Goal: Task Accomplishment & Management: Use online tool/utility

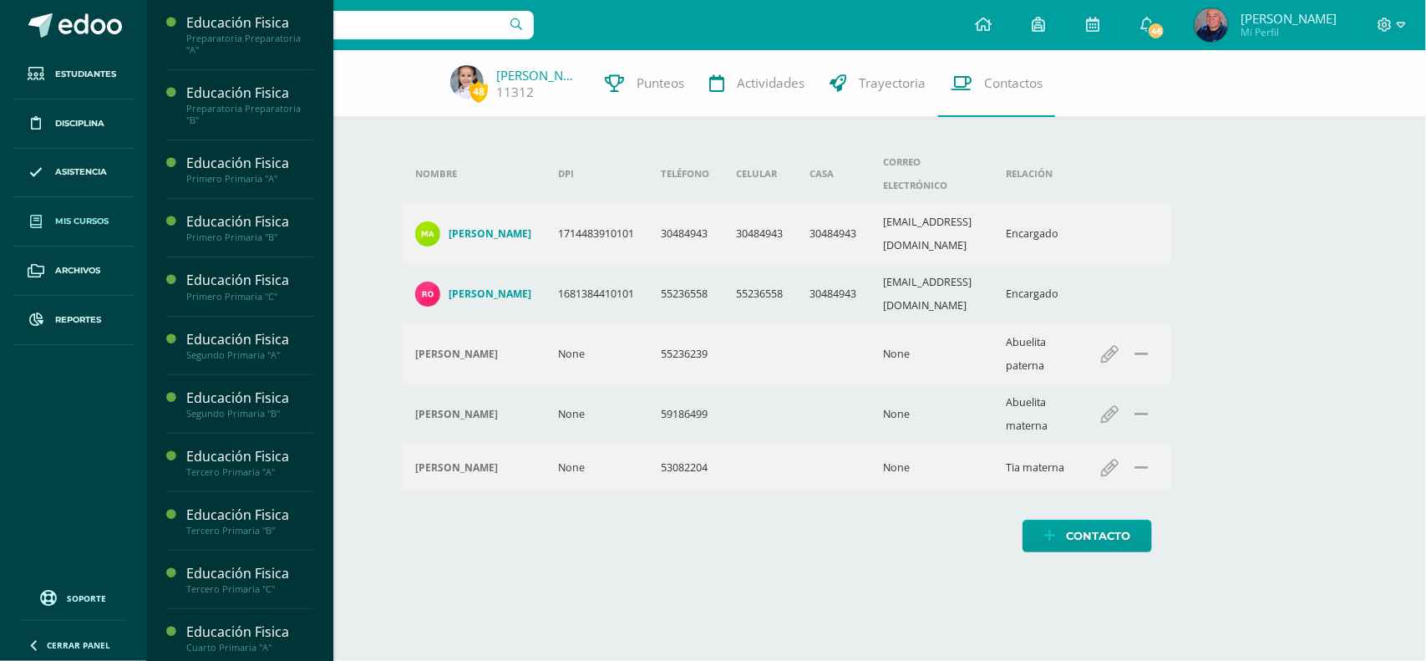
click at [77, 213] on link "Mis cursos" at bounding box center [73, 221] width 120 height 49
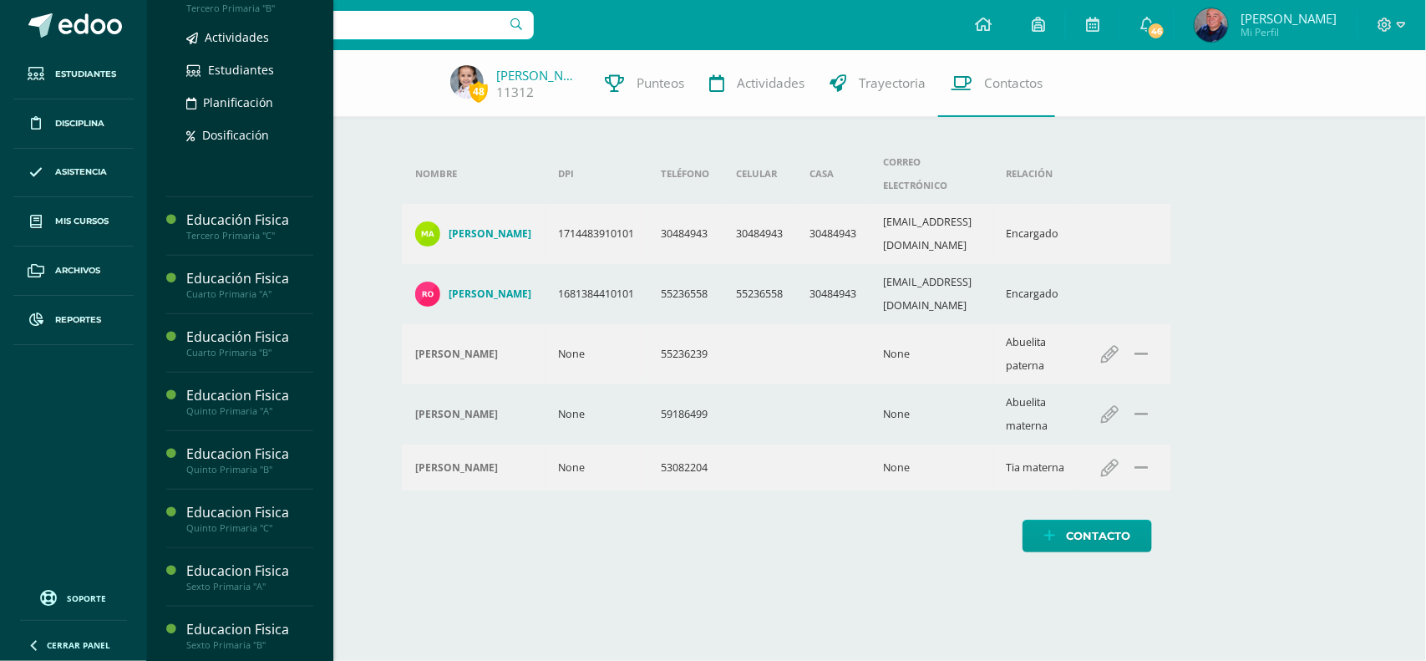
scroll to position [626, 0]
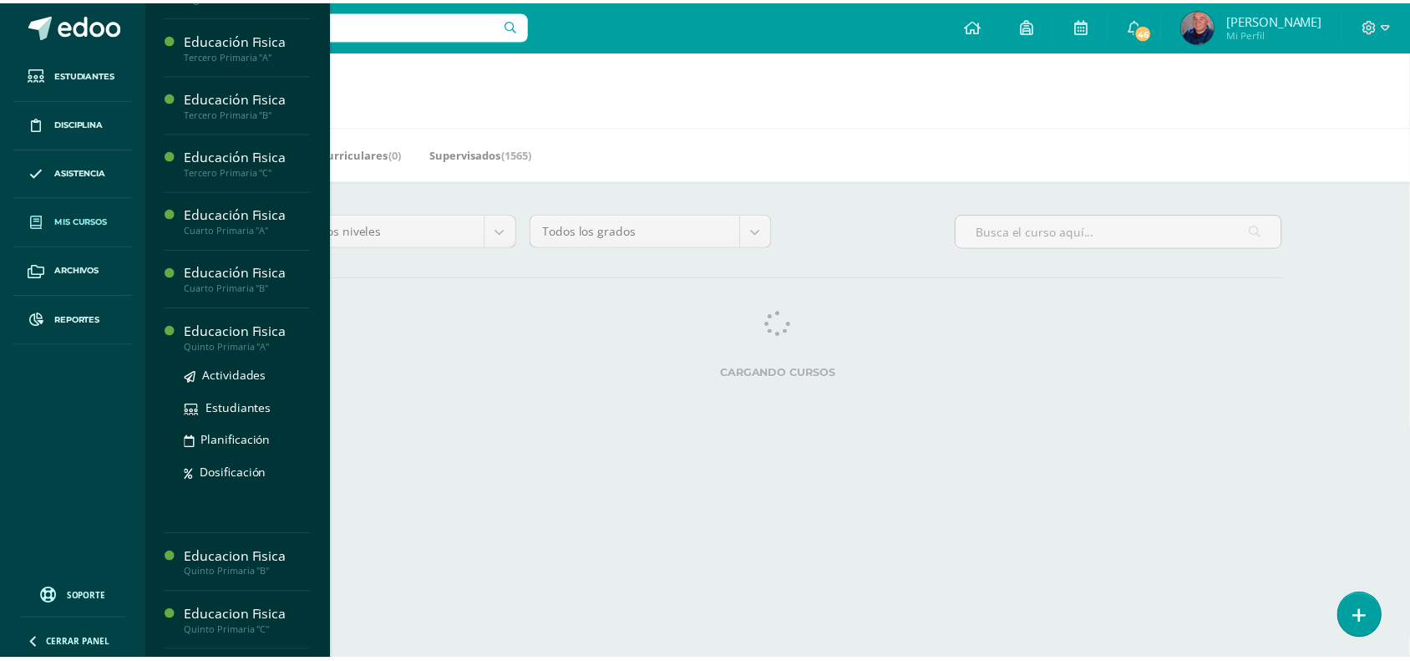
scroll to position [940, 0]
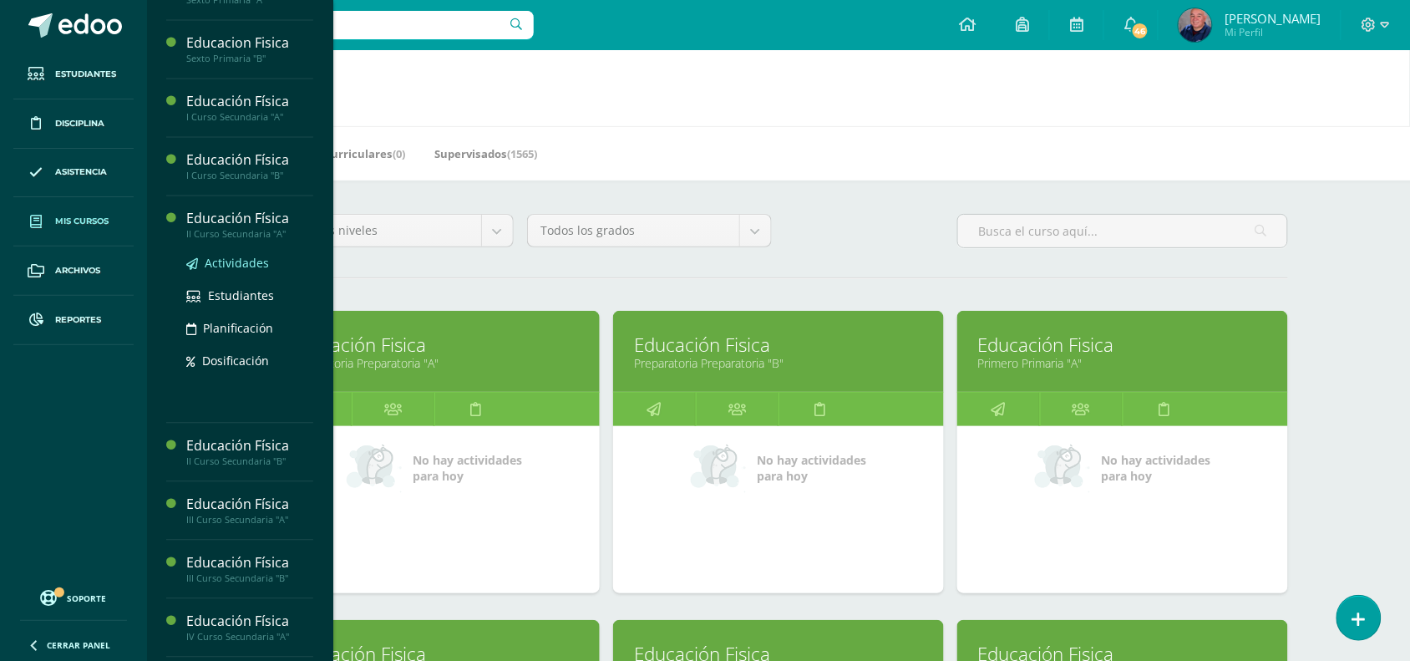
click at [228, 268] on span "Actividades" at bounding box center [237, 264] width 64 height 16
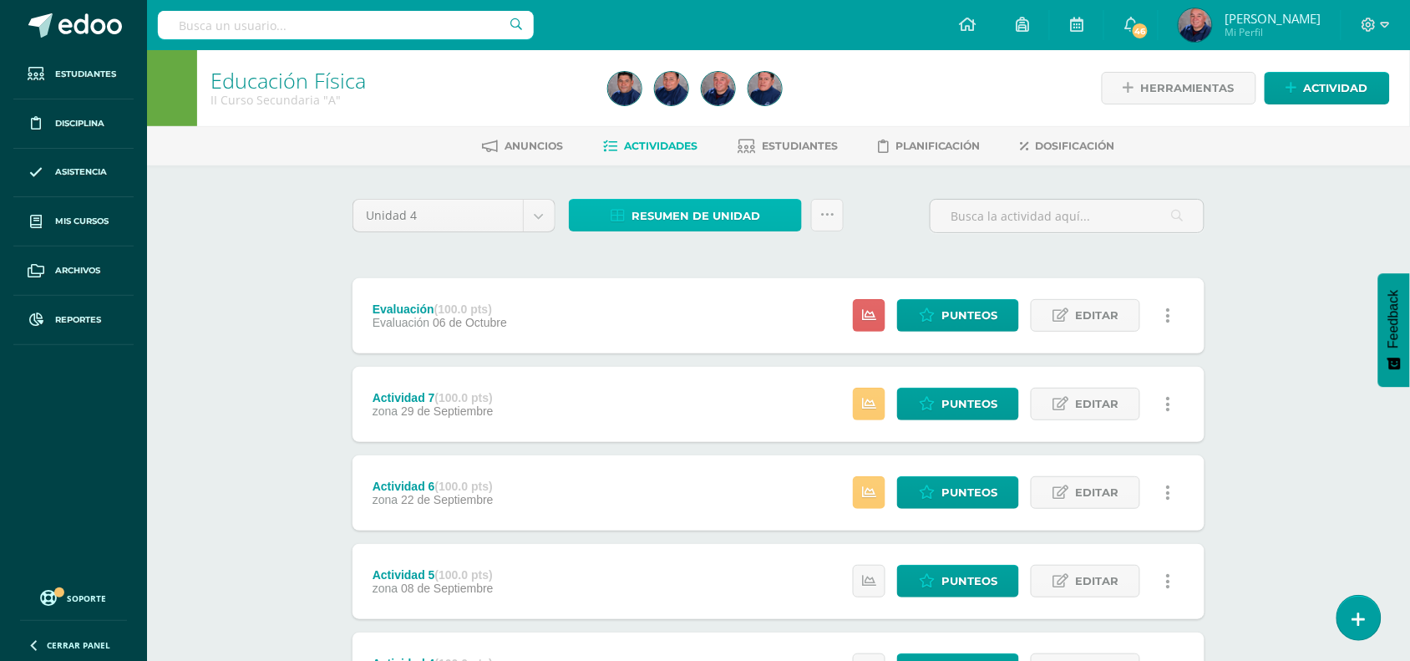
click at [658, 213] on span "Resumen de unidad" at bounding box center [695, 215] width 129 height 31
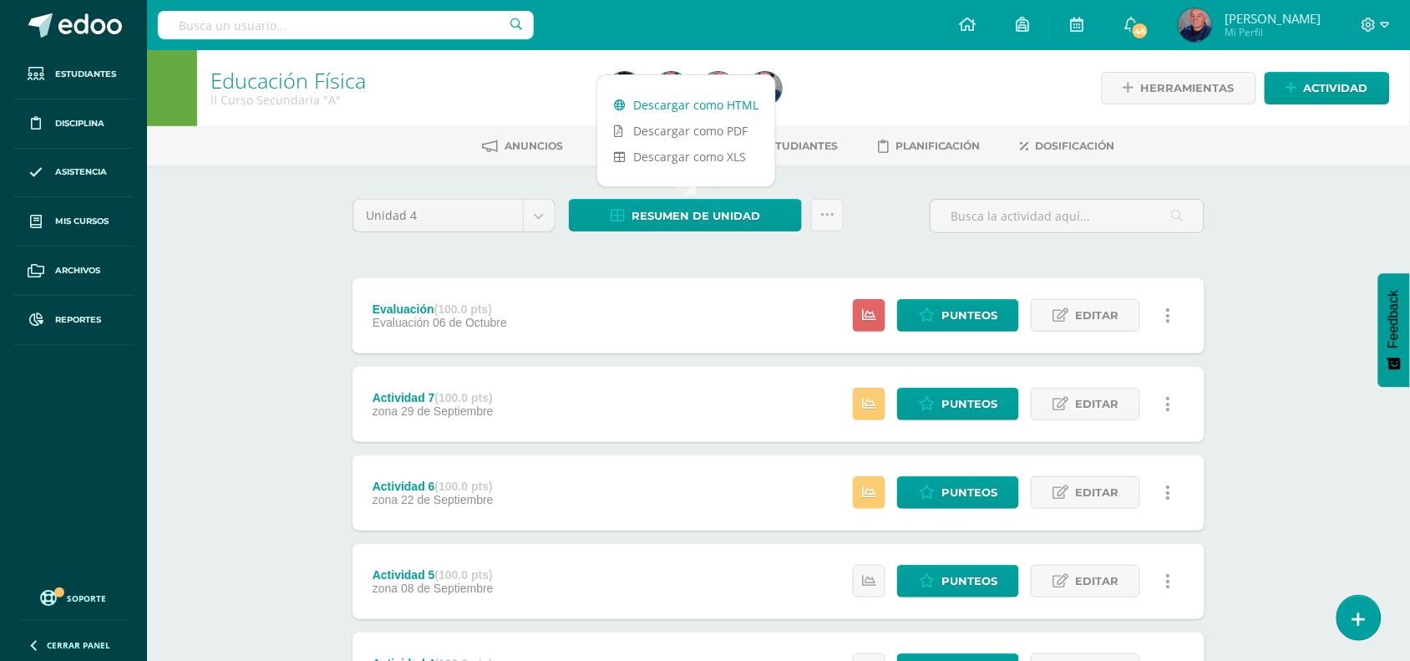
click at [668, 106] on link "Descargar como HTML" at bounding box center [686, 105] width 178 height 26
click at [975, 501] on span "Punteos" at bounding box center [969, 492] width 56 height 31
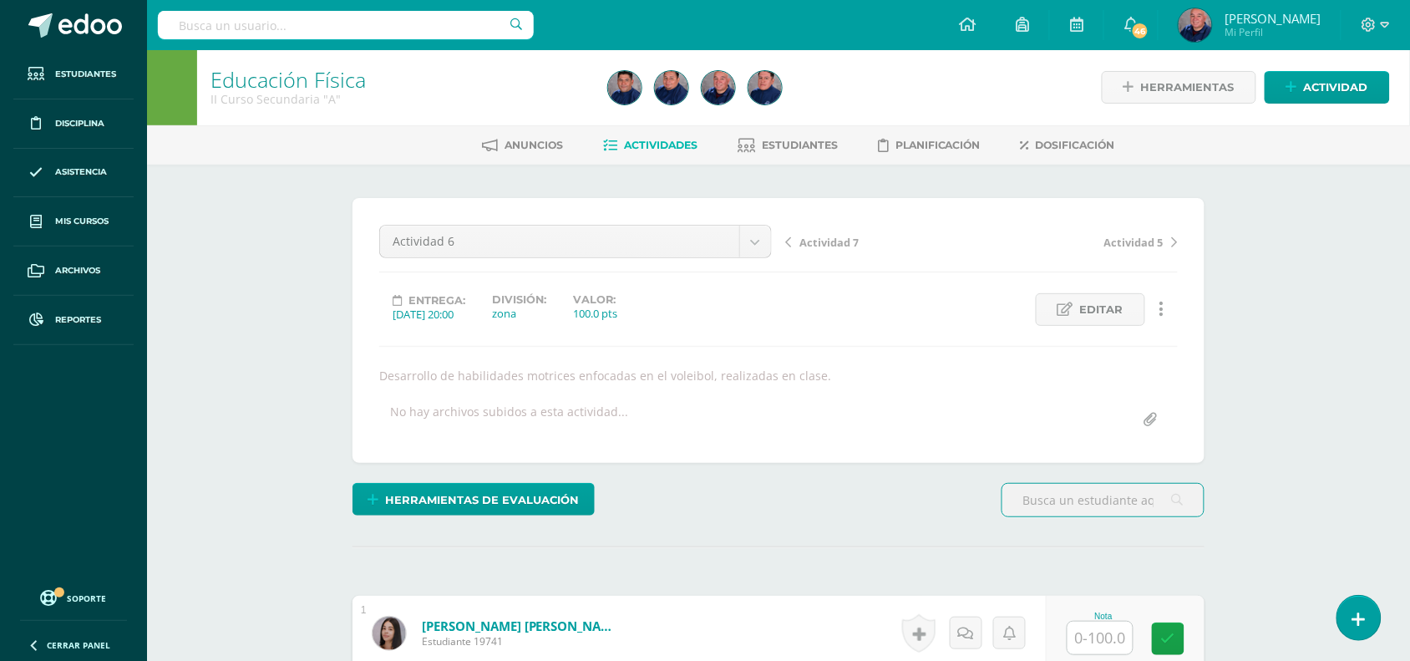
scroll to position [418, 0]
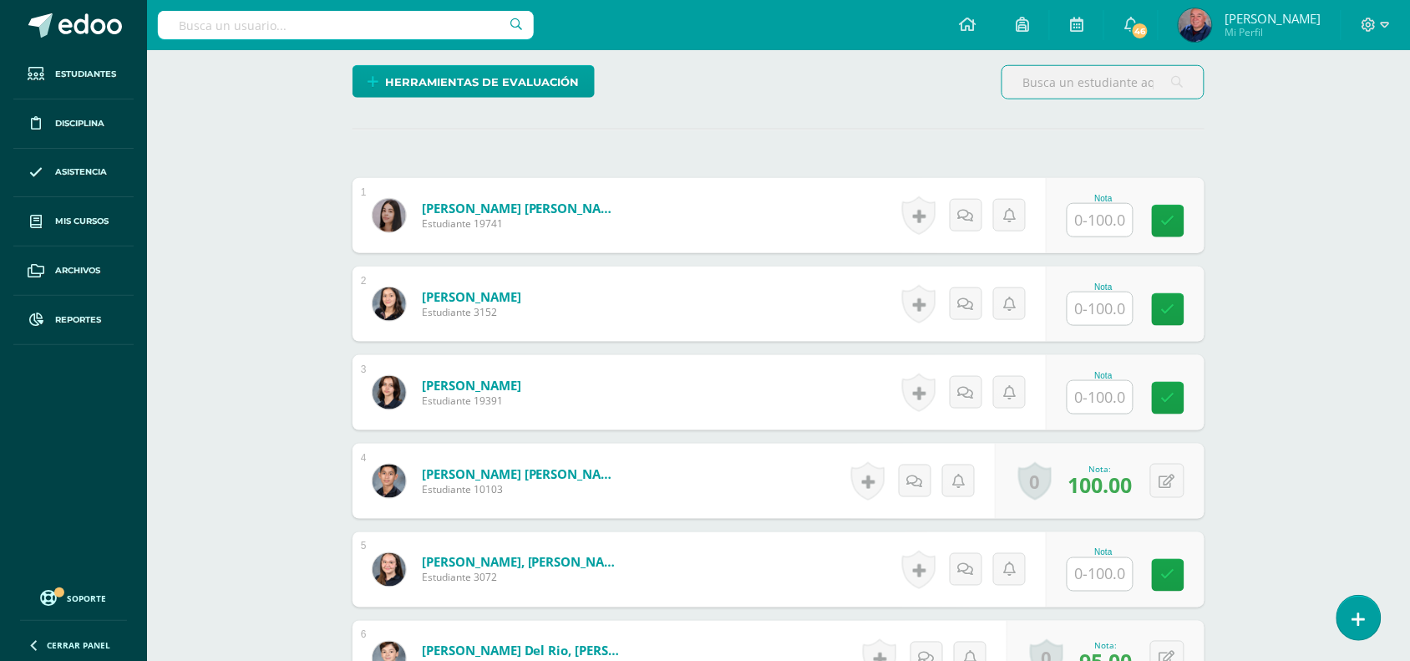
click at [1087, 217] on input "text" at bounding box center [1099, 220] width 65 height 33
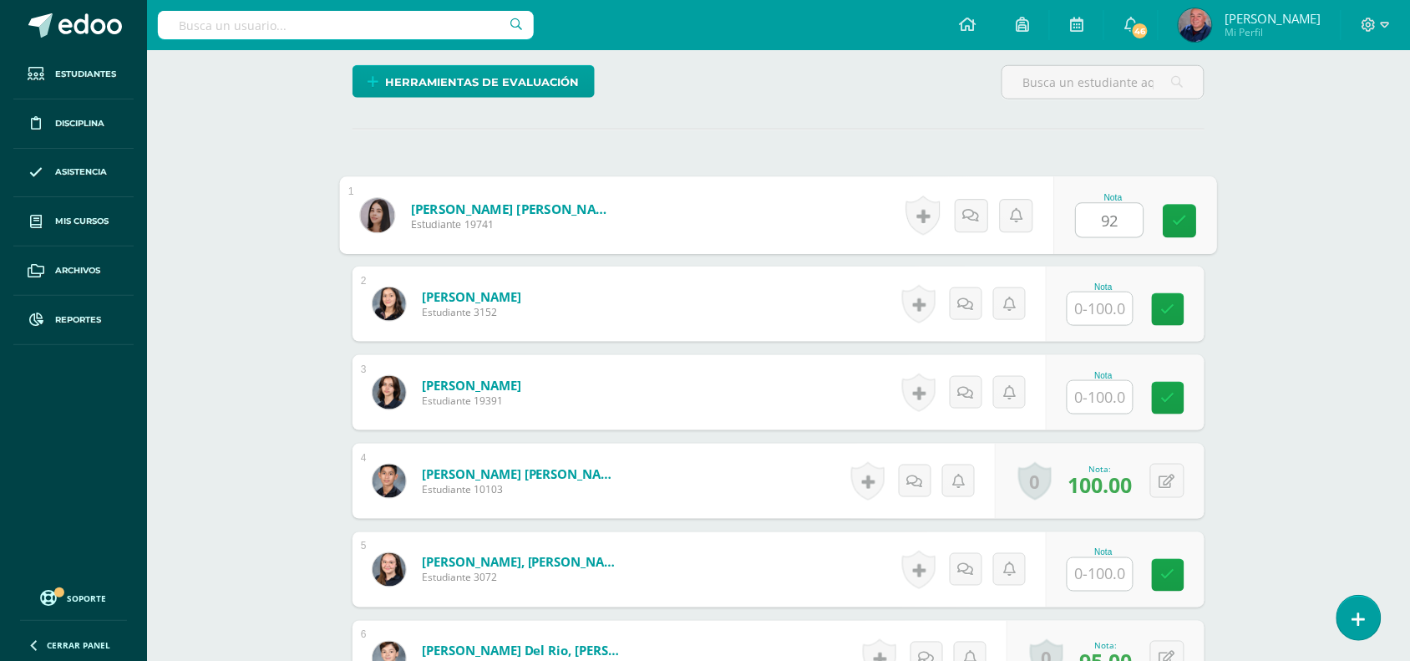
type input "92"
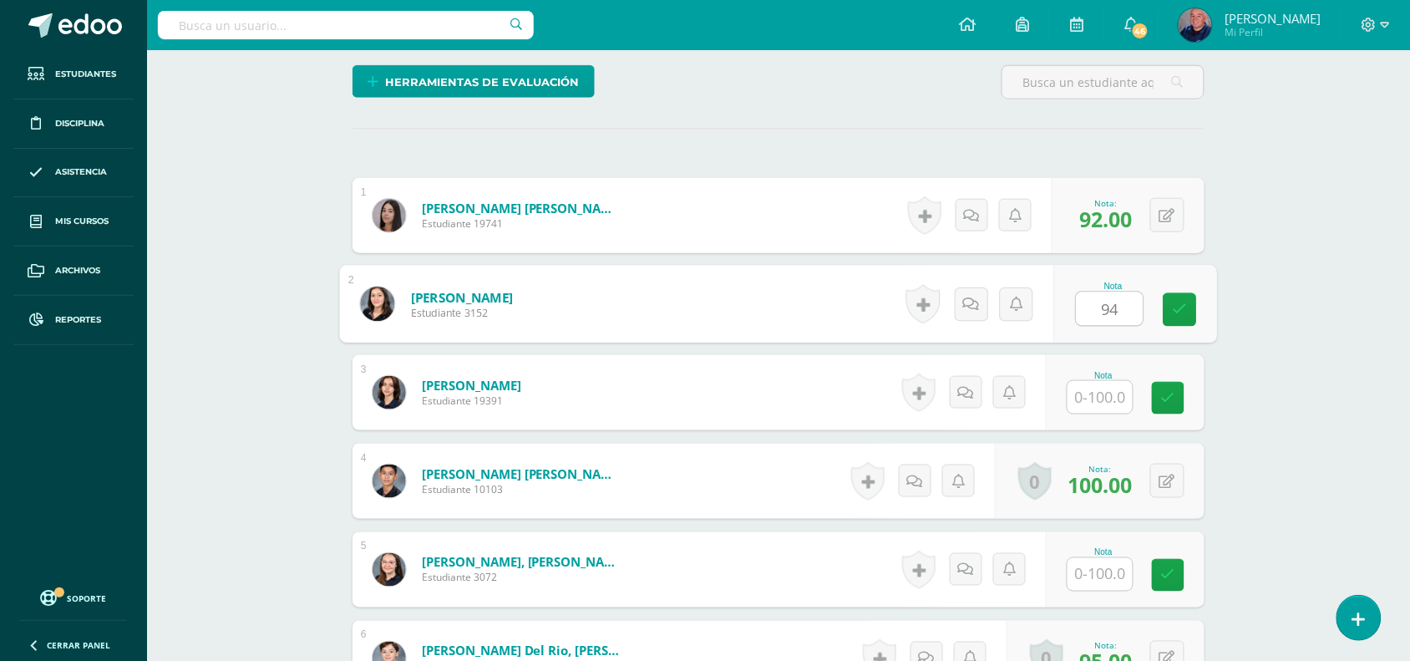
type input "94"
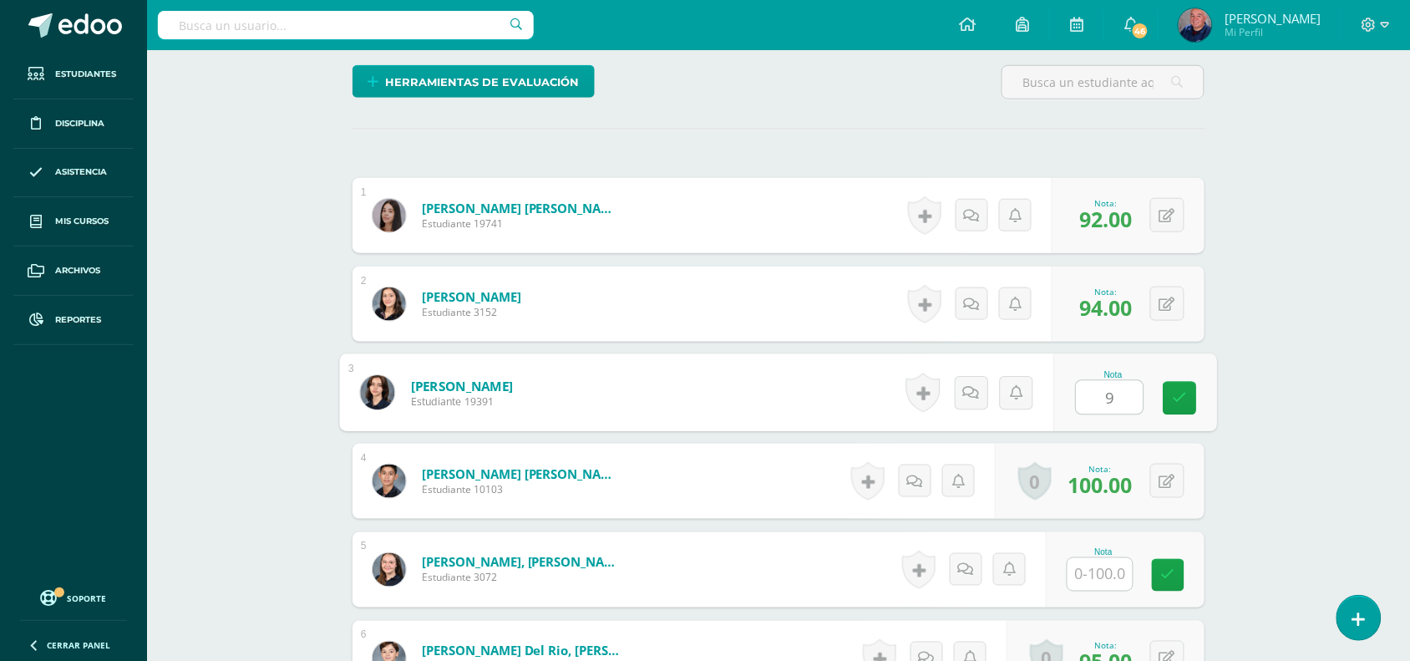
type input "90"
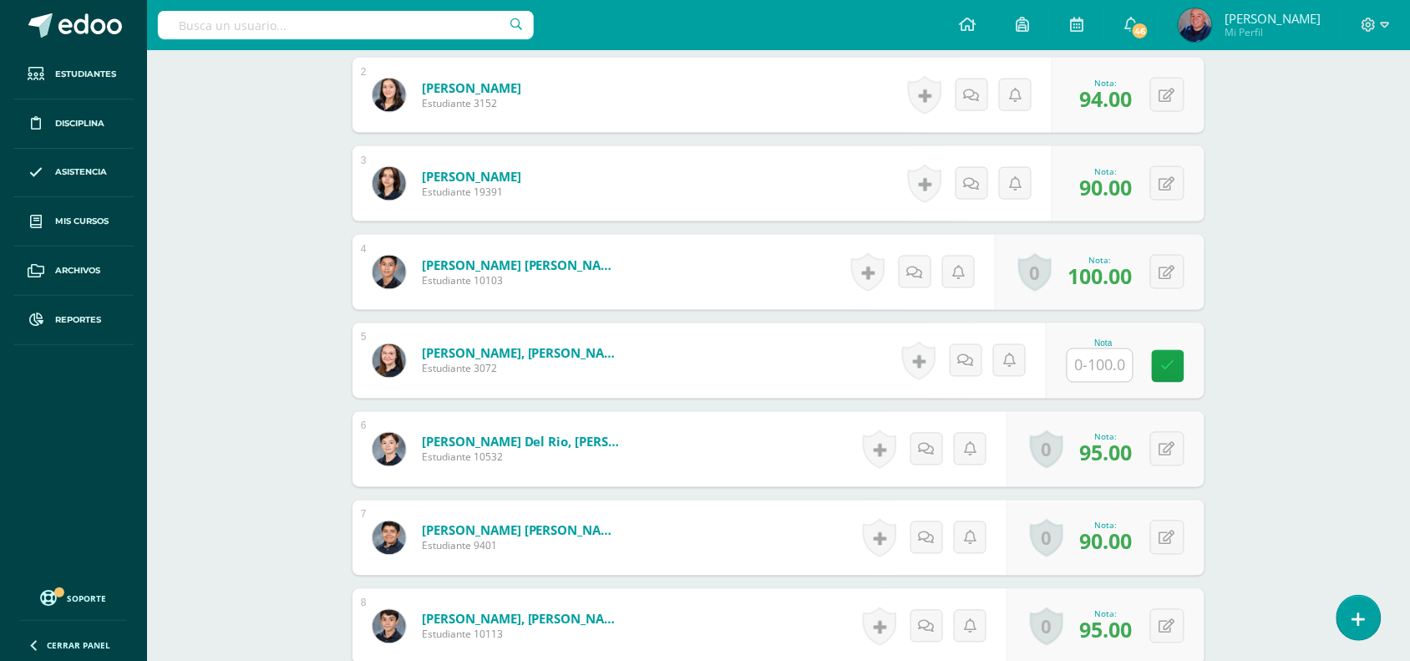
click at [1092, 367] on input "text" at bounding box center [1099, 365] width 65 height 33
type input "91"
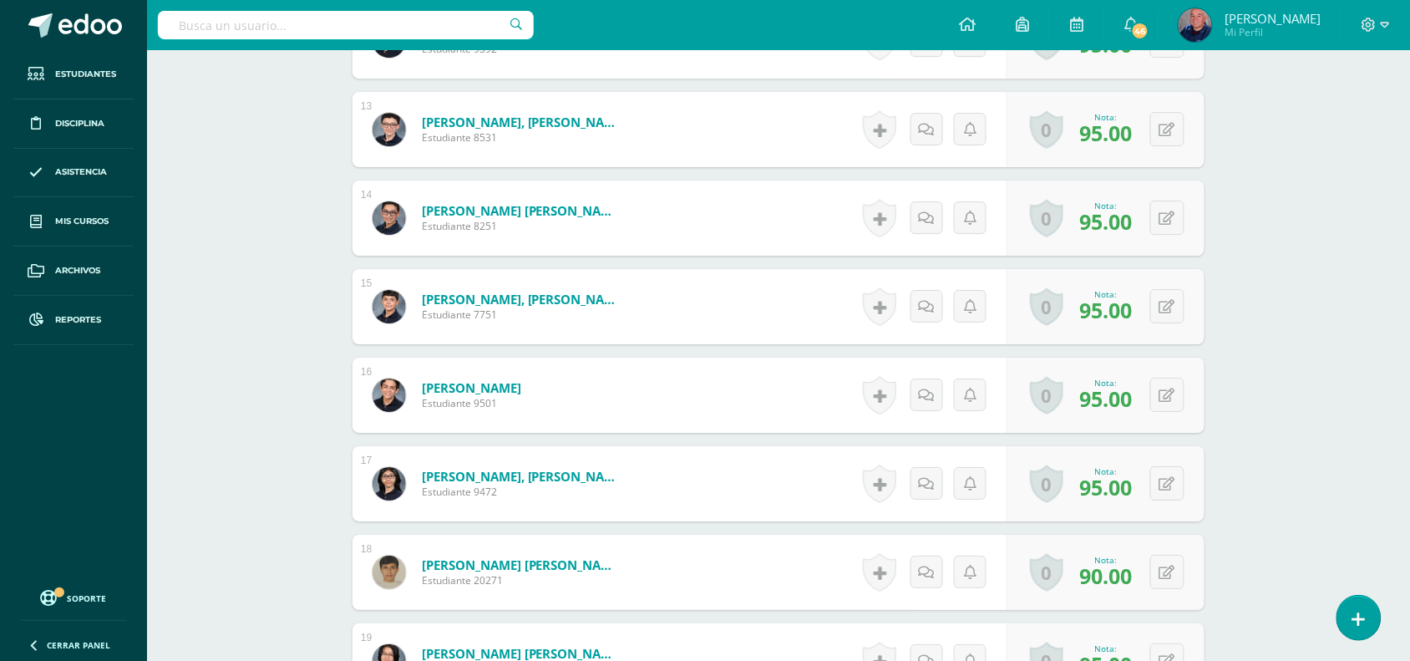
scroll to position [1880, 0]
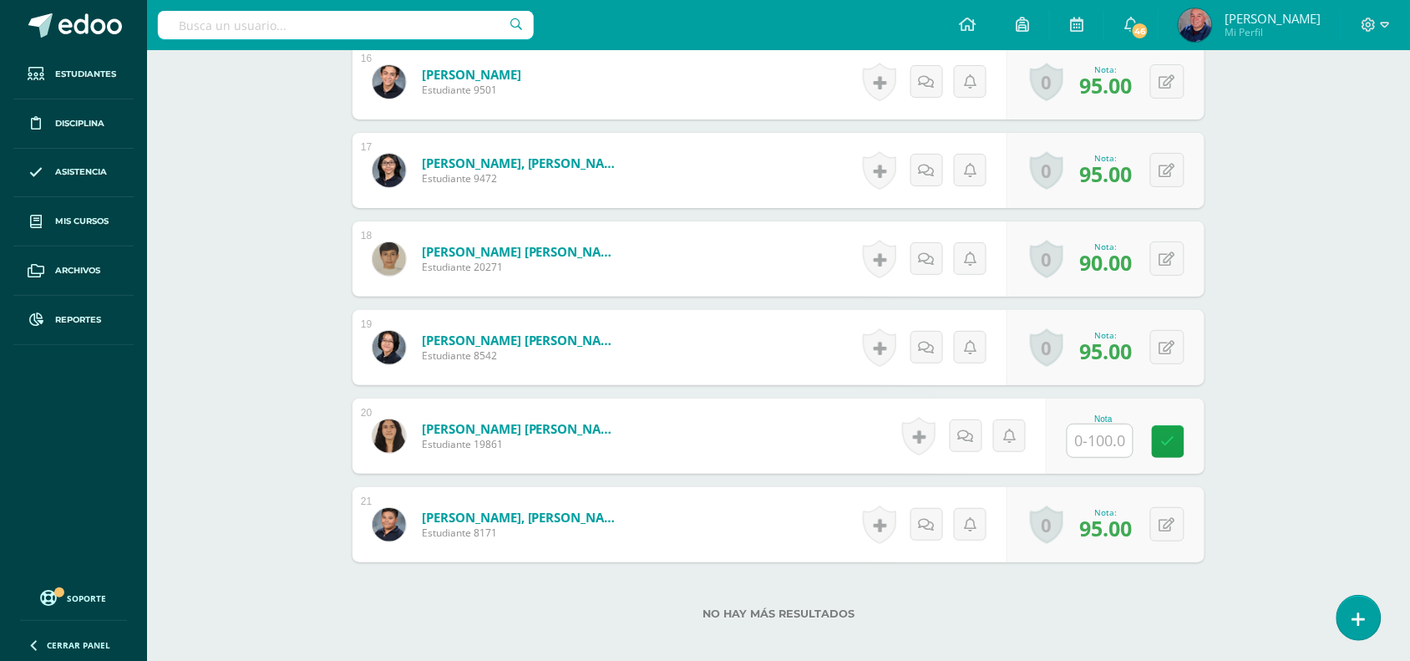
click at [1082, 435] on input "text" at bounding box center [1099, 440] width 65 height 33
type input "90"
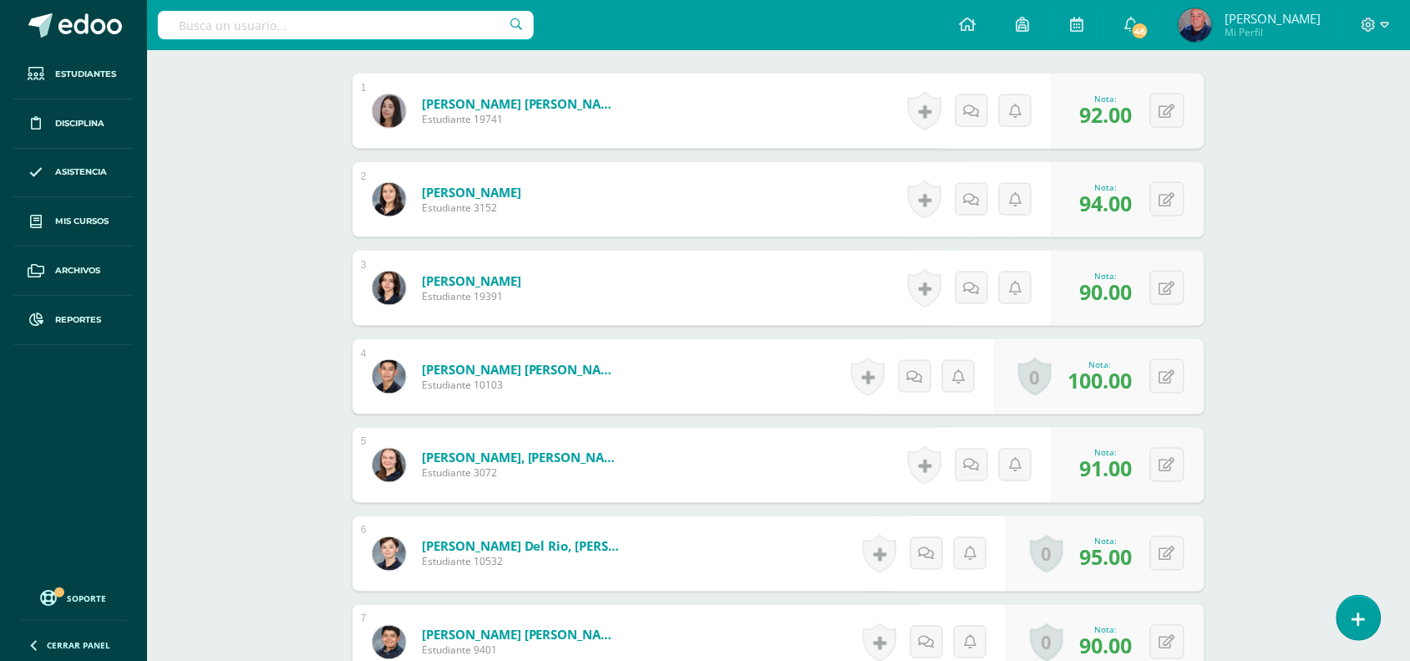
scroll to position [105, 0]
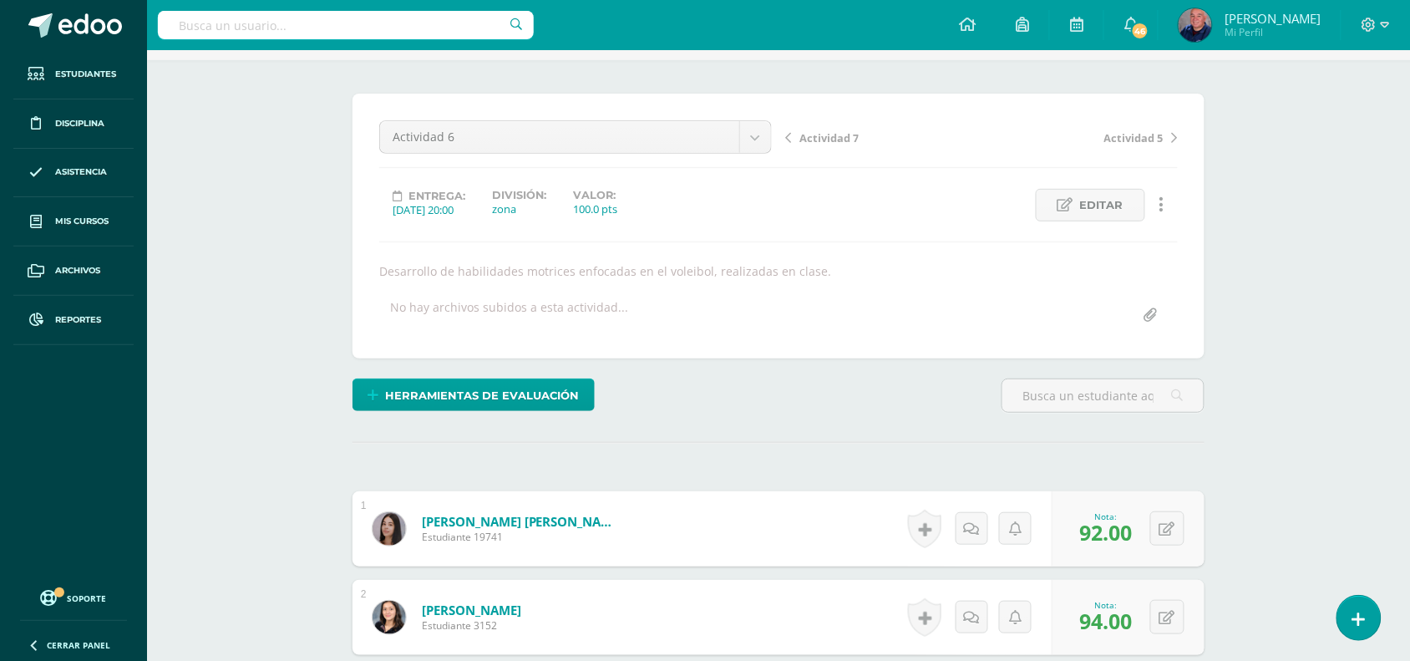
click at [841, 139] on span "Actividad 7" at bounding box center [828, 137] width 59 height 15
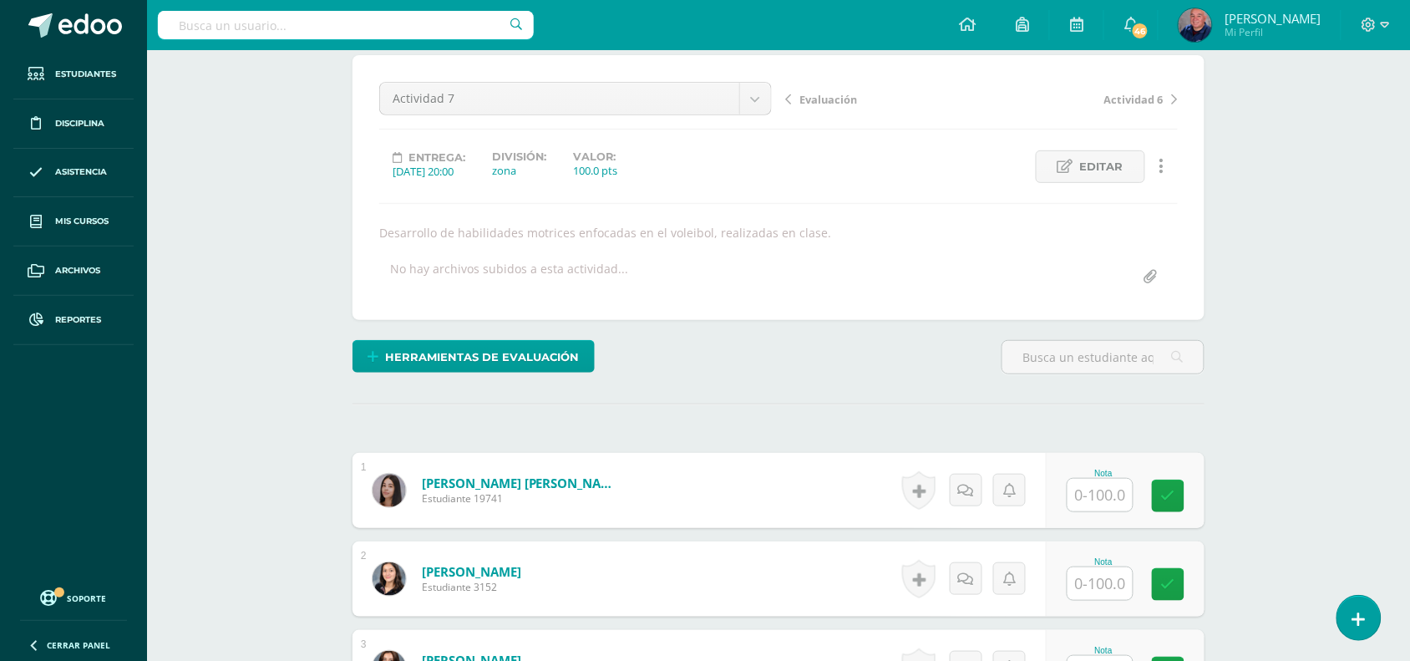
click at [1083, 497] on input "text" at bounding box center [1099, 495] width 65 height 33
type input "85"
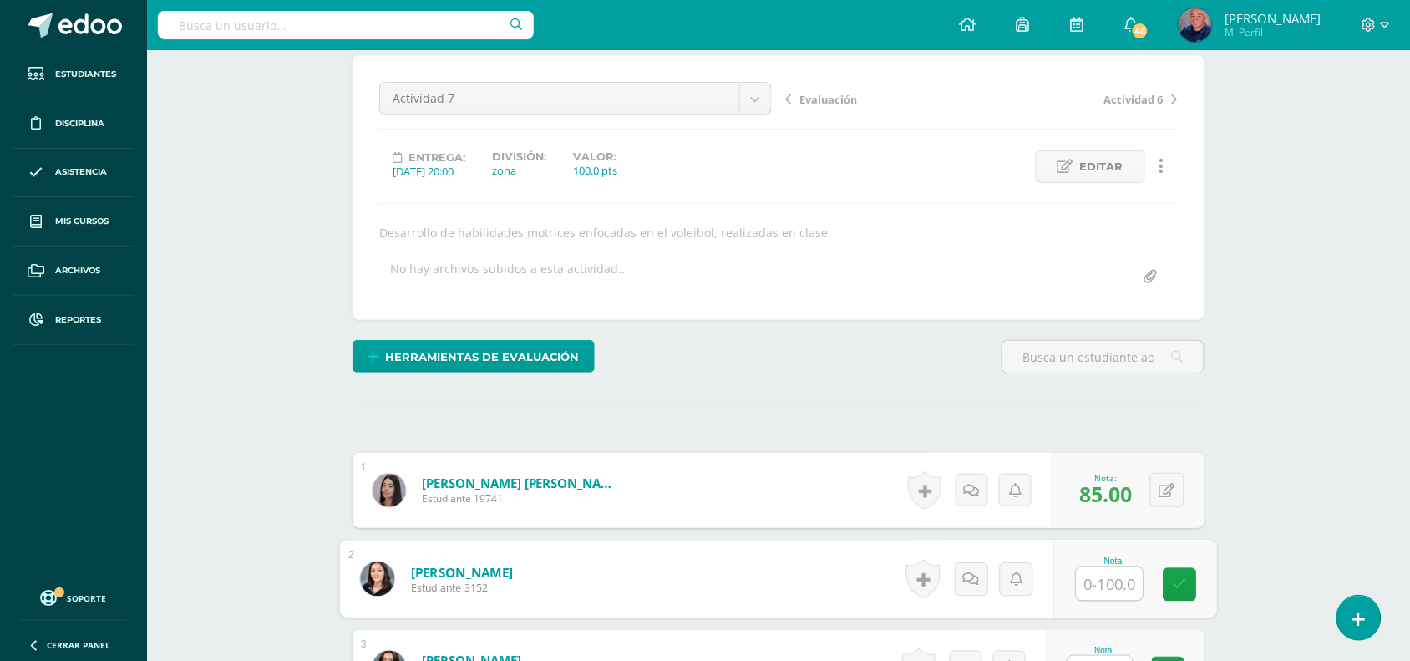
scroll to position [352, 0]
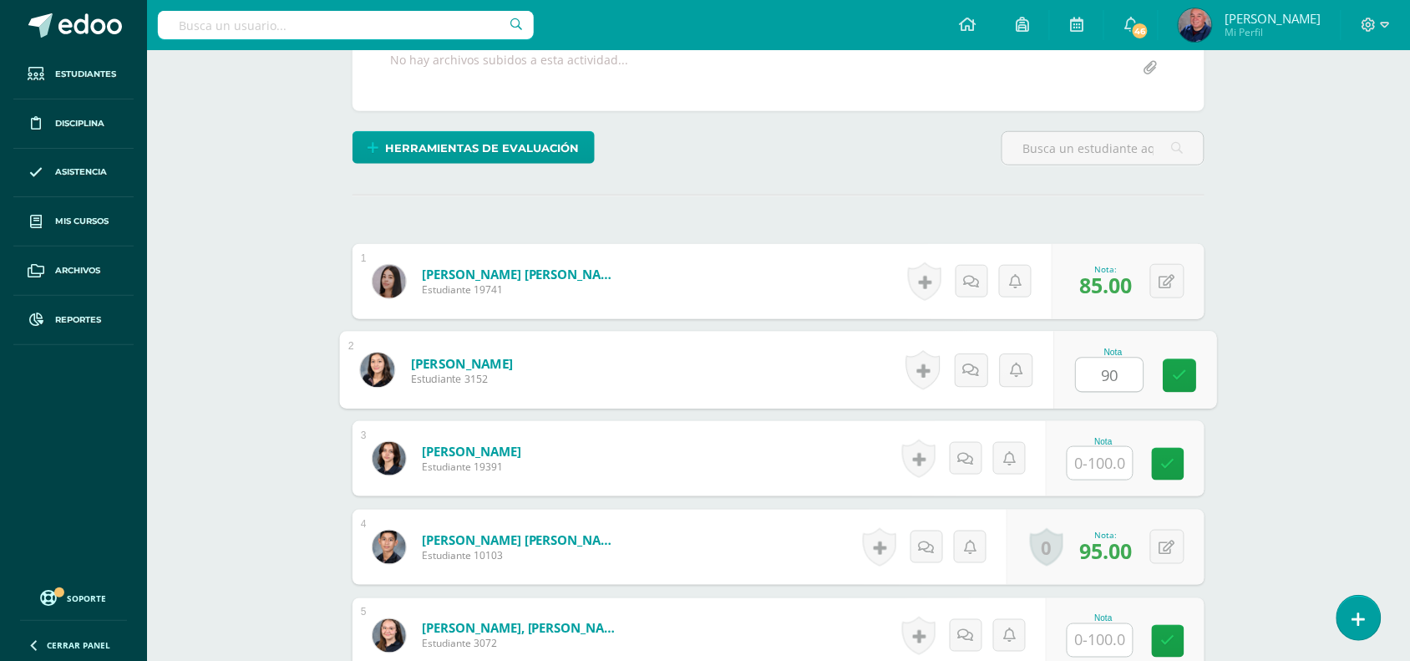
type input "90"
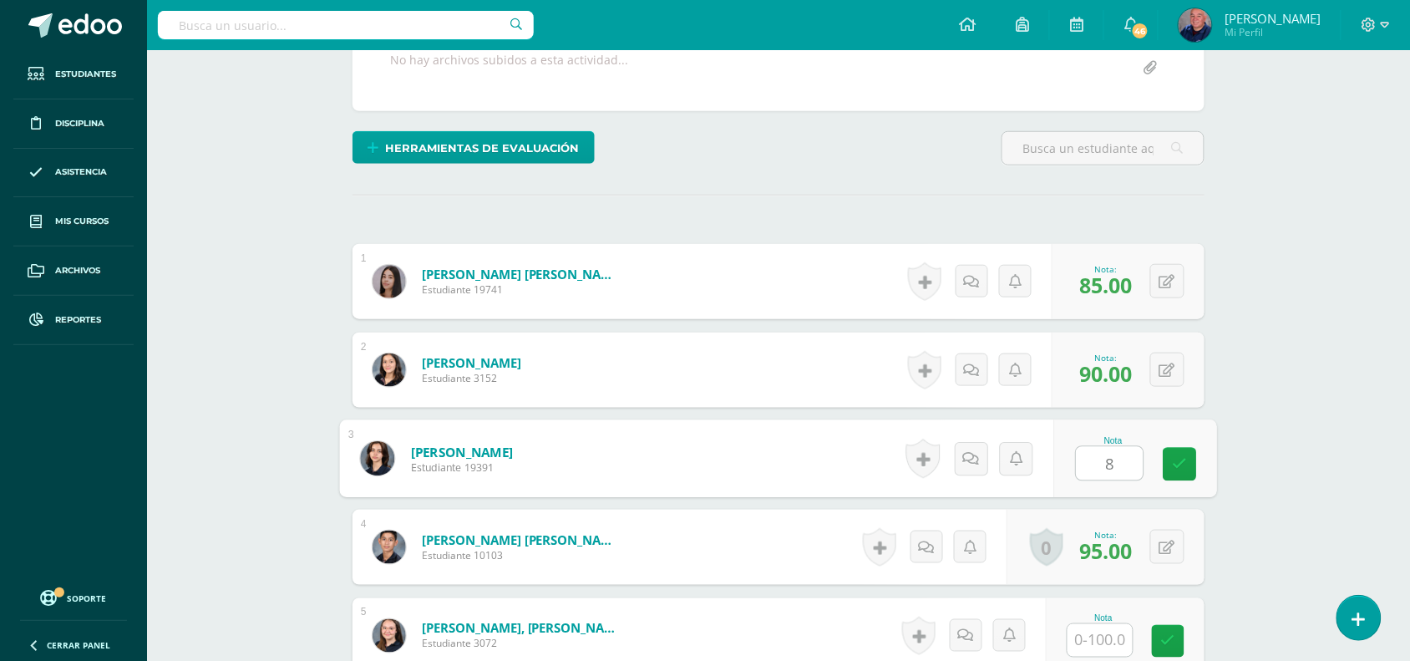
type input "84"
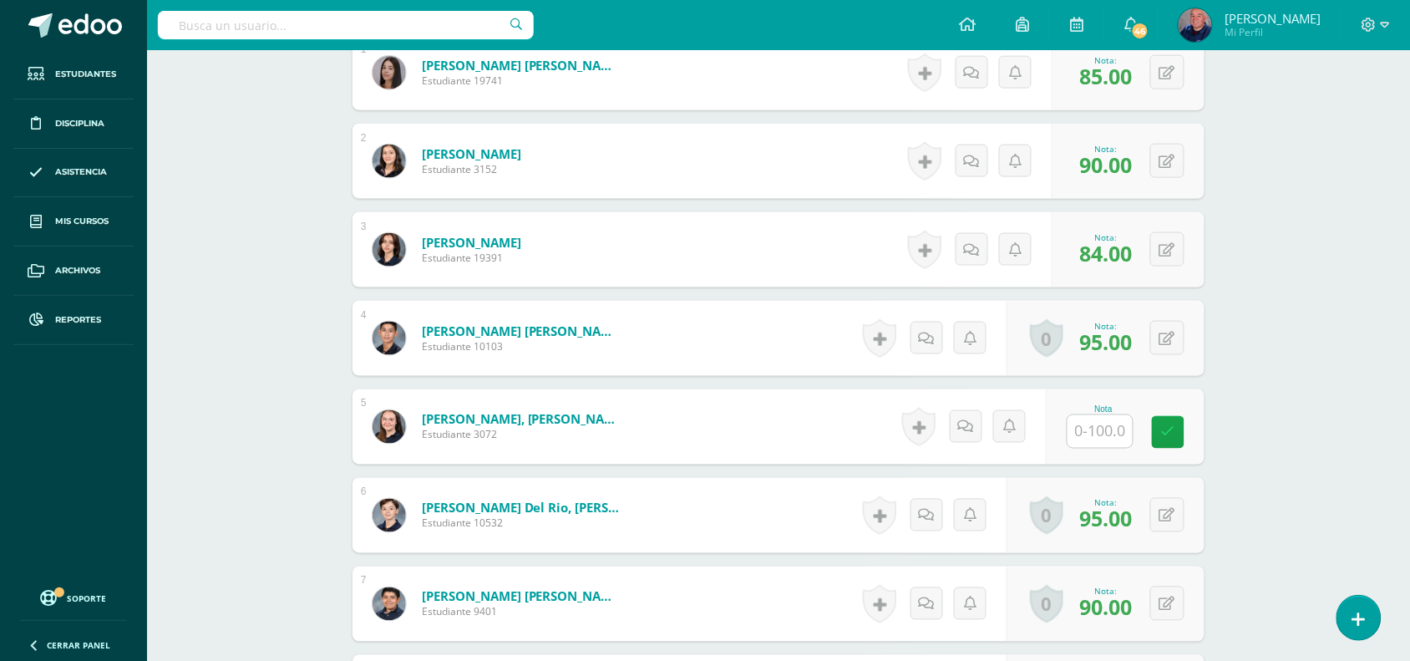
click at [1094, 418] on input "text" at bounding box center [1099, 431] width 65 height 33
type input "91"
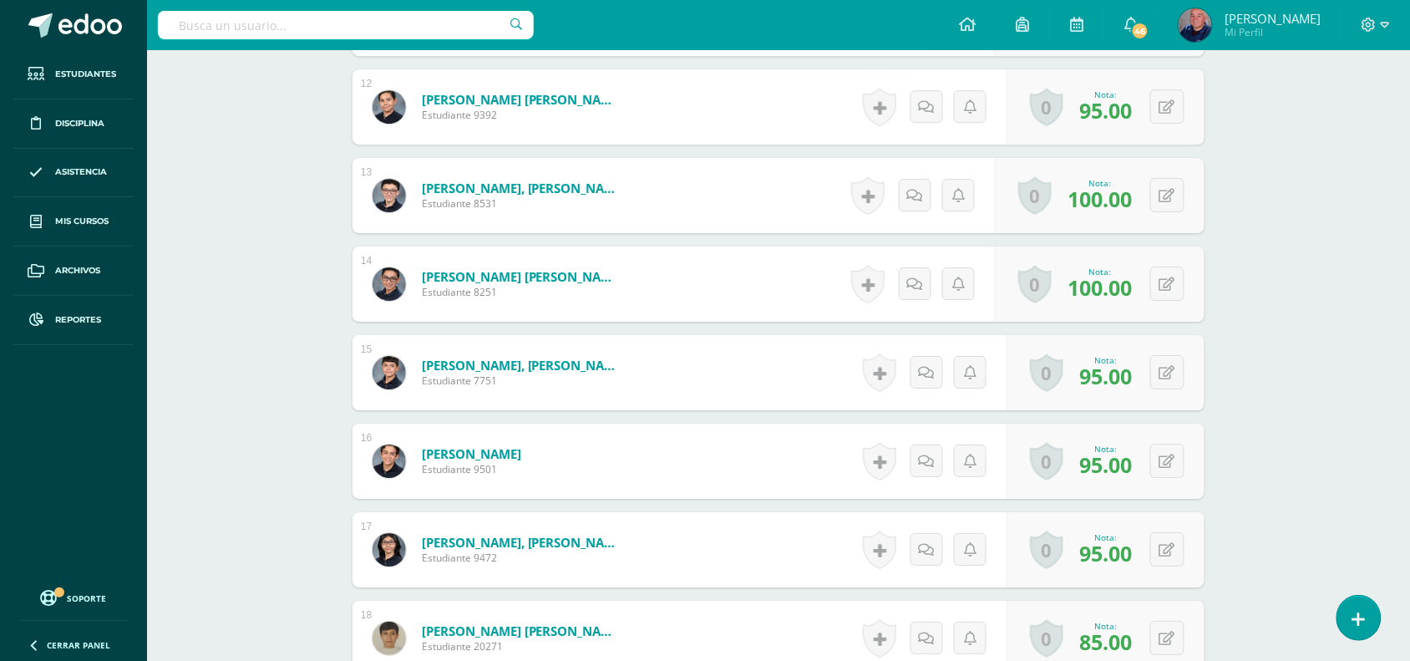
scroll to position [1710, 0]
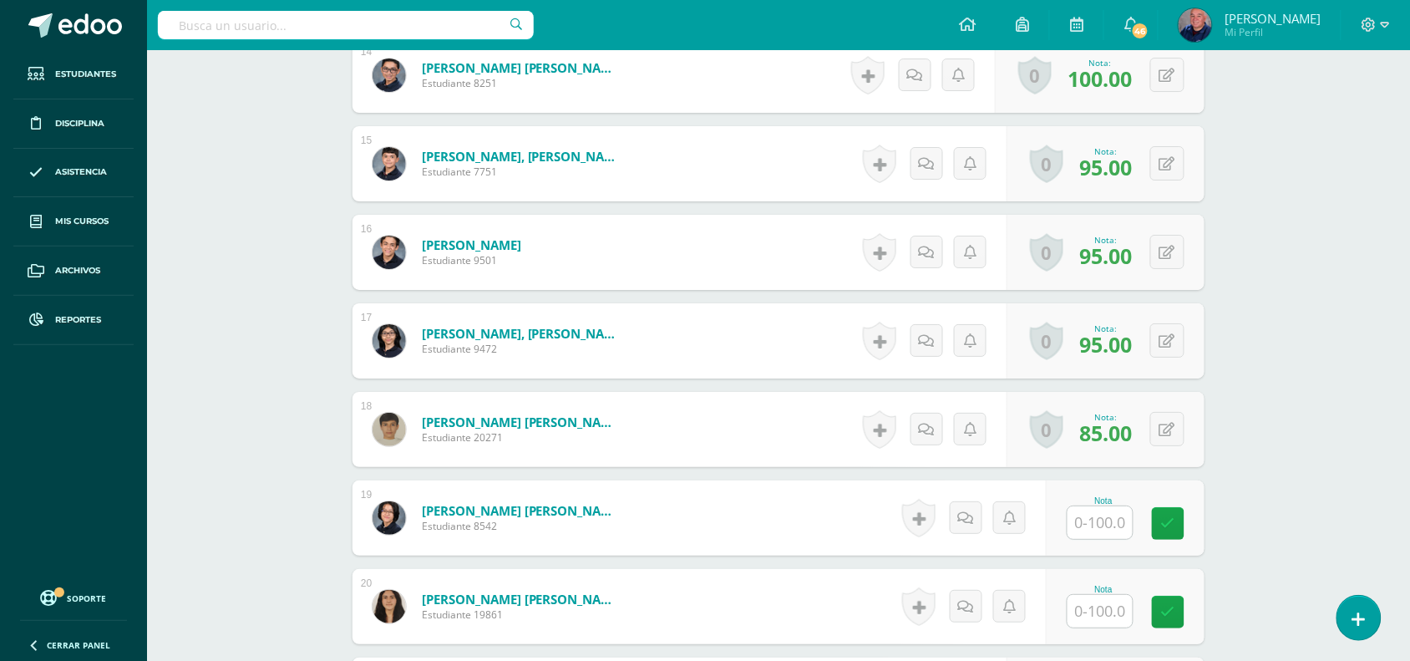
click at [1101, 519] on input "text" at bounding box center [1099, 522] width 65 height 33
type input "94"
type input "89"
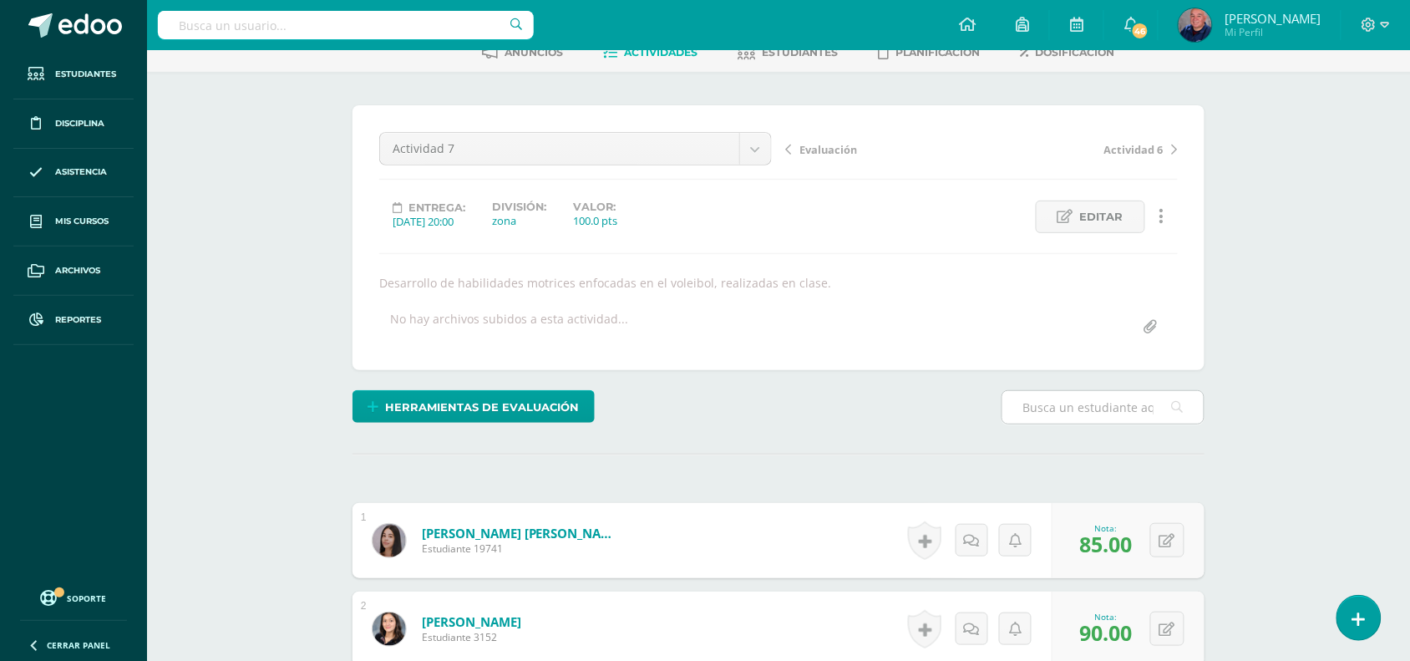
scroll to position [0, 0]
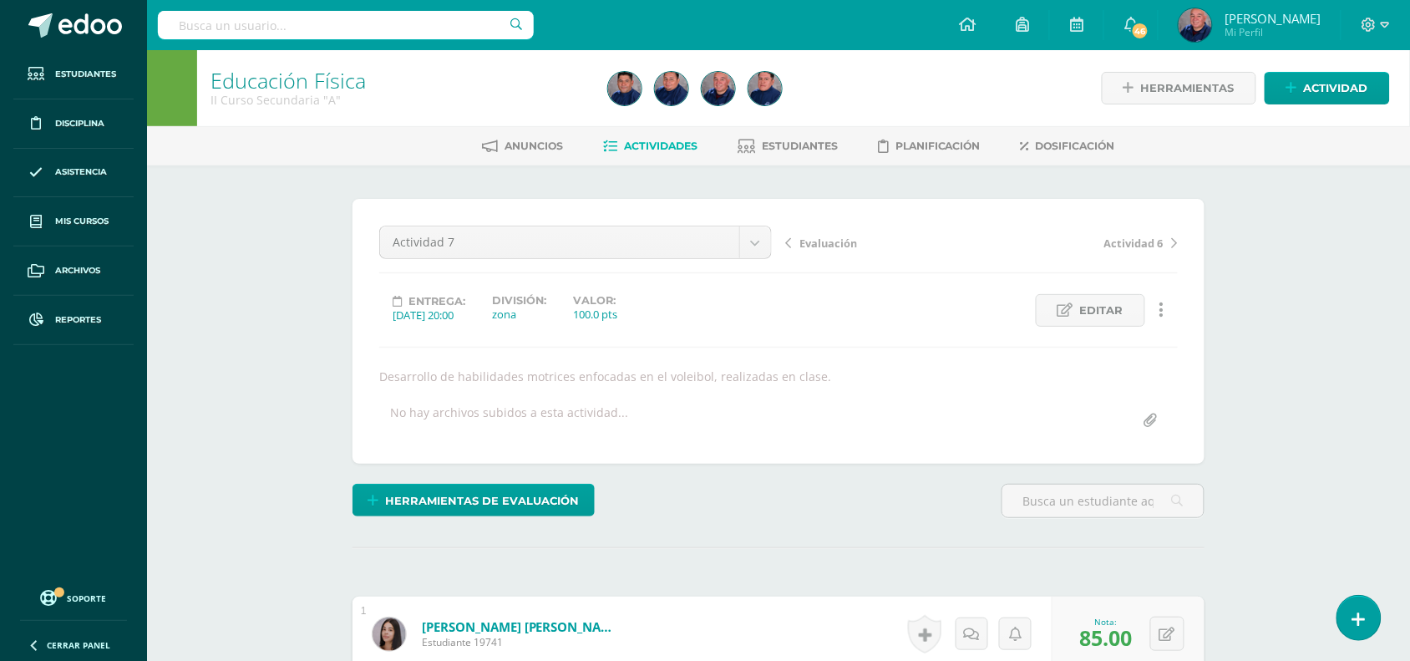
click at [842, 238] on span "Evaluación" at bounding box center [828, 243] width 58 height 15
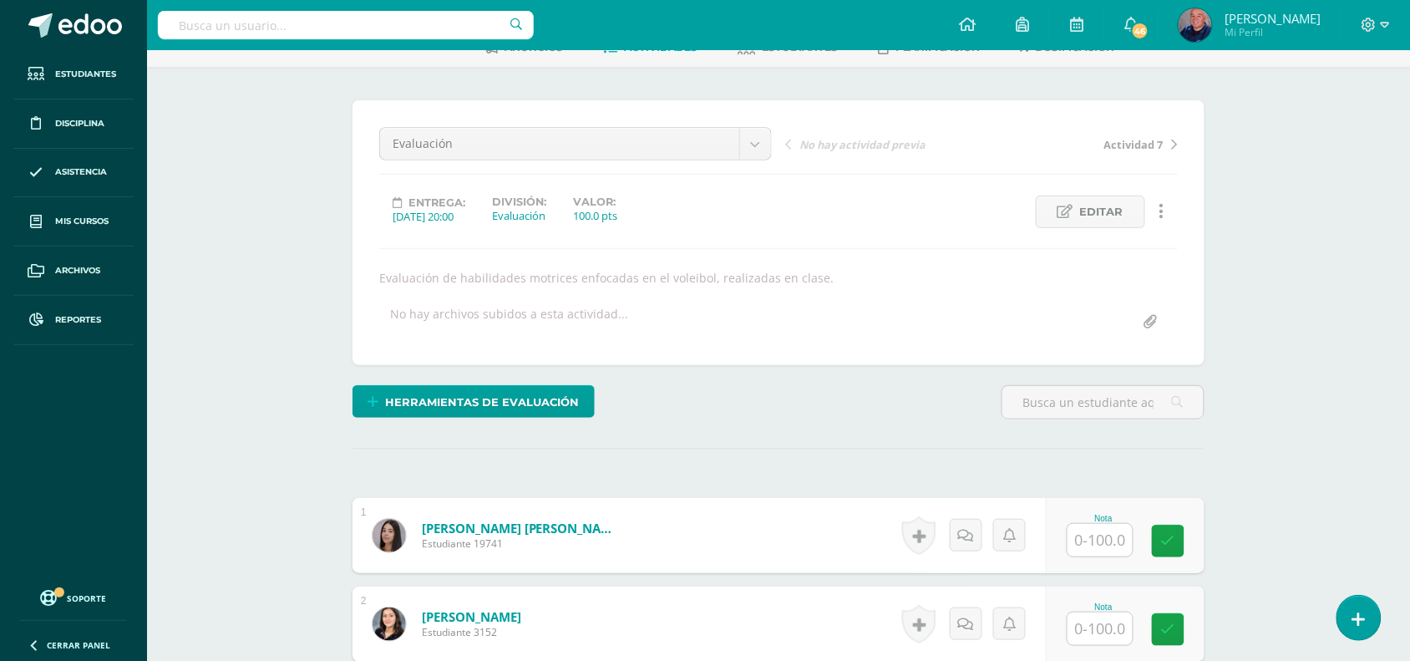
scroll to position [307, 0]
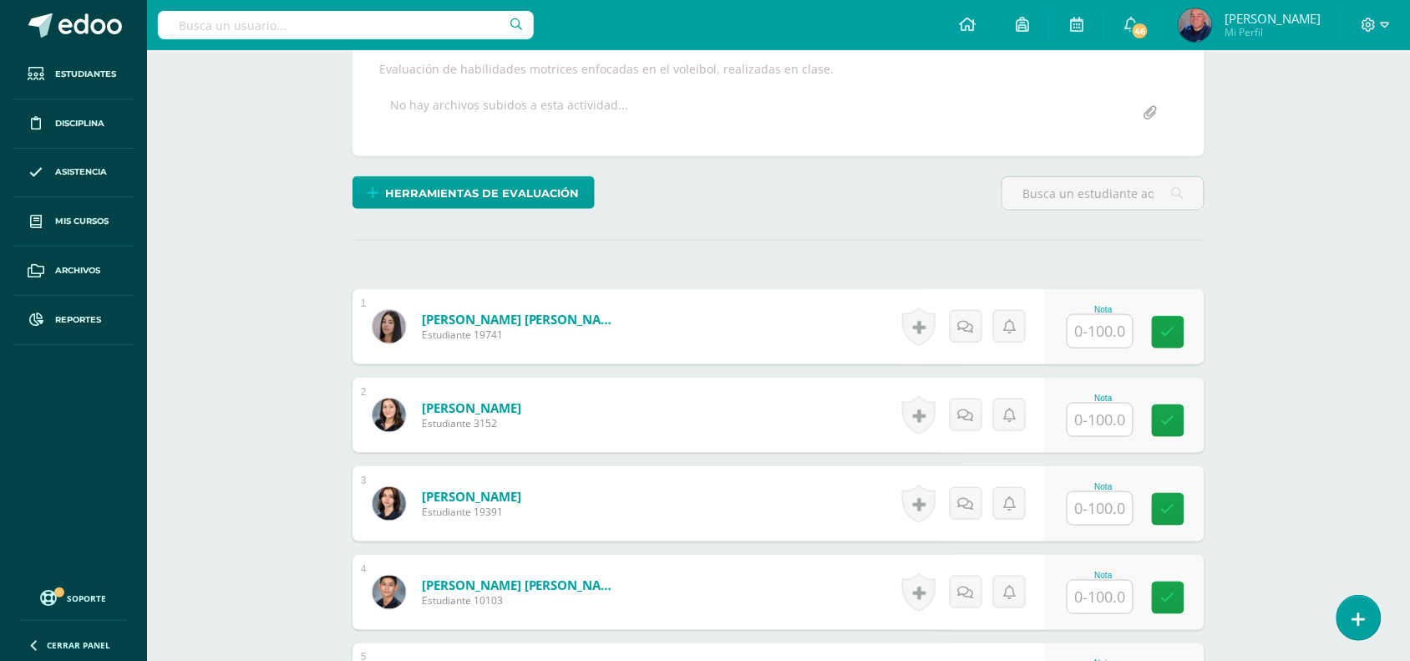
drag, startPoint x: 1104, startPoint y: 334, endPoint x: 1080, endPoint y: 347, distance: 27.7
click at [1104, 334] on input "text" at bounding box center [1099, 331] width 65 height 33
type input "85"
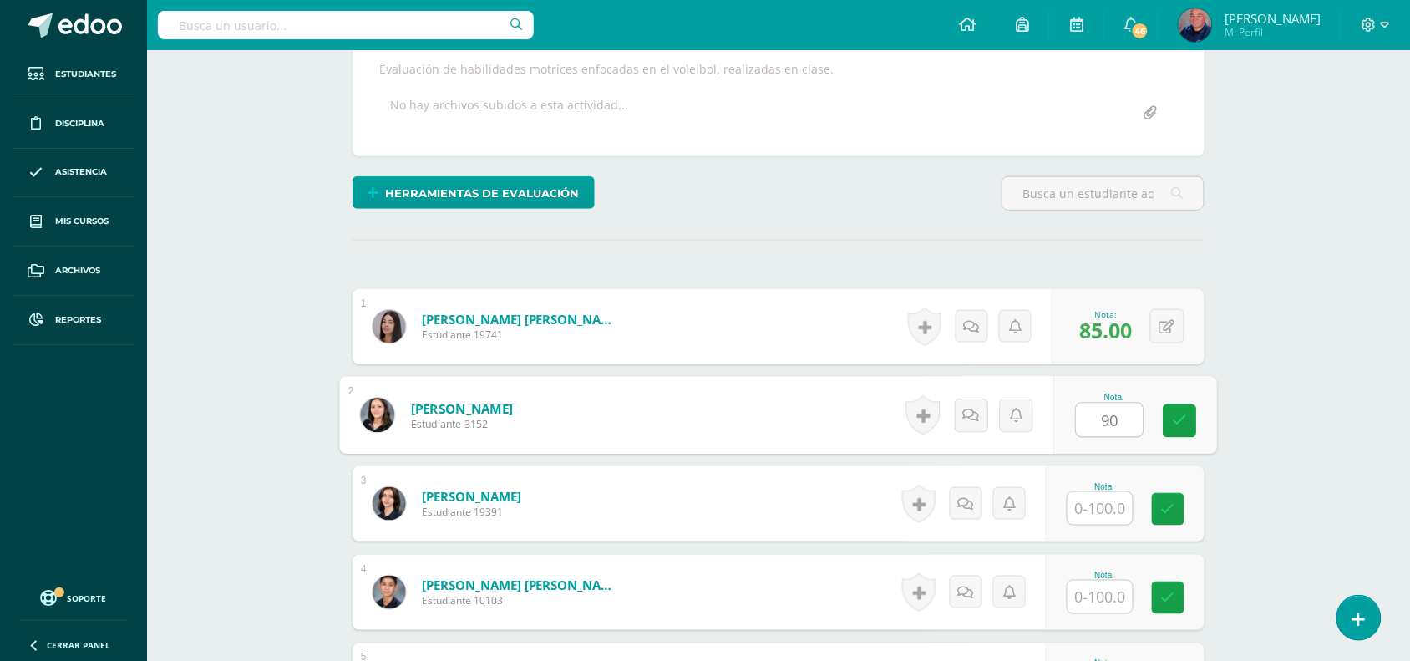
type input "90"
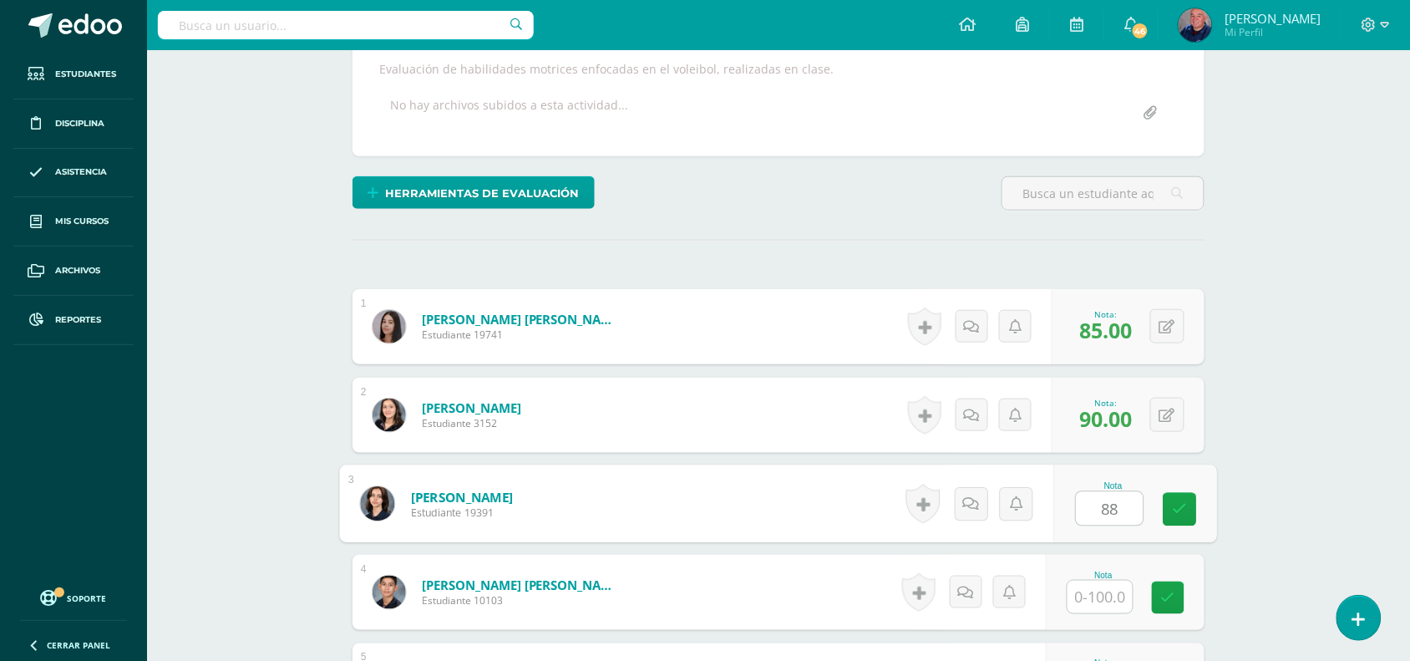
type input "88"
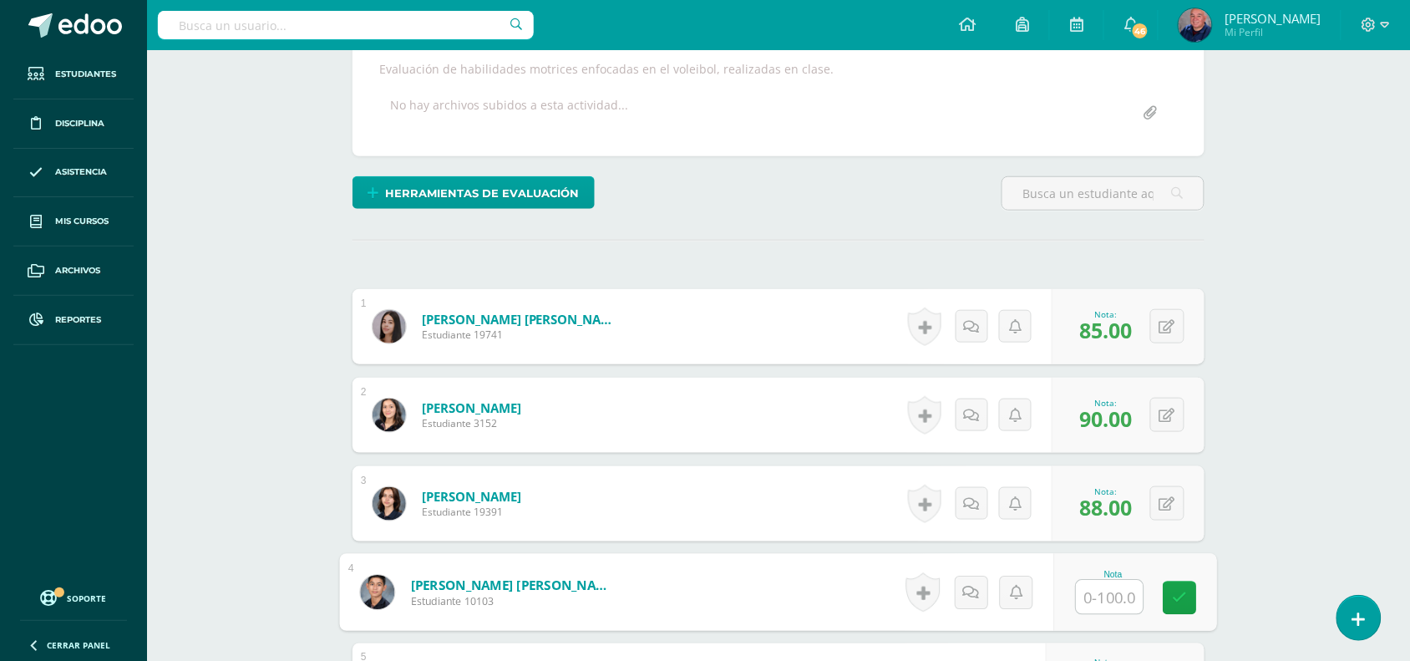
scroll to position [621, 0]
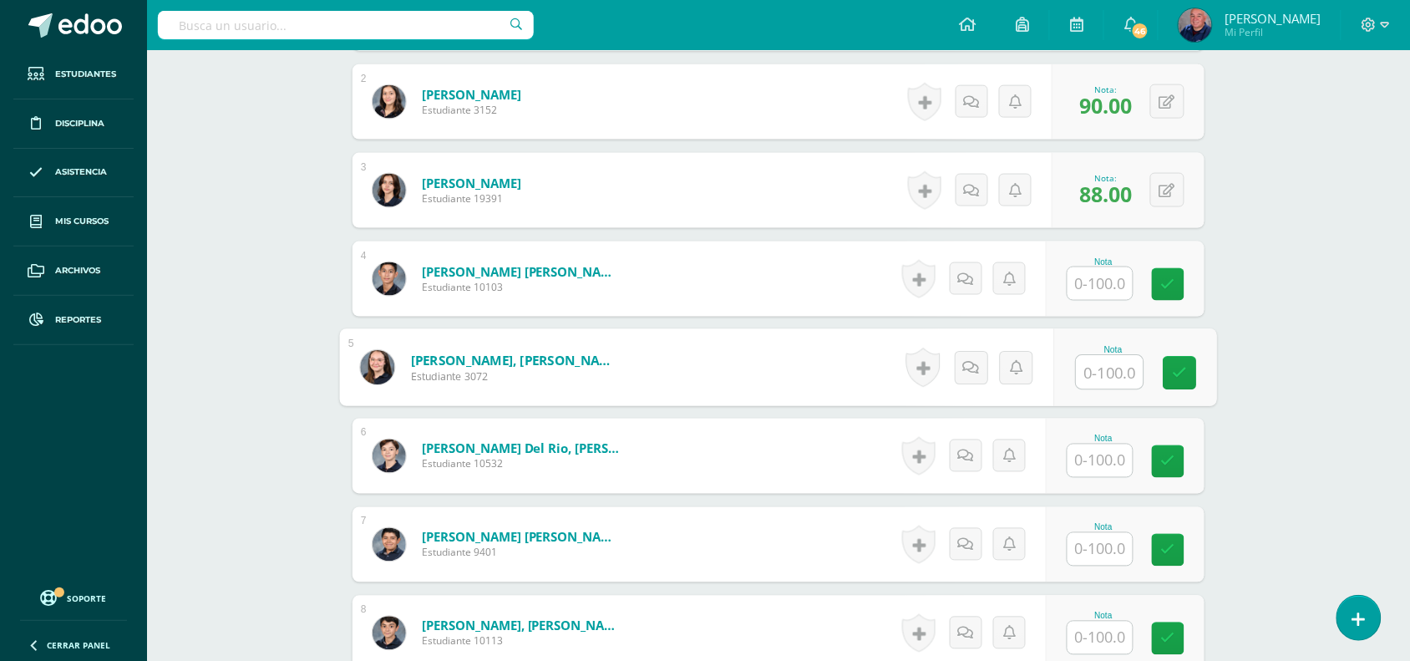
click at [1108, 359] on input "text" at bounding box center [1110, 372] width 67 height 33
type input "92"
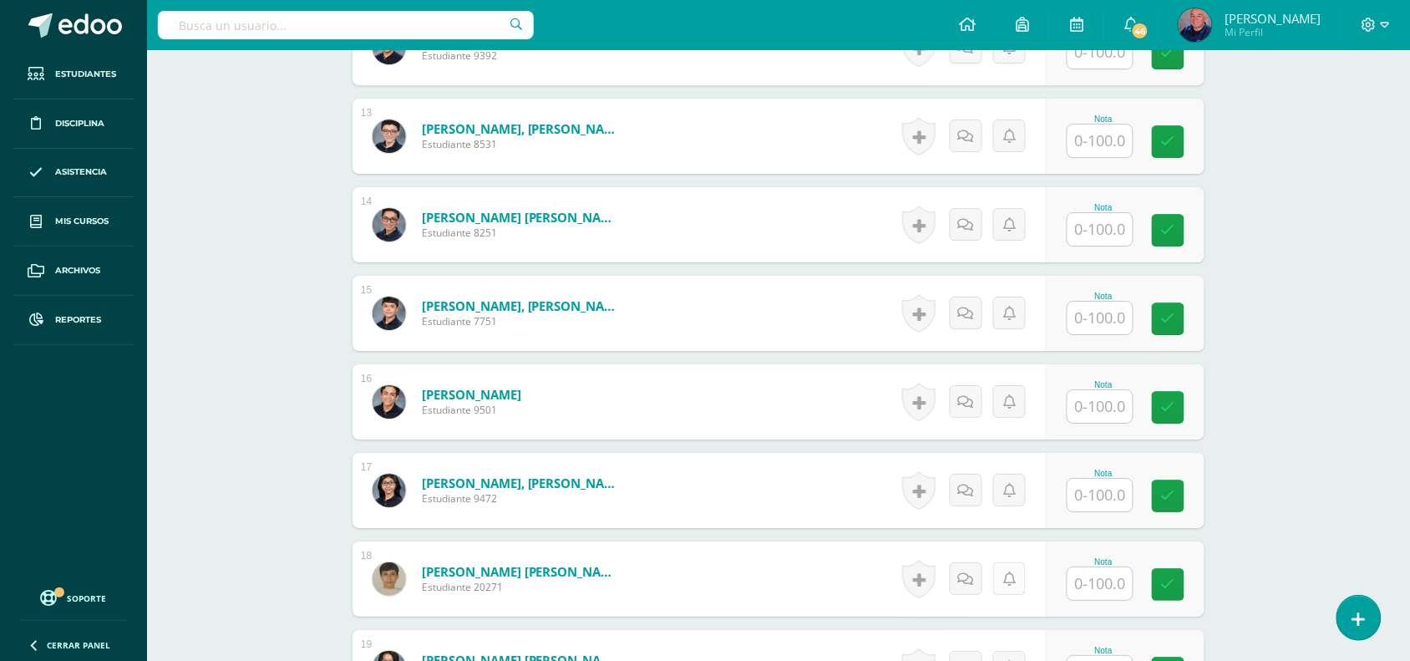
scroll to position [1665, 0]
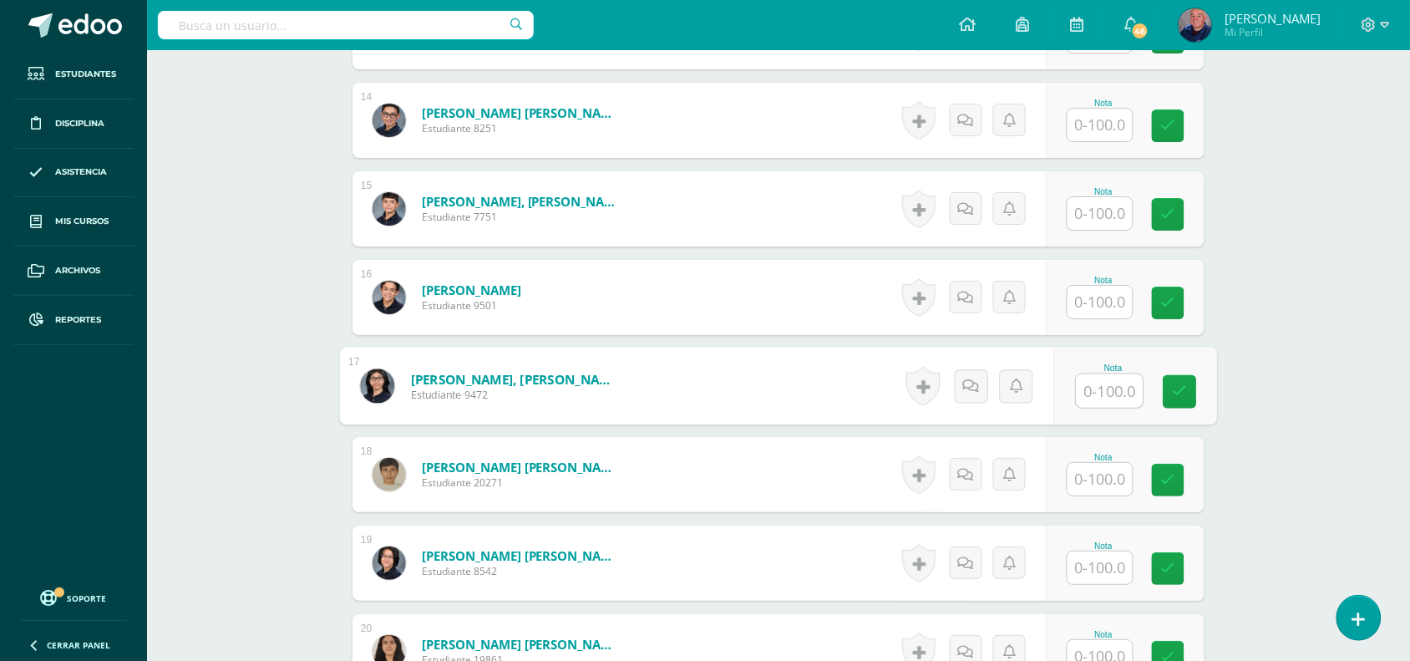
click at [1099, 394] on input "text" at bounding box center [1110, 390] width 67 height 33
type input "89"
type input "}"
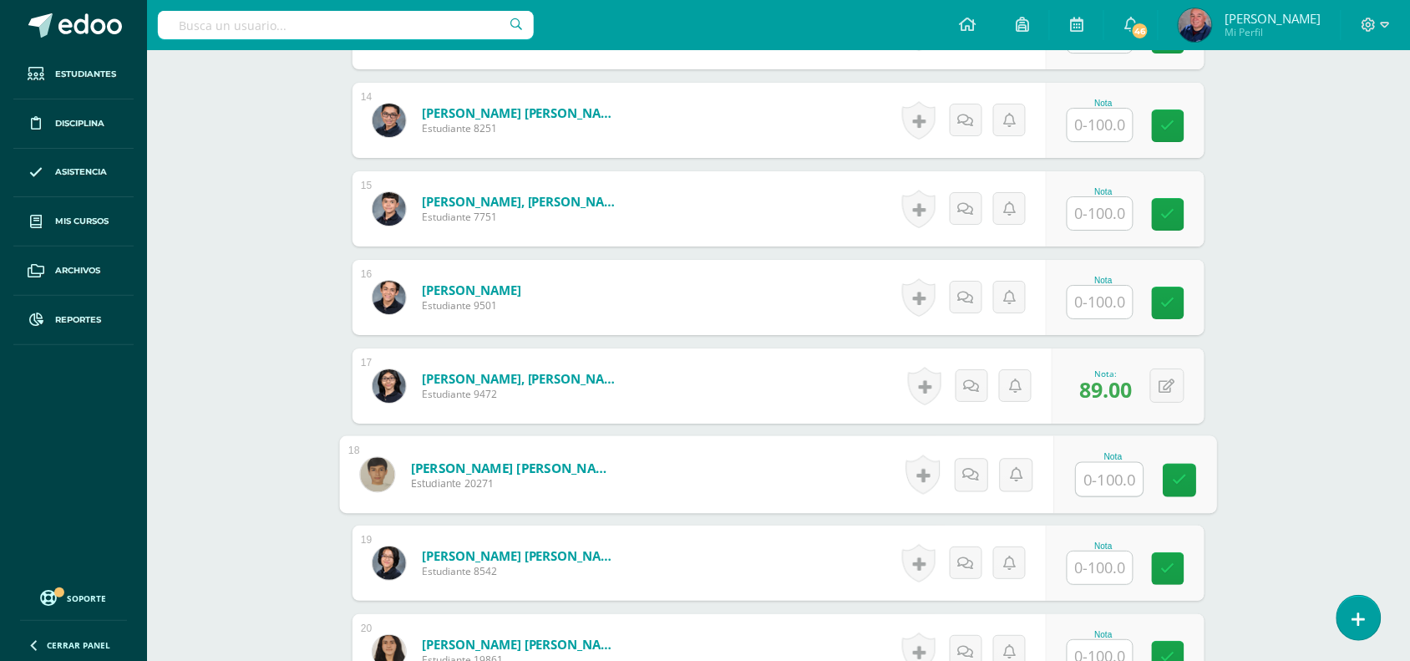
scroll to position [1973, 0]
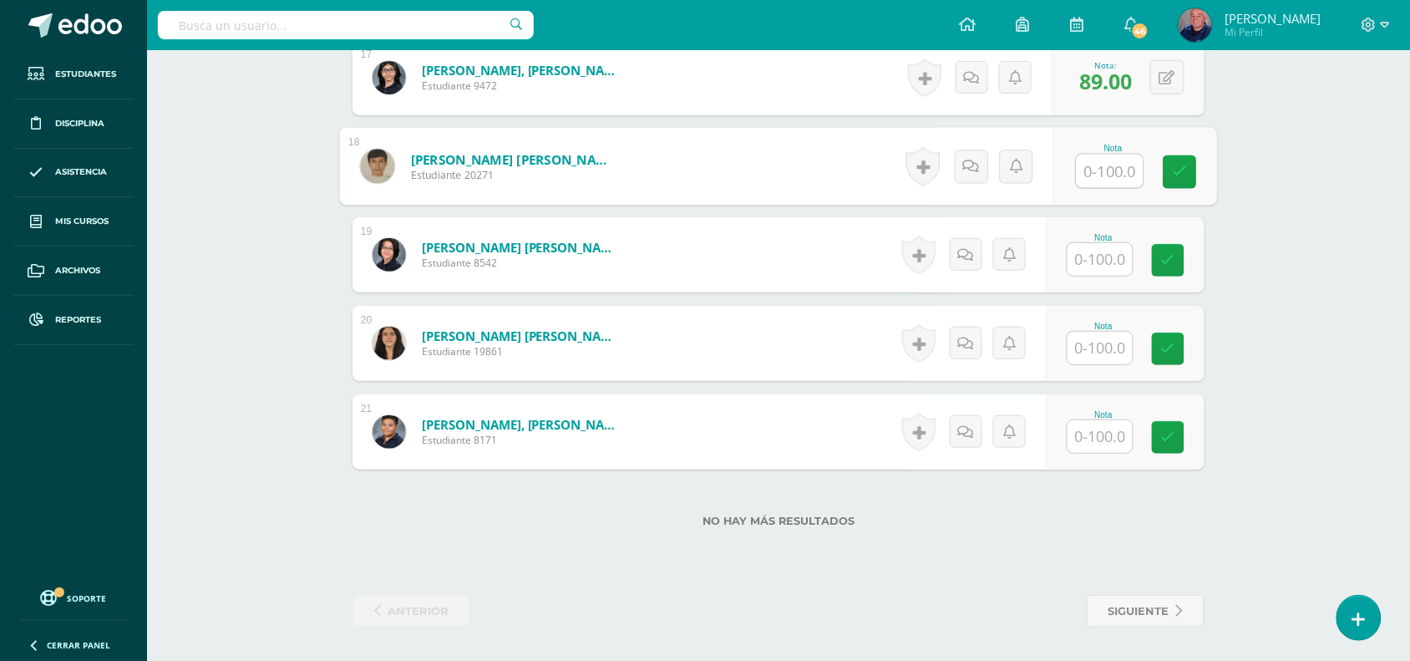
click at [1117, 261] on input "text" at bounding box center [1099, 259] width 65 height 33
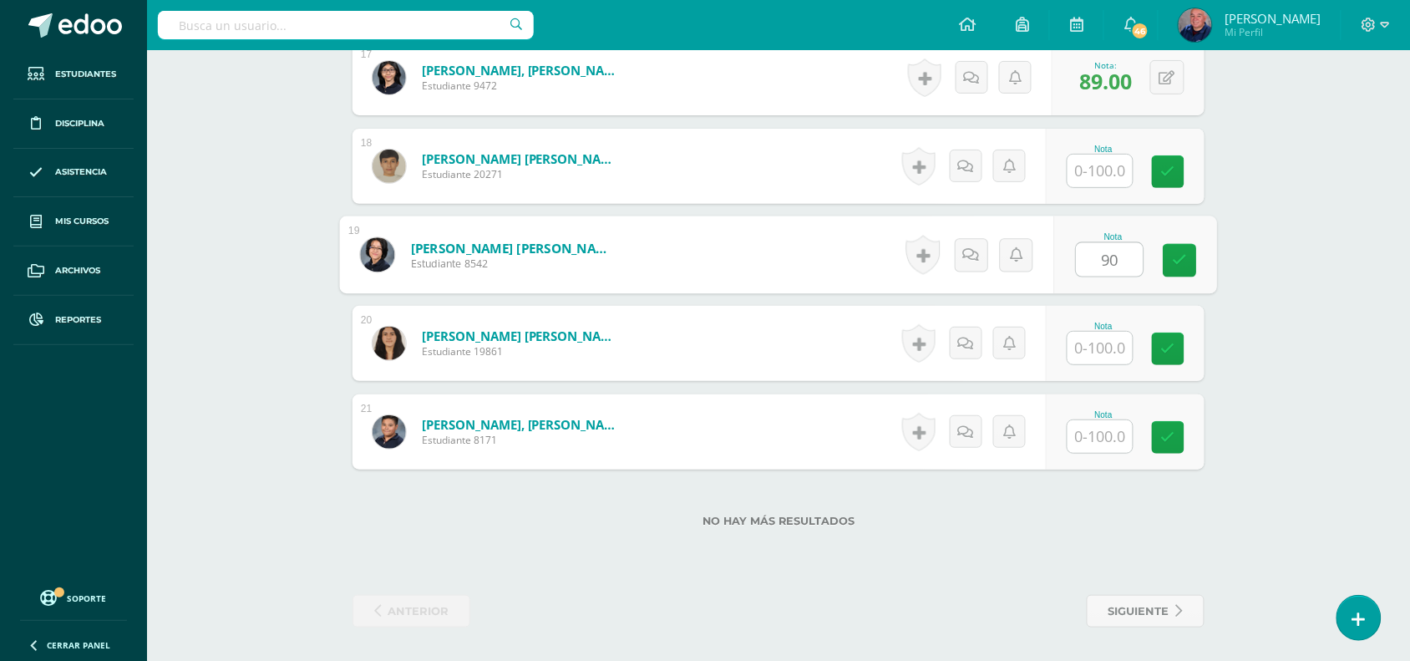
type input "90"
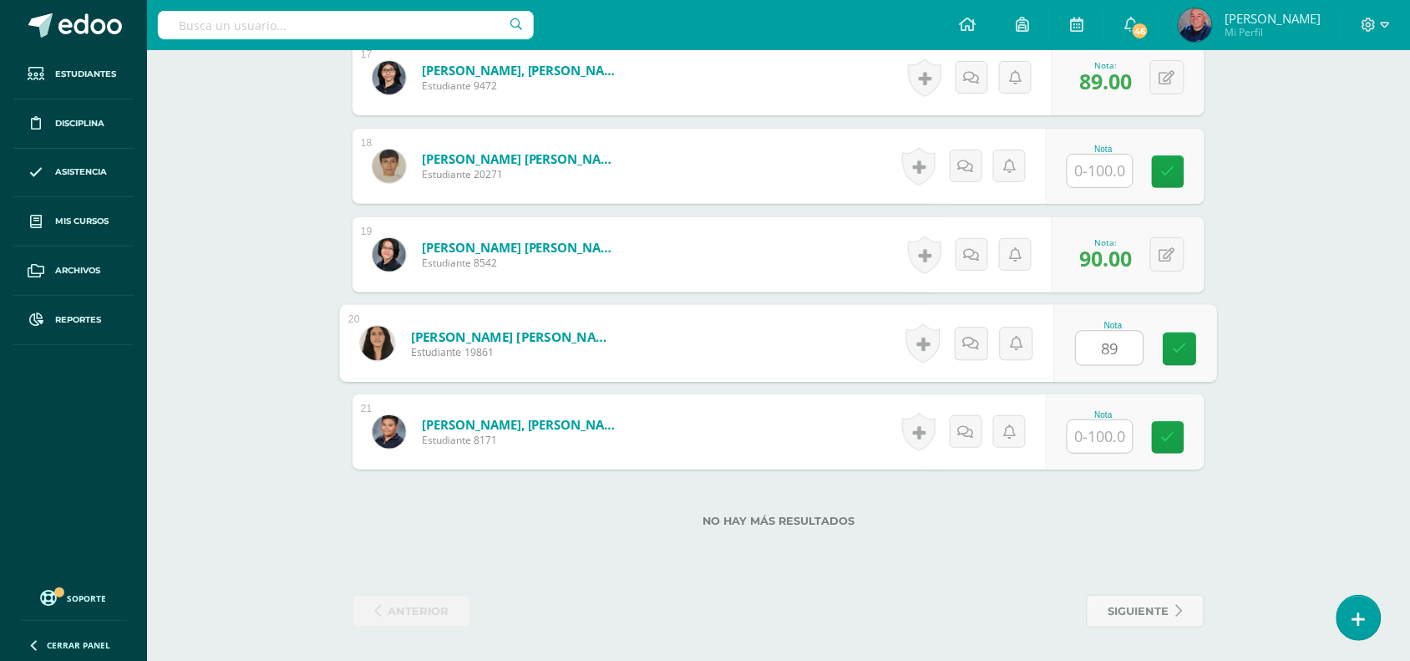
type input "89"
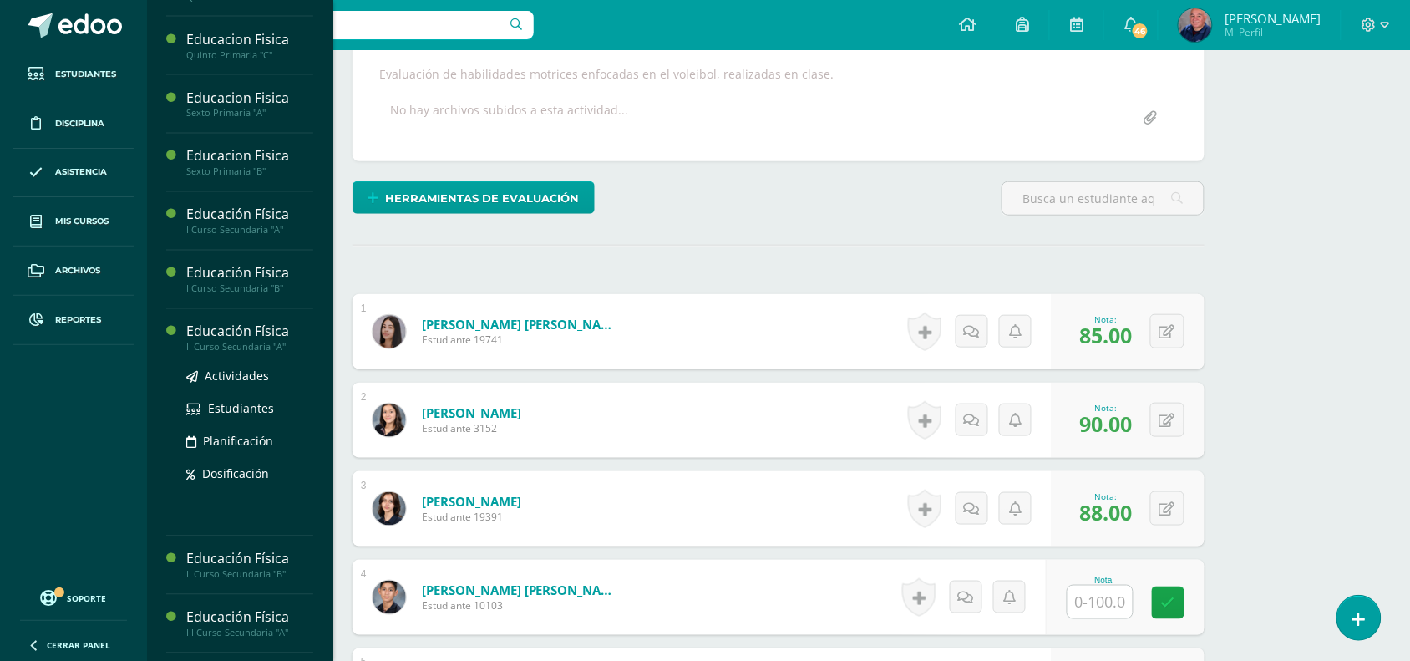
scroll to position [1000, 0]
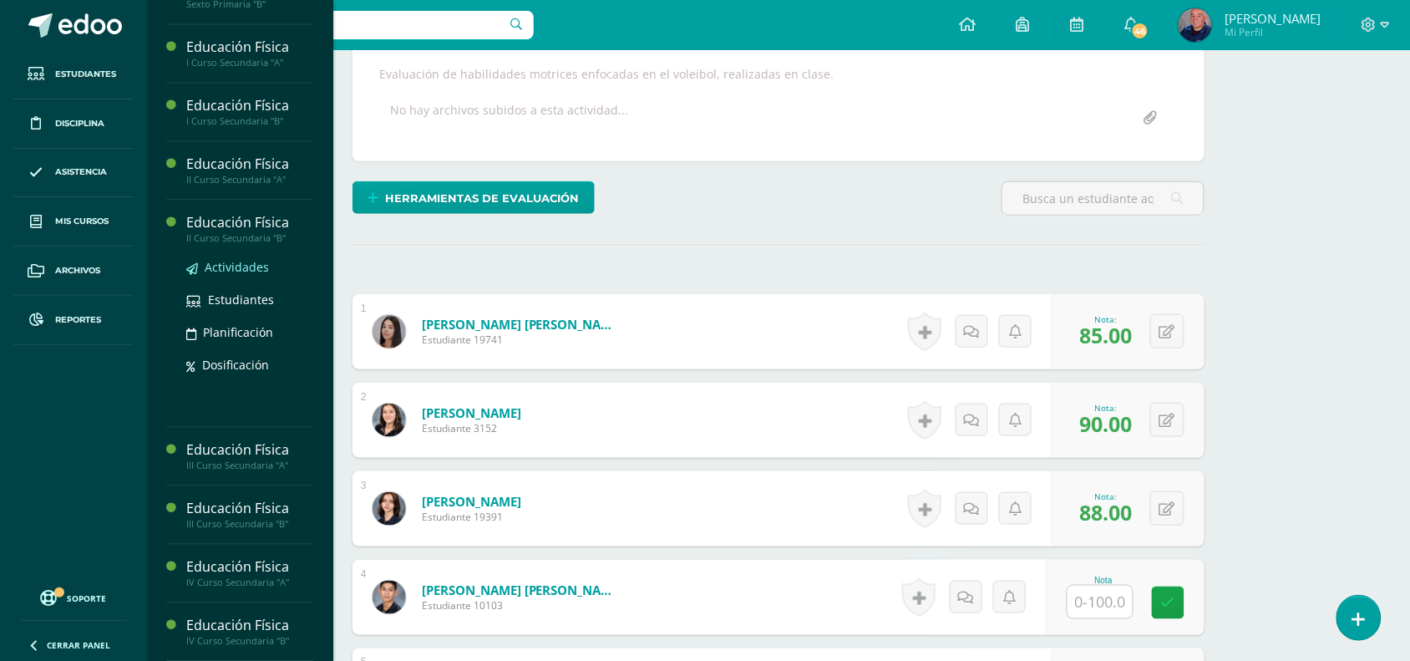
click at [249, 268] on span "Actividades" at bounding box center [237, 267] width 64 height 16
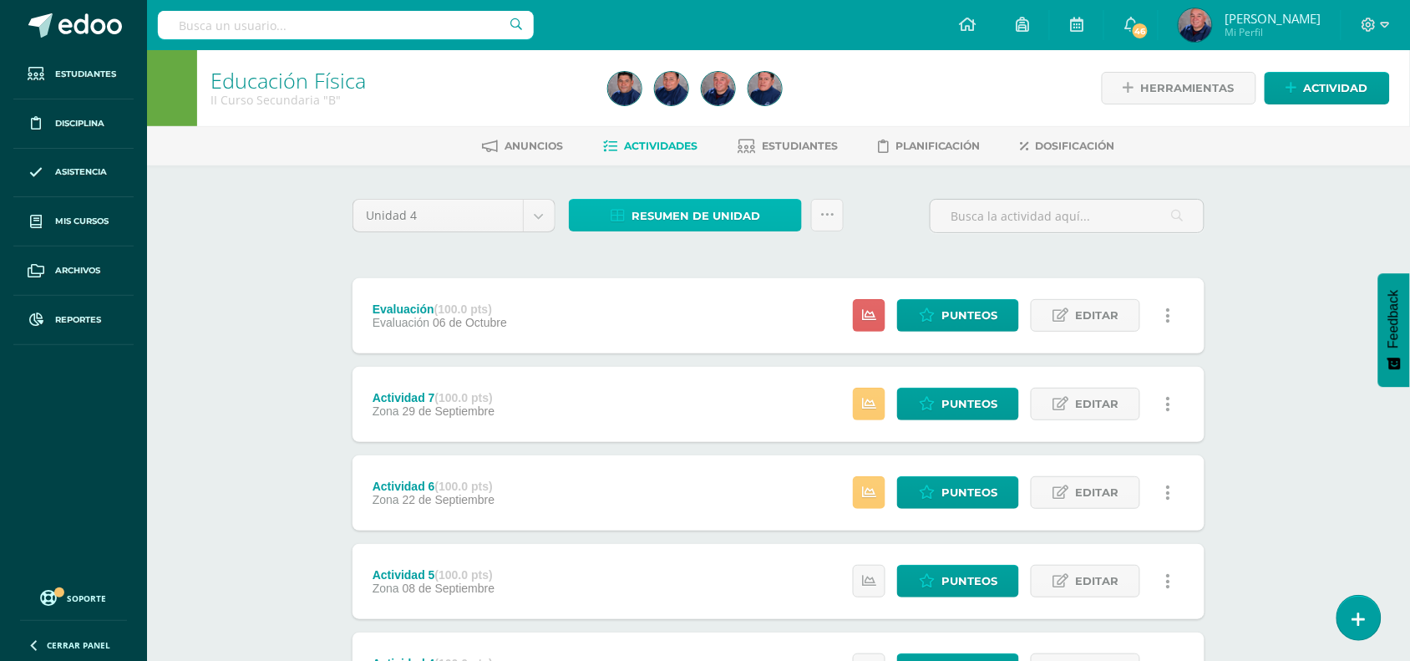
click at [664, 215] on span "Resumen de unidad" at bounding box center [695, 215] width 129 height 31
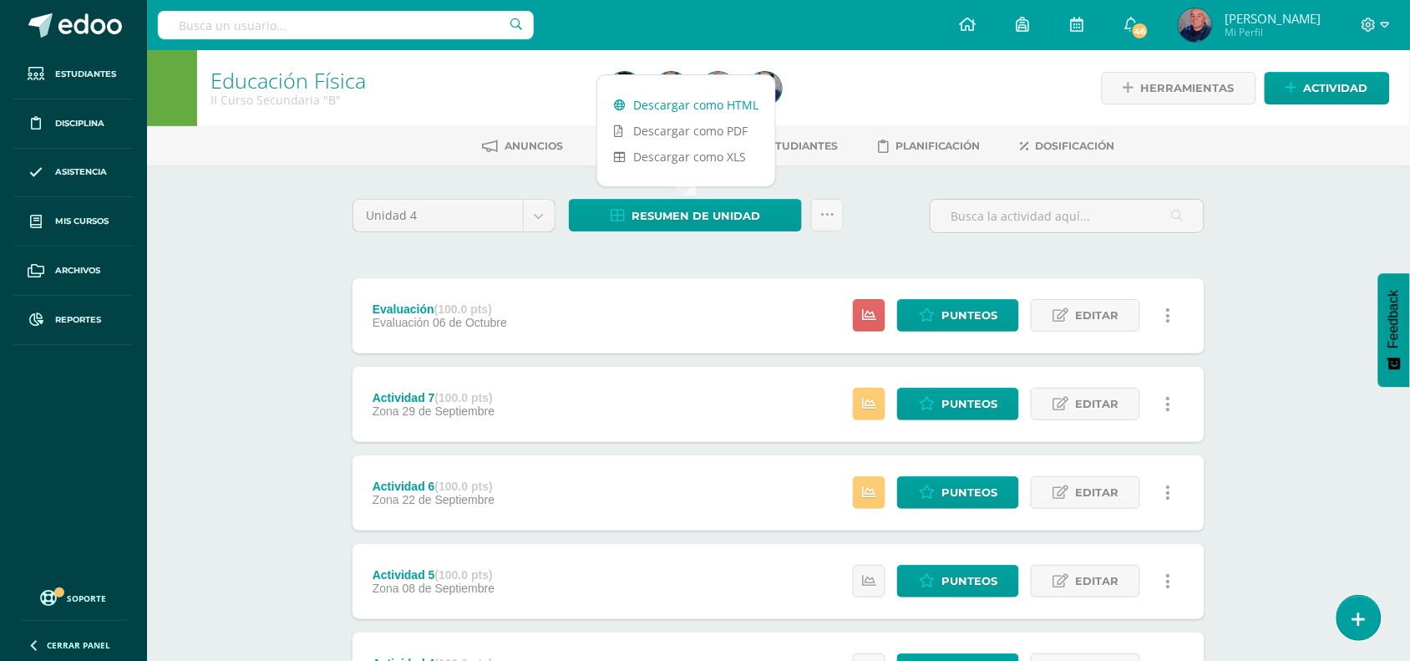
click at [699, 106] on link "Descargar como HTML" at bounding box center [686, 105] width 178 height 26
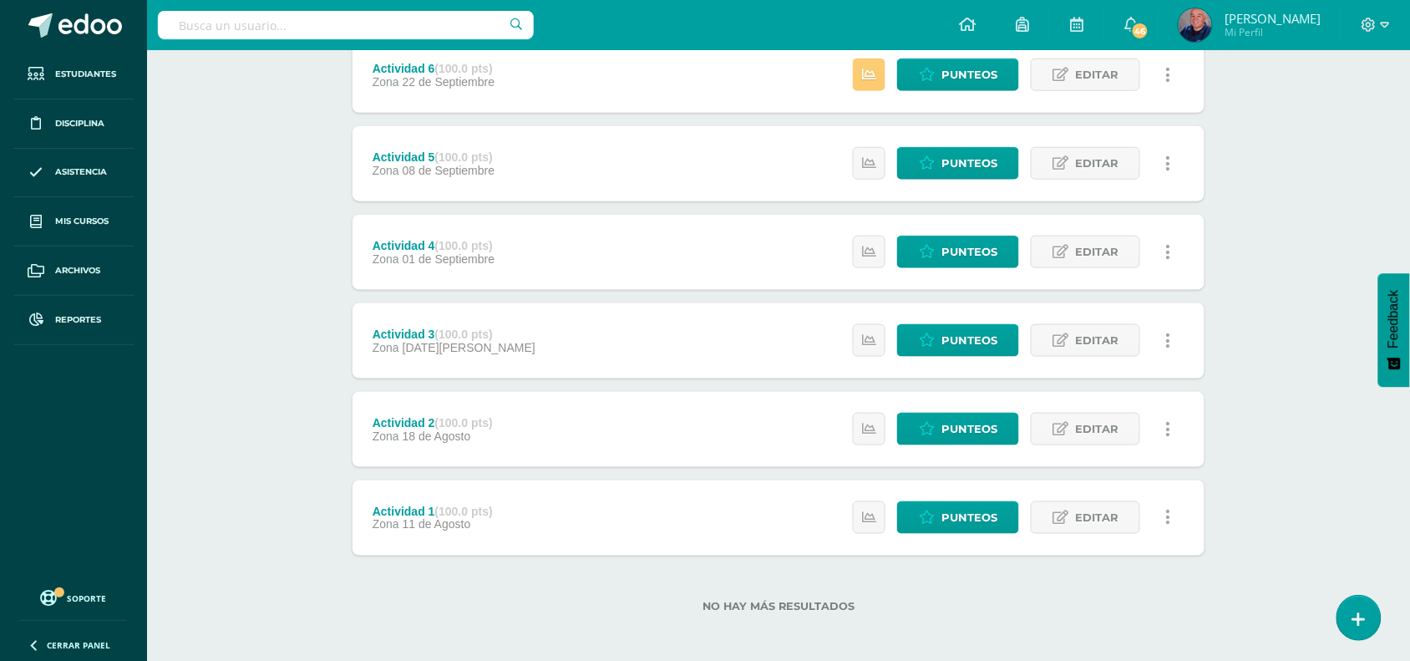
scroll to position [423, 0]
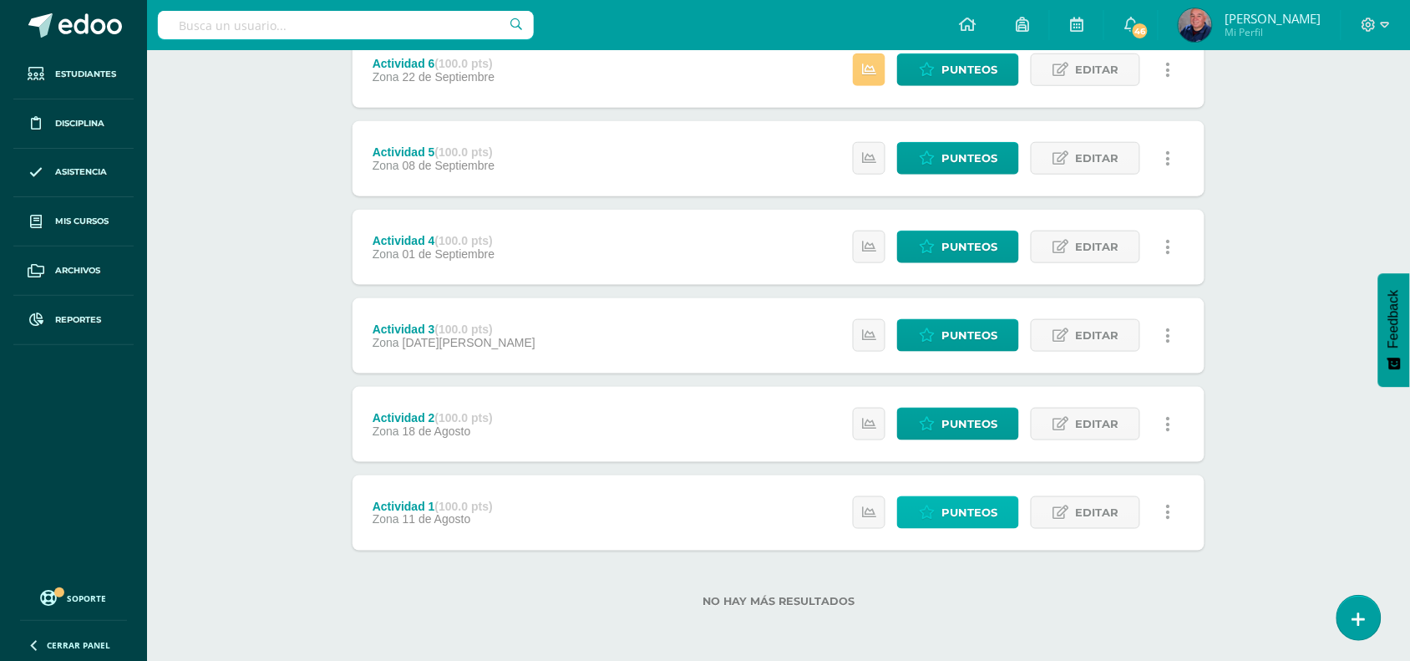
click at [950, 509] on span "Punteos" at bounding box center [969, 512] width 56 height 31
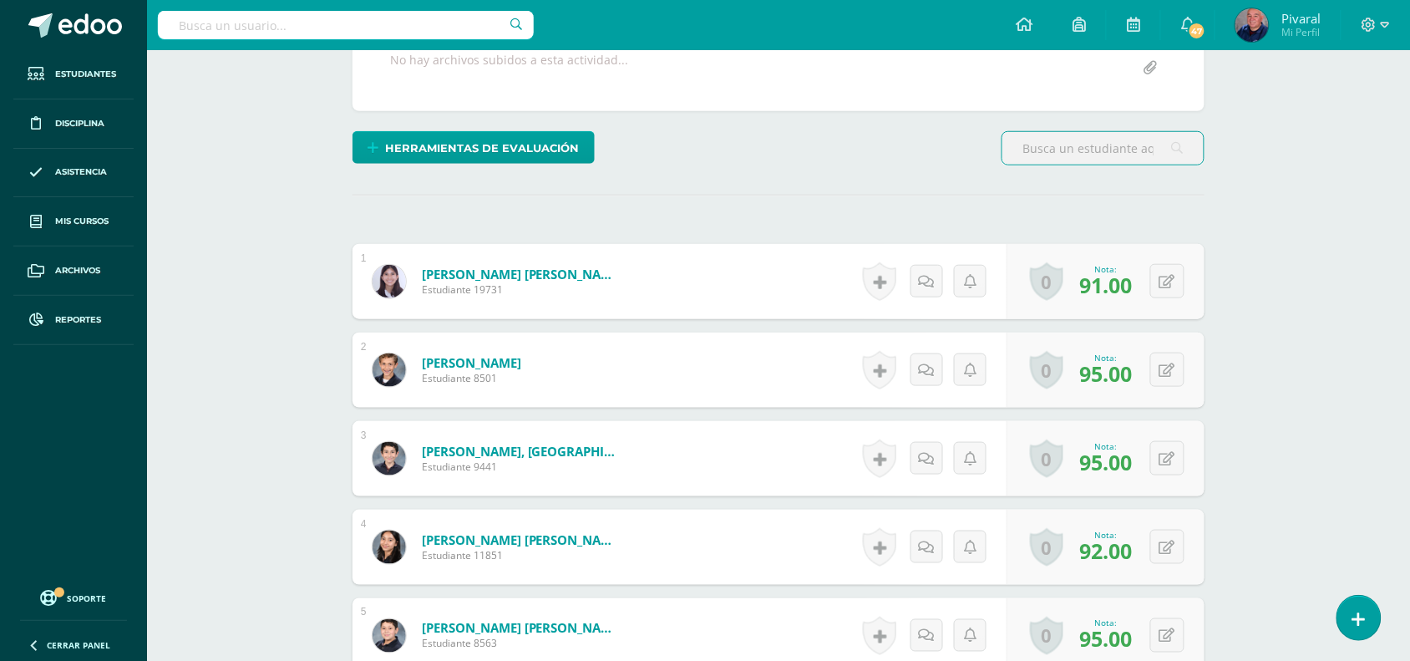
scroll to position [144, 0]
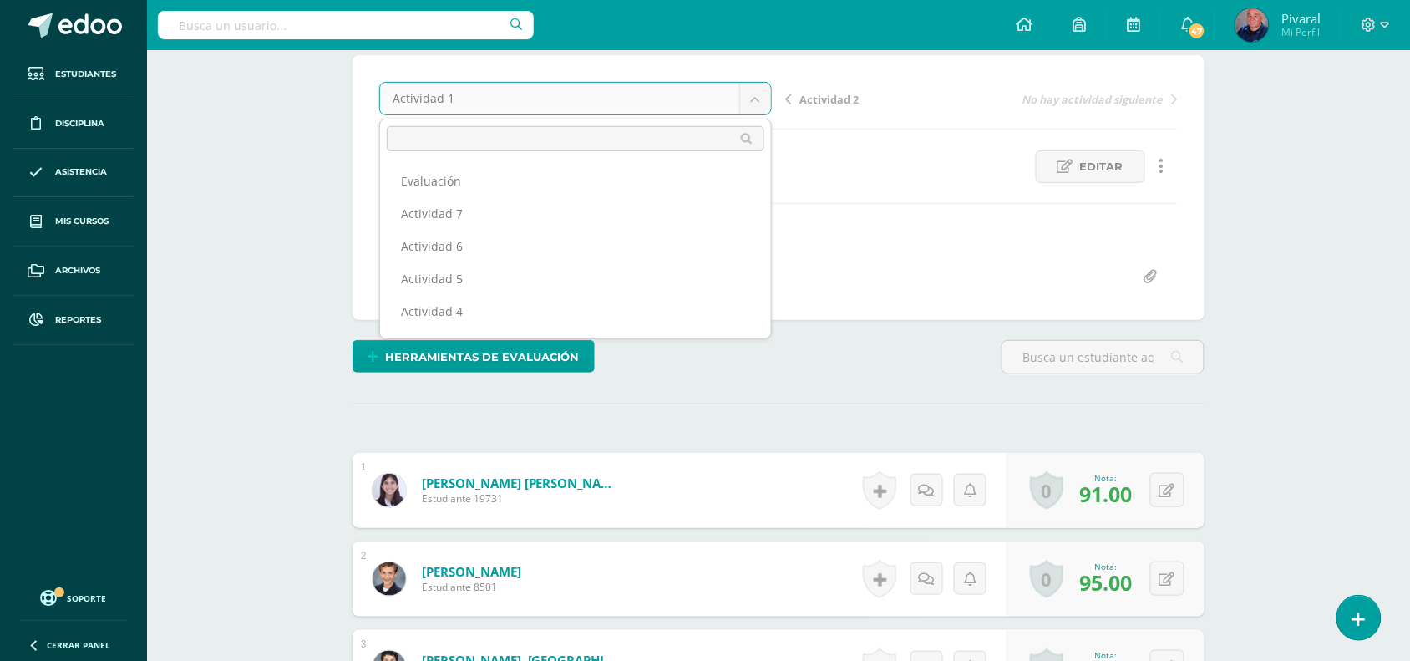
scroll to position [86, 0]
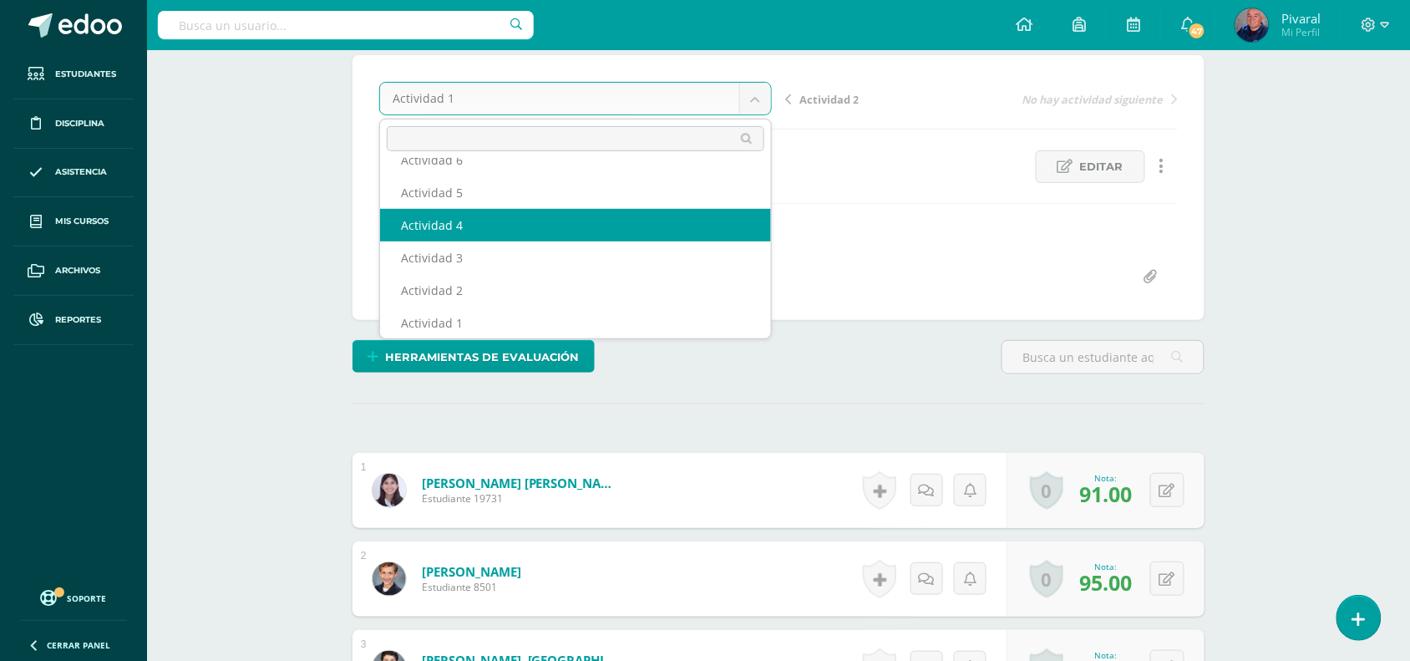
select select "/dashboard/teacher/grade-activity/235155/"
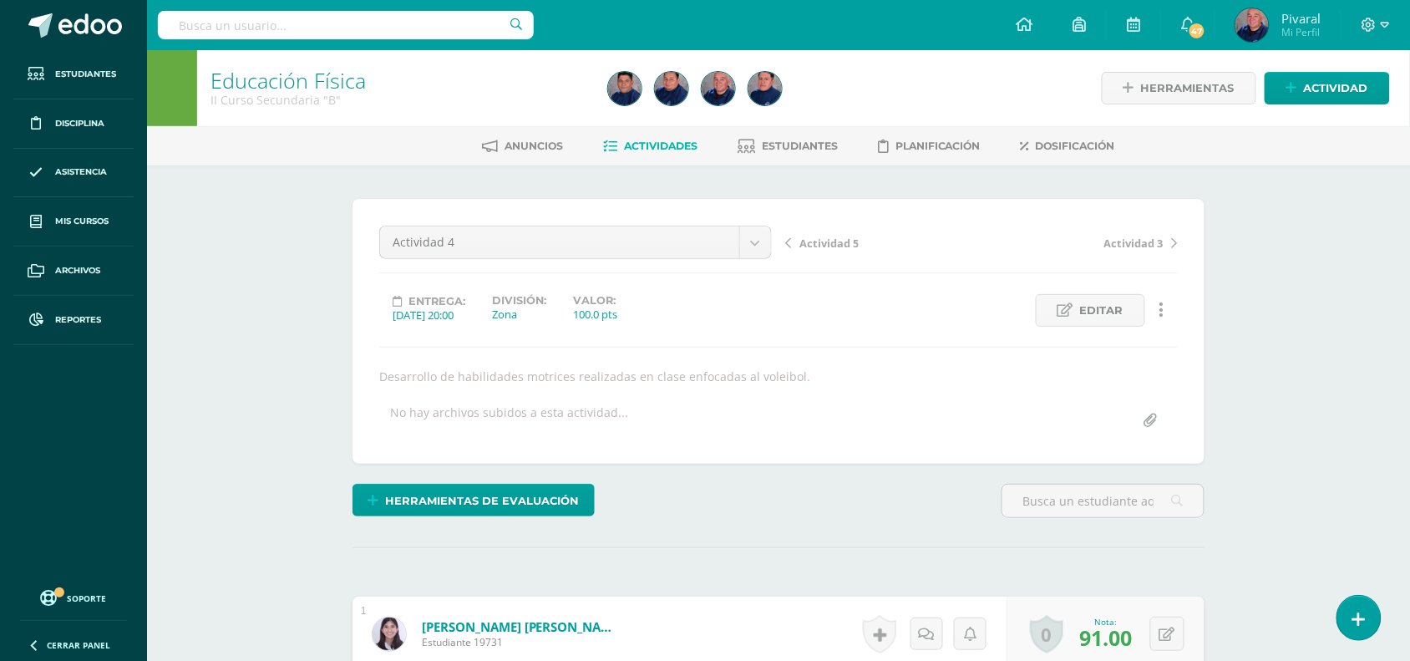
click at [839, 244] on span "Actividad 5" at bounding box center [828, 243] width 59 height 15
click at [839, 234] on link "Actividad 6" at bounding box center [883, 242] width 196 height 17
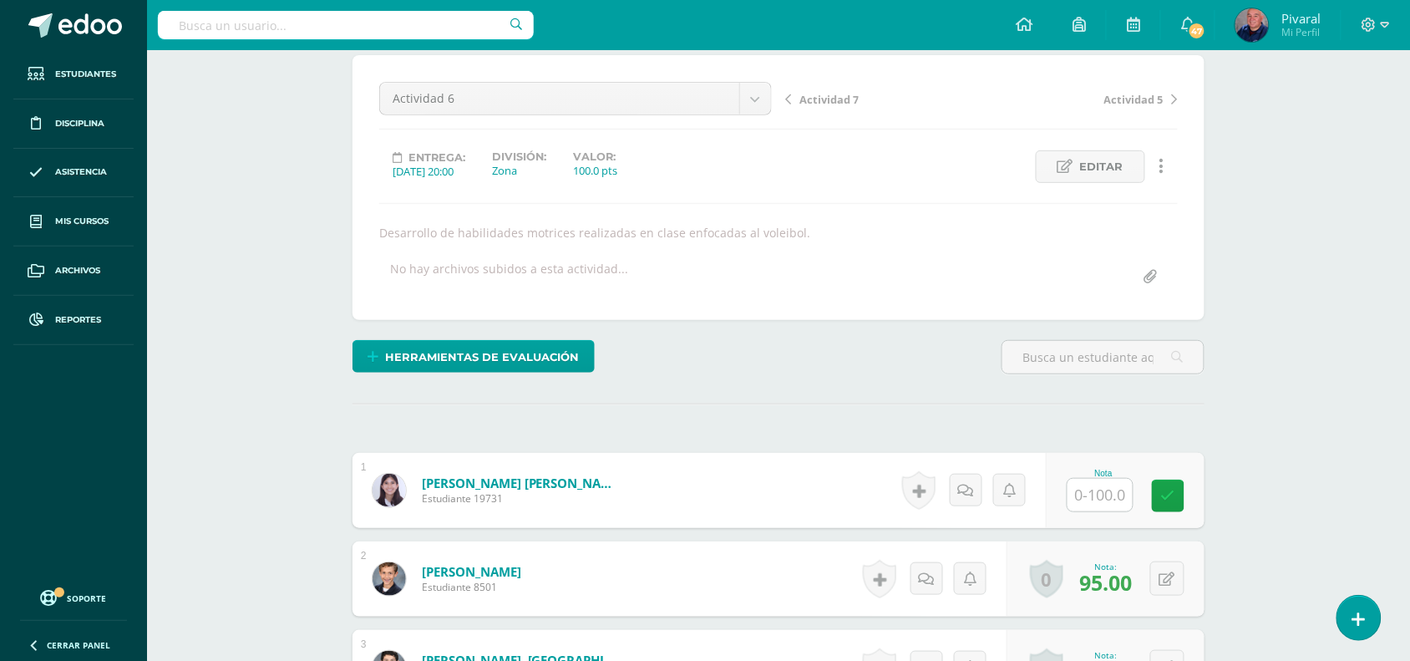
scroll to position [352, 0]
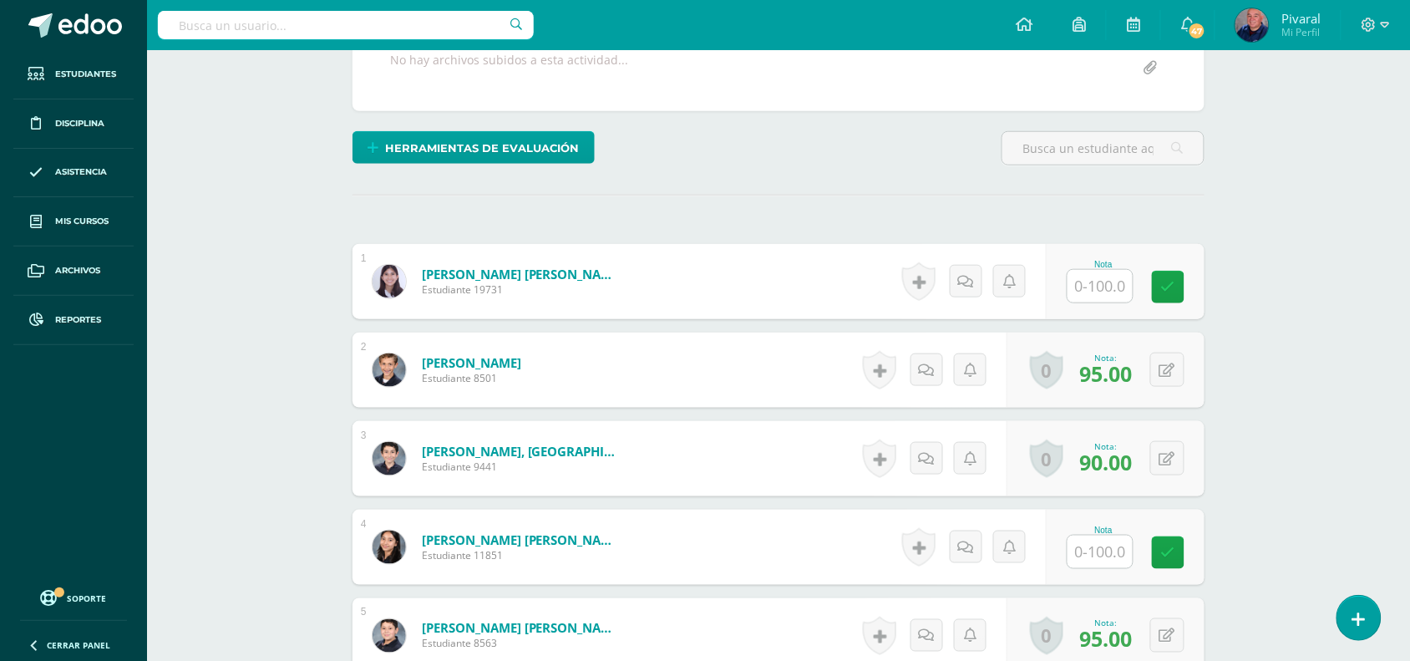
click at [1108, 289] on input "text" at bounding box center [1099, 286] width 65 height 33
type input "91"
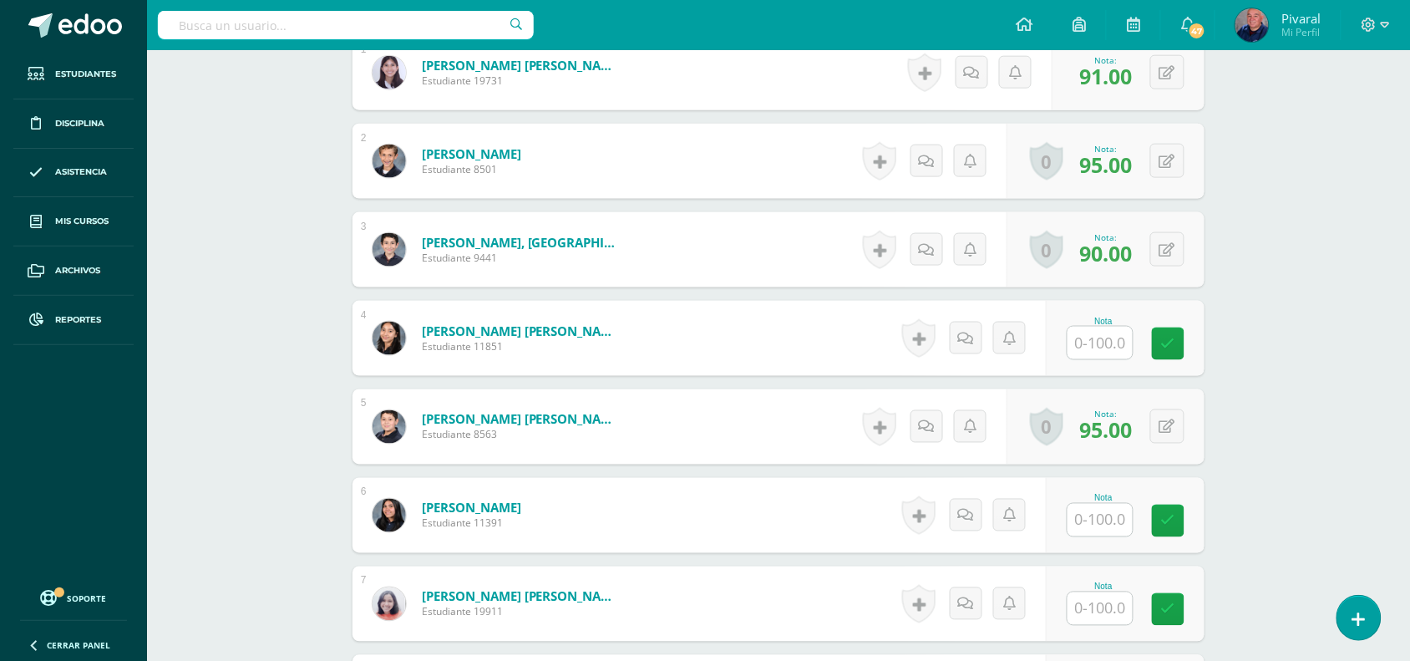
scroll to position [666, 0]
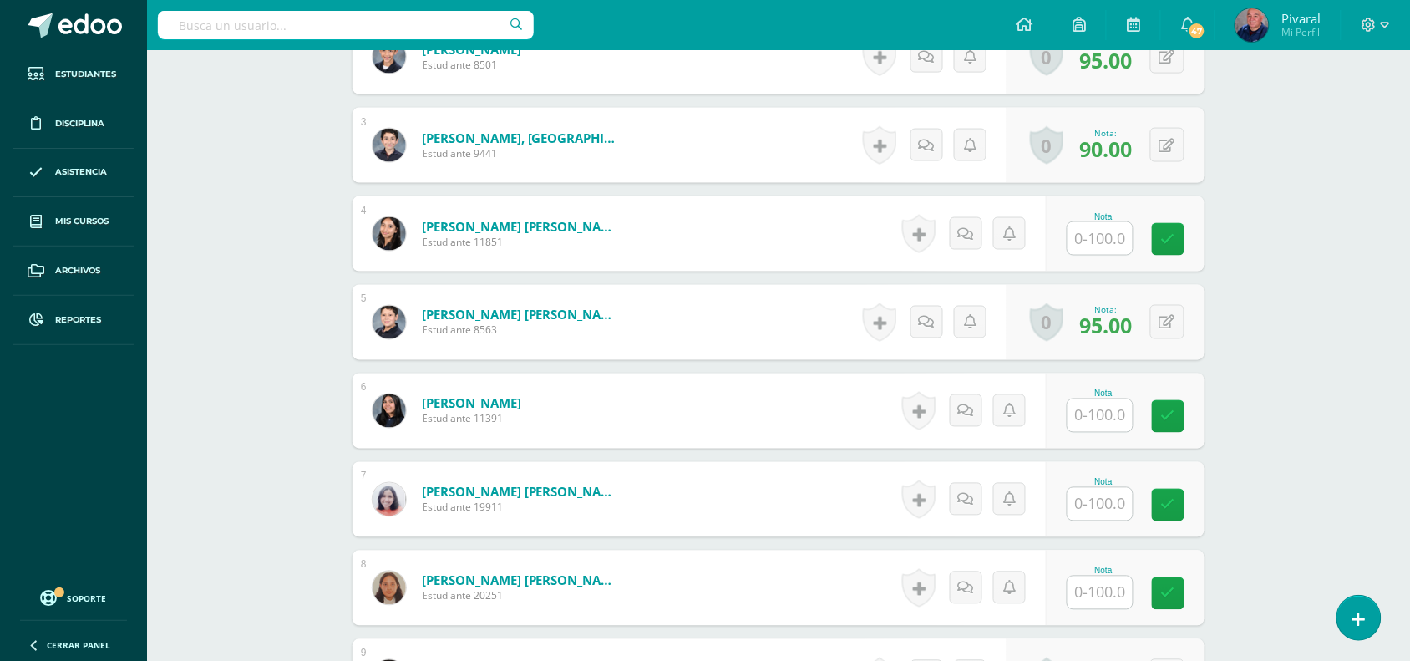
click at [1111, 242] on input "text" at bounding box center [1099, 238] width 65 height 33
type input "91"
click at [1103, 420] on input "text" at bounding box center [1099, 415] width 65 height 33
type input "96"
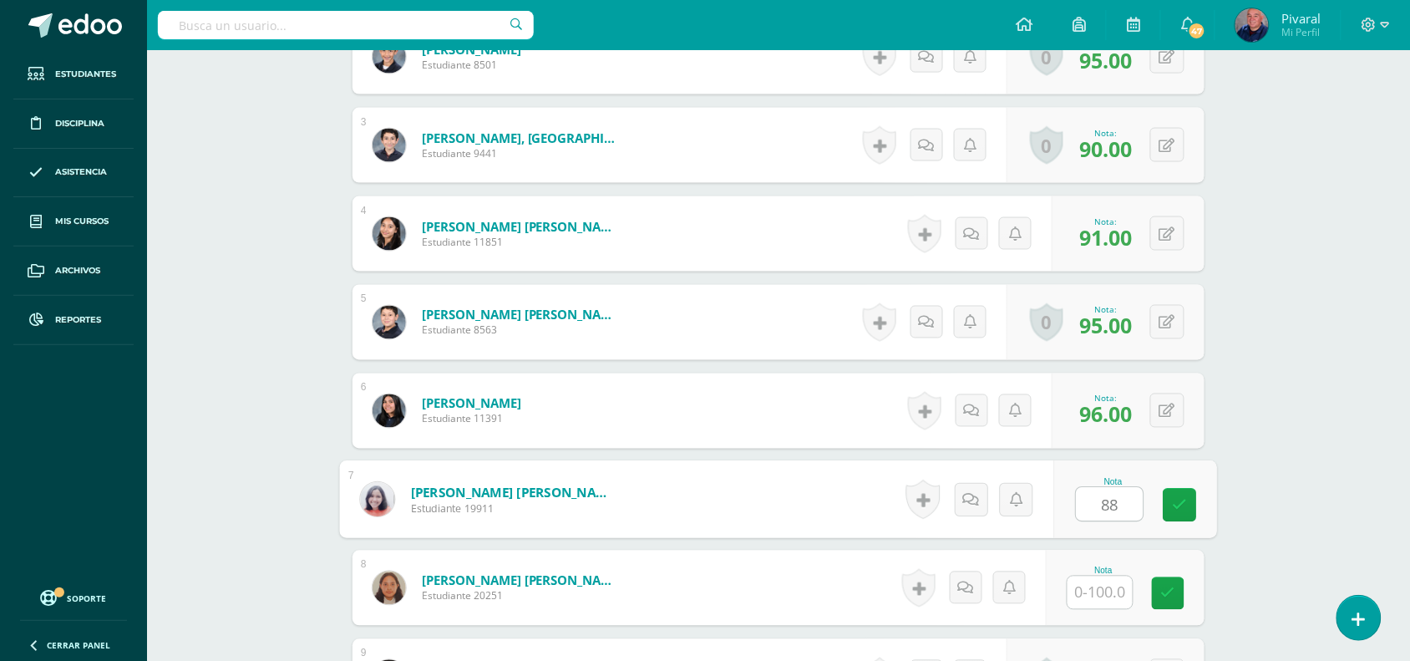
type input "88"
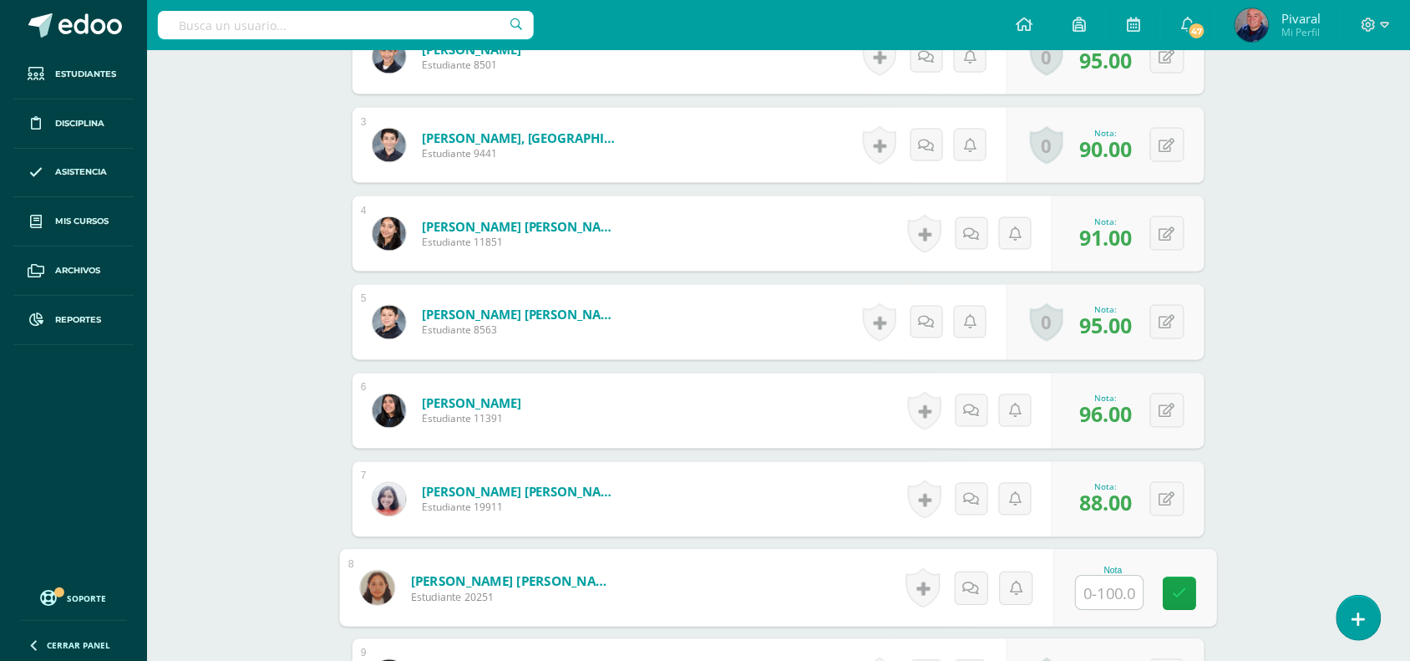
scroll to position [770, 0]
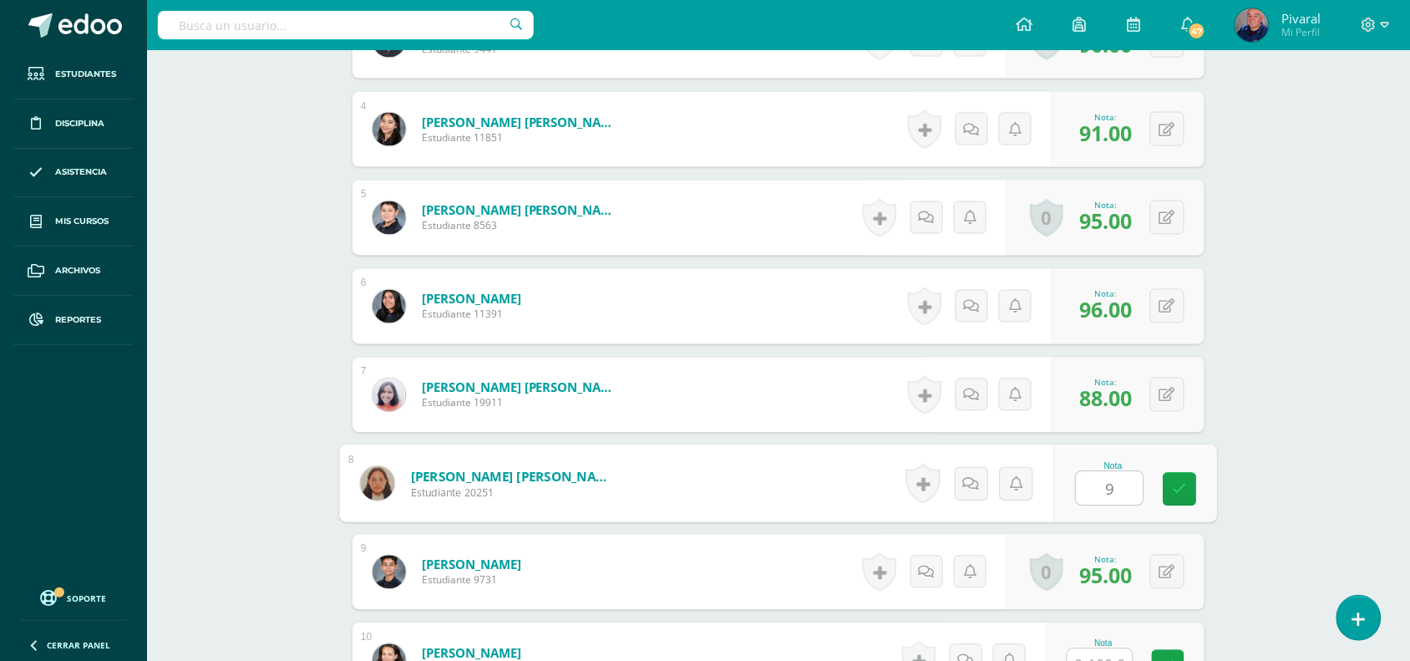
type input "91"
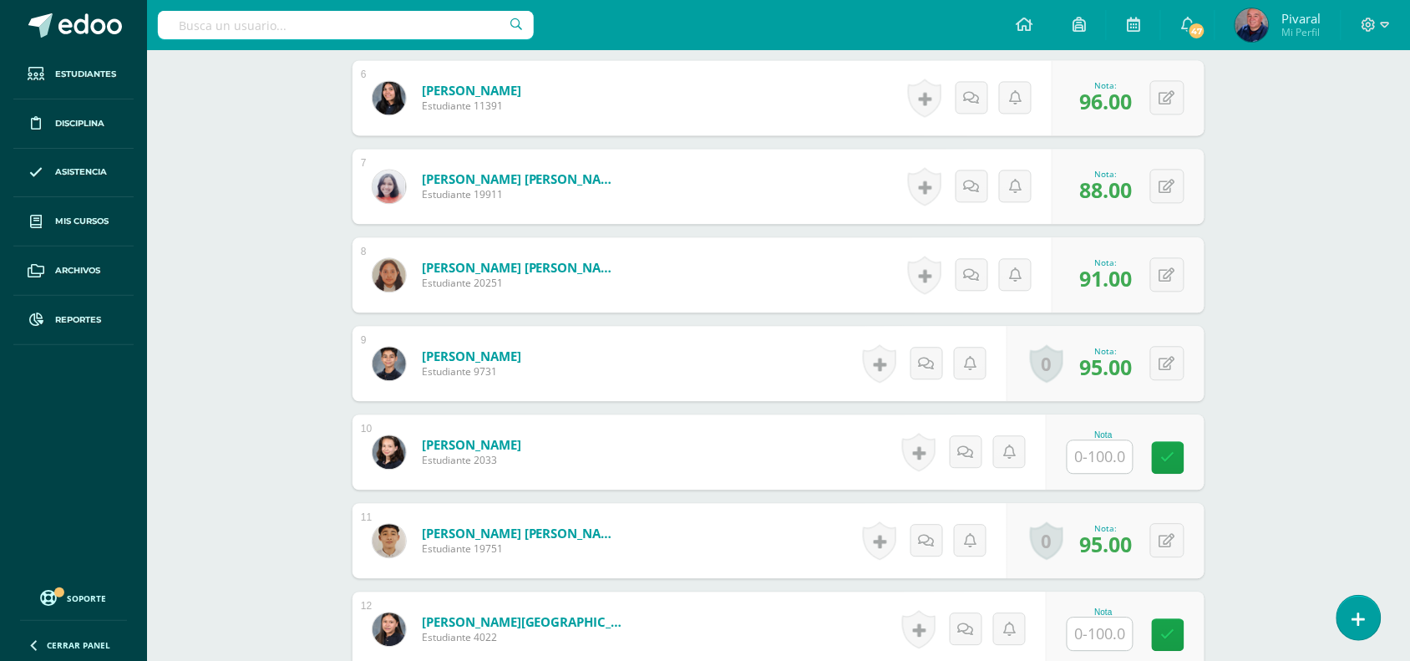
click at [1094, 452] on input "text" at bounding box center [1099, 456] width 65 height 33
type input "100"
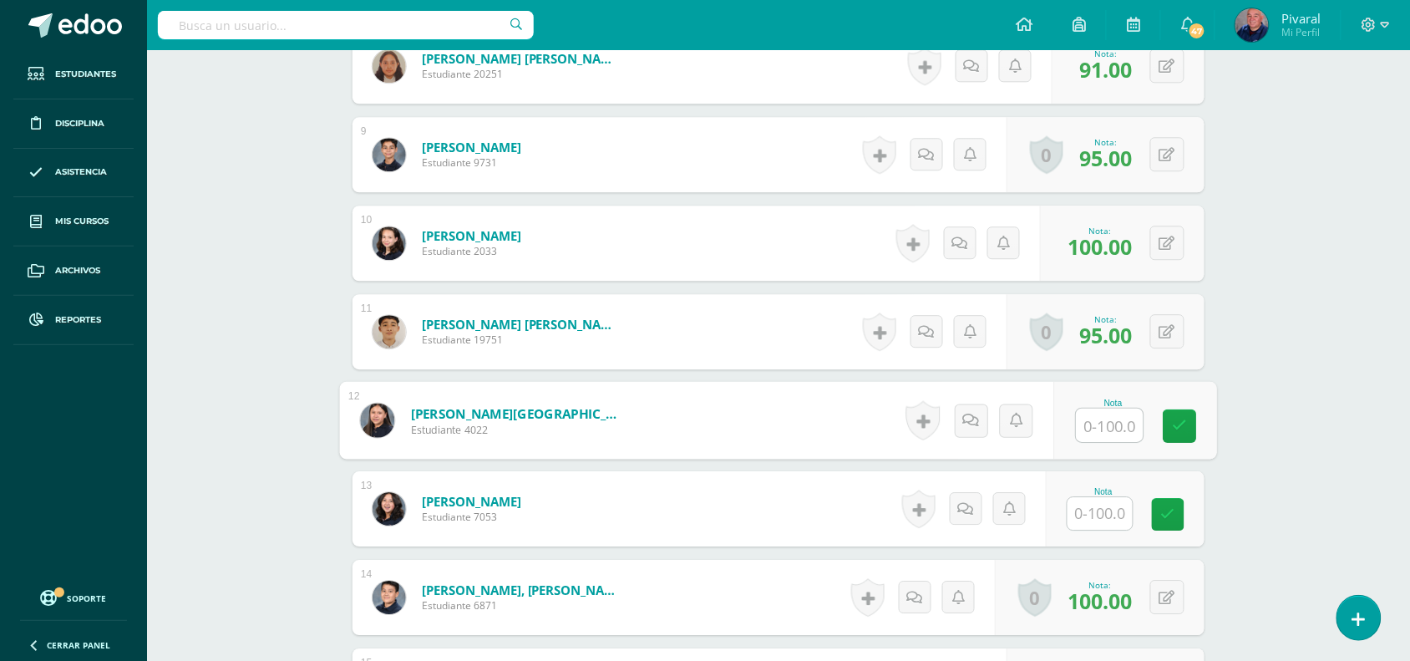
click at [1097, 423] on input "text" at bounding box center [1110, 424] width 67 height 33
type input "91"
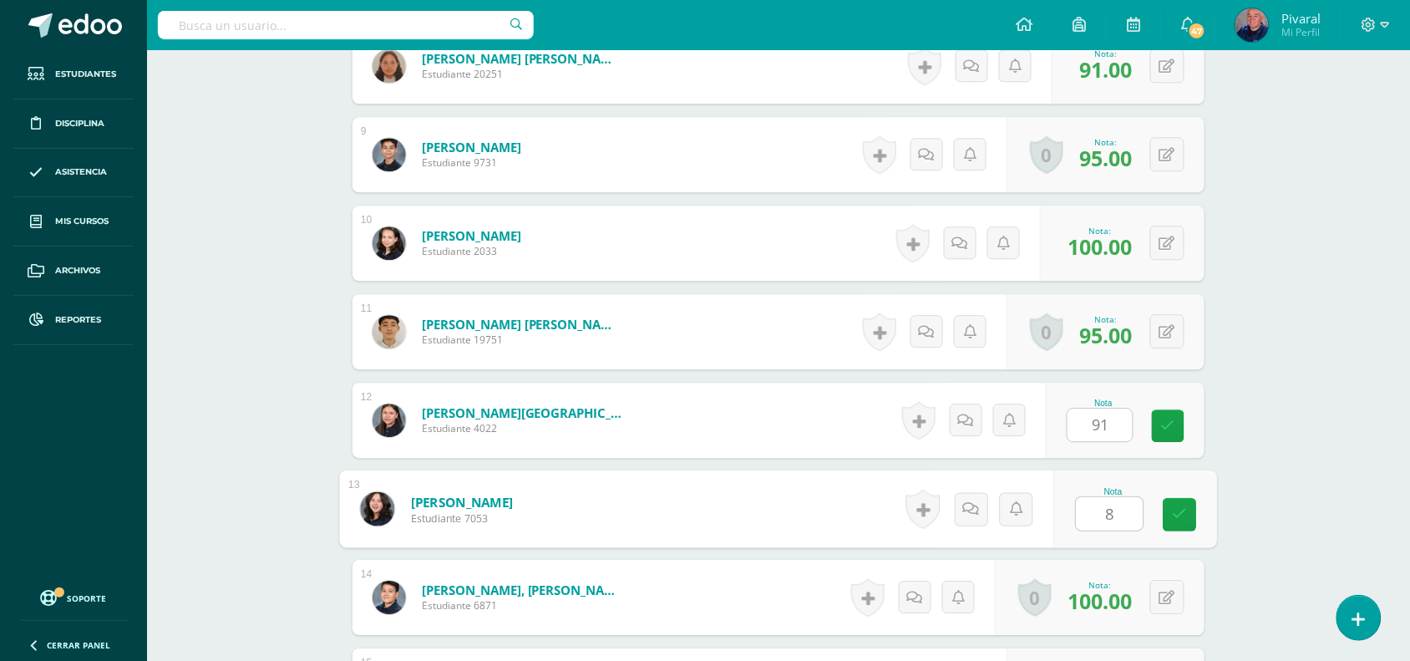
type input "88"
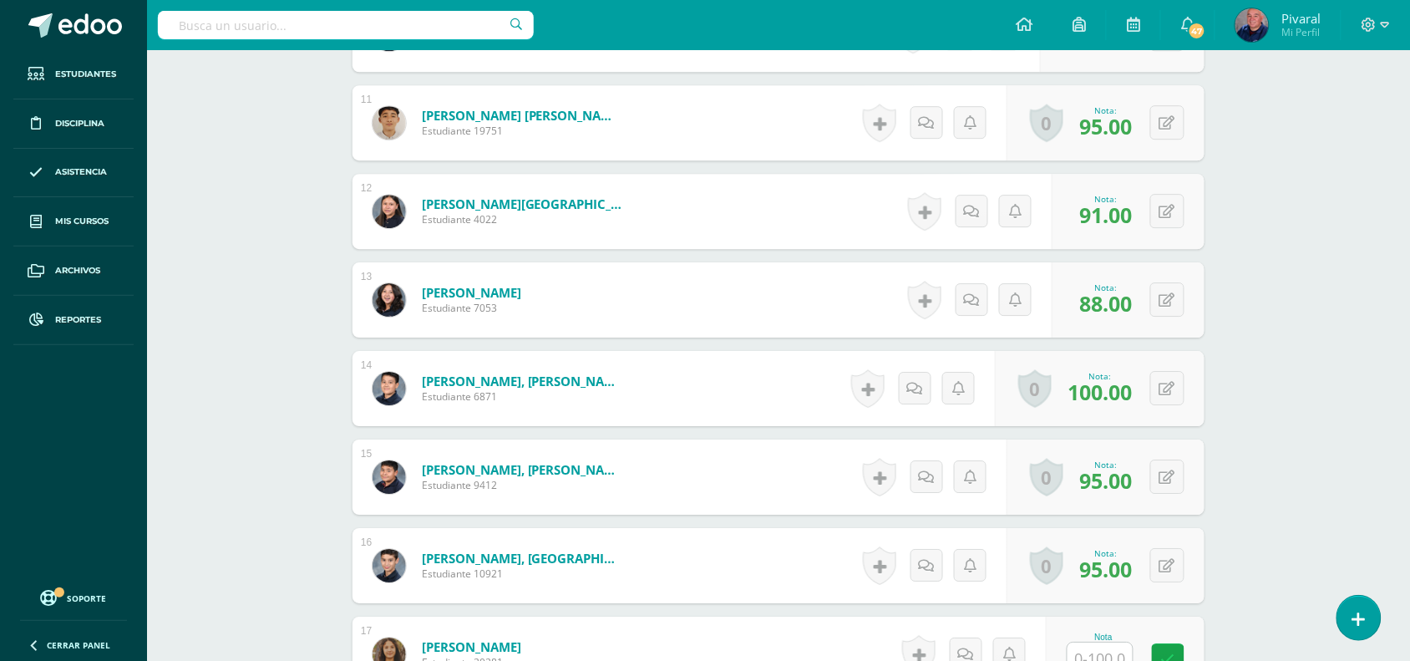
scroll to position [1710, 0]
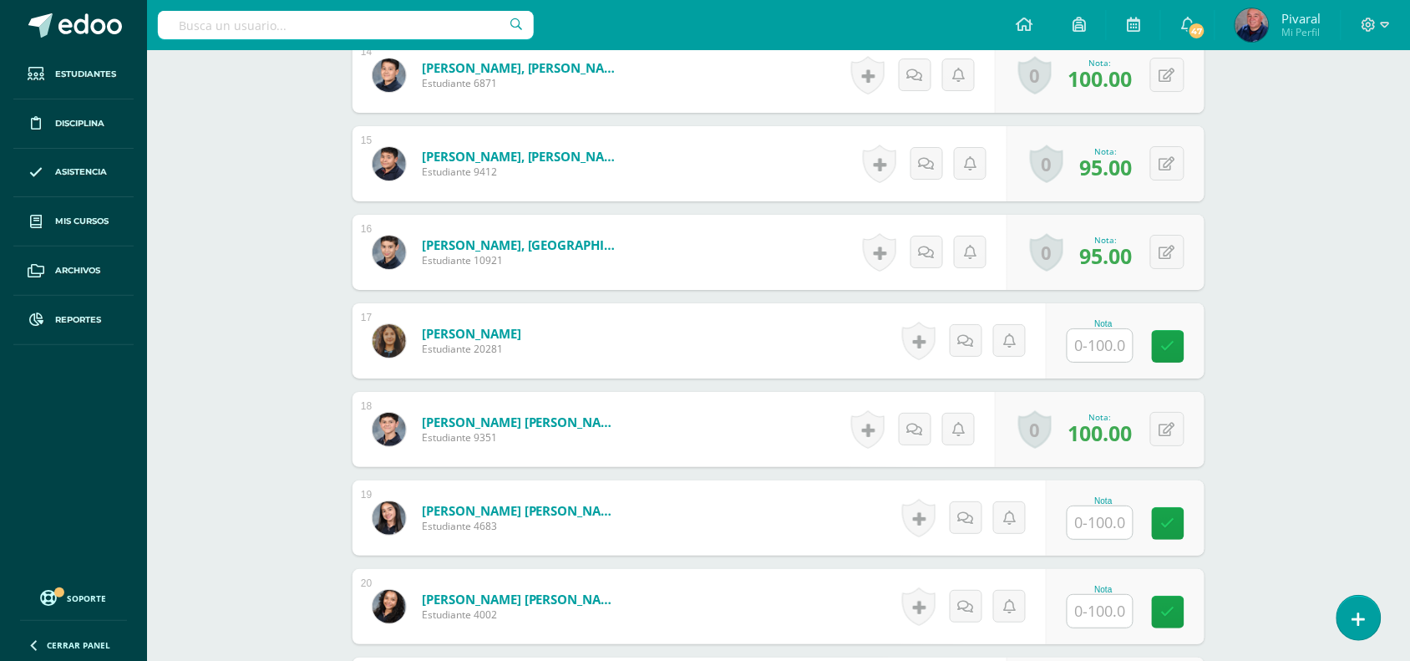
click at [1113, 352] on input "text" at bounding box center [1099, 345] width 65 height 33
type input "91"
click at [1100, 520] on input "text" at bounding box center [1099, 522] width 65 height 33
click at [1102, 522] on input "text" at bounding box center [1110, 522] width 67 height 33
type input "92"
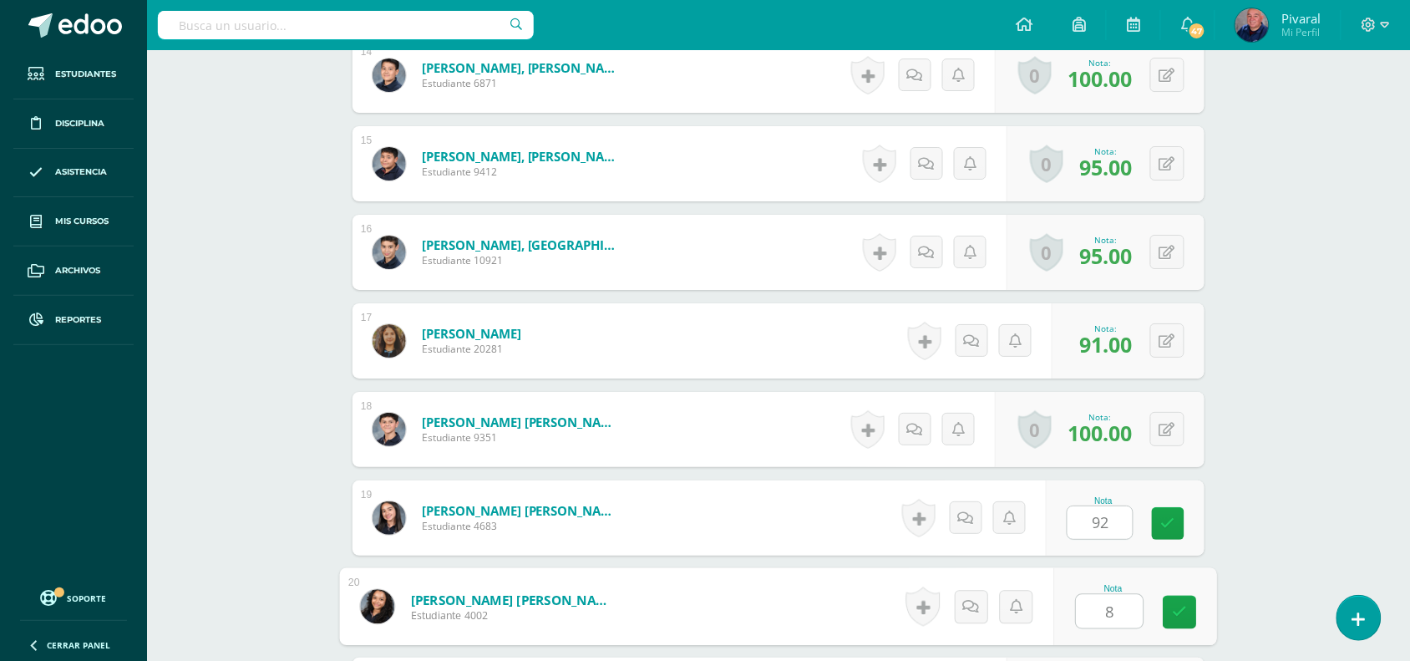
scroll to position [1918, 0]
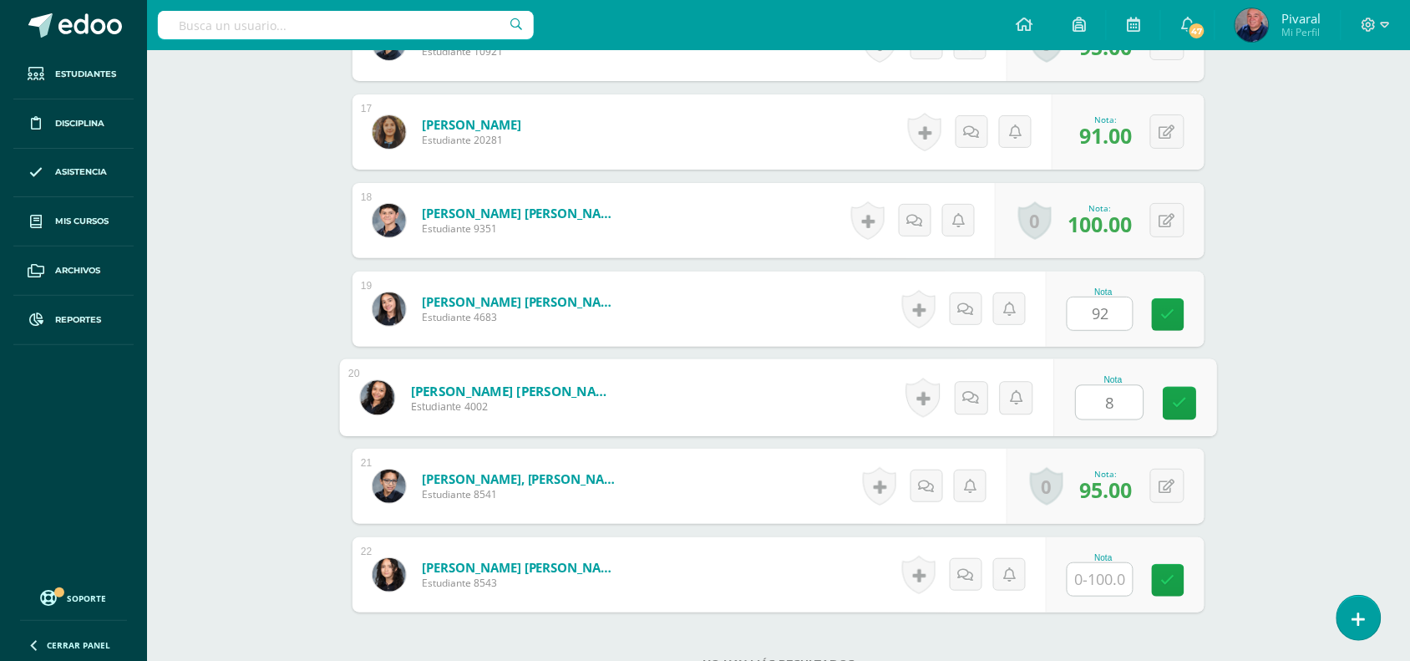
type input "89"
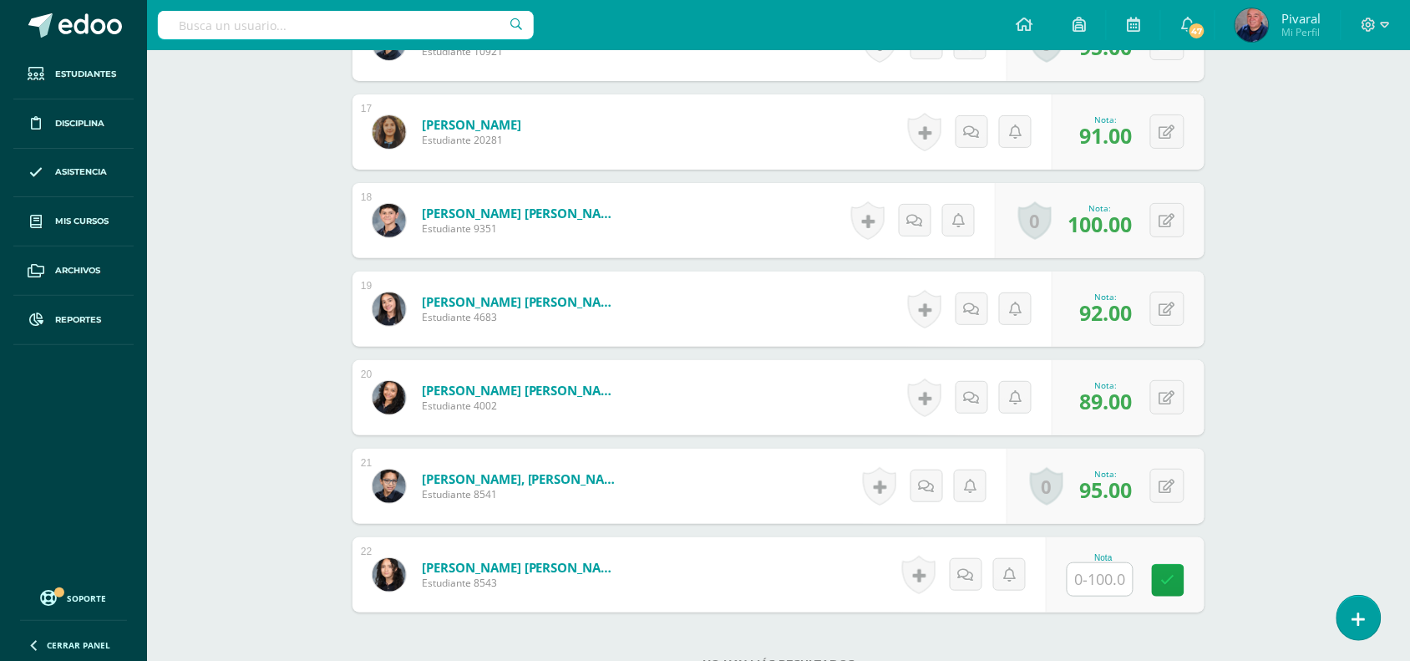
scroll to position [2061, 0]
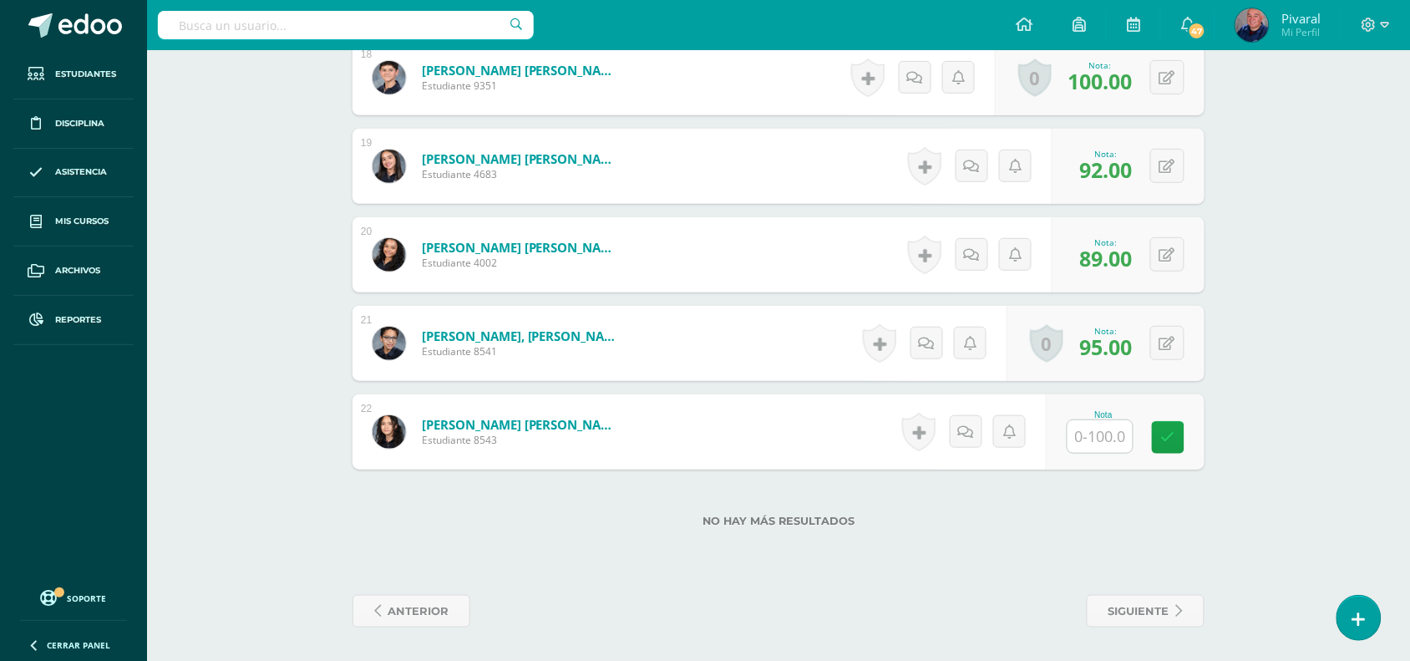
click at [1100, 431] on input "text" at bounding box center [1099, 436] width 65 height 33
type input "96"
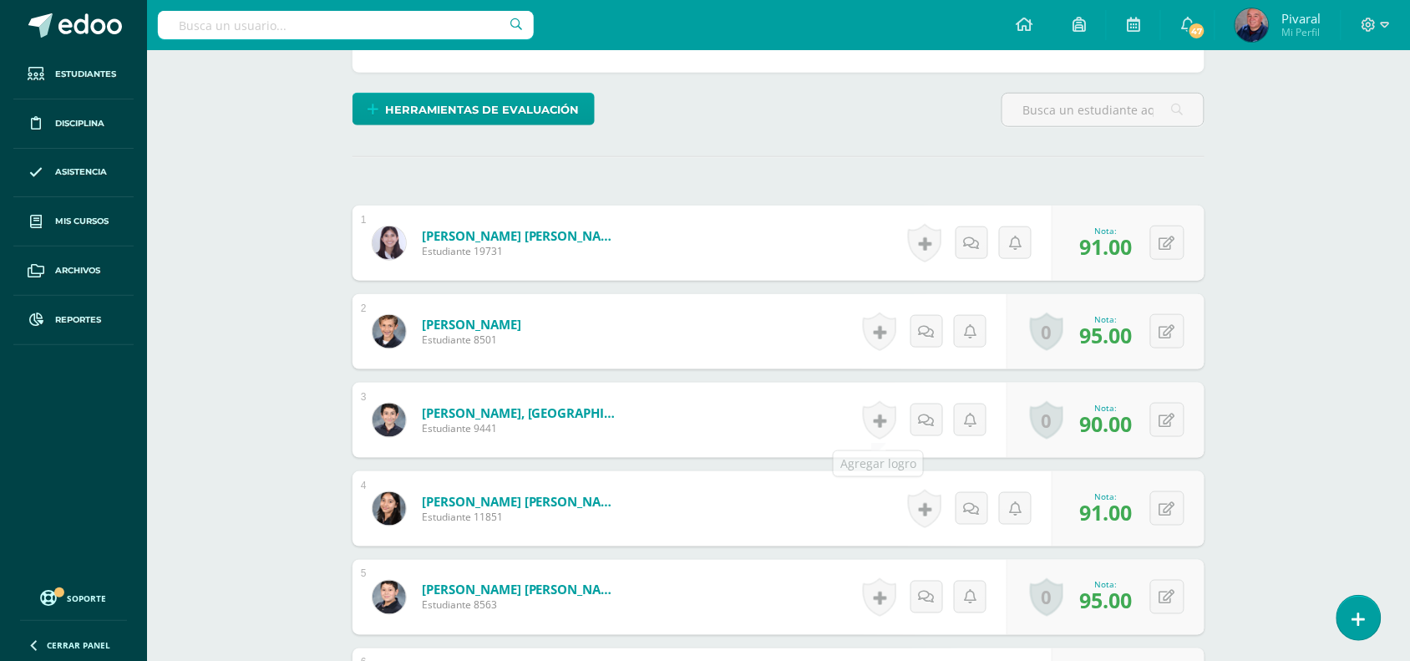
scroll to position [0, 0]
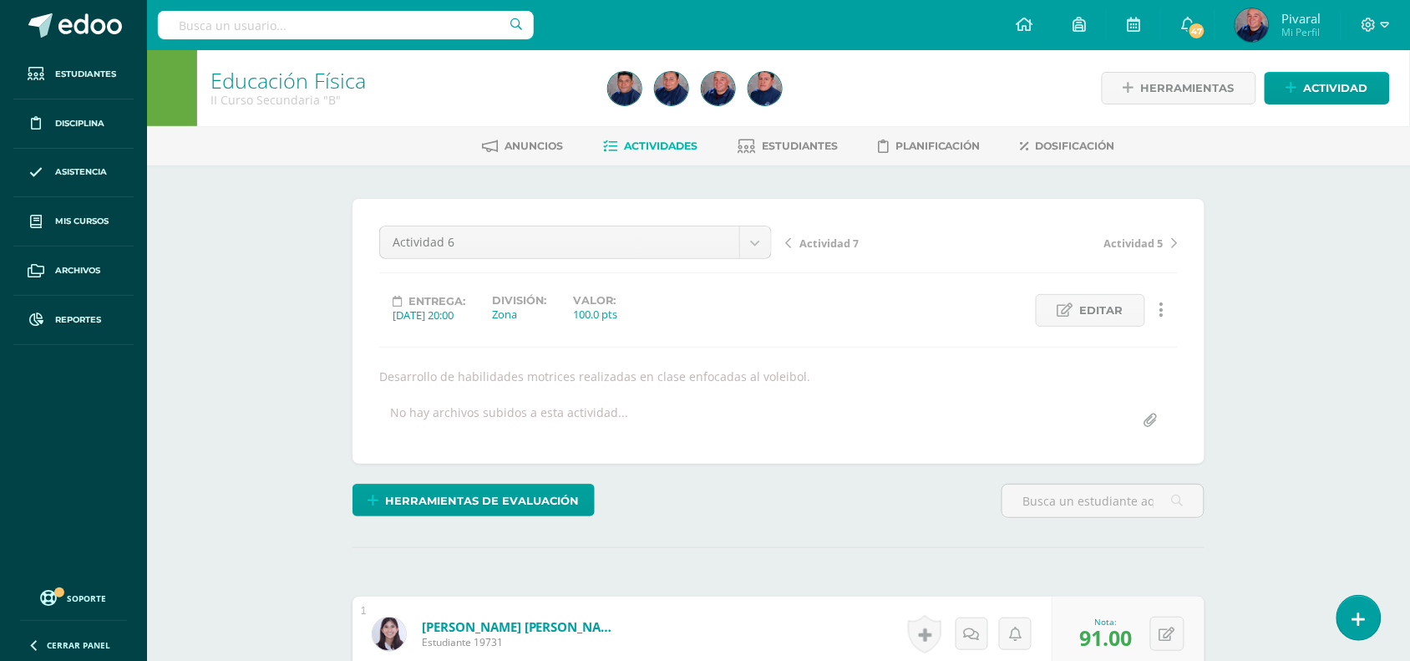
click at [816, 231] on div "Actividad 7 Actividad 5" at bounding box center [981, 249] width 406 height 47
click at [819, 241] on span "Actividad 7" at bounding box center [828, 243] width 59 height 15
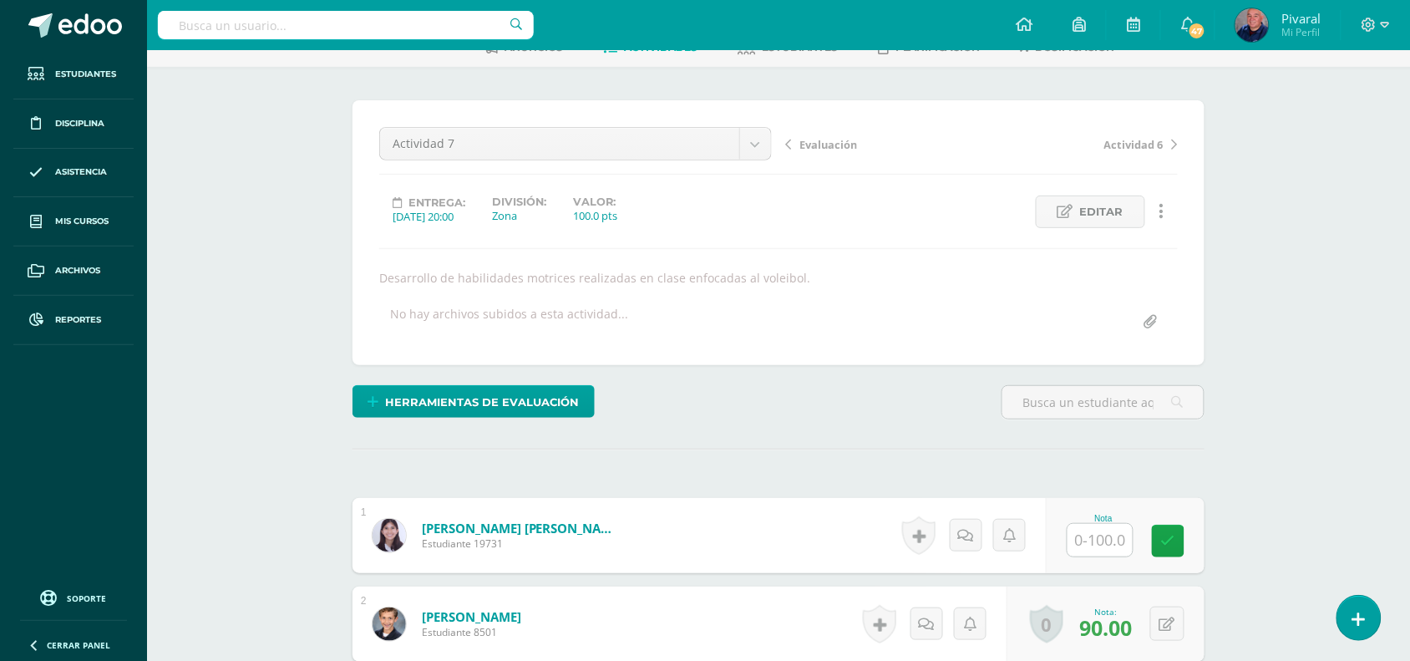
scroll to position [412, 0]
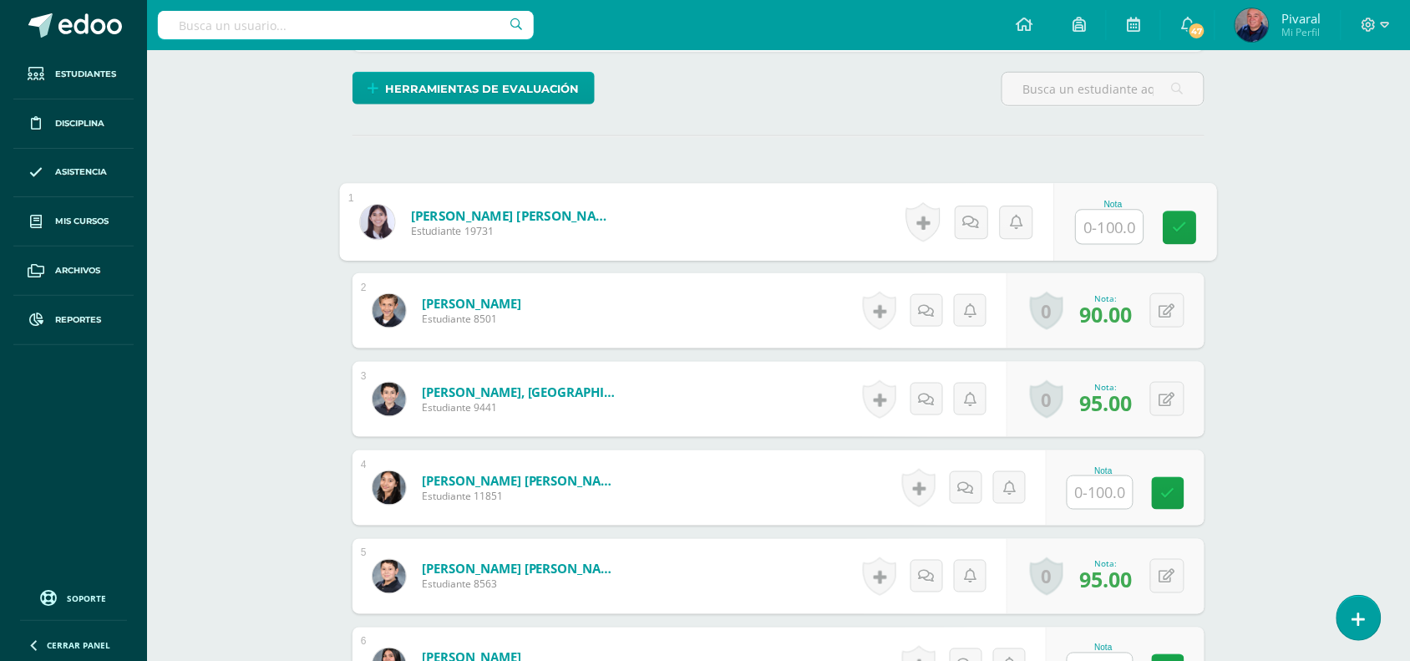
click at [1092, 220] on input "text" at bounding box center [1110, 226] width 67 height 33
type input "92"
click at [1115, 482] on input "text" at bounding box center [1099, 492] width 65 height 33
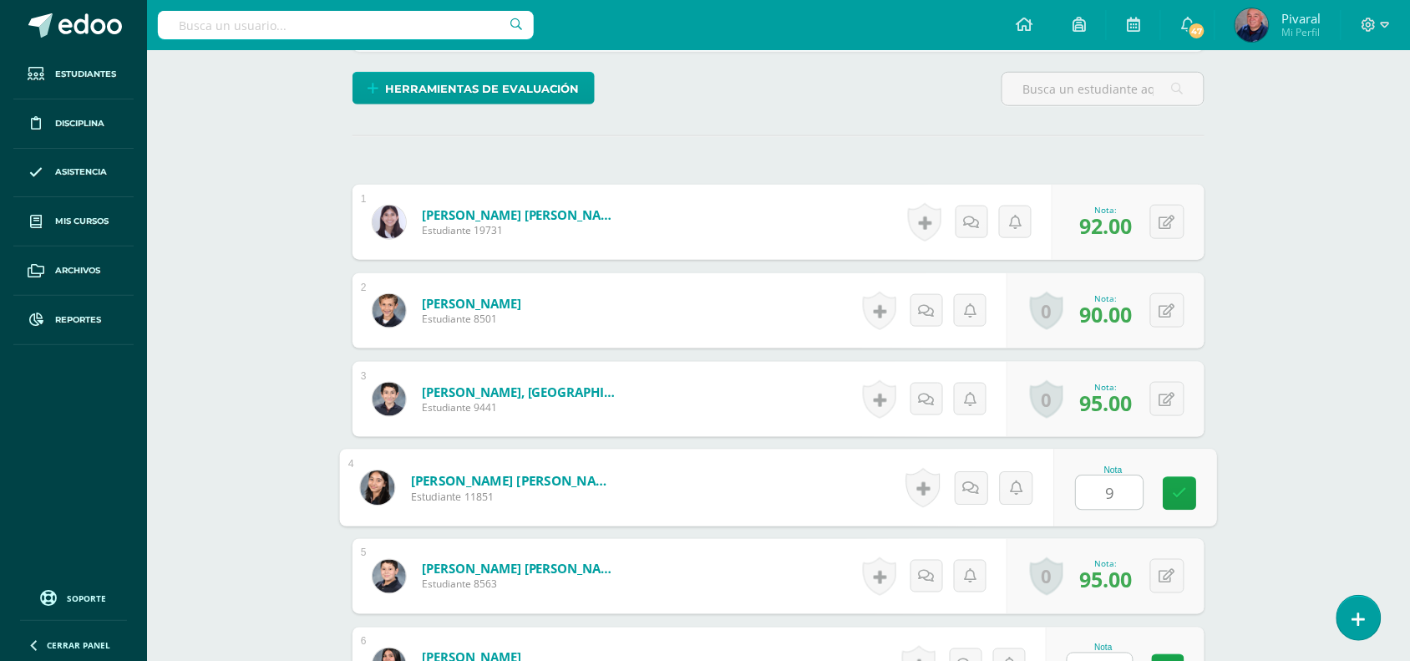
type input "91"
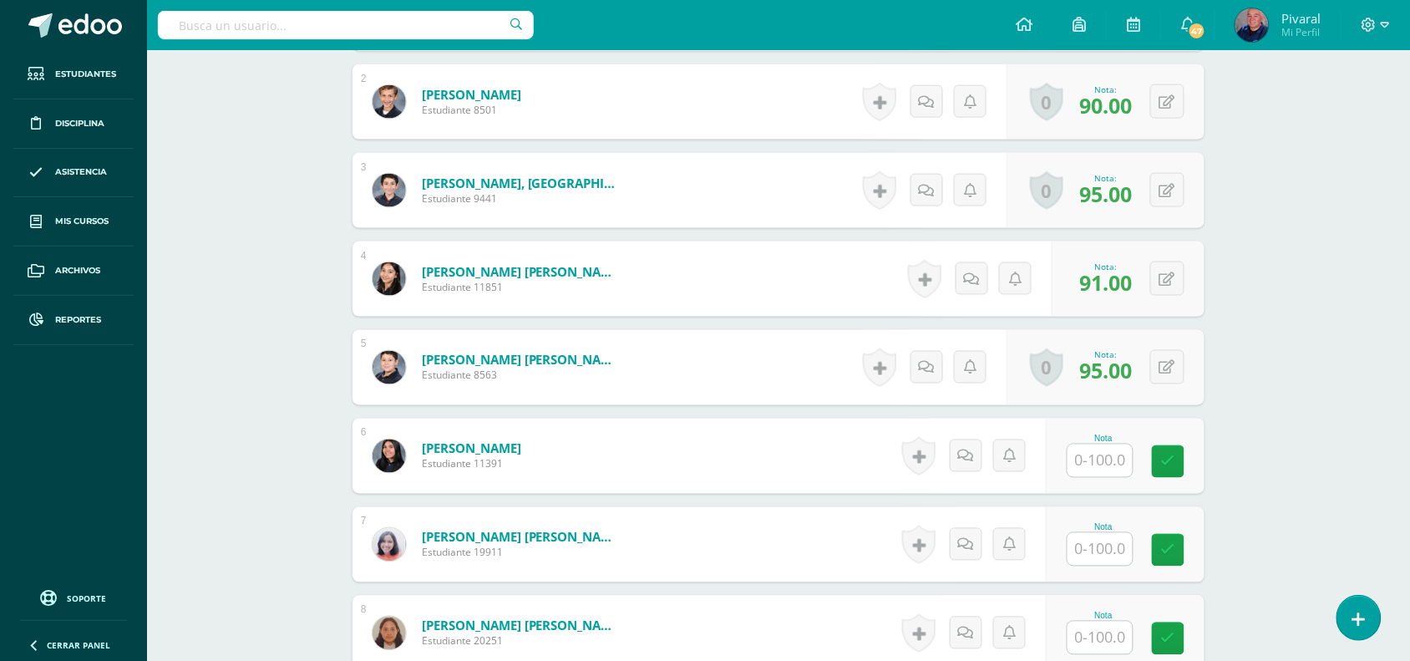
click at [1104, 465] on input "text" at bounding box center [1099, 460] width 65 height 33
type input "94"
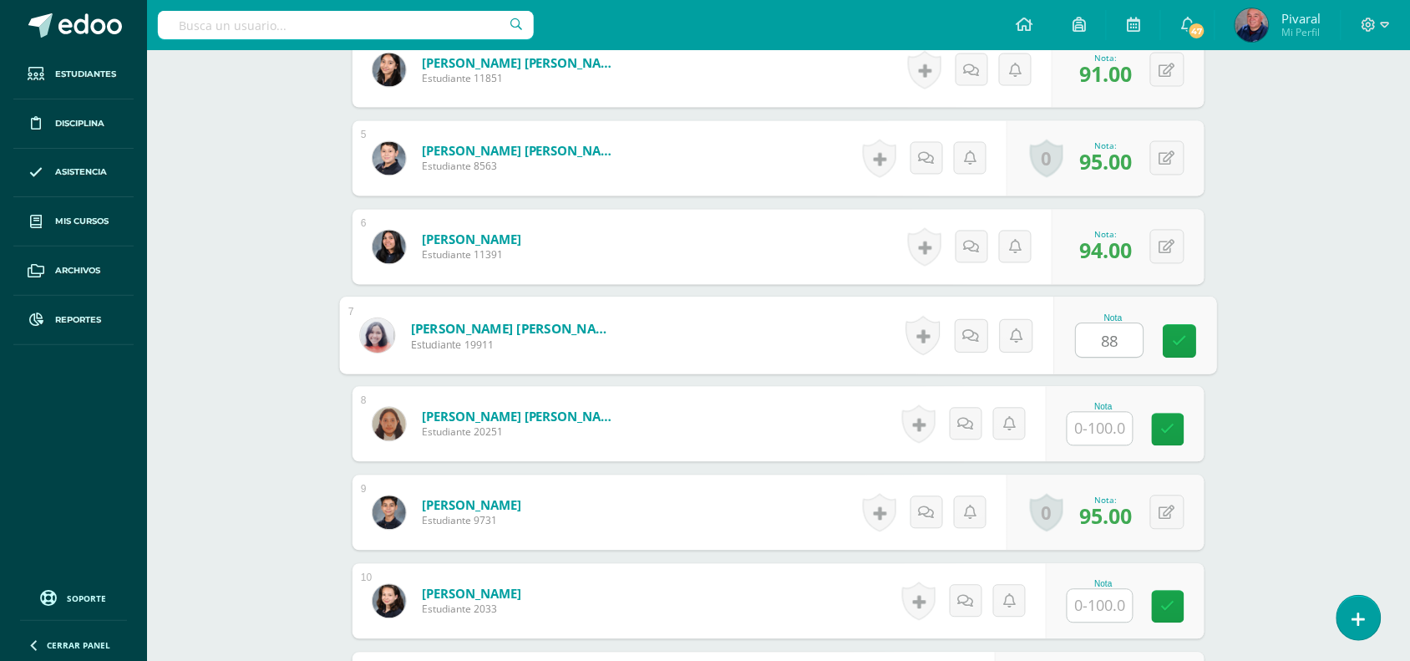
type input "88"
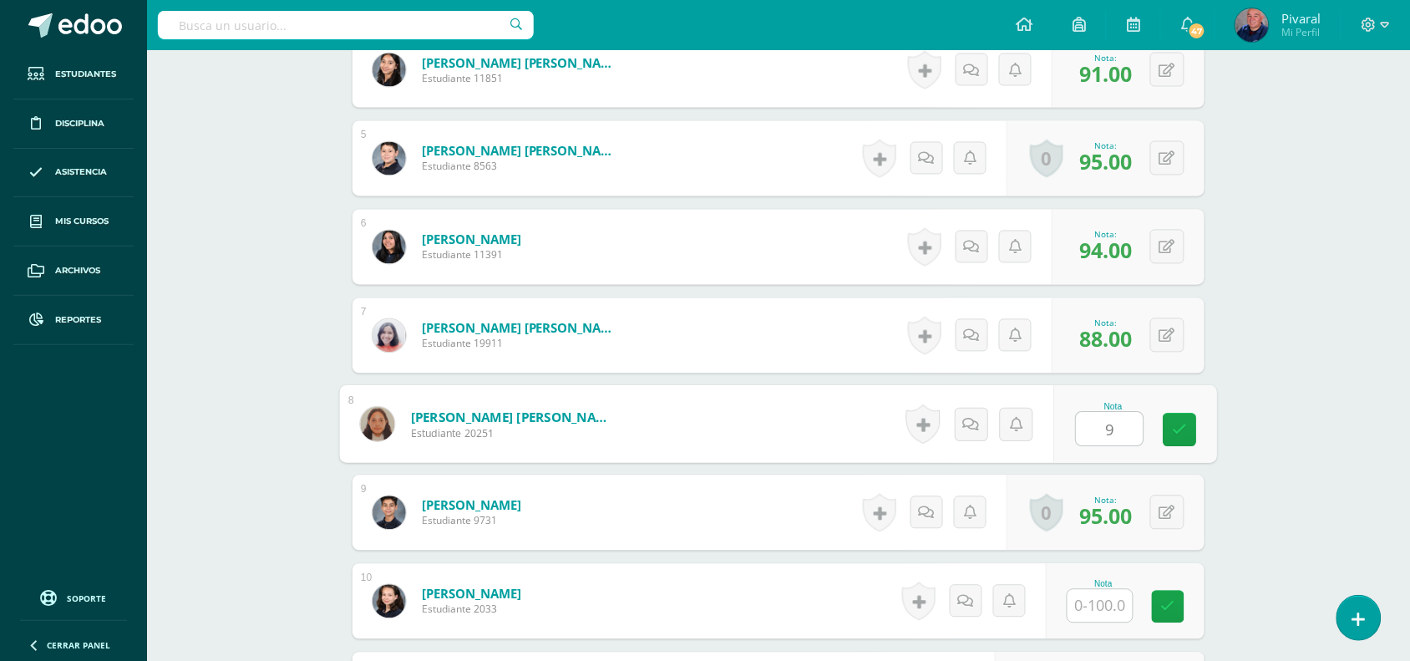
type input "92"
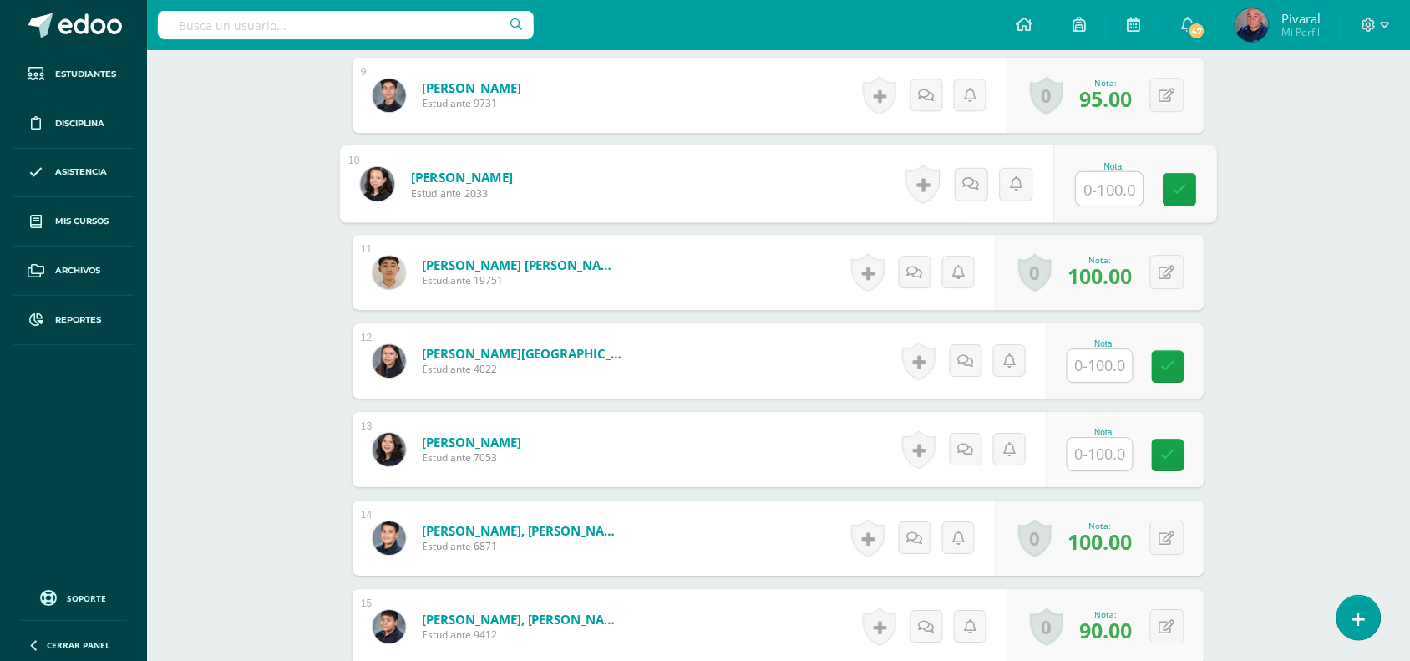
click at [1108, 197] on input "text" at bounding box center [1110, 188] width 67 height 33
type input "100"
click at [1107, 362] on input "text" at bounding box center [1099, 365] width 65 height 33
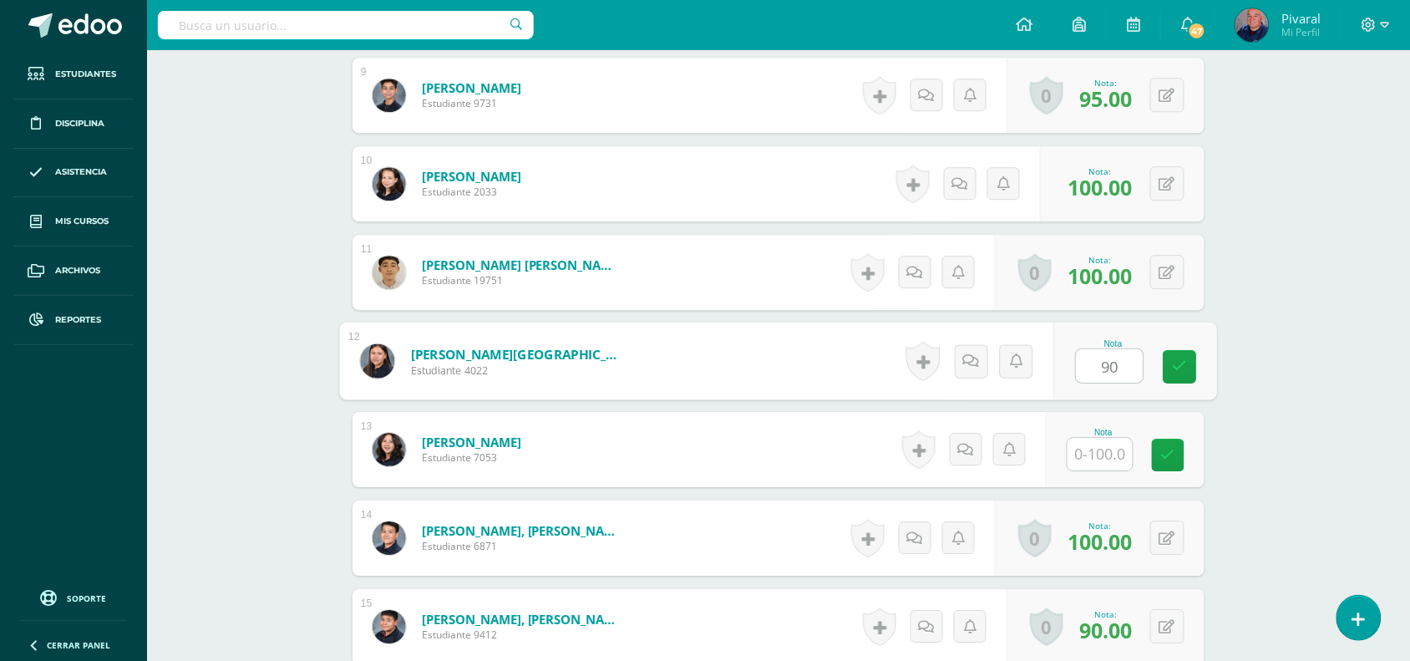
type input "90"
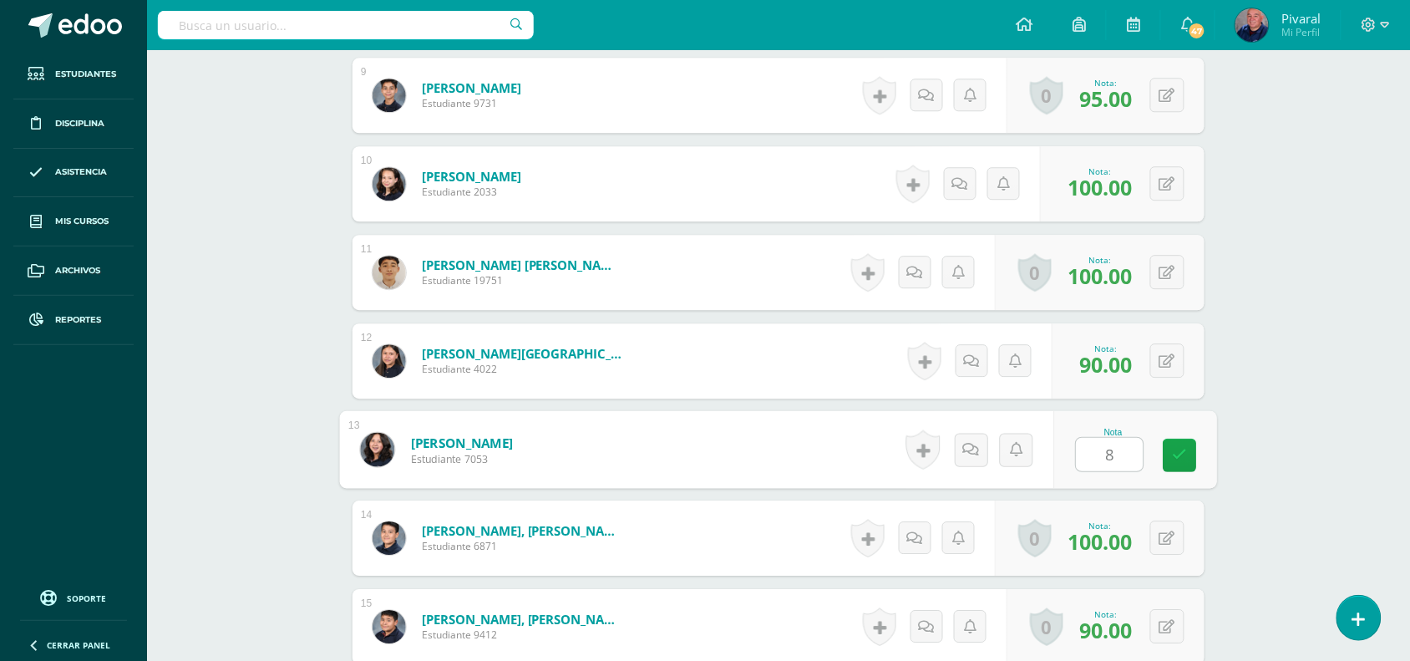
type input "87"
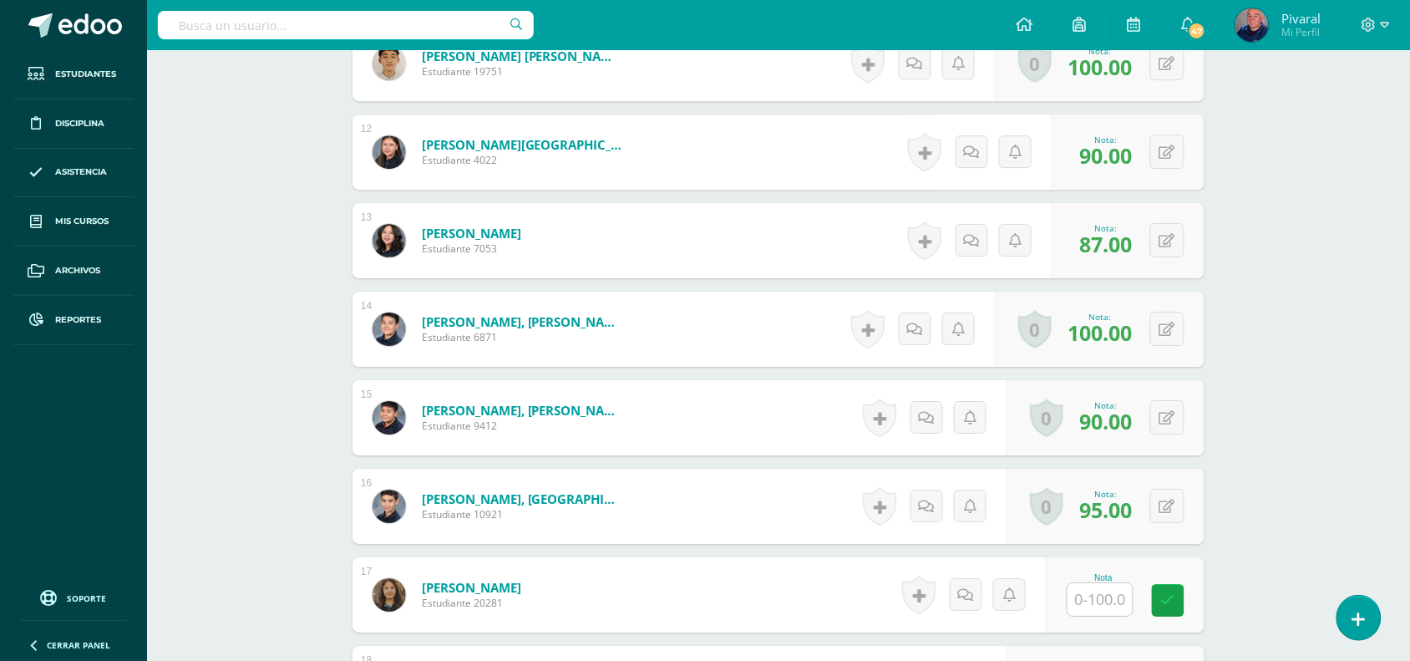
scroll to position [1873, 0]
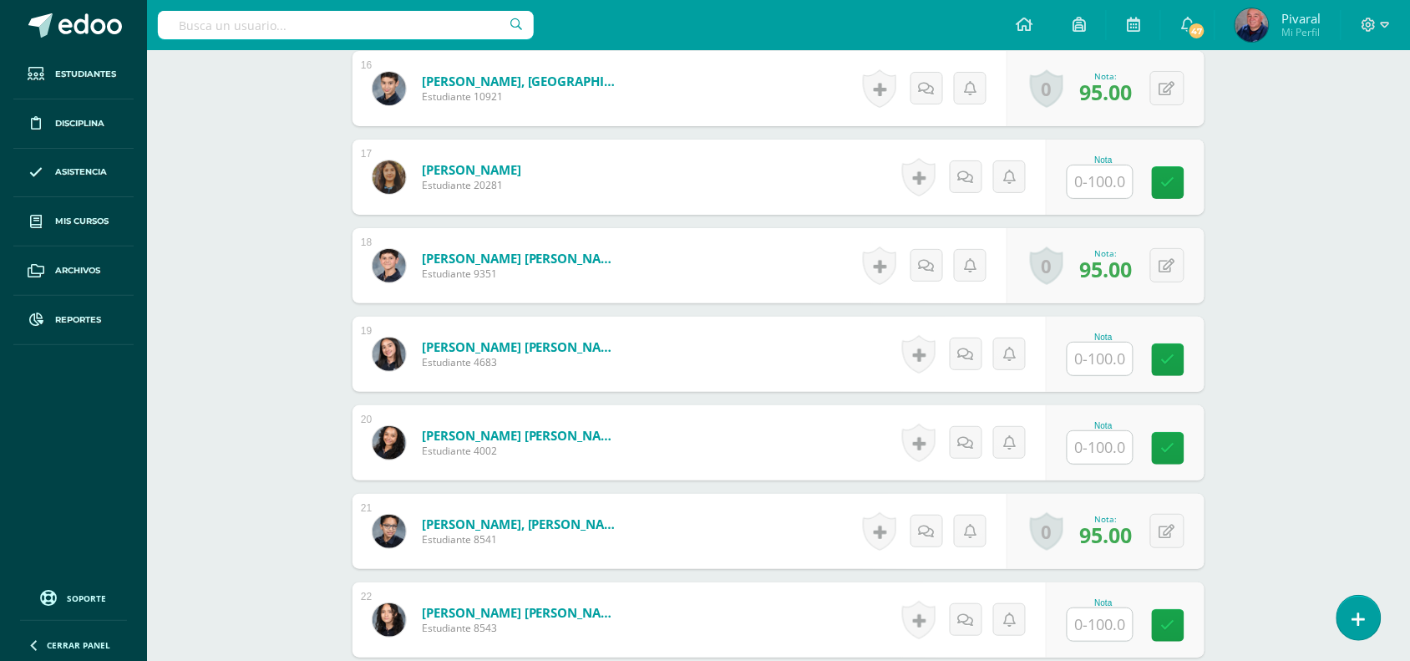
click at [1105, 184] on input "text" at bounding box center [1099, 181] width 65 height 33
type input "90"
click at [1096, 360] on input "text" at bounding box center [1099, 358] width 65 height 33
type input "90"
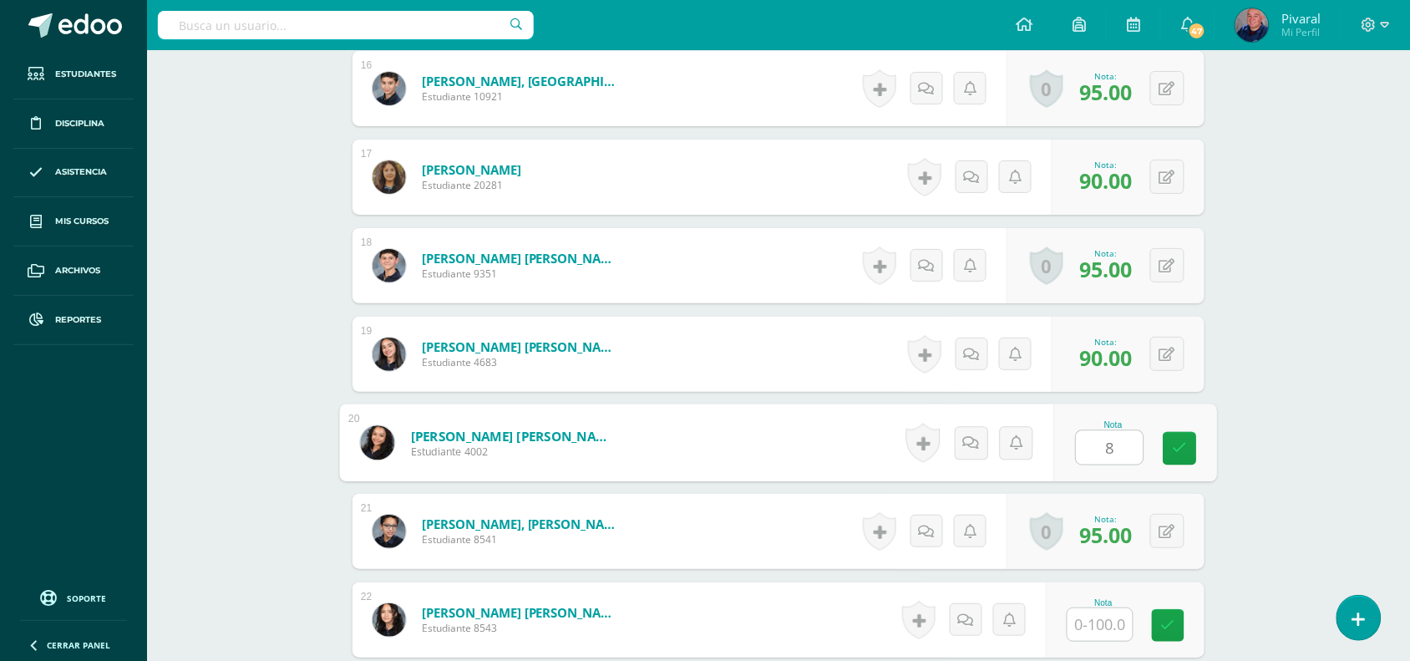
type input "89"
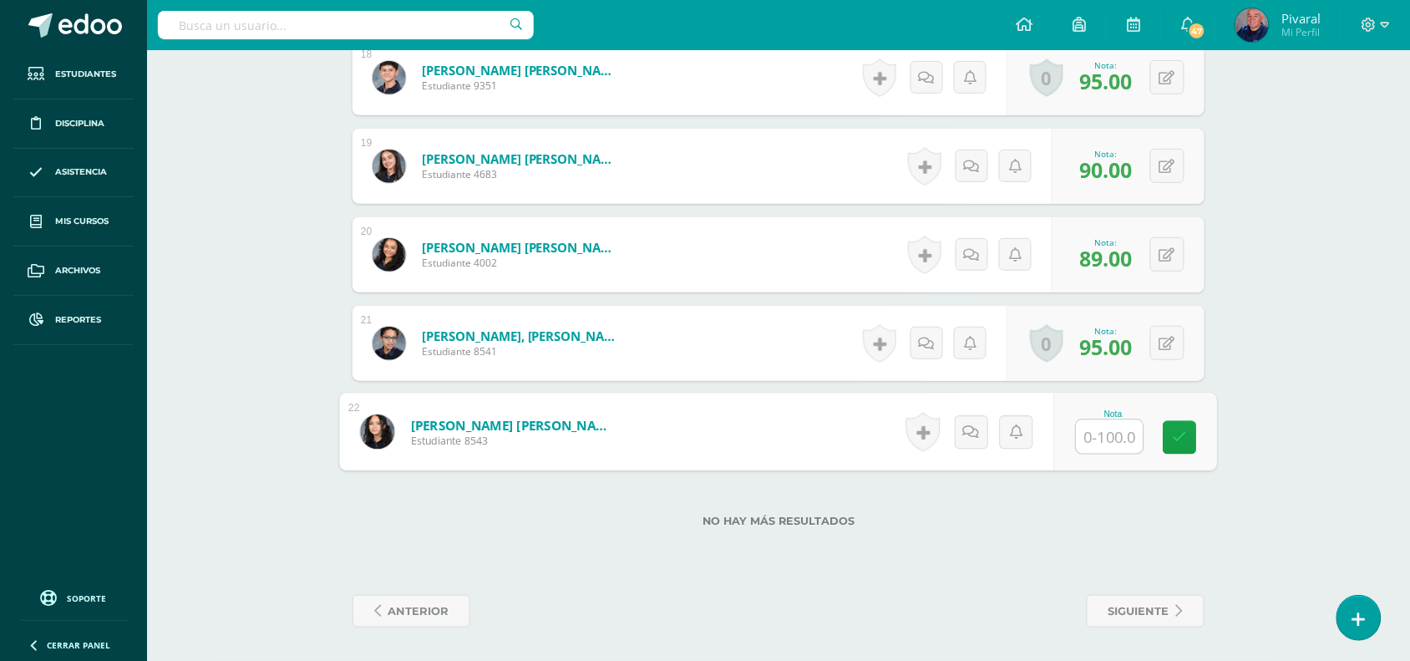
click at [1100, 434] on input "text" at bounding box center [1110, 436] width 67 height 33
click at [1171, 432] on icon at bounding box center [1167, 432] width 16 height 14
type input "92"
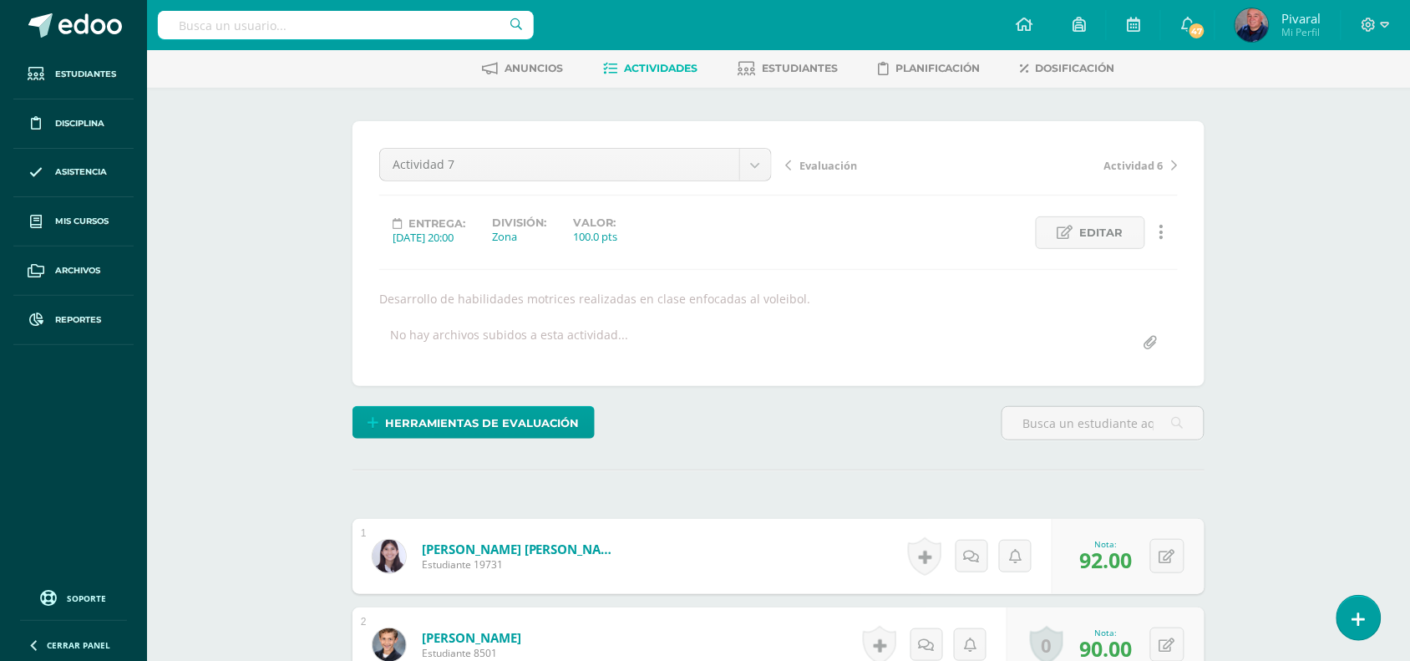
scroll to position [0, 0]
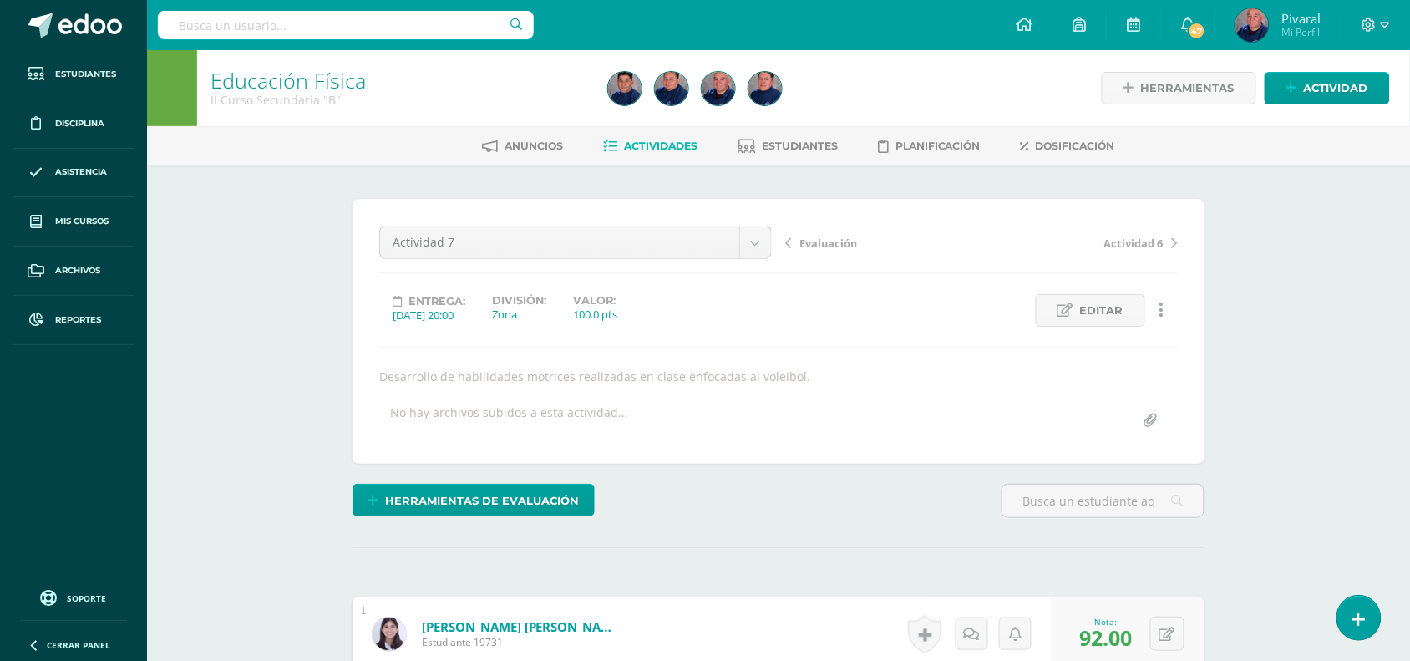
click at [835, 249] on span "Evaluación" at bounding box center [828, 243] width 58 height 15
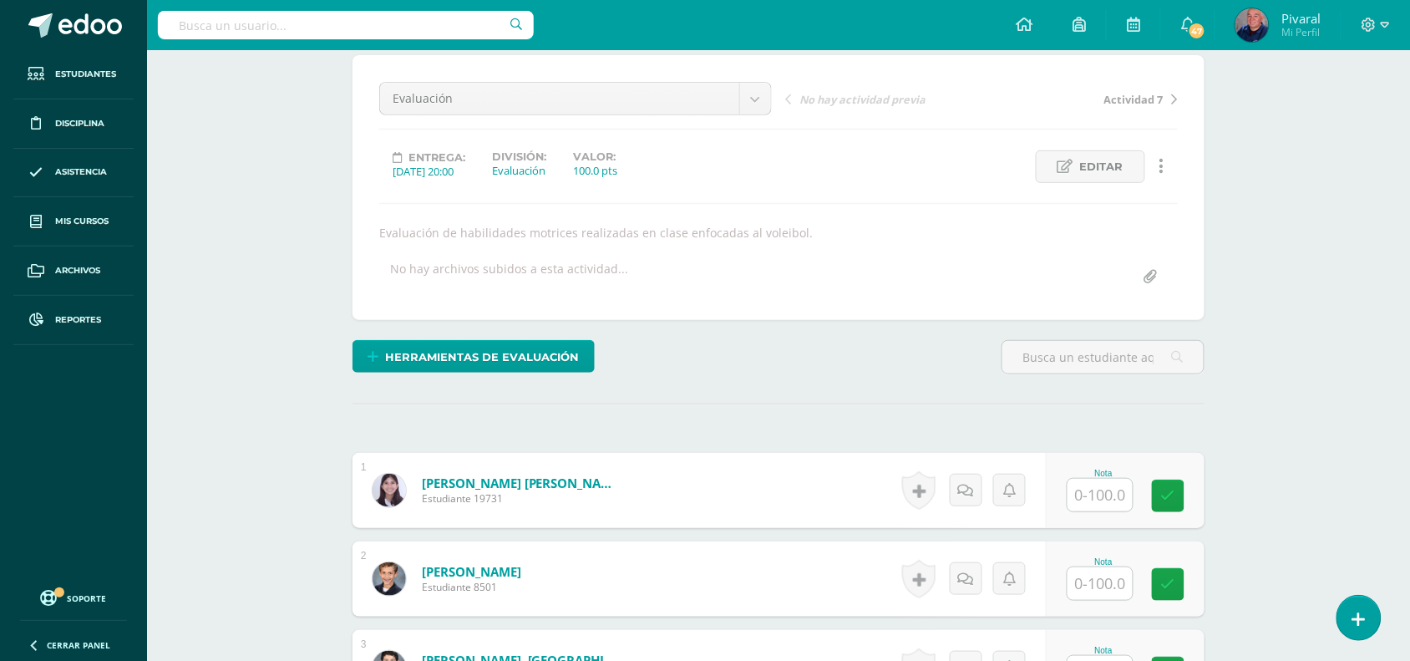
scroll to position [352, 0]
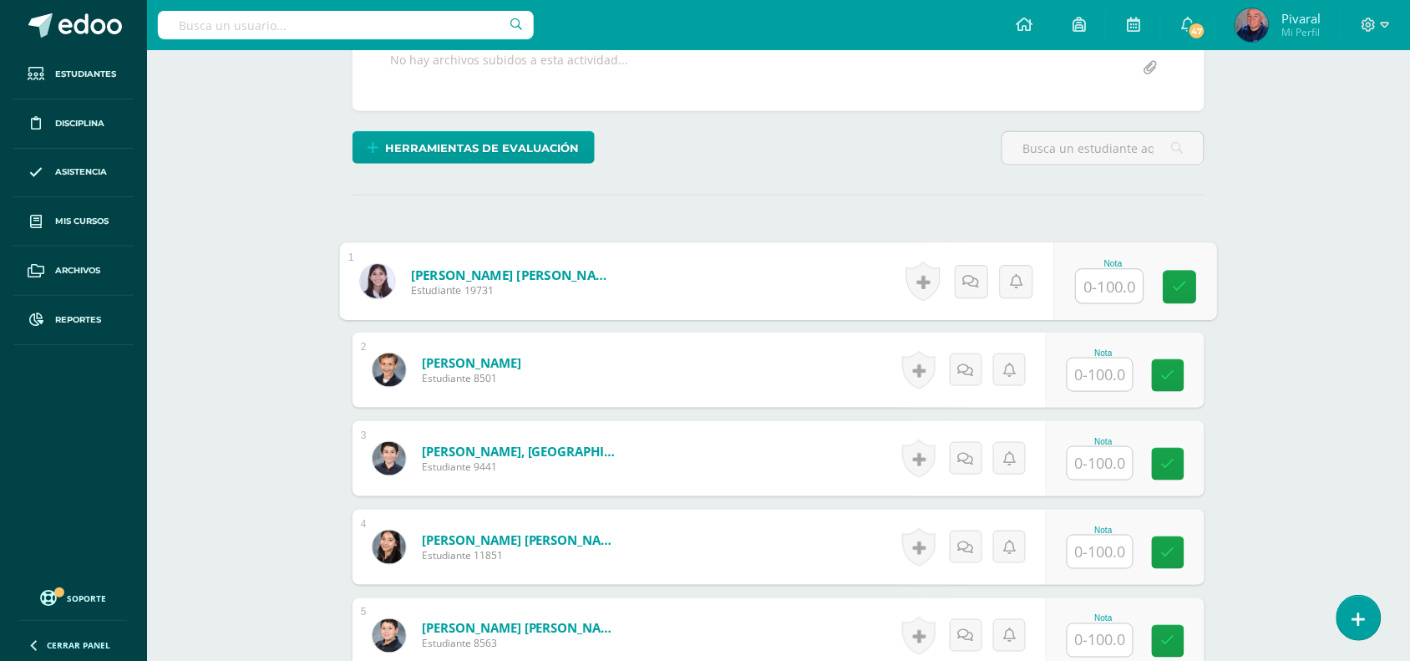
click at [1101, 282] on input "text" at bounding box center [1110, 286] width 67 height 33
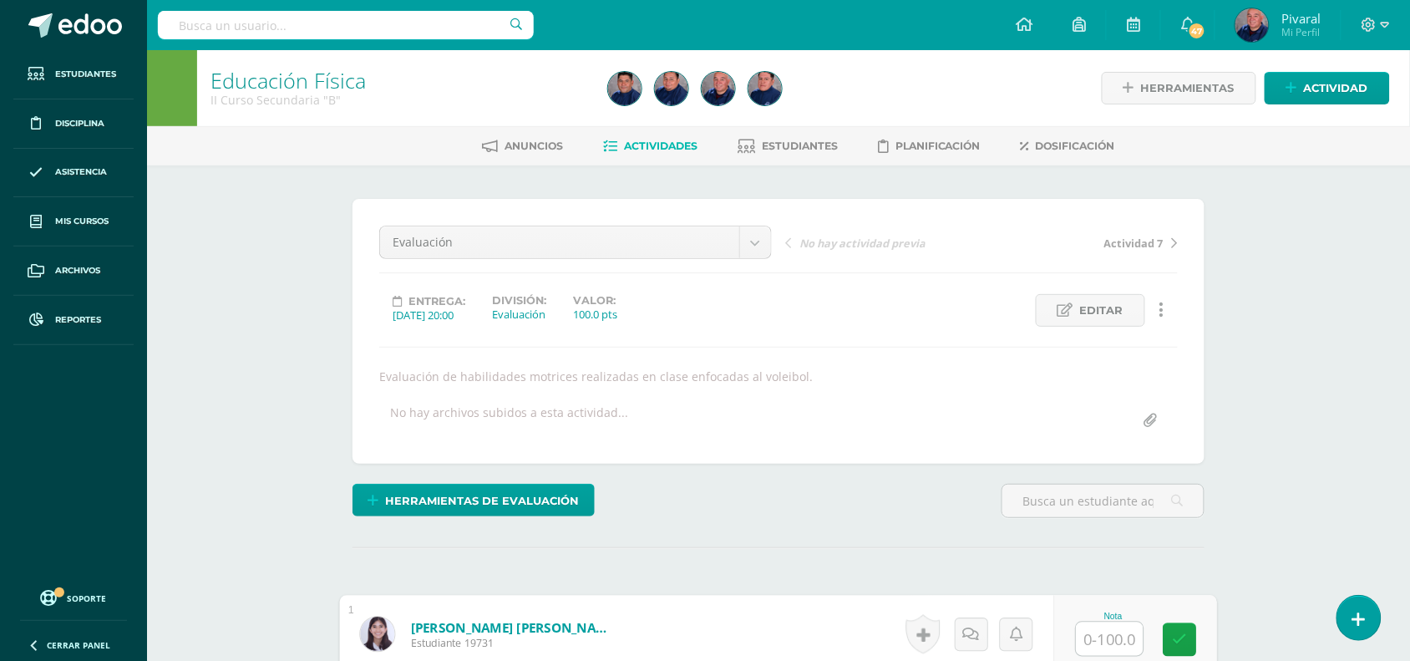
scroll to position [209, 0]
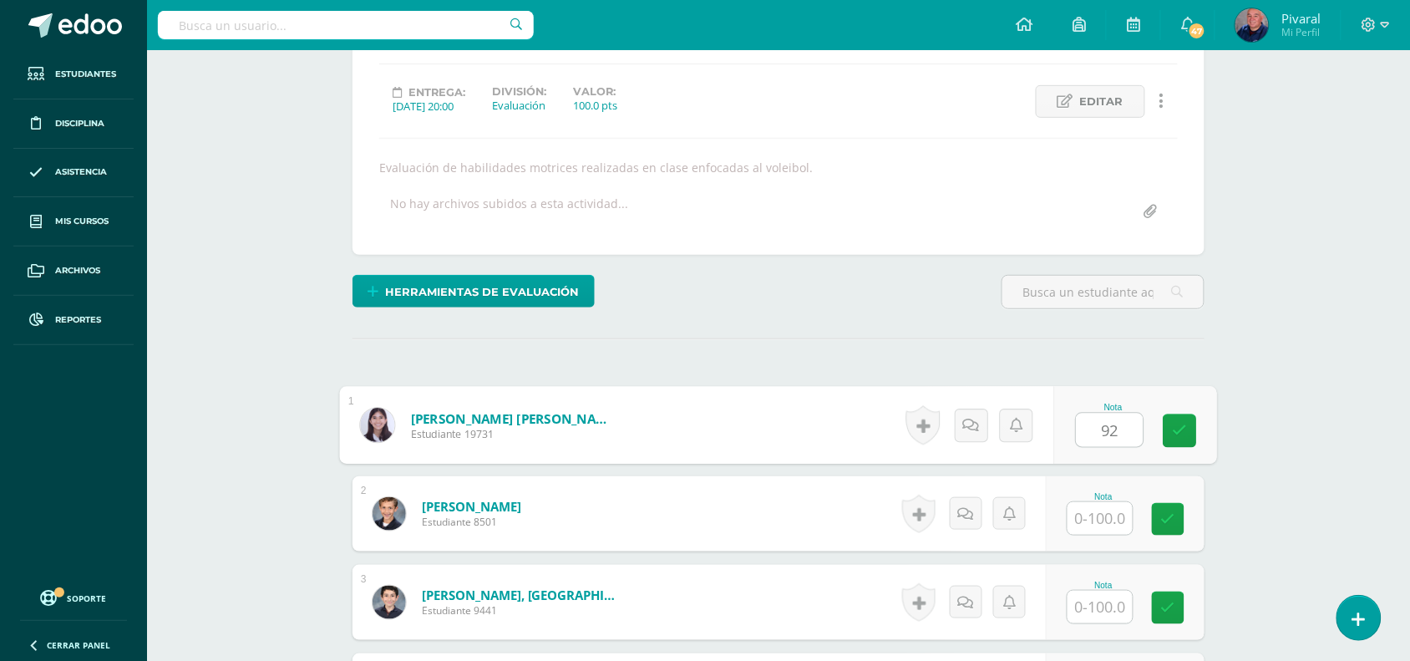
type input "92"
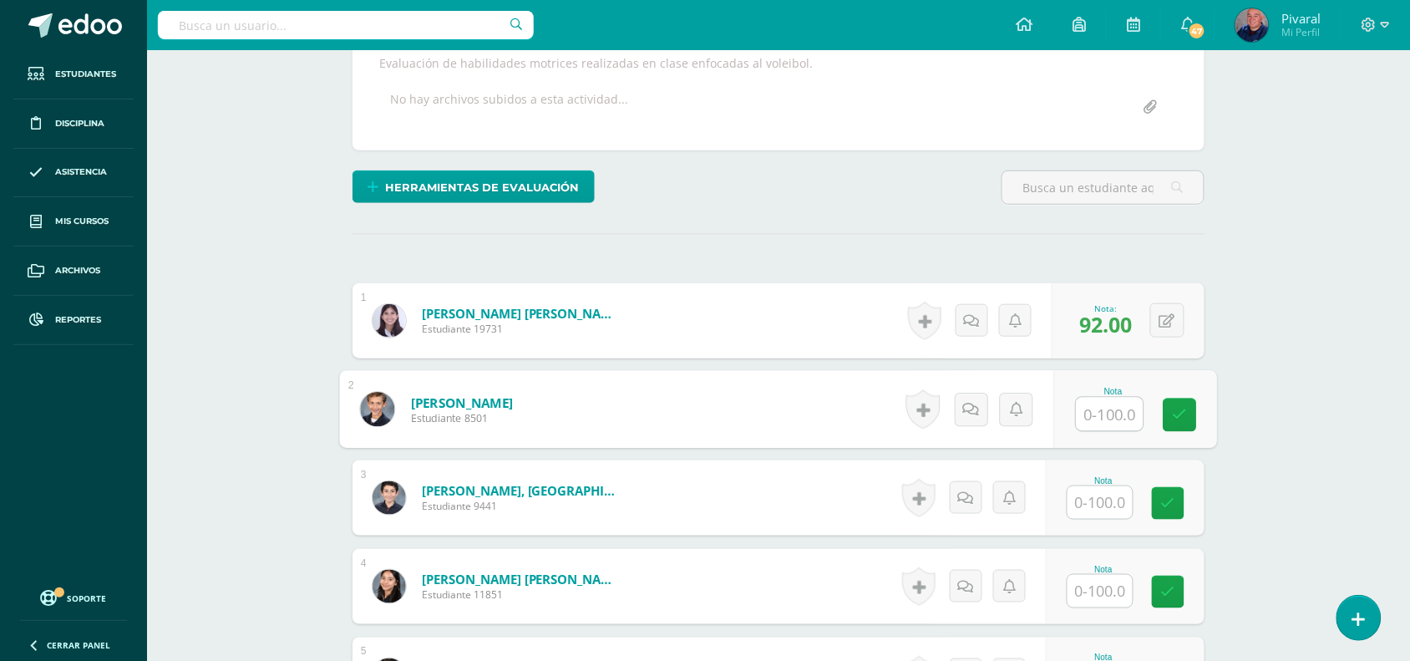
scroll to position [418, 0]
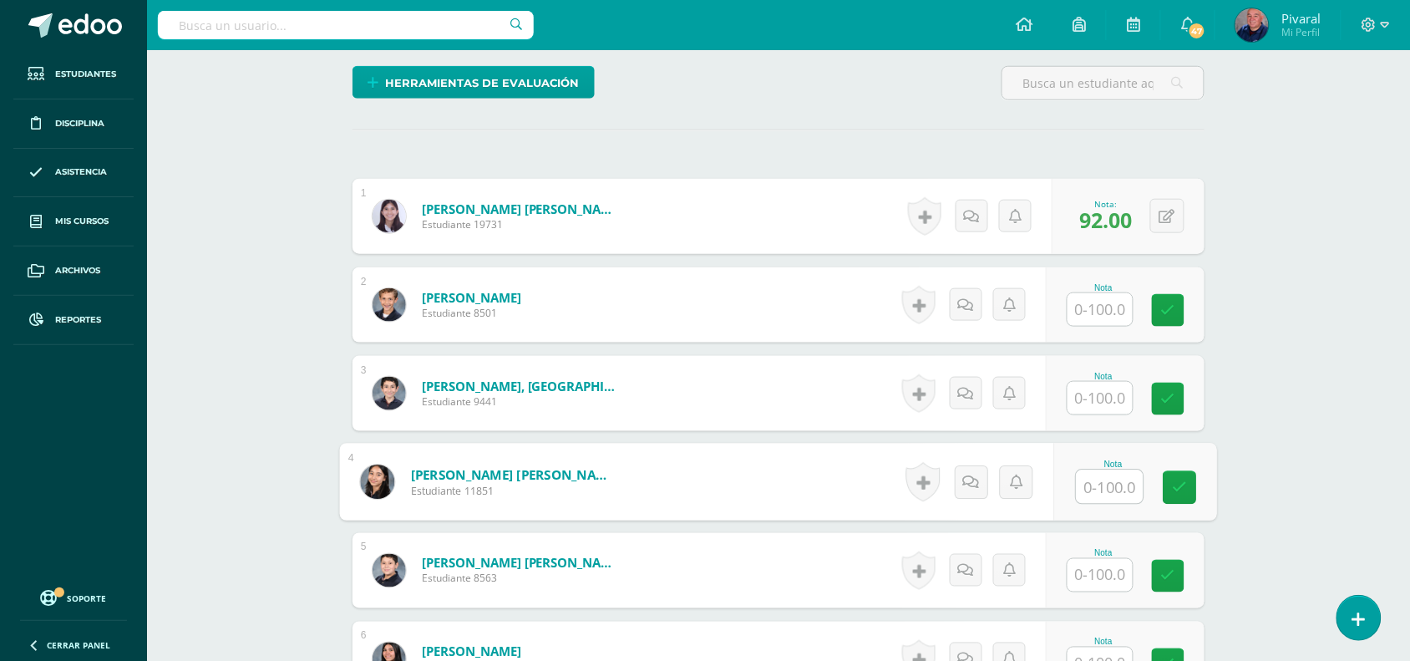
click at [1105, 486] on input "text" at bounding box center [1110, 486] width 67 height 33
type input "92"
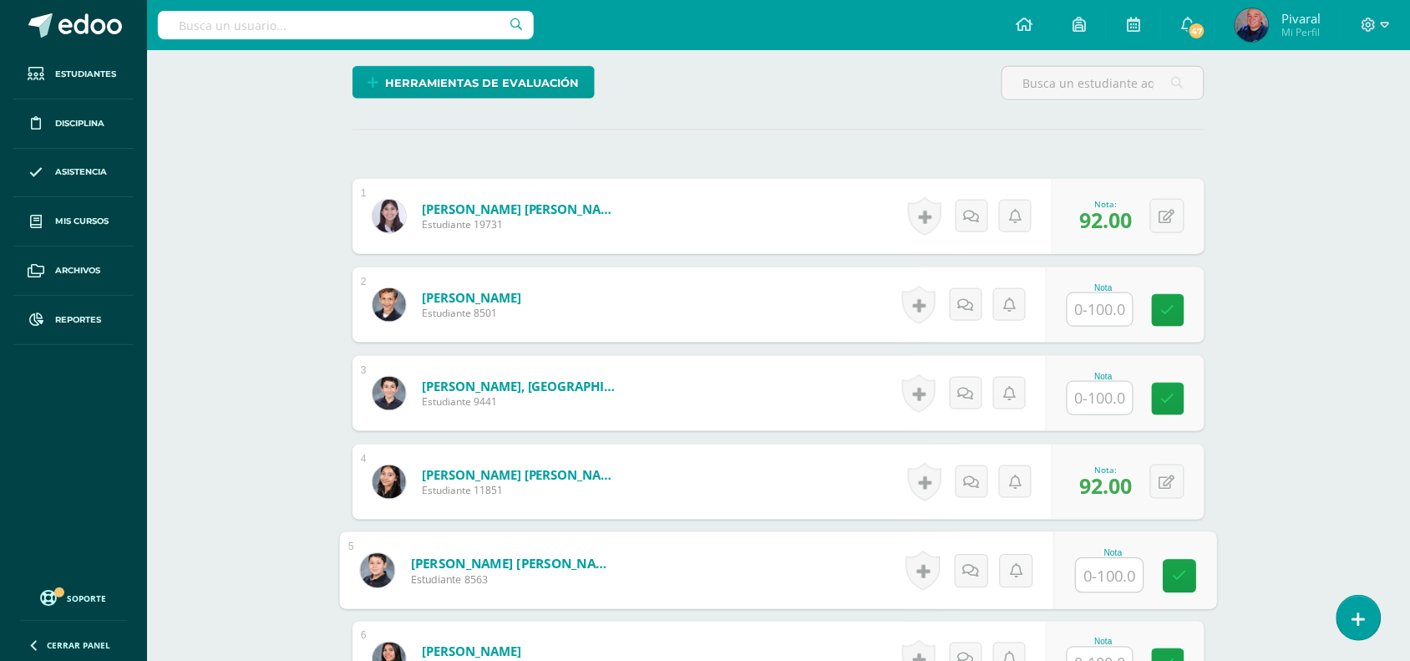
scroll to position [626, 0]
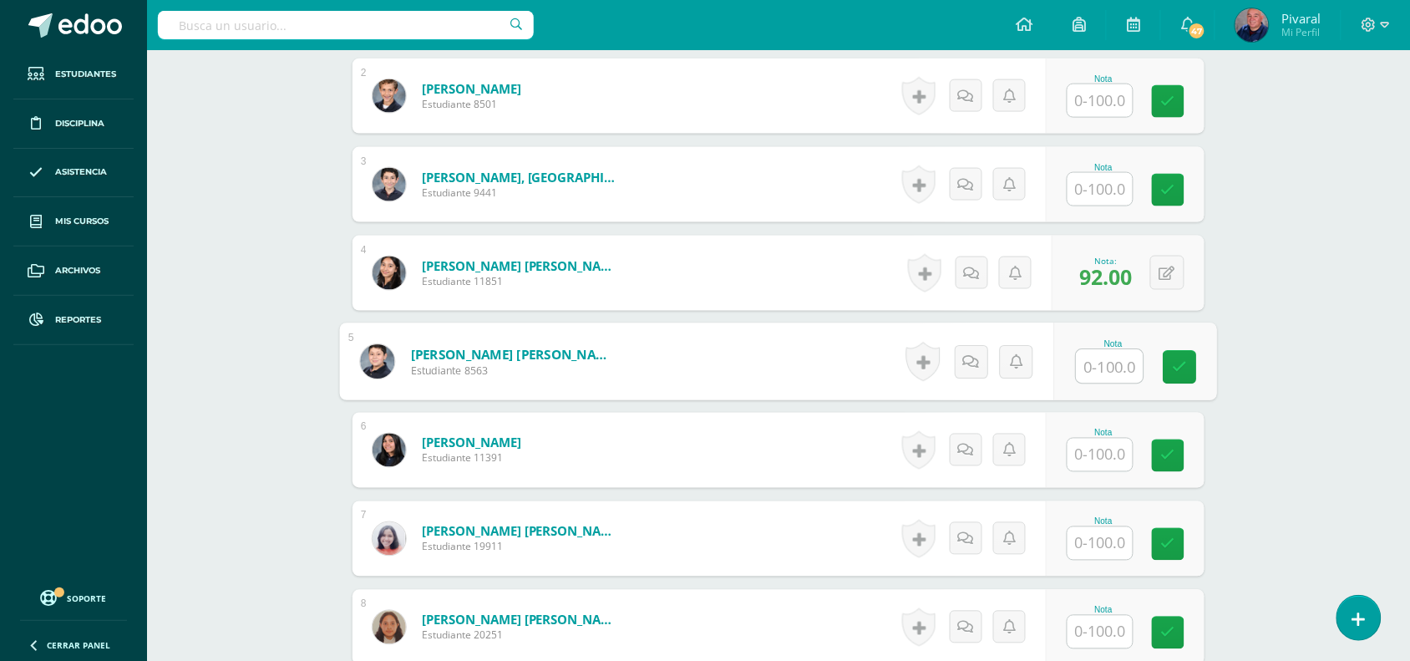
click at [1117, 461] on input "text" at bounding box center [1099, 454] width 65 height 33
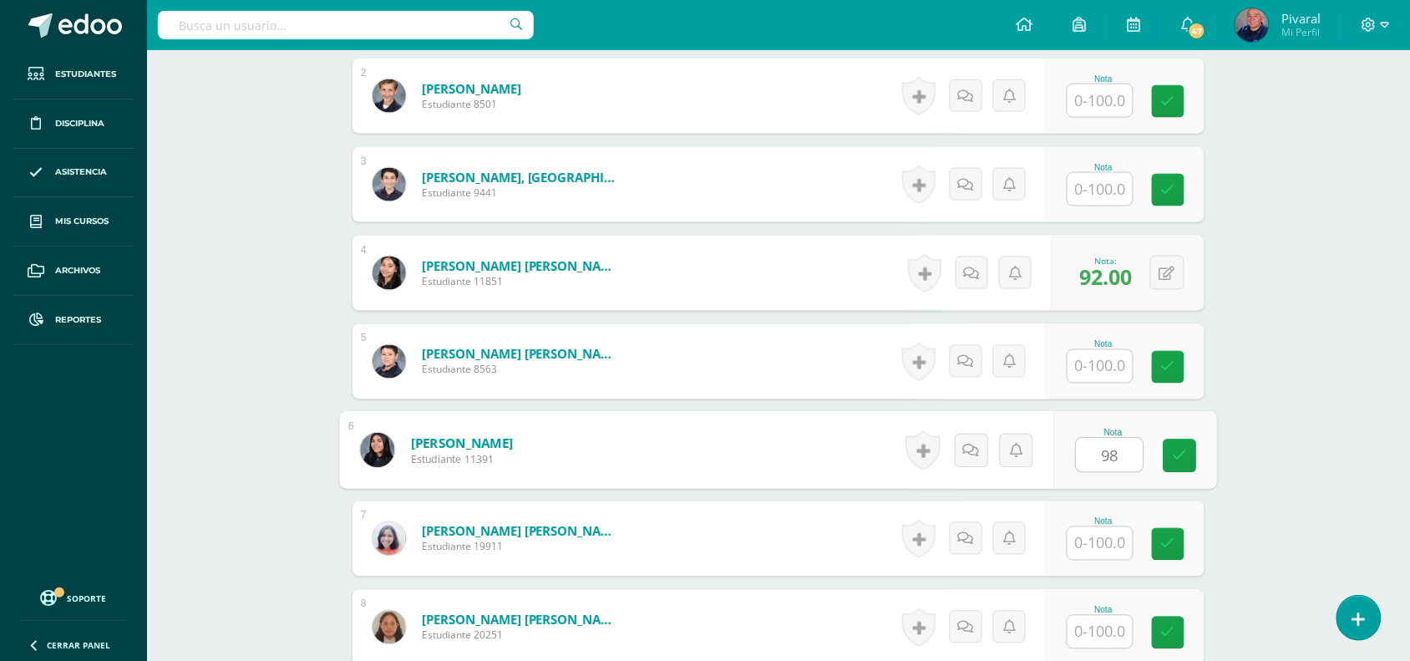
type input "98"
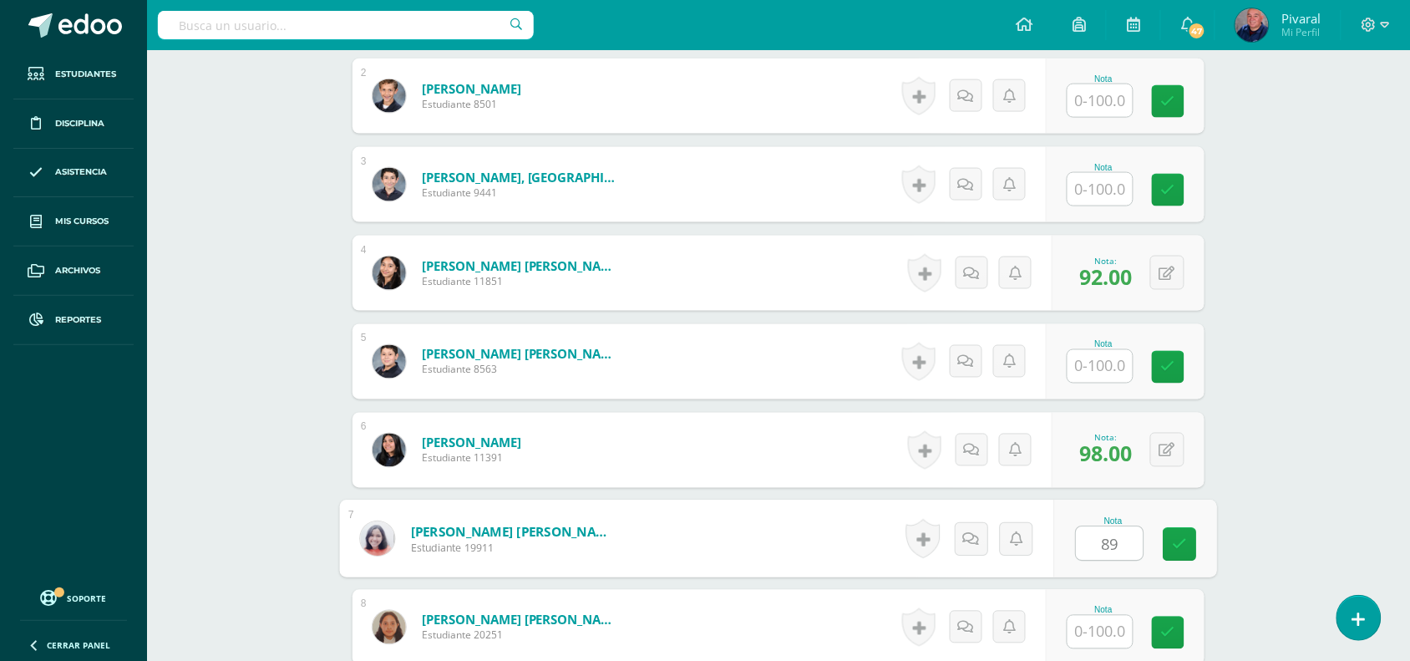
type input "89"
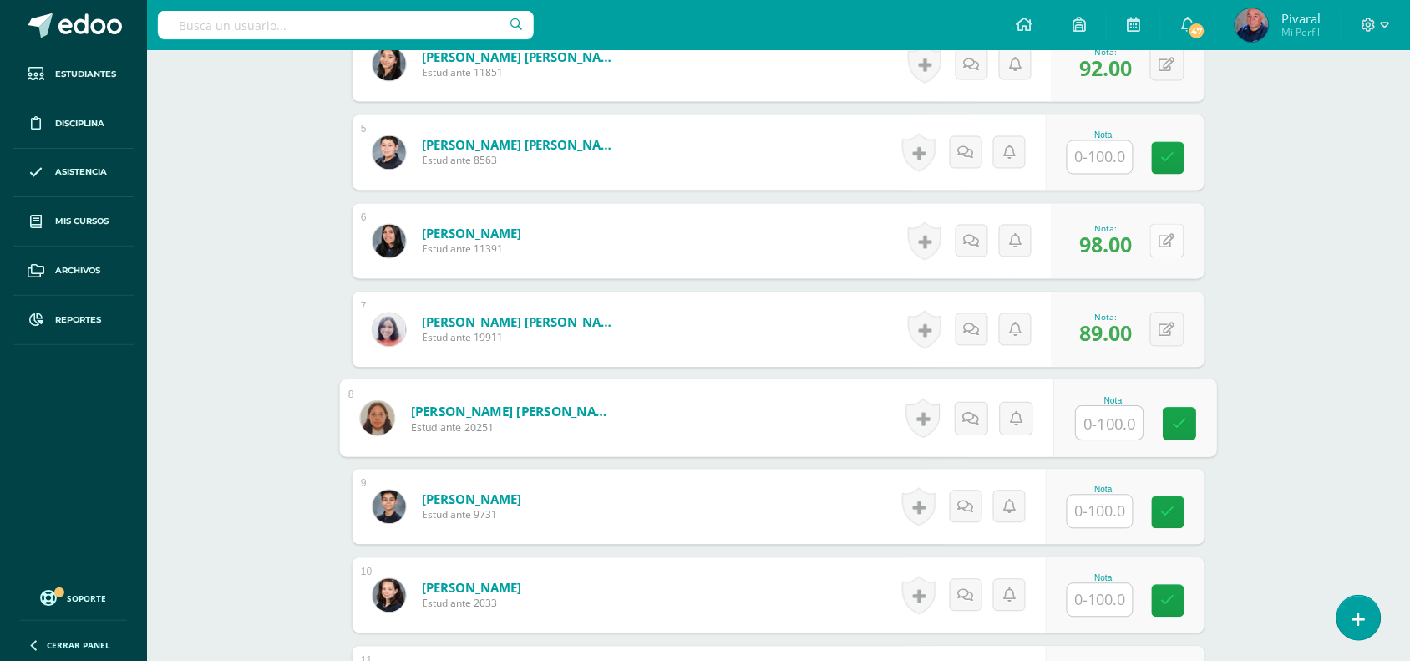
scroll to position [940, 0]
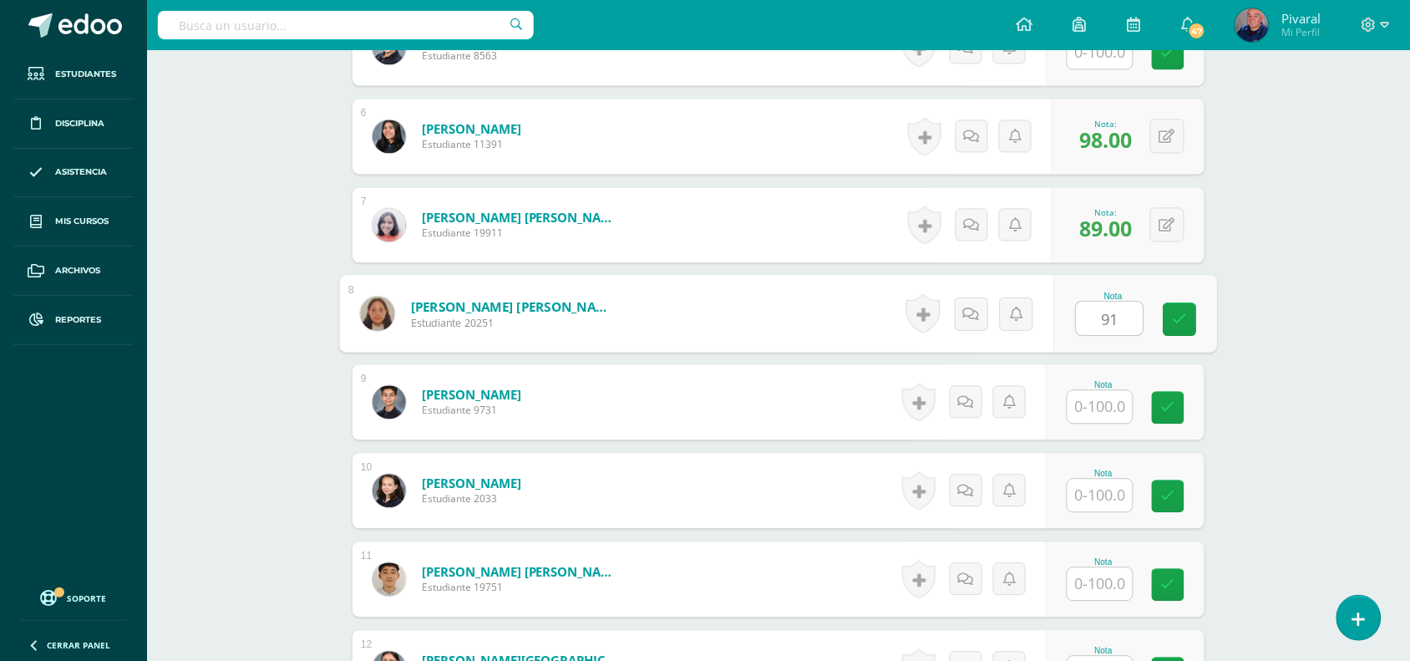
type input "91"
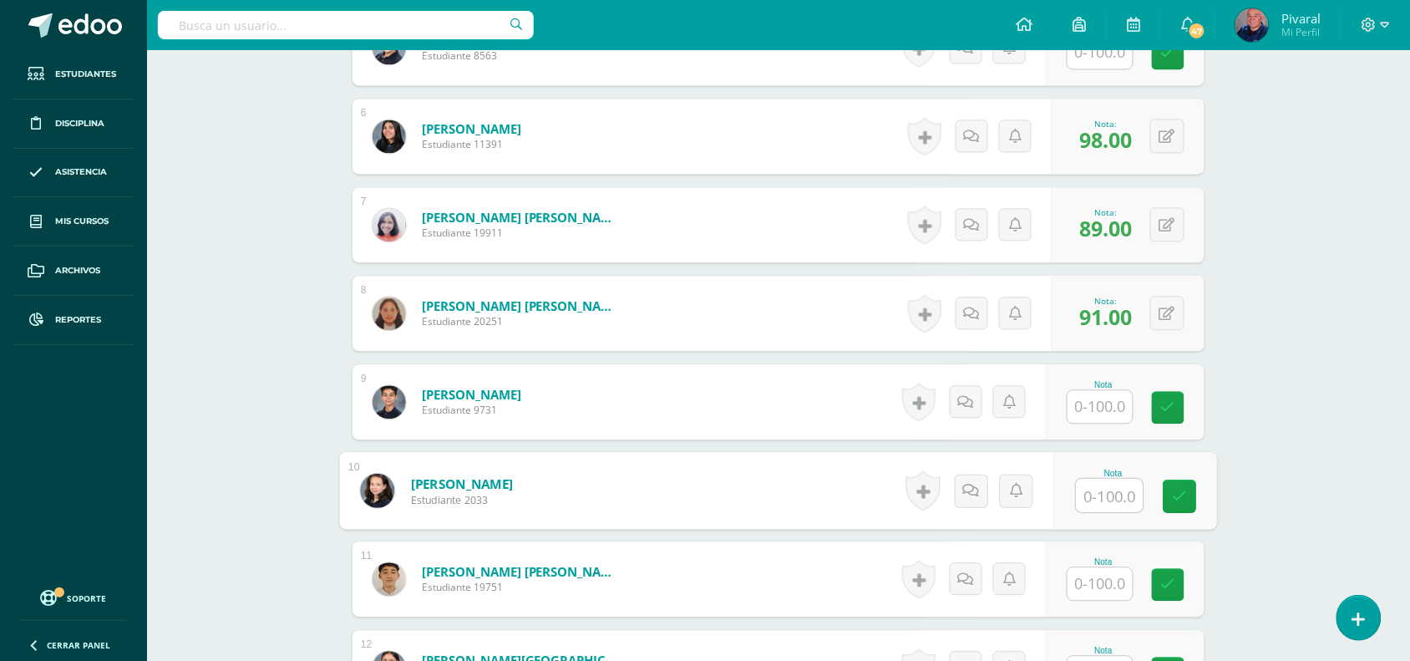
click at [1104, 497] on input "text" at bounding box center [1110, 495] width 67 height 33
type input "100"
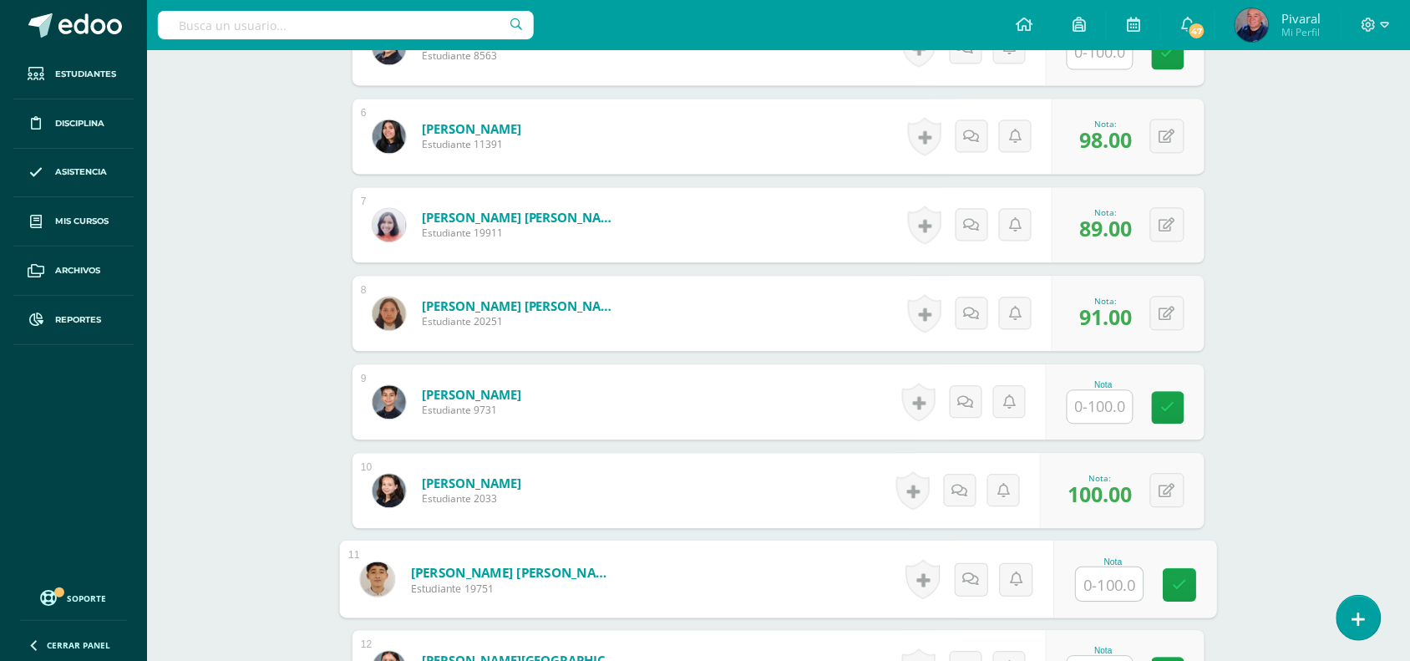
scroll to position [1253, 0]
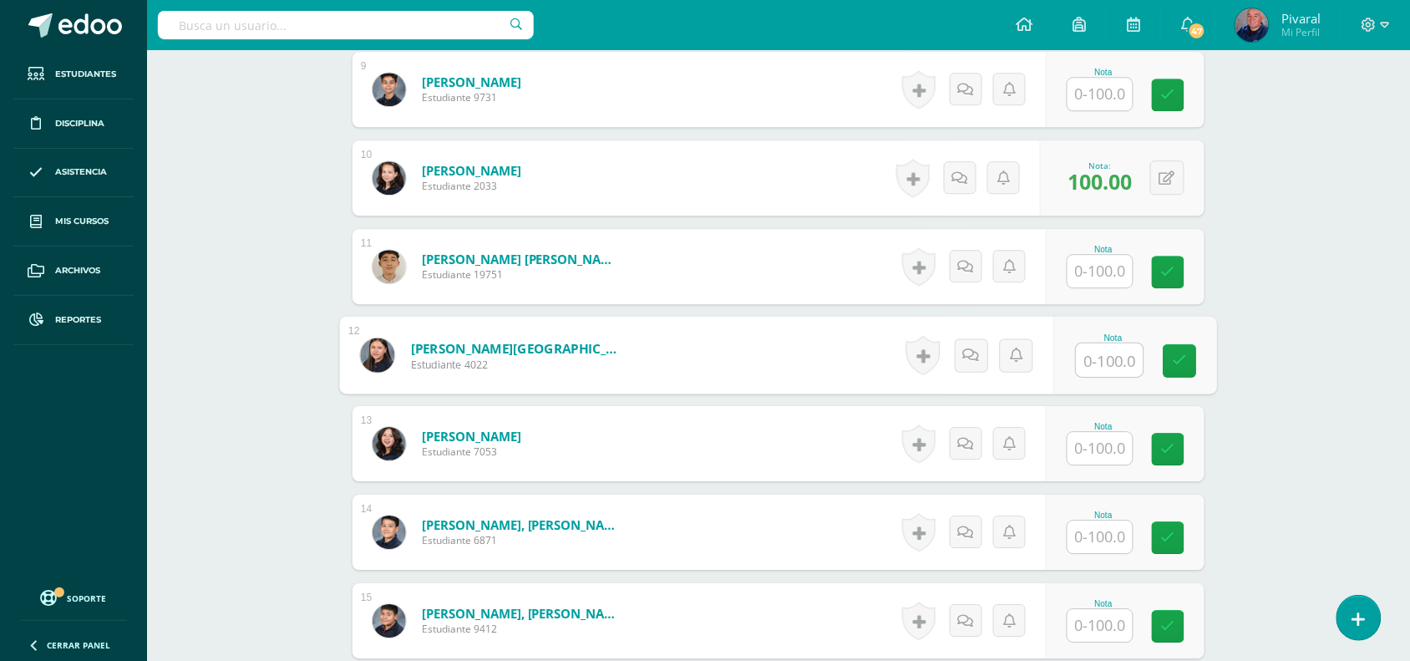
click at [1099, 366] on input "text" at bounding box center [1110, 359] width 67 height 33
type input "91"
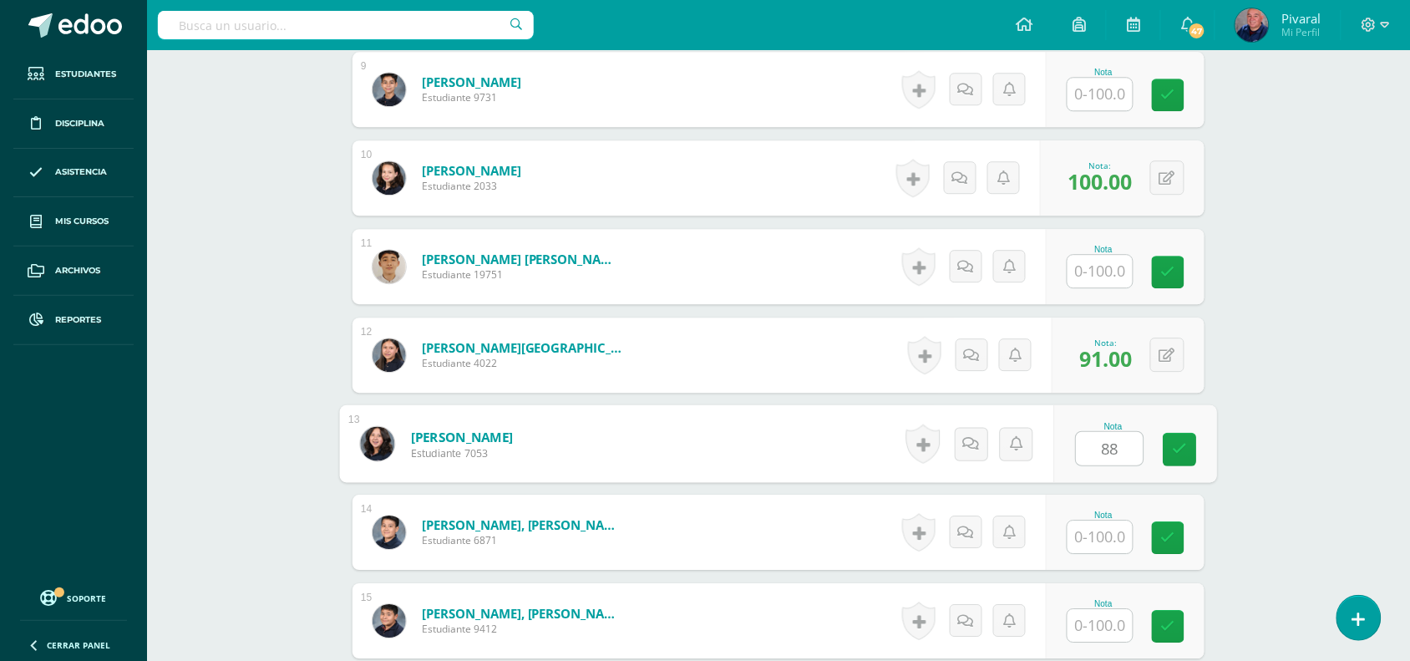
type input "88"
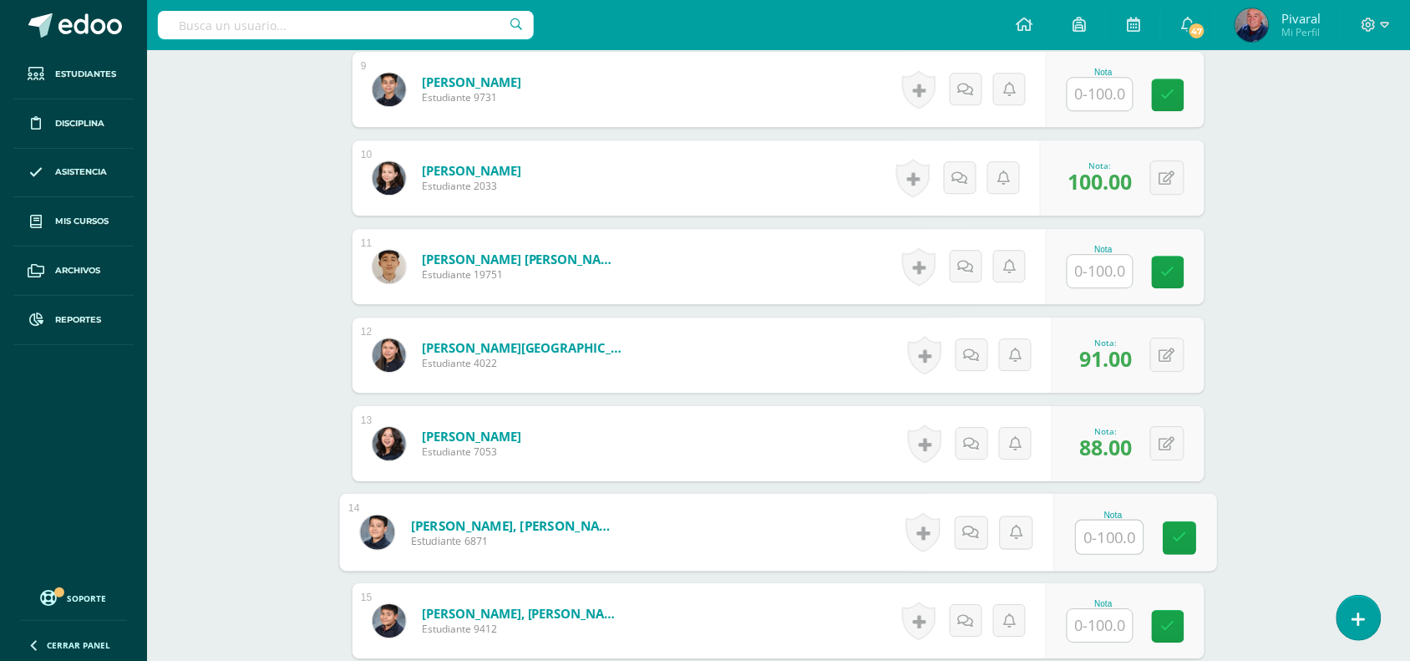
scroll to position [1566, 0]
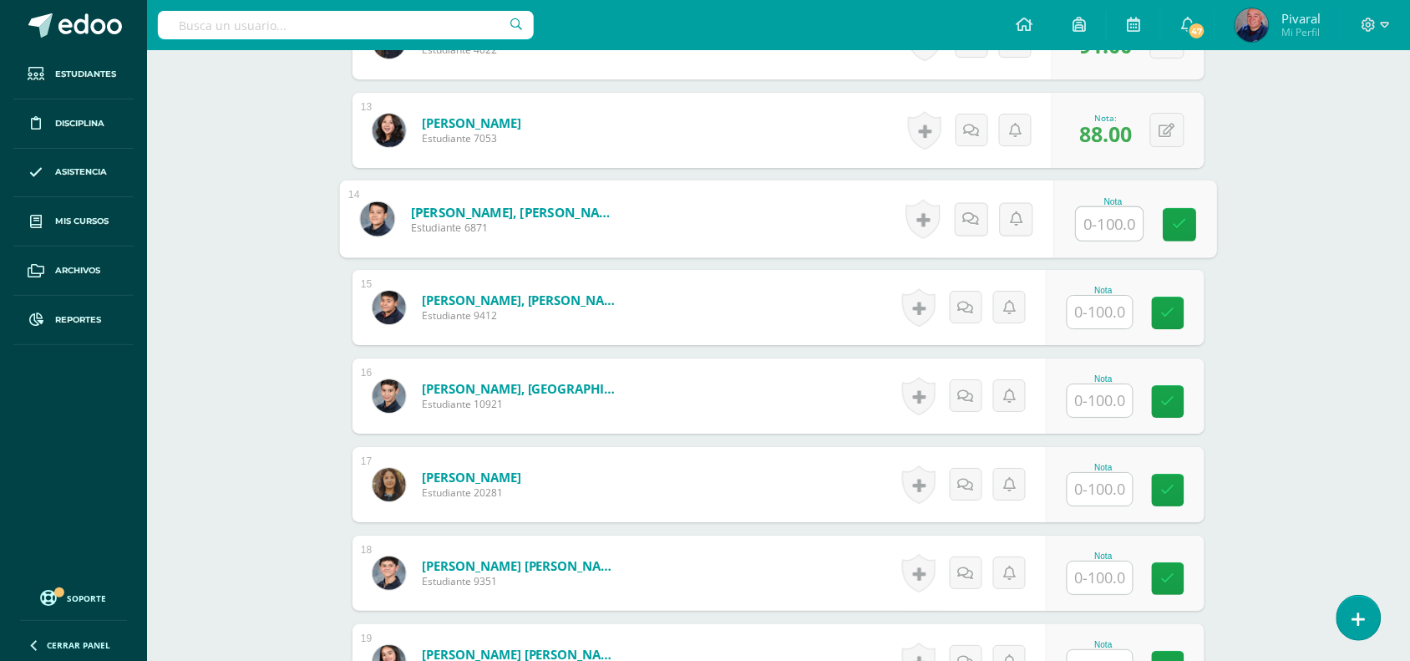
click at [1112, 485] on input "text" at bounding box center [1099, 489] width 65 height 33
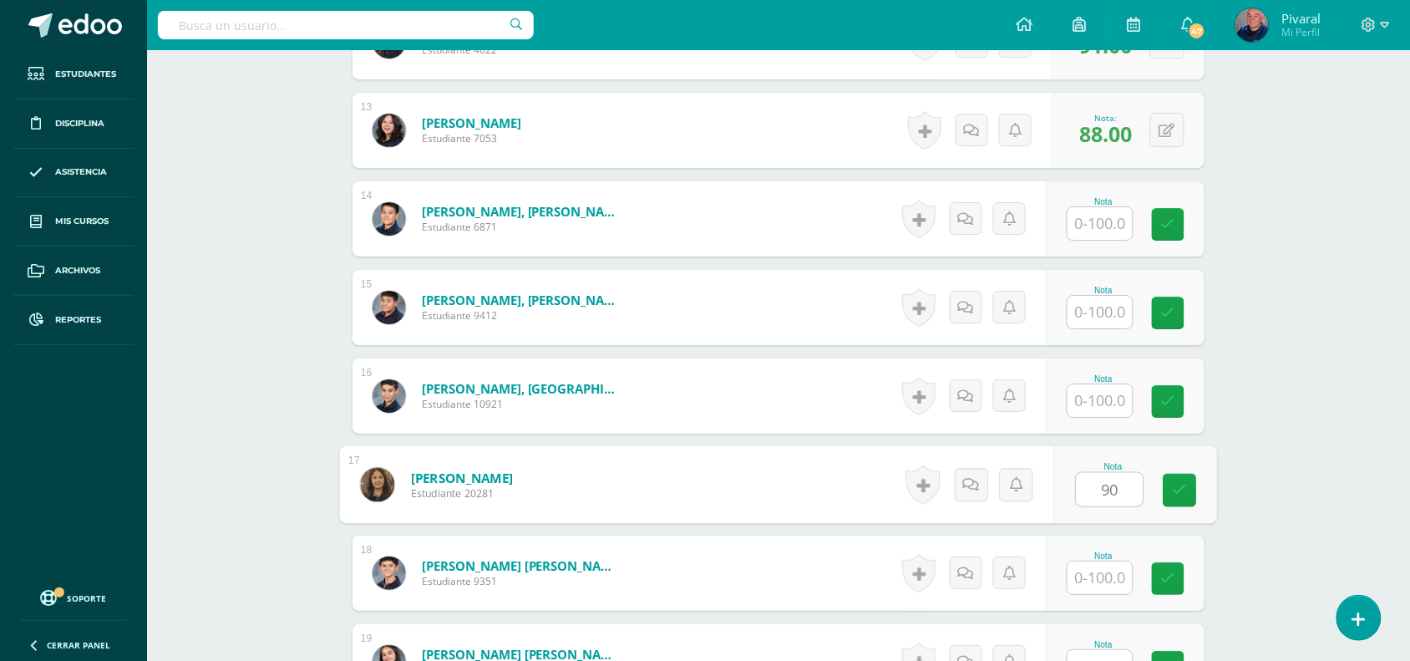
type input "90"
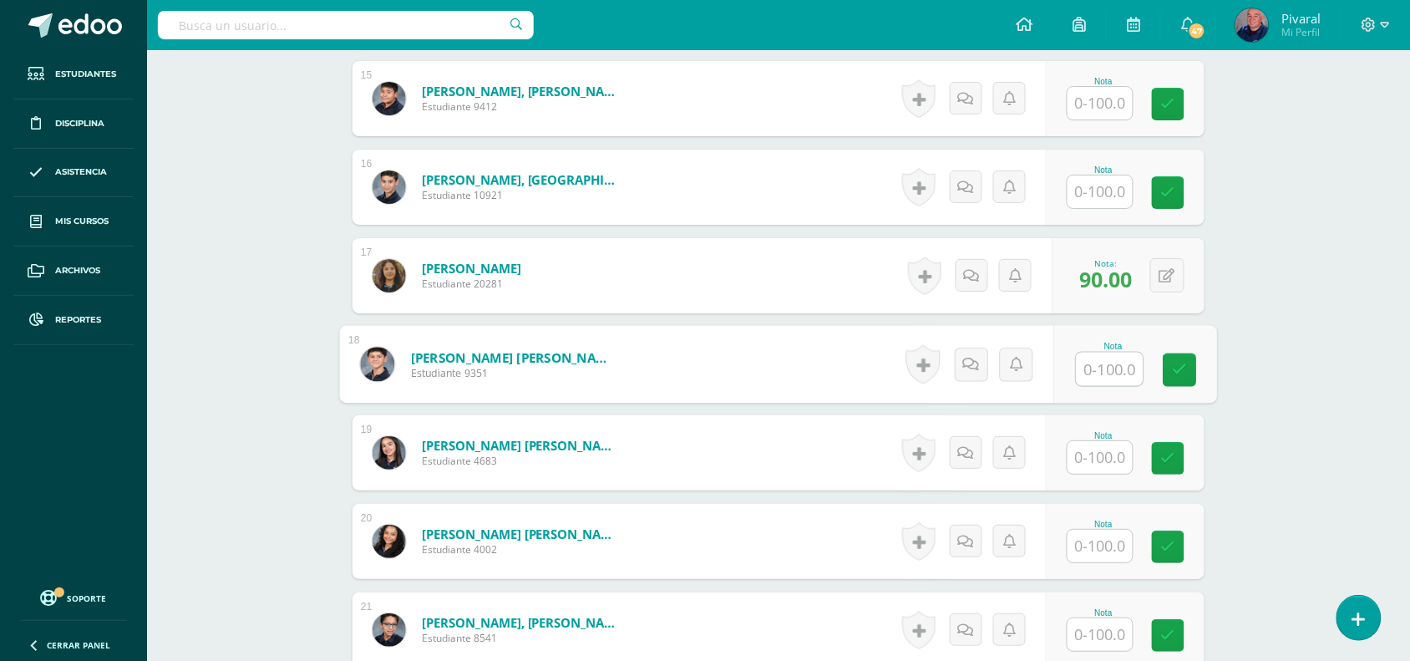
scroll to position [1879, 0]
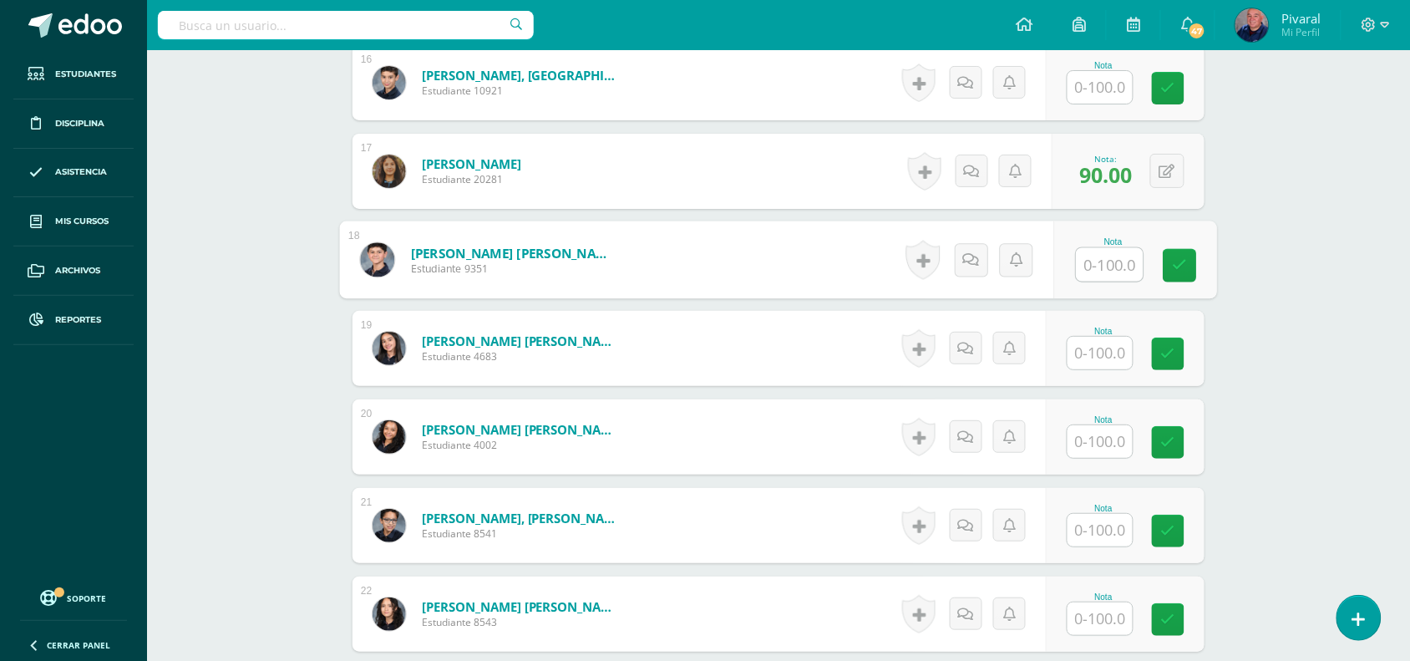
click at [1113, 353] on input "text" at bounding box center [1099, 353] width 65 height 33
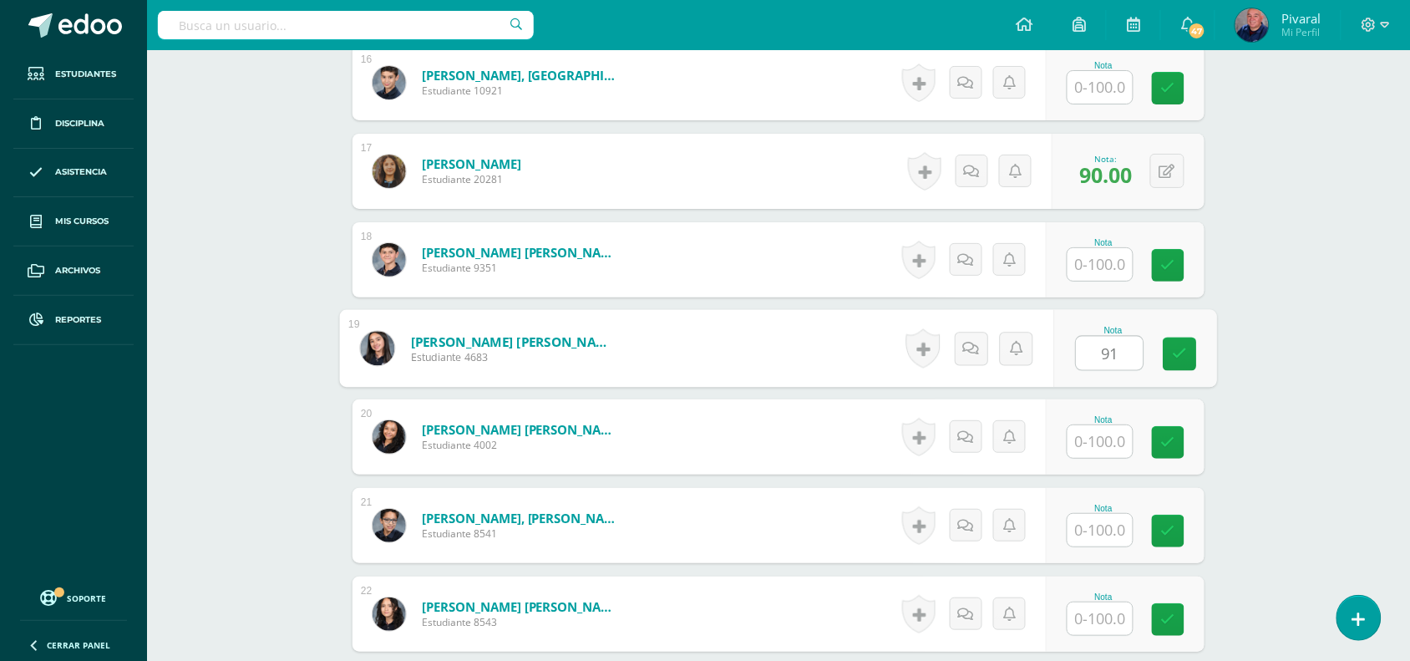
type input "91"
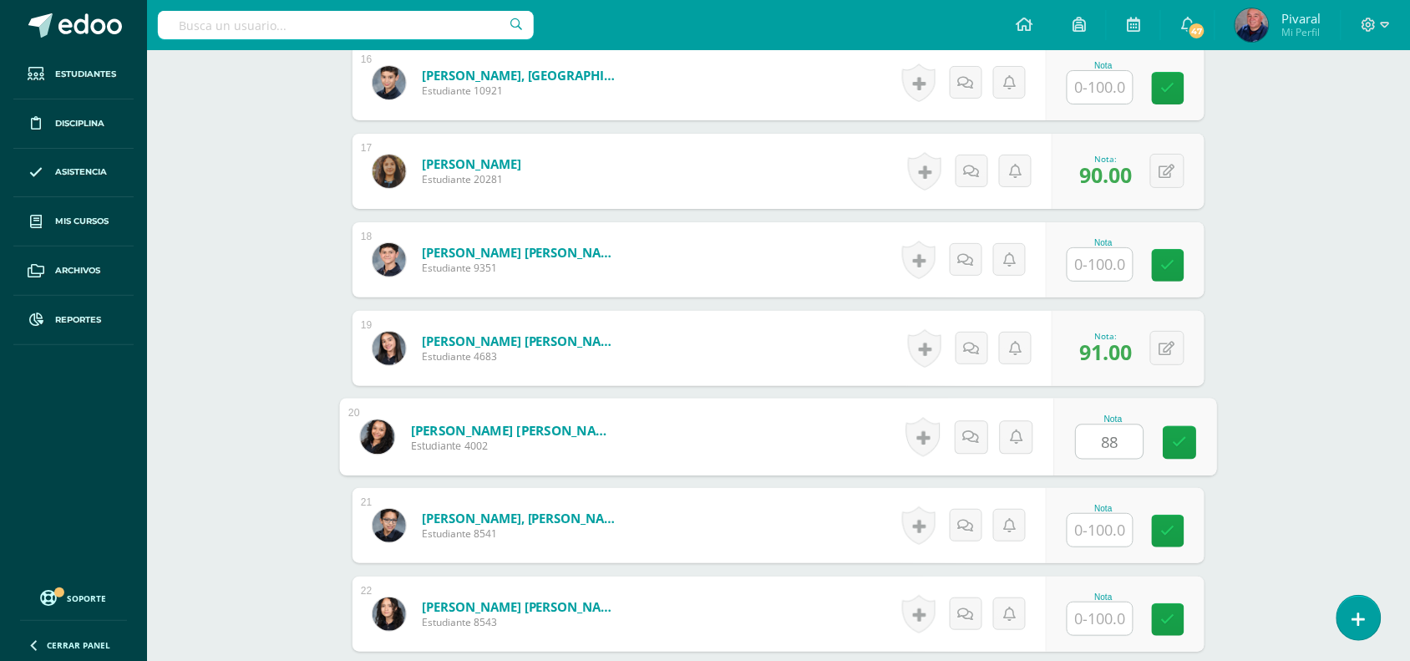
type input "88"
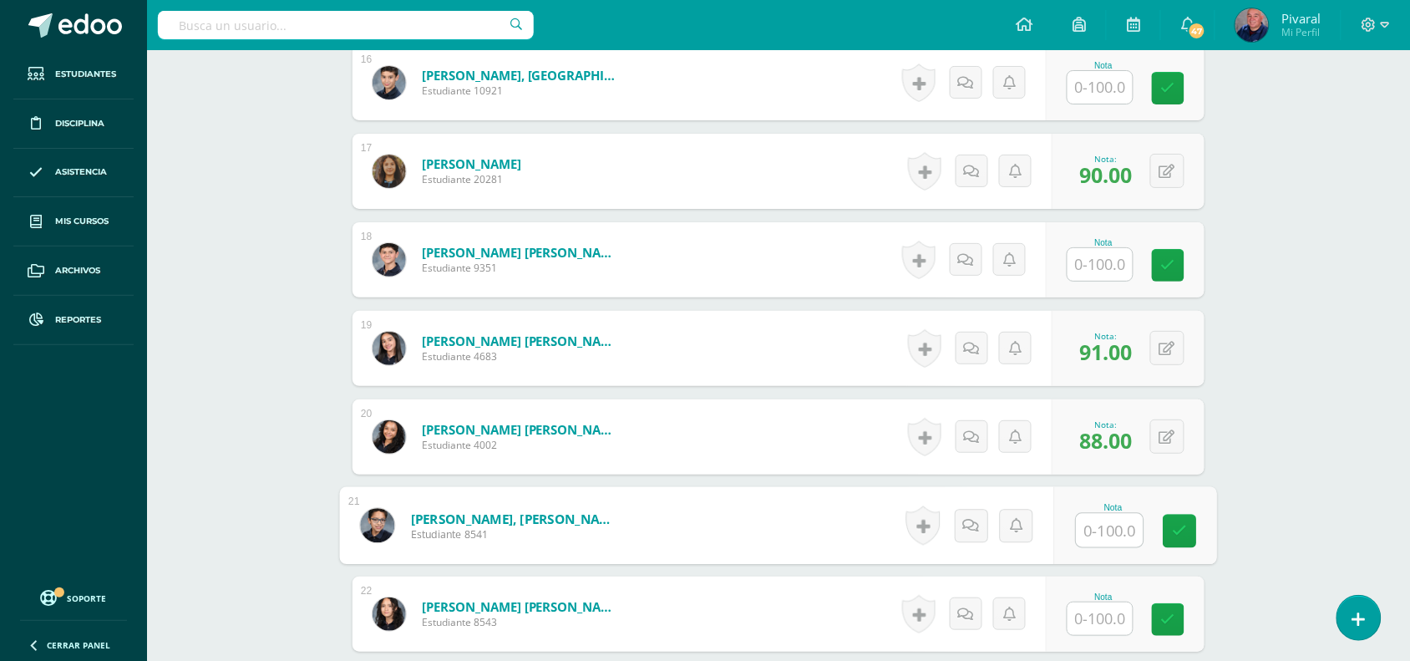
scroll to position [2061, 0]
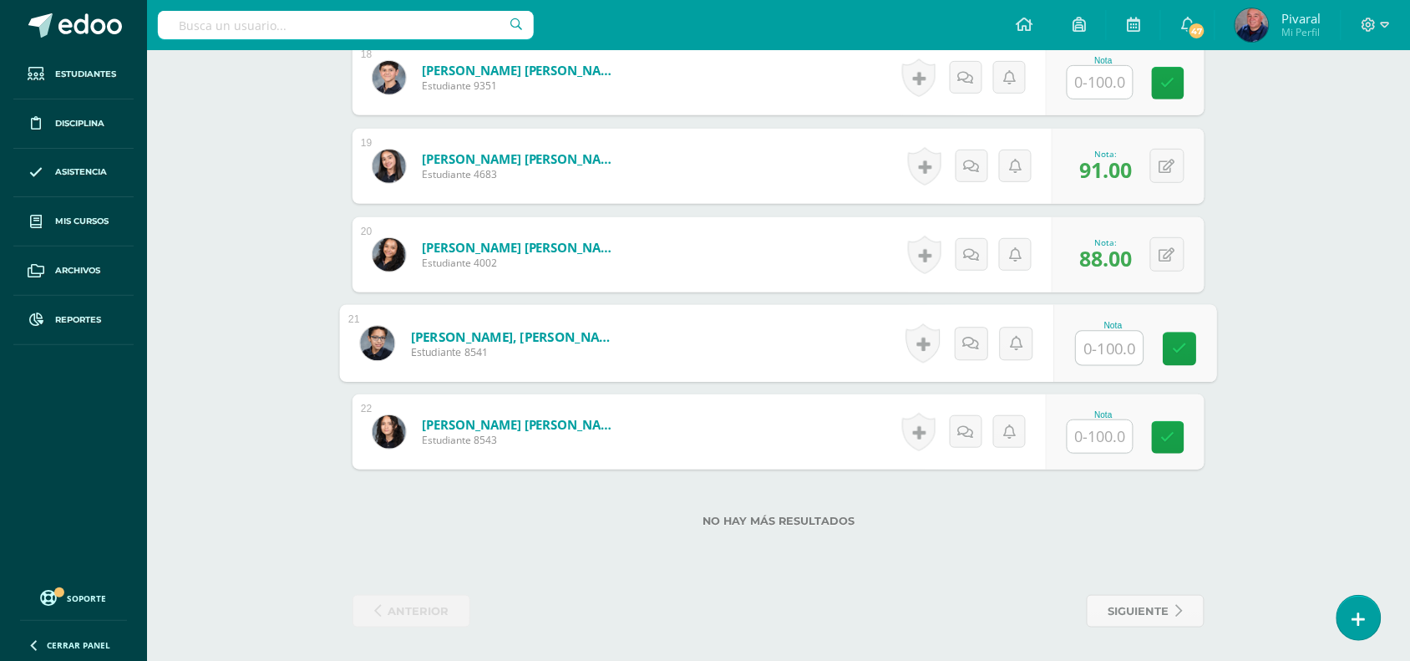
click at [1098, 432] on input "text" at bounding box center [1099, 436] width 65 height 33
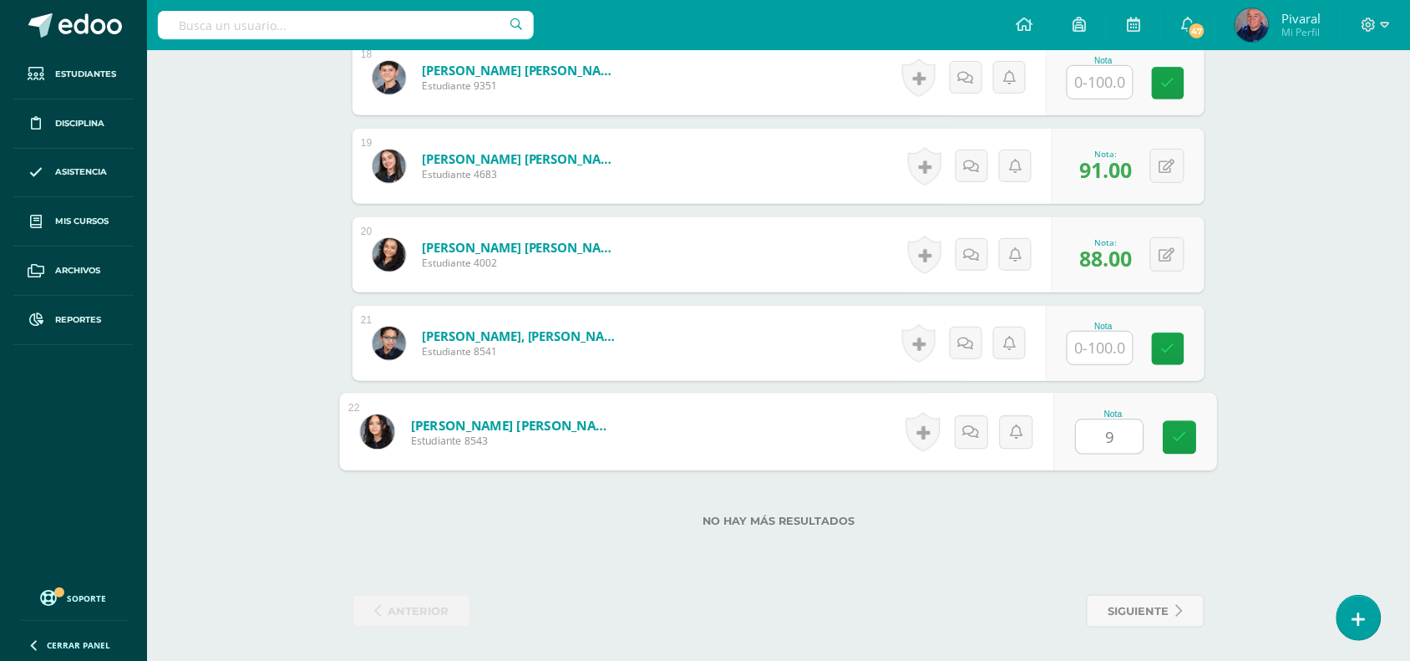
type input "96"
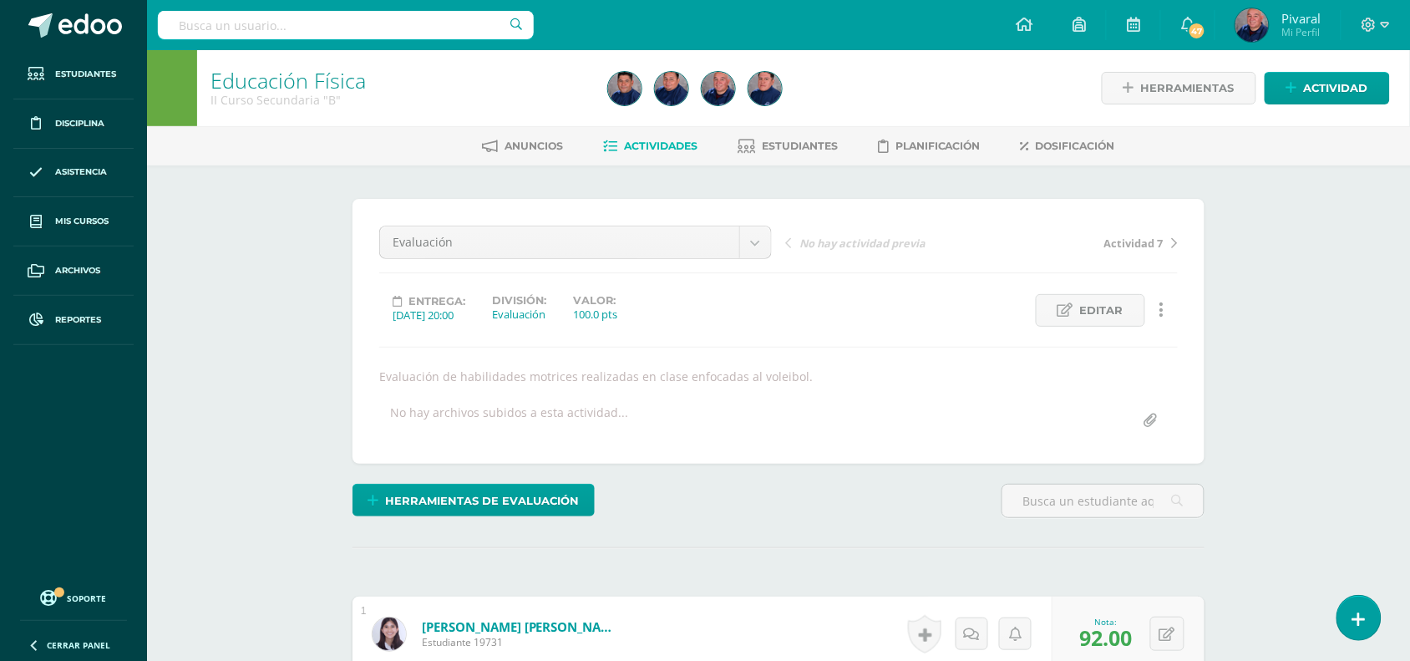
scroll to position [313, 0]
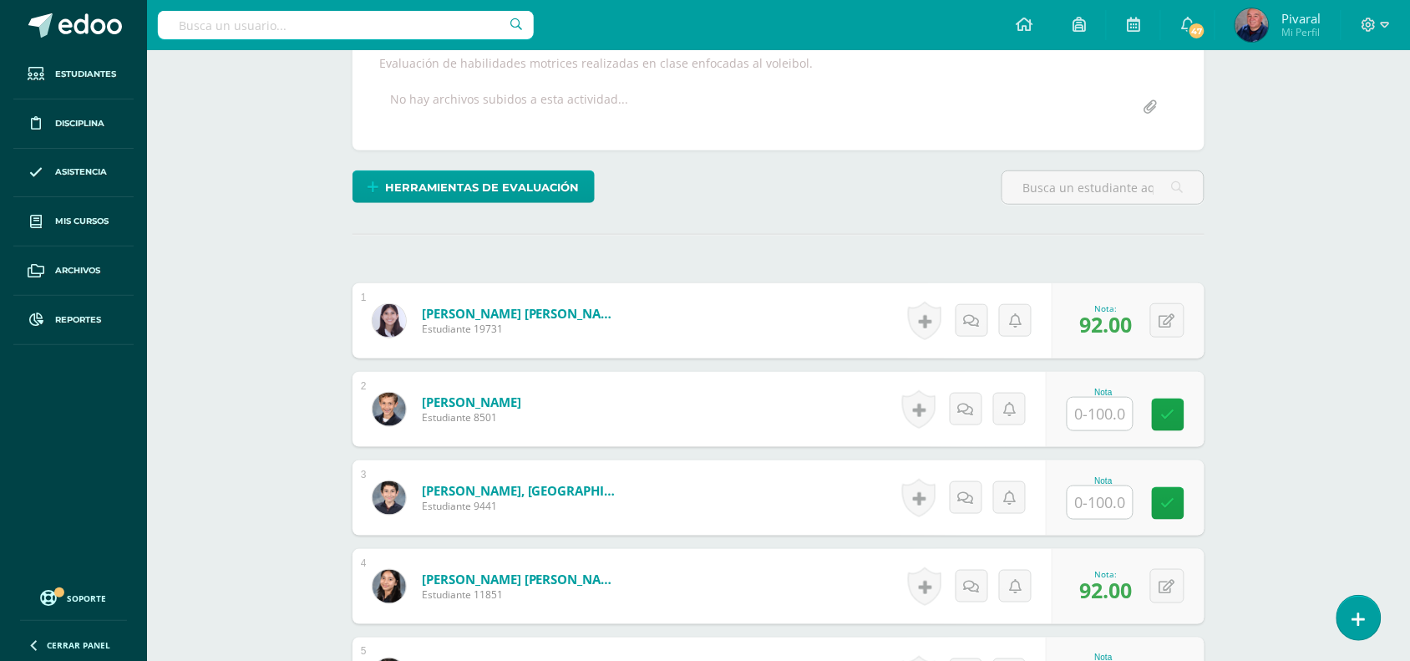
click at [240, 26] on input "text" at bounding box center [346, 25] width 376 height 28
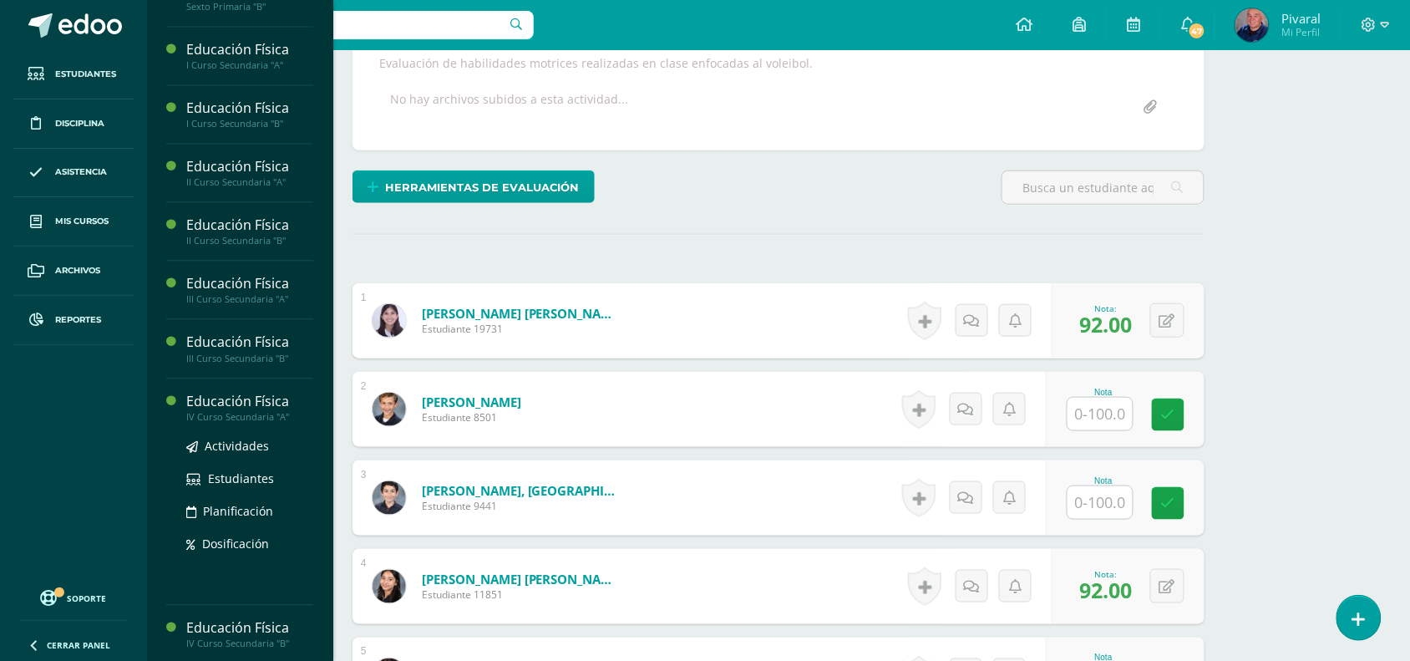
scroll to position [1000, 0]
click at [245, 440] on span "Actividades" at bounding box center [237, 443] width 64 height 16
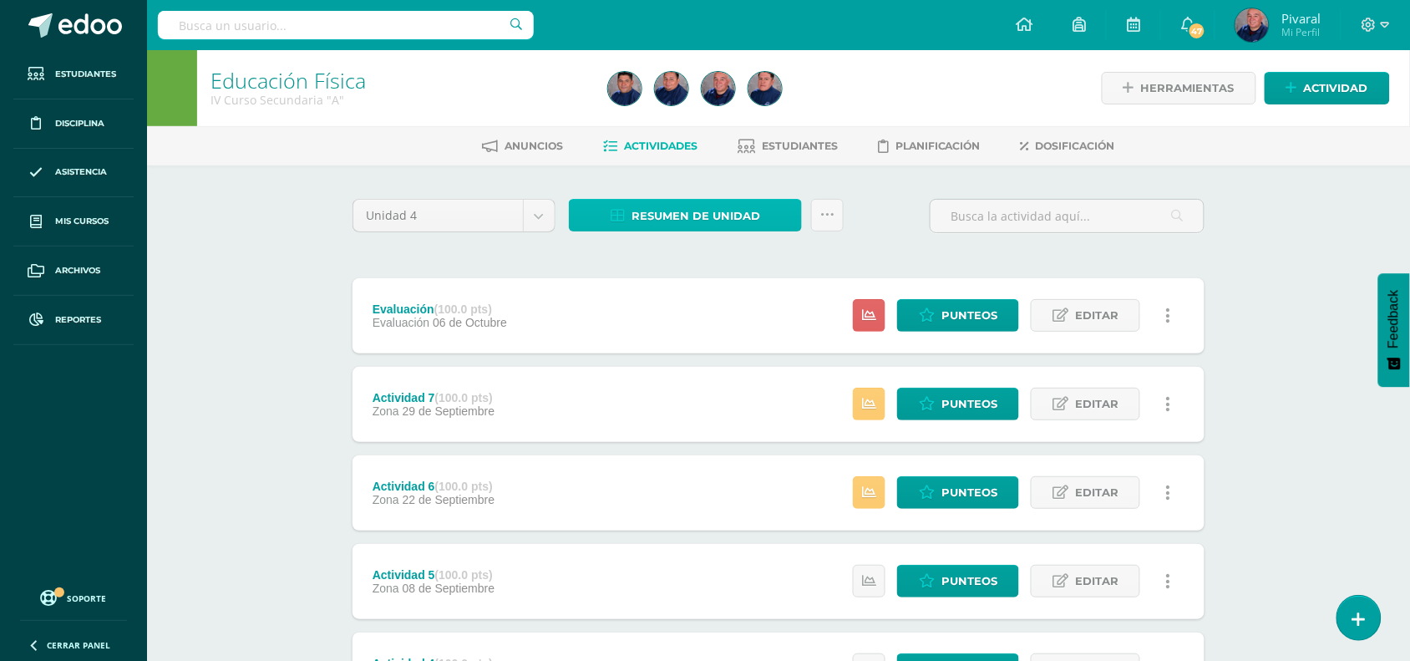
click at [681, 214] on span "Resumen de unidad" at bounding box center [695, 215] width 129 height 31
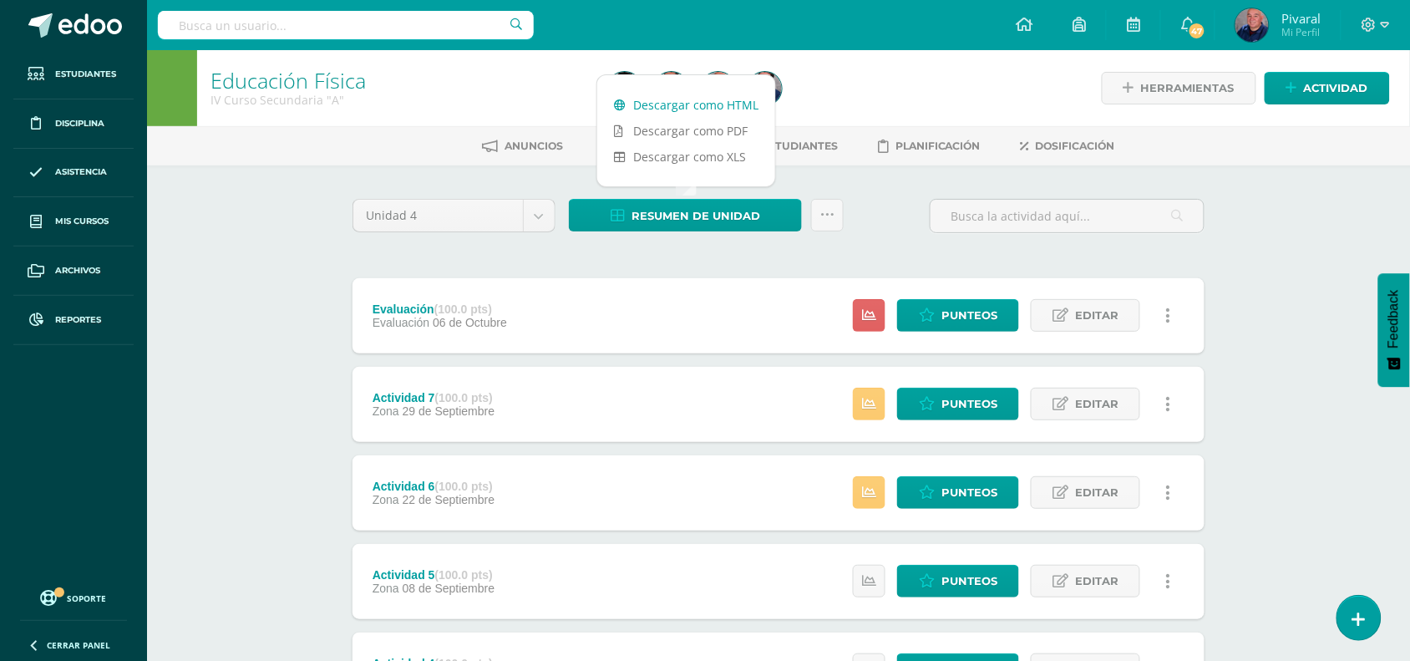
click at [719, 99] on link "Descargar como HTML" at bounding box center [686, 105] width 178 height 26
click at [957, 485] on span "Punteos" at bounding box center [969, 492] width 56 height 31
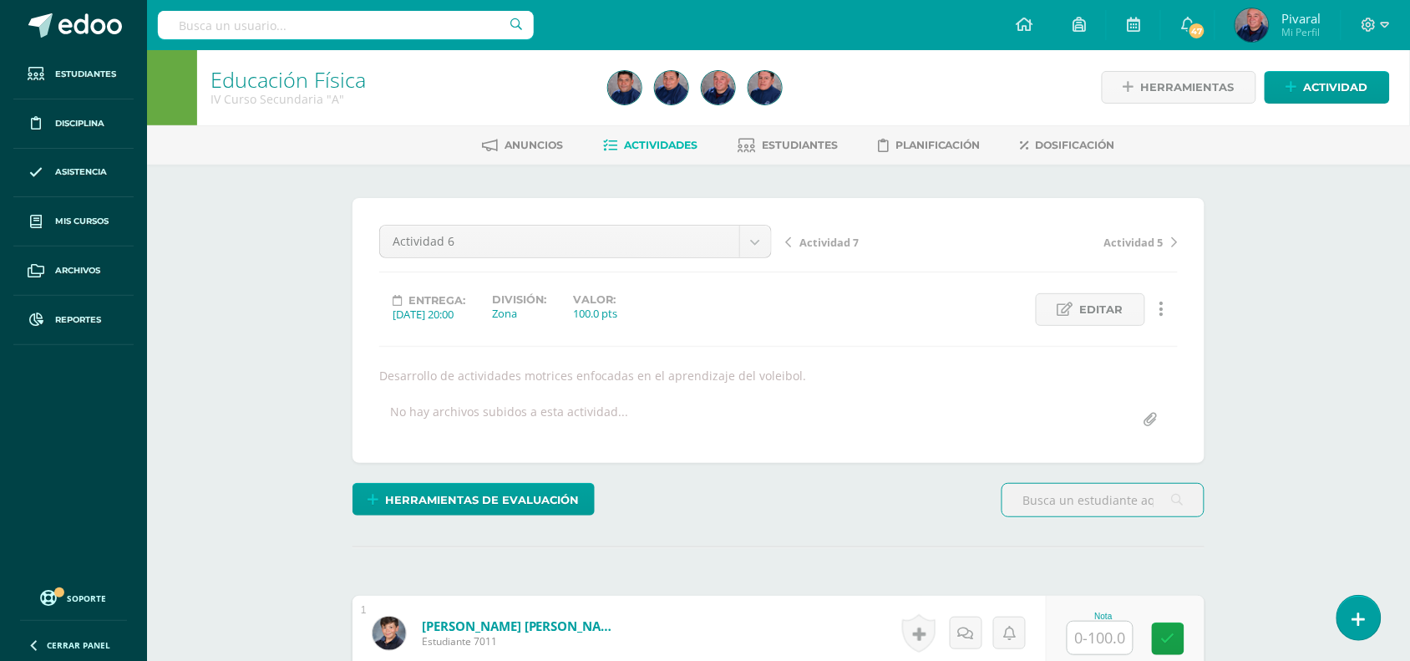
scroll to position [314, 0]
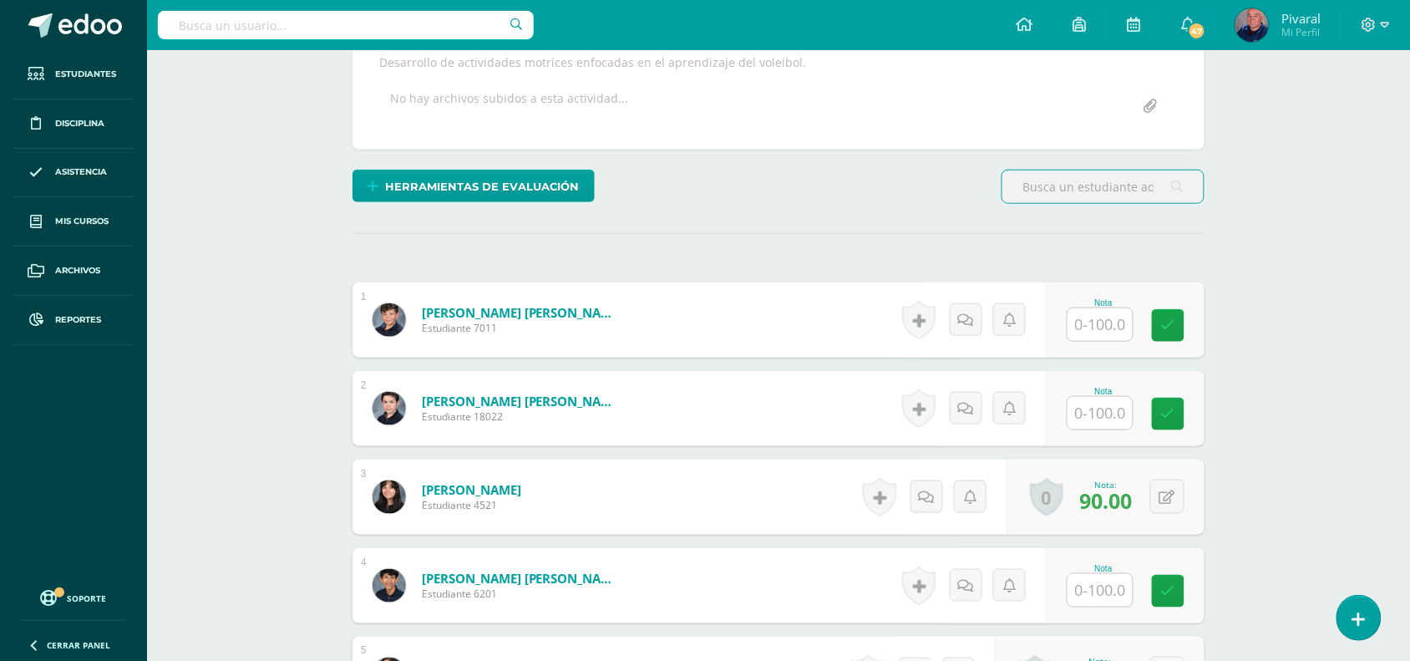
click at [1113, 330] on input "text" at bounding box center [1099, 324] width 65 height 33
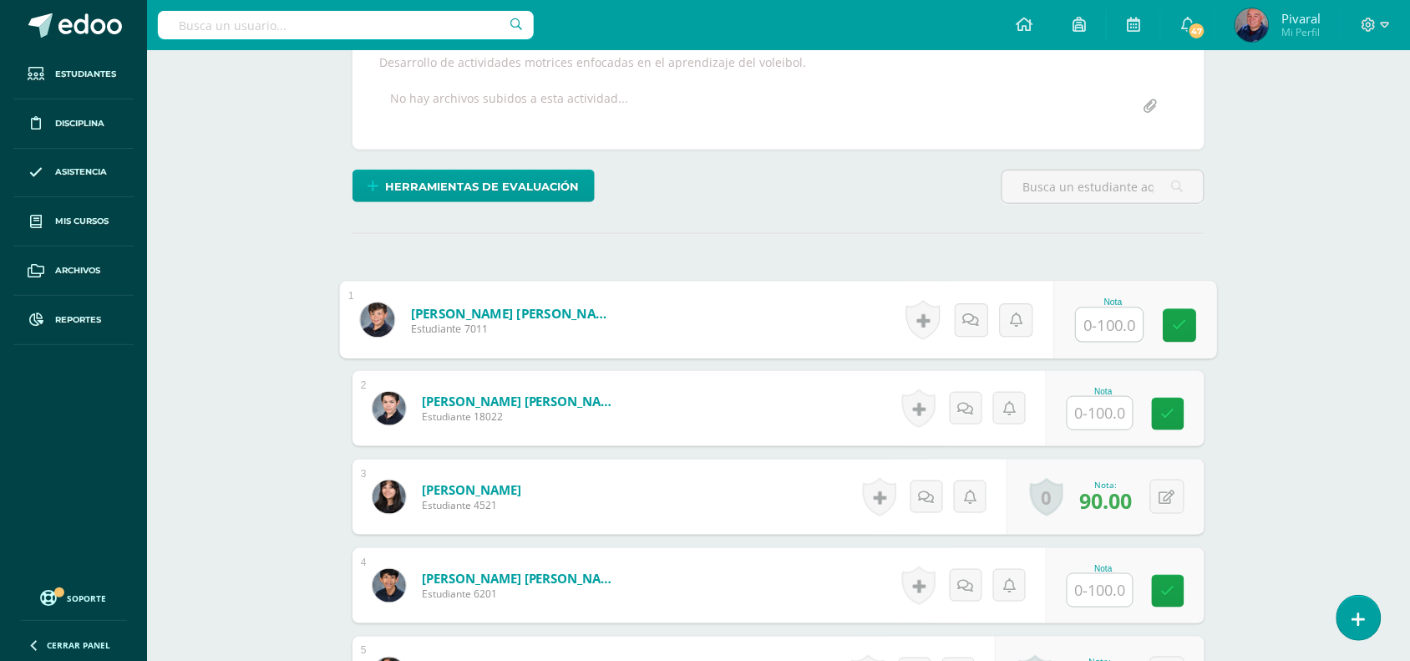
click at [1122, 322] on input "text" at bounding box center [1110, 324] width 67 height 33
type input "91"
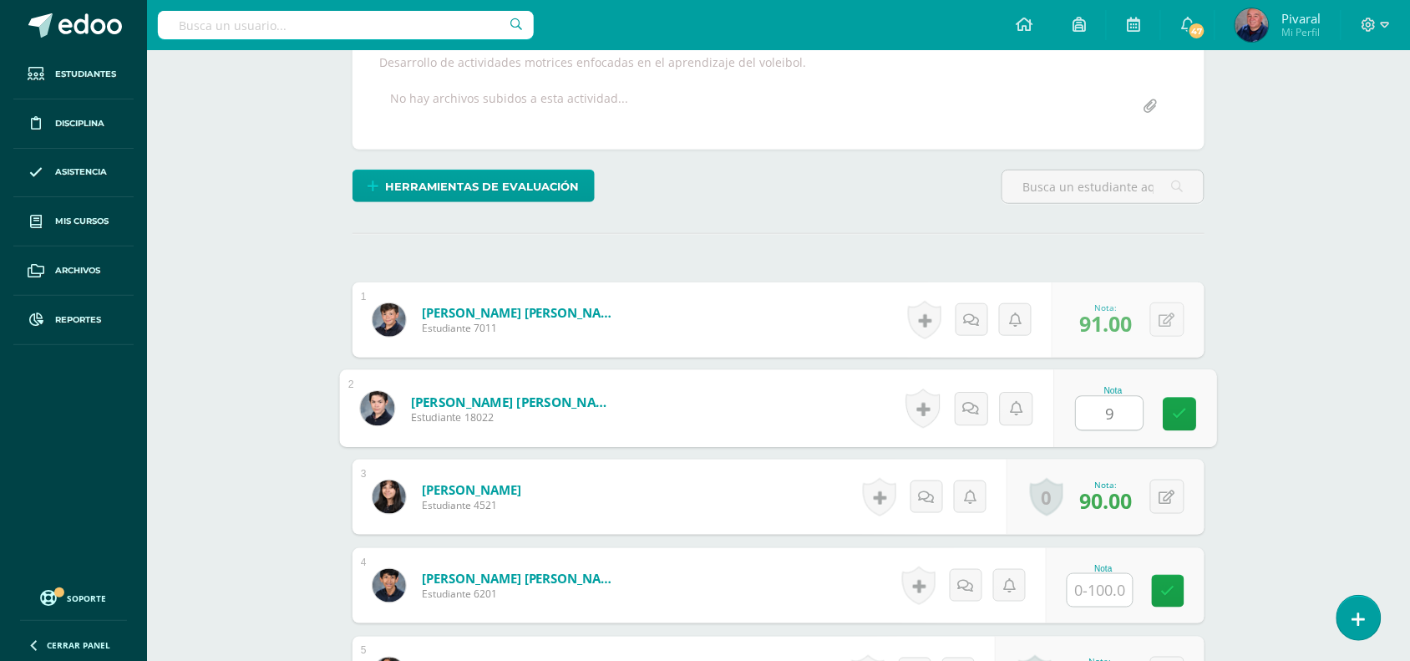
type input "96"
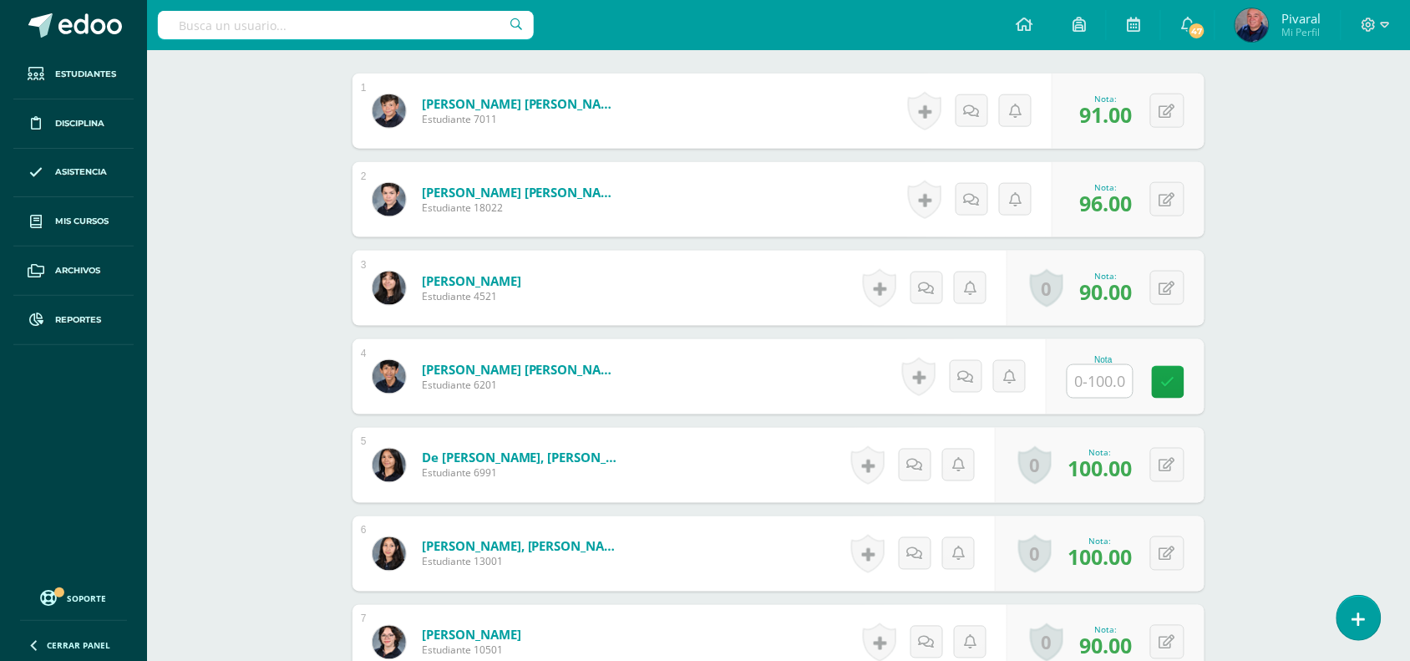
click at [1108, 380] on input "text" at bounding box center [1099, 381] width 65 height 33
type input "94"
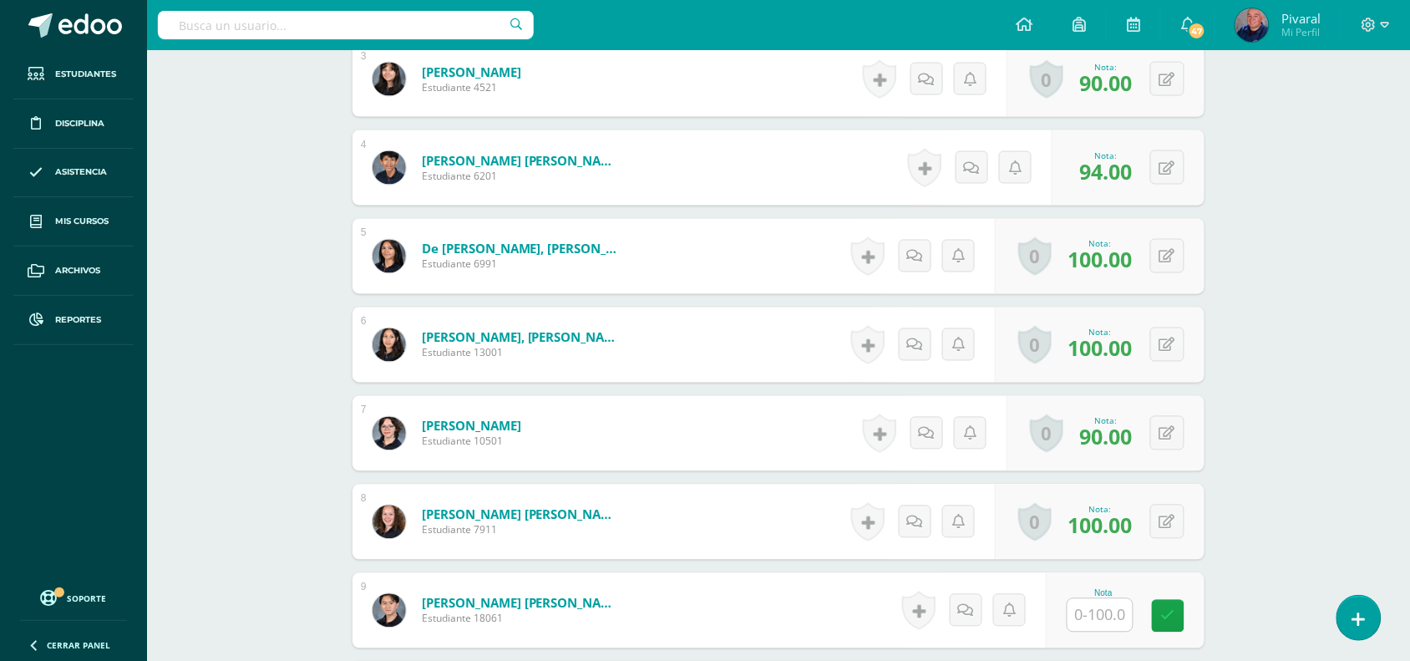
scroll to position [1045, 0]
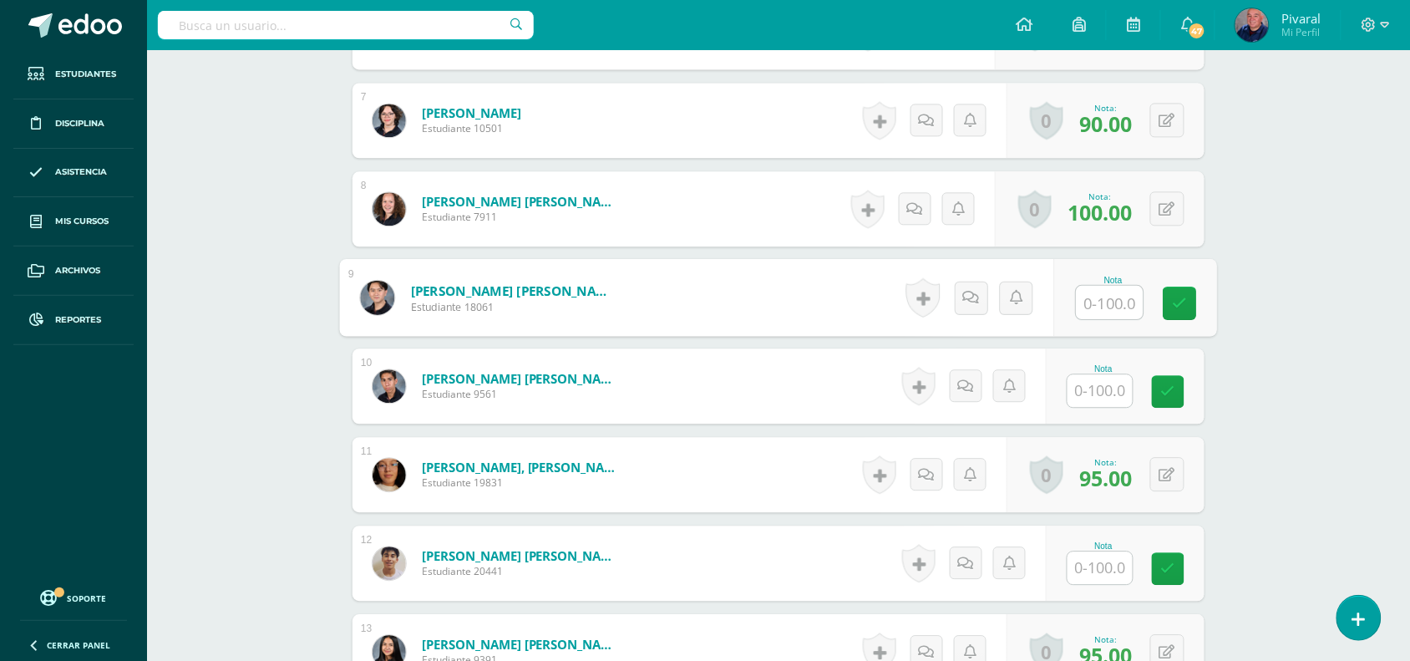
click at [1111, 305] on input "text" at bounding box center [1110, 302] width 67 height 33
type input "94"
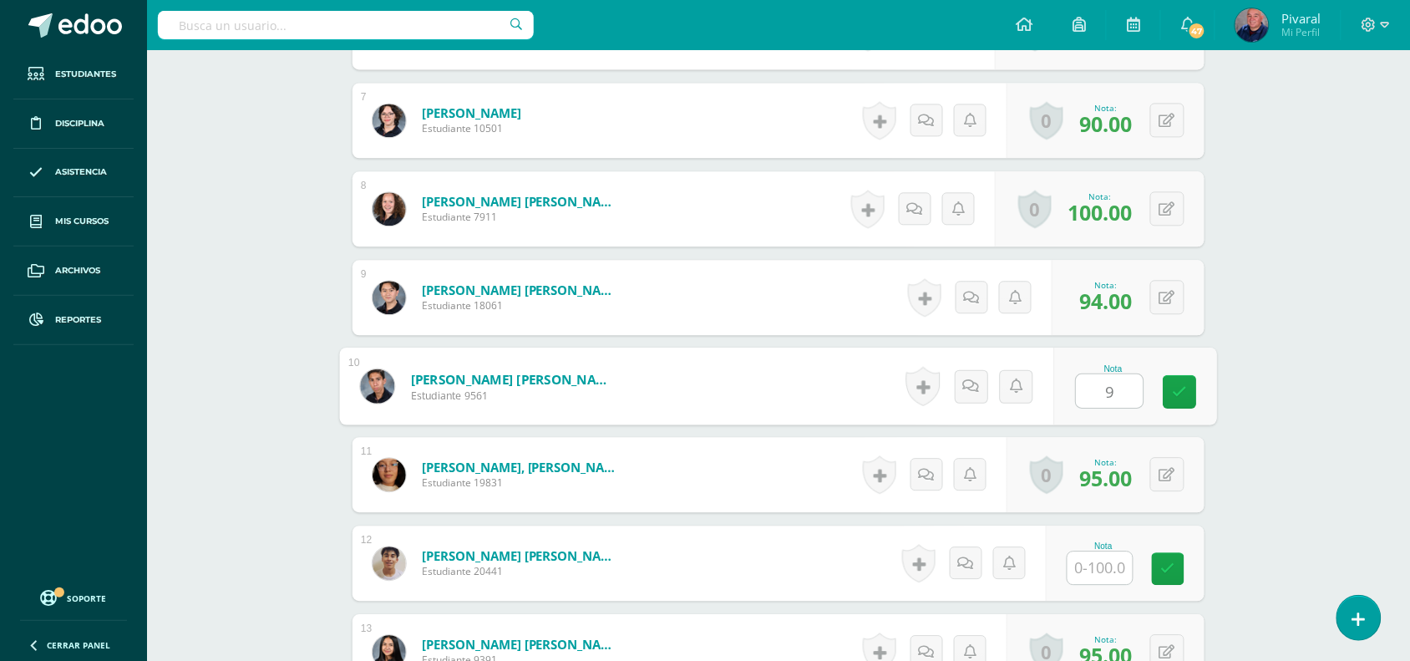
type input "98"
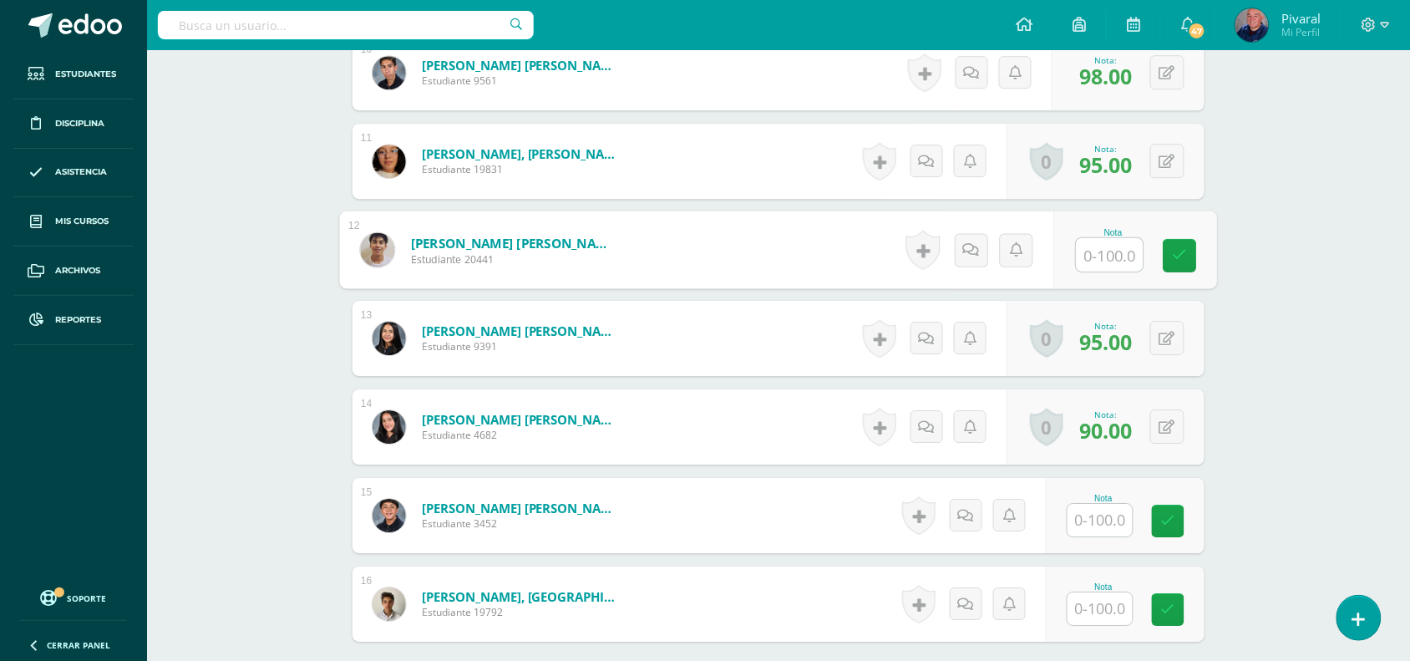
click at [1097, 251] on input "text" at bounding box center [1110, 254] width 67 height 33
type input "94"
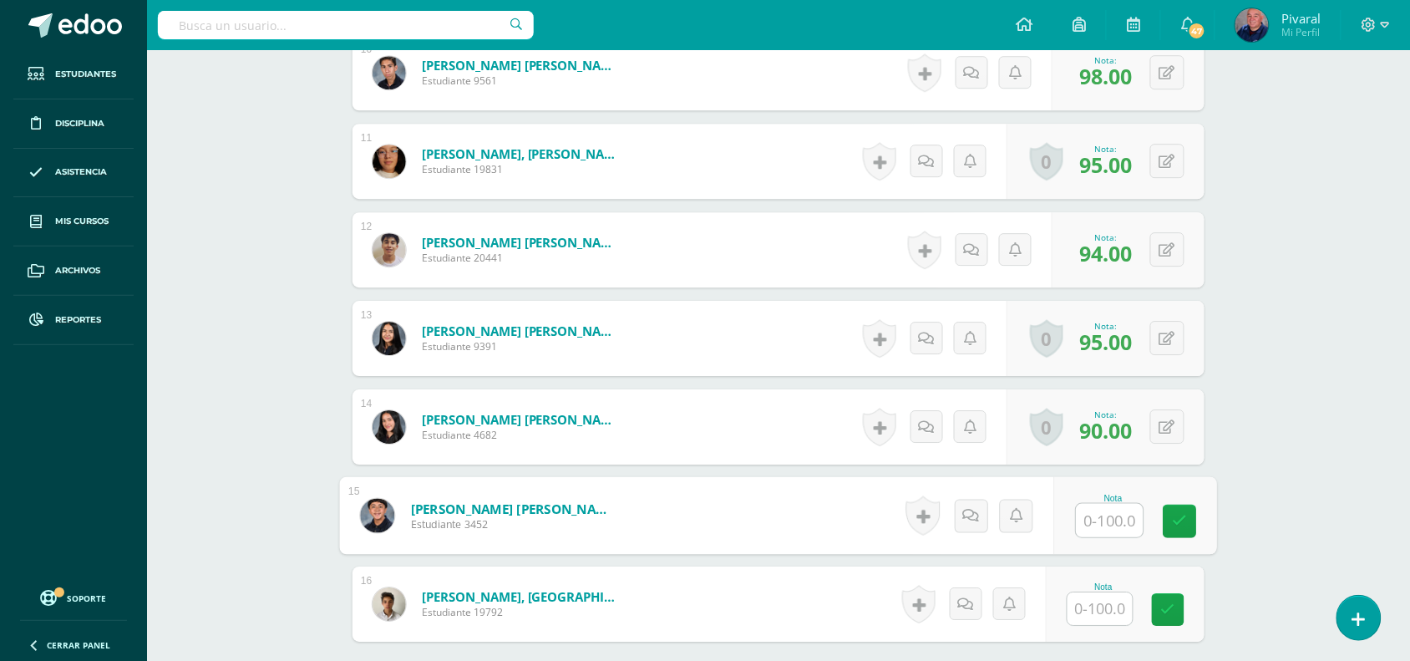
click at [1113, 519] on input "text" at bounding box center [1110, 520] width 67 height 33
type input "94"
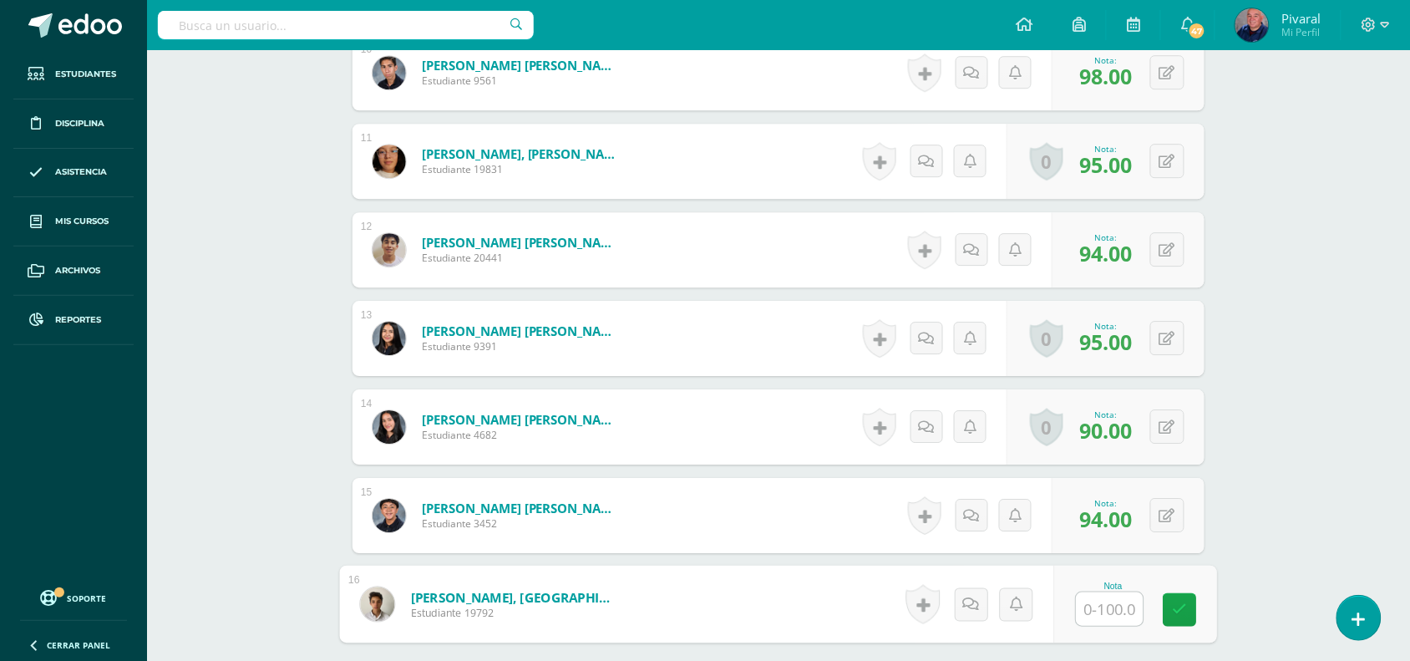
scroll to position [1462, 0]
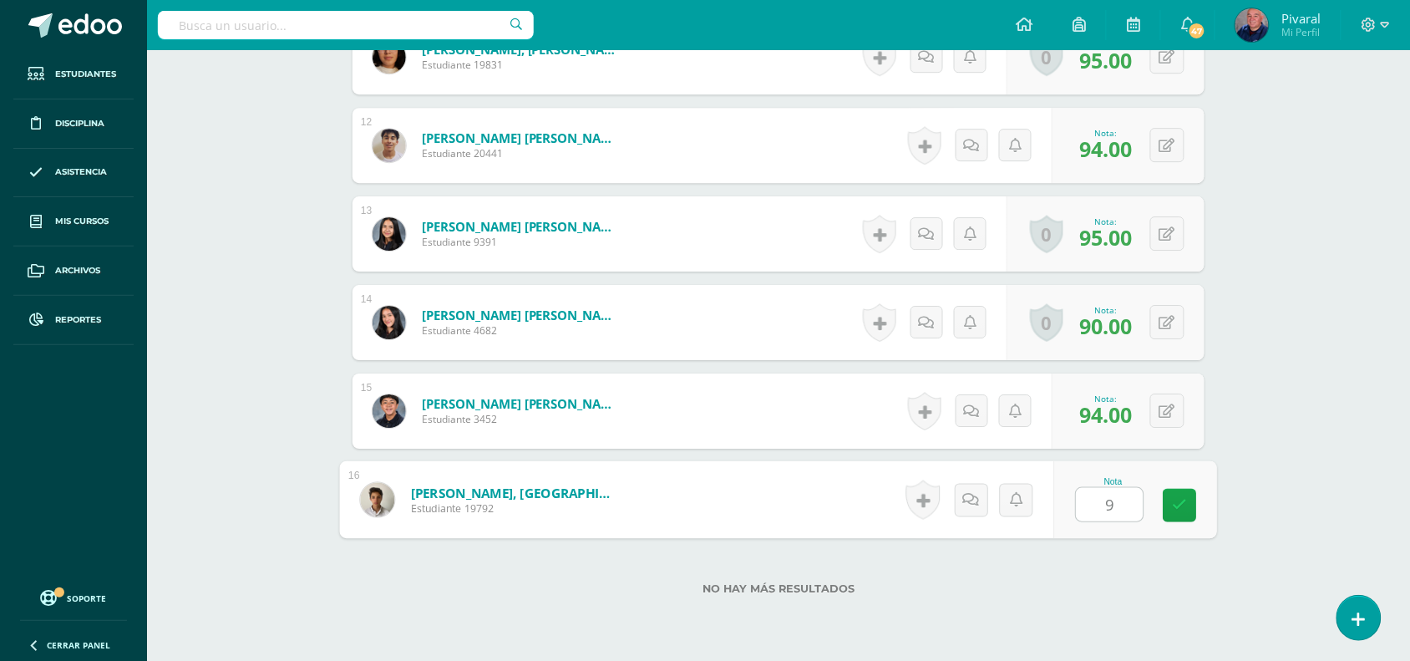
type input "96"
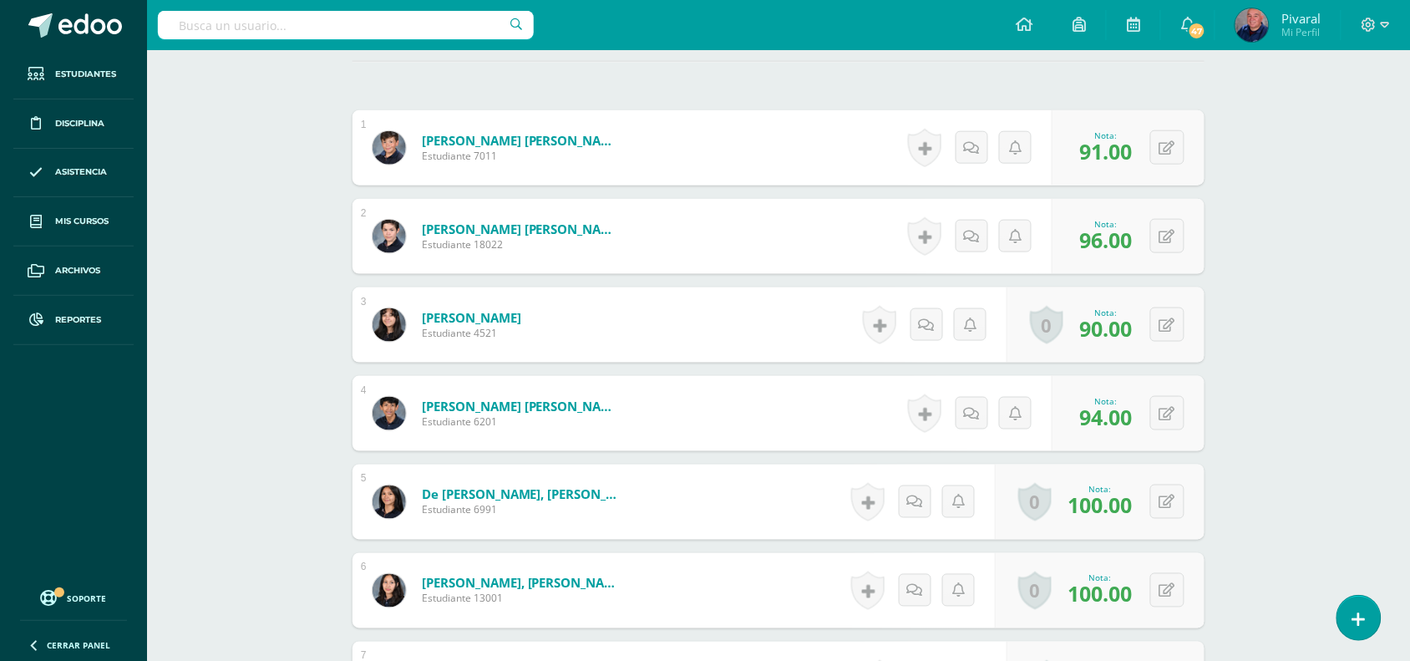
scroll to position [0, 0]
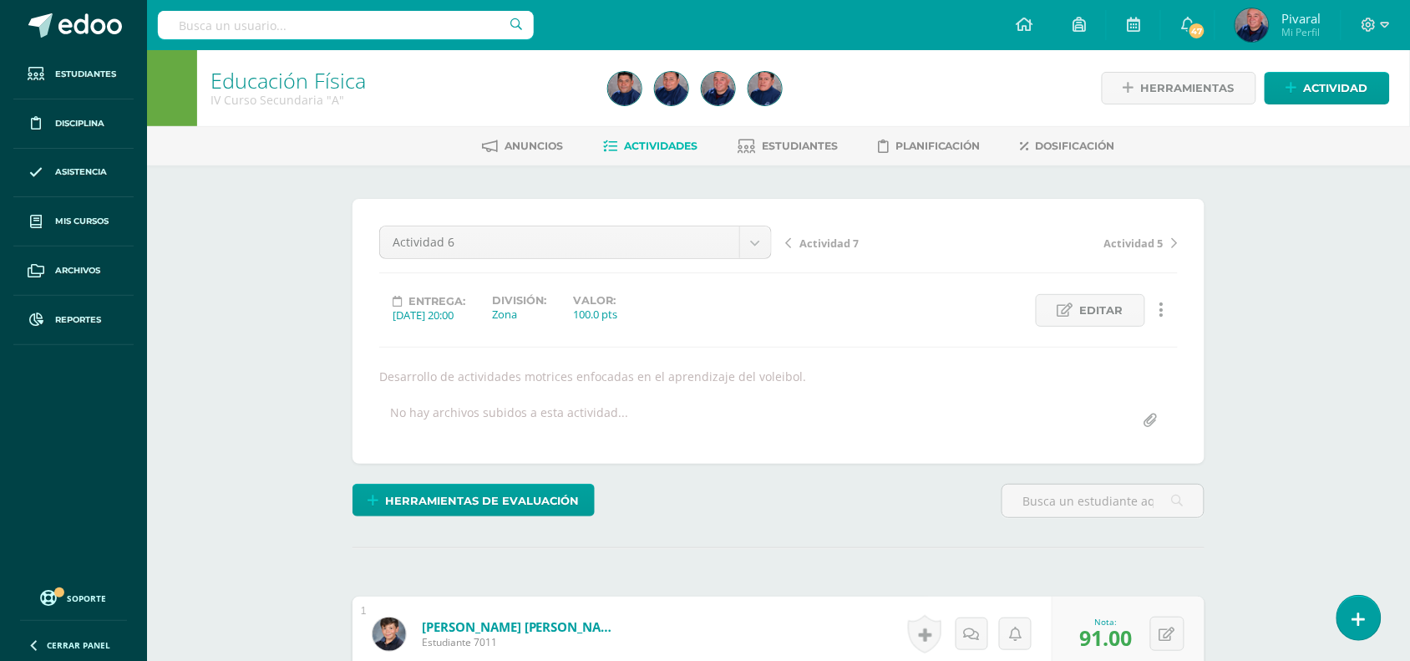
click at [820, 247] on span "Actividad 7" at bounding box center [828, 243] width 59 height 15
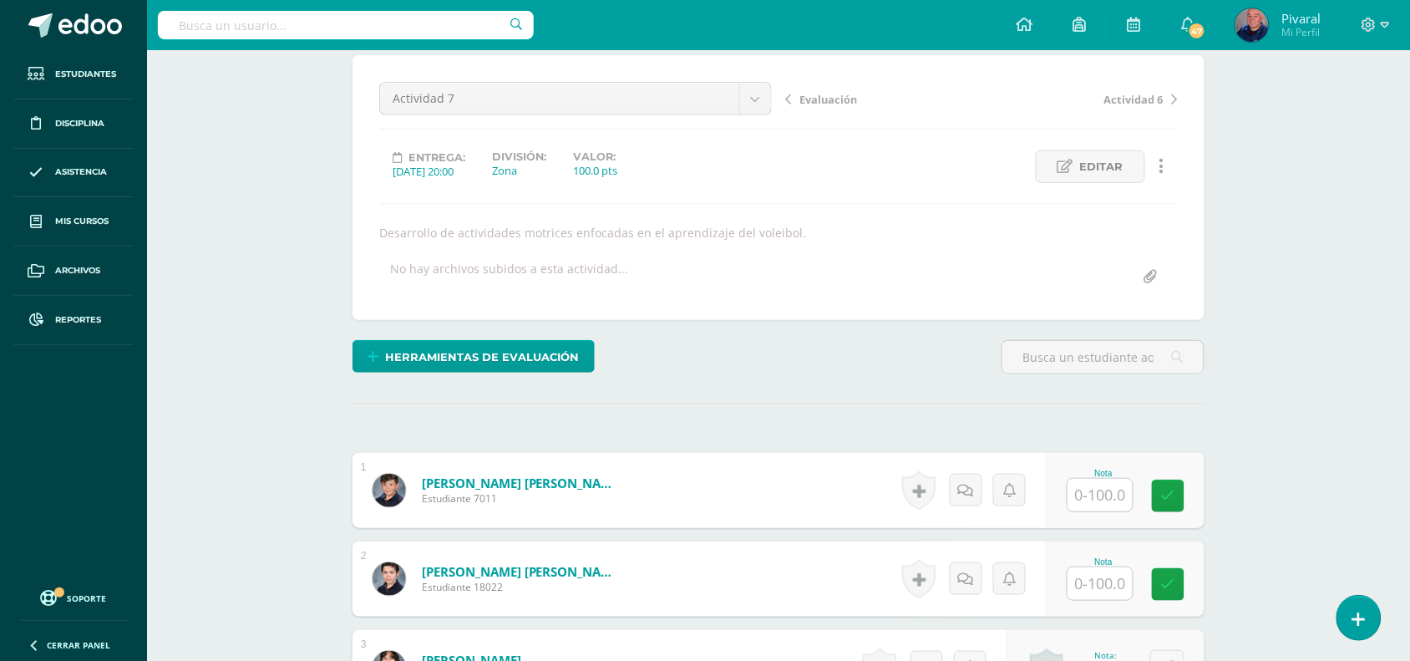
click at [1118, 490] on input "text" at bounding box center [1099, 495] width 65 height 33
type input "92"
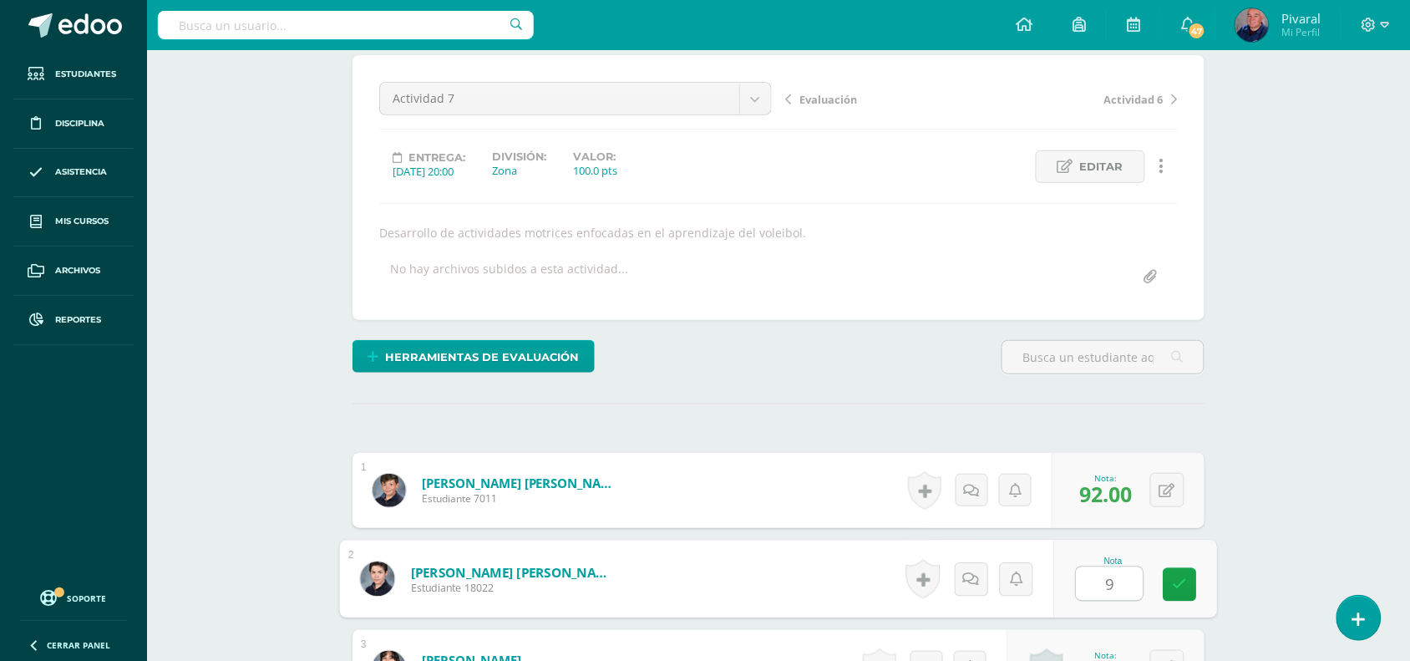
type input "96"
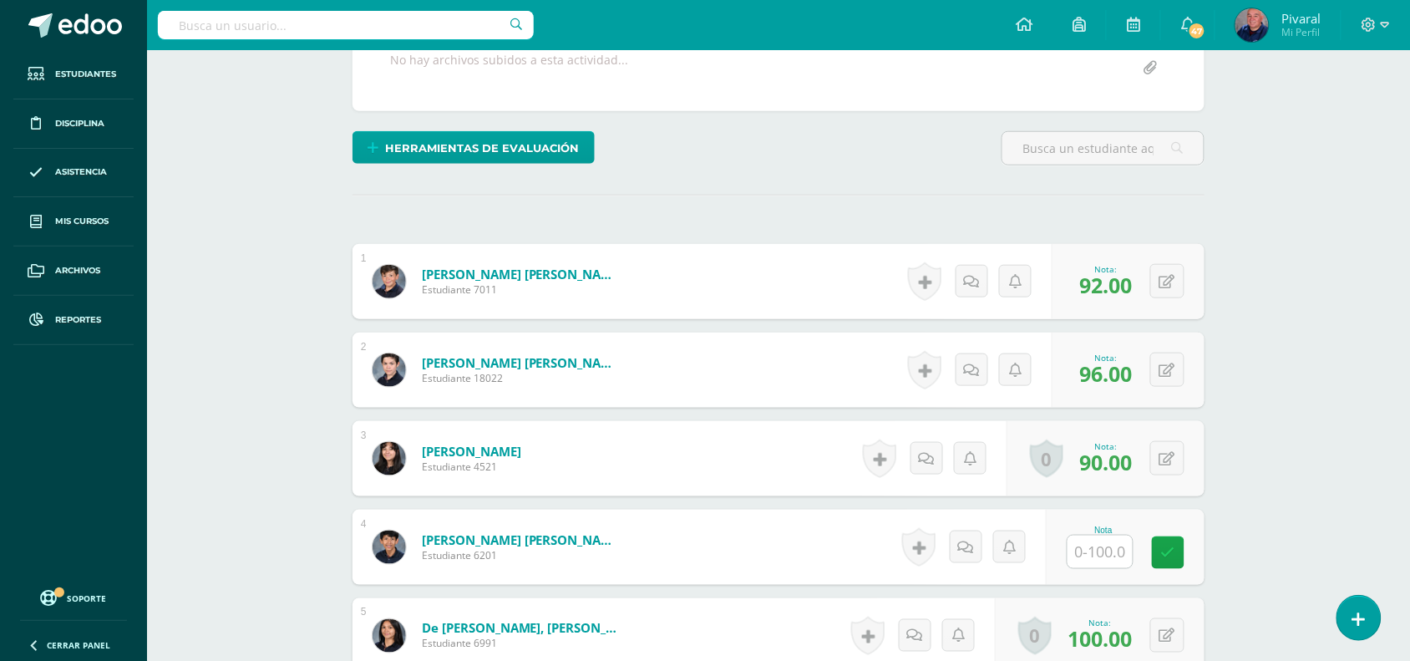
scroll to position [666, 0]
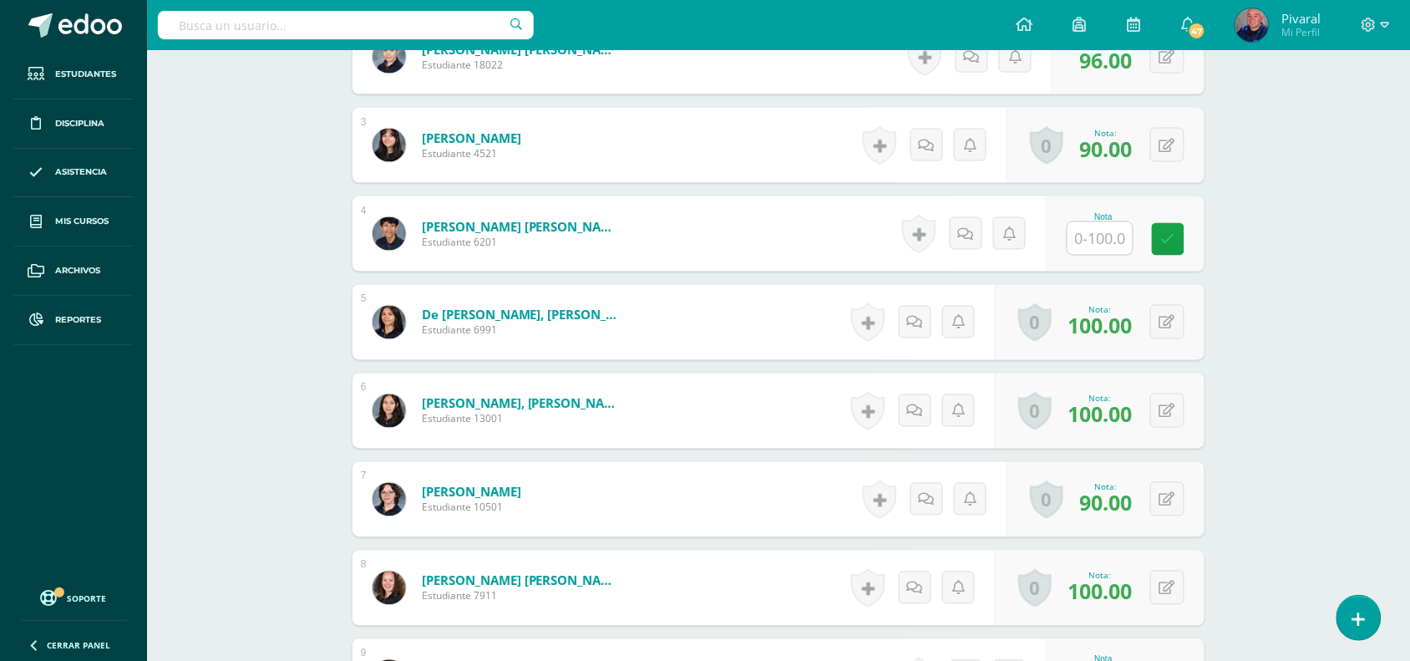
click at [1086, 236] on input "text" at bounding box center [1099, 238] width 65 height 33
type input "98"
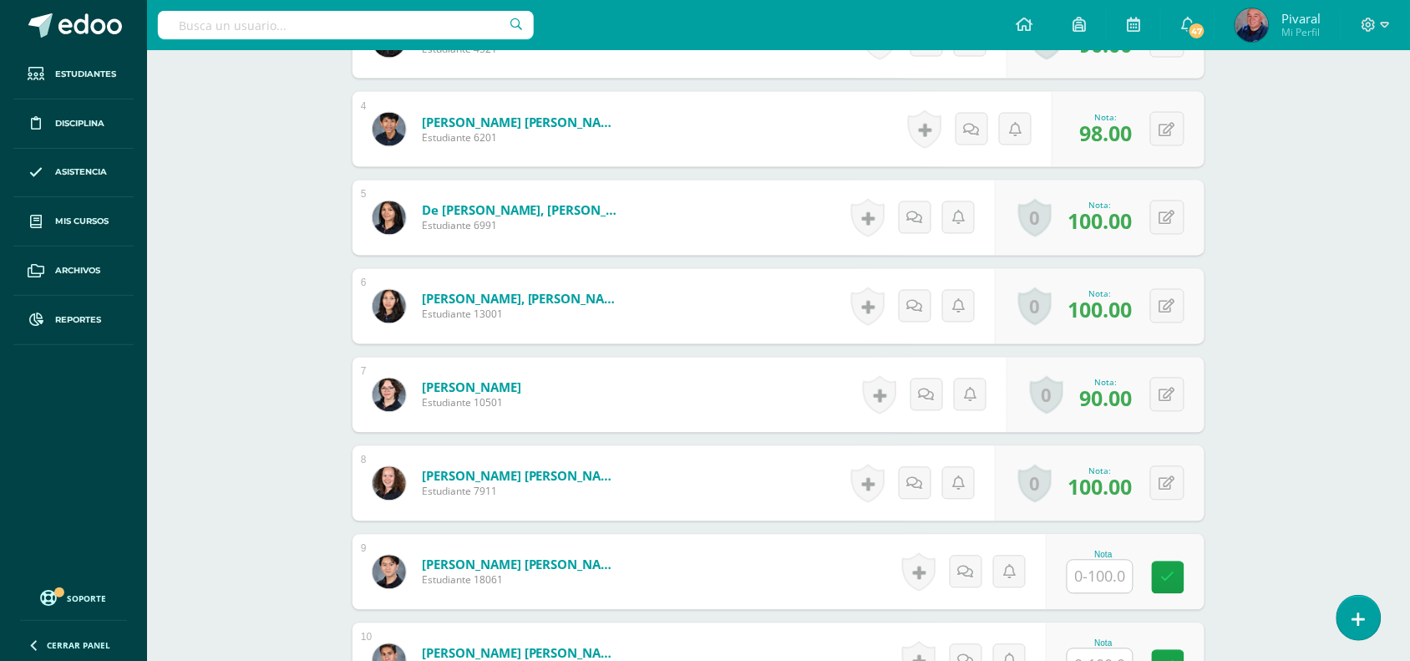
scroll to position [979, 0]
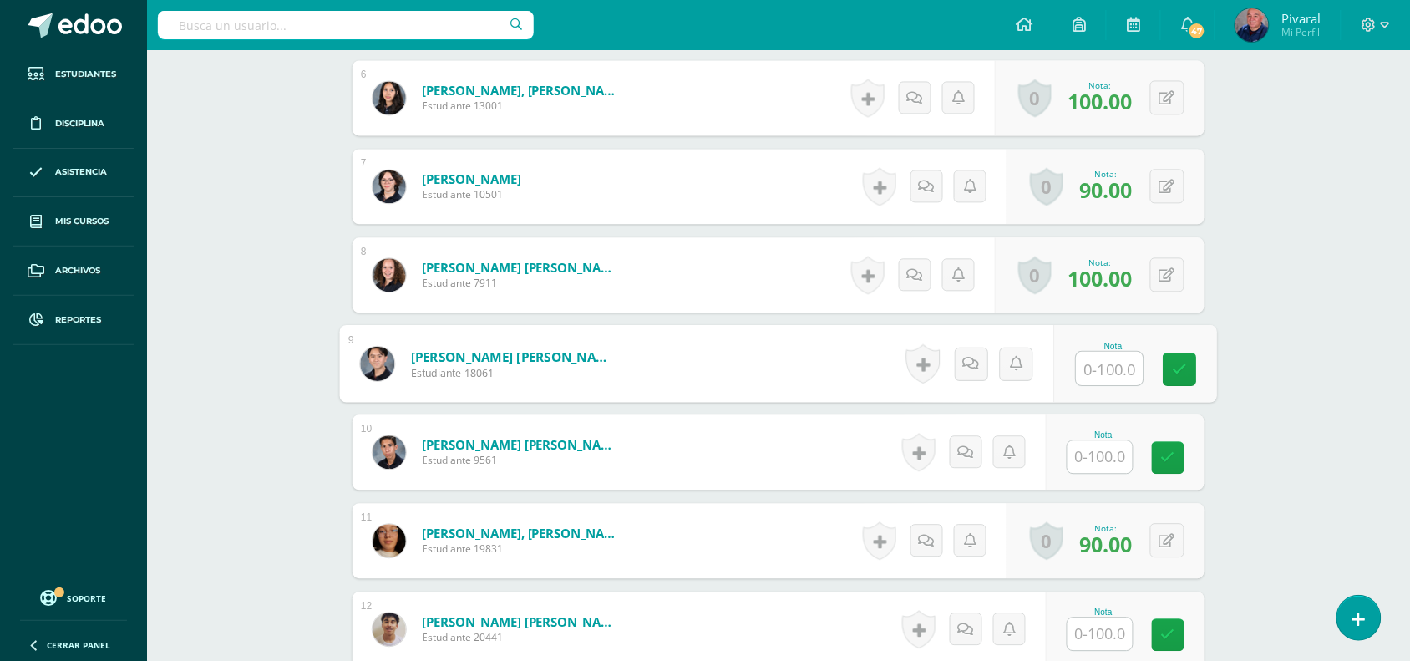
click at [1109, 357] on input "text" at bounding box center [1110, 368] width 67 height 33
type input "94"
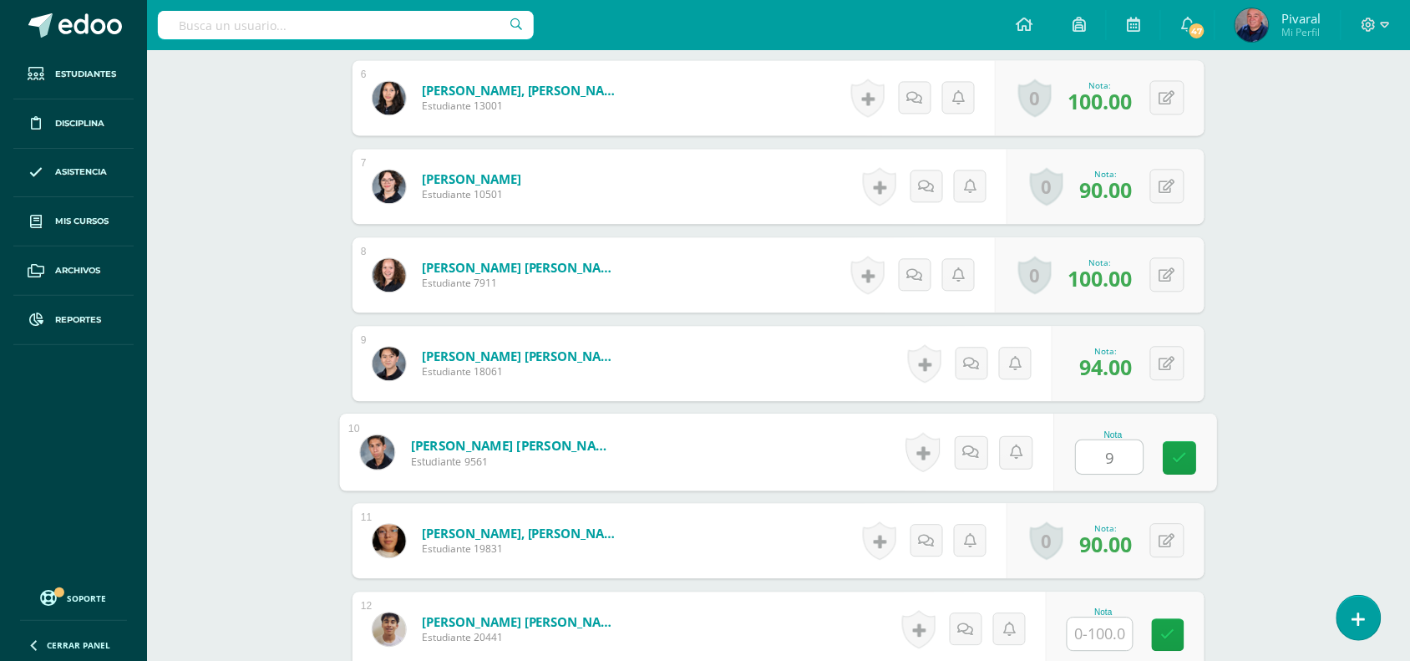
type input "96"
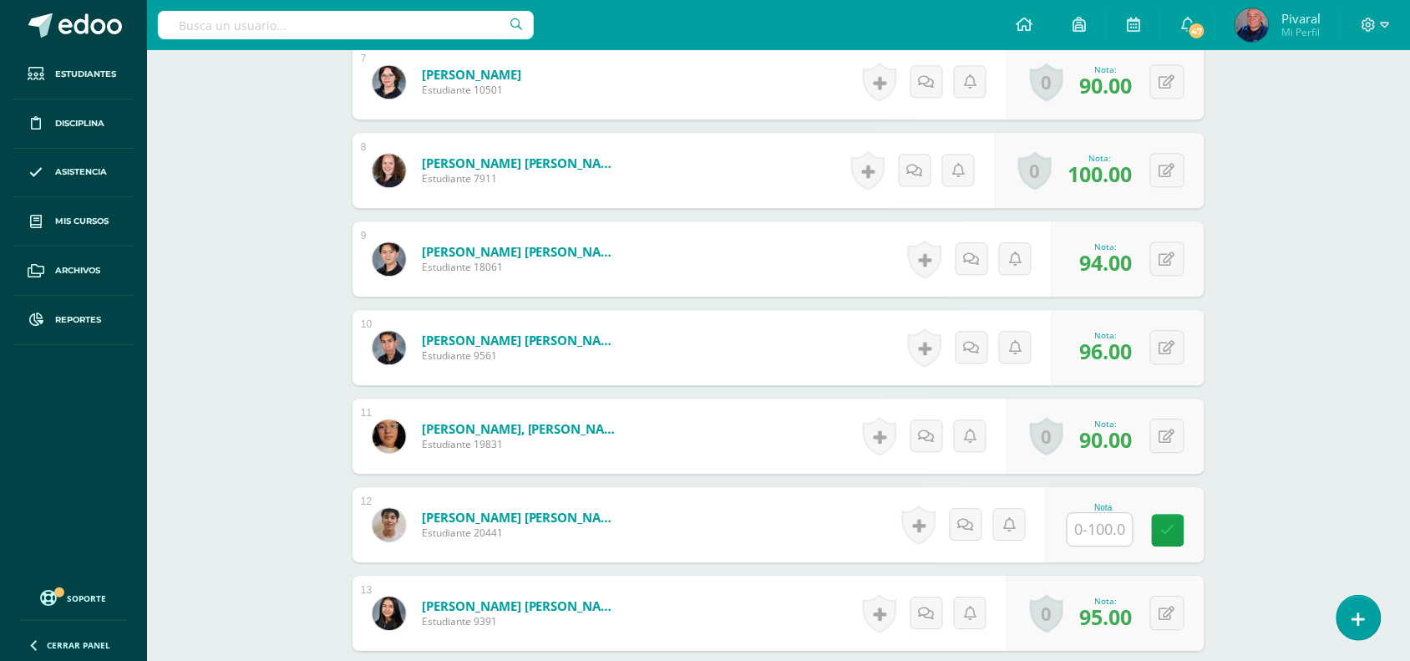
scroll to position [1292, 0]
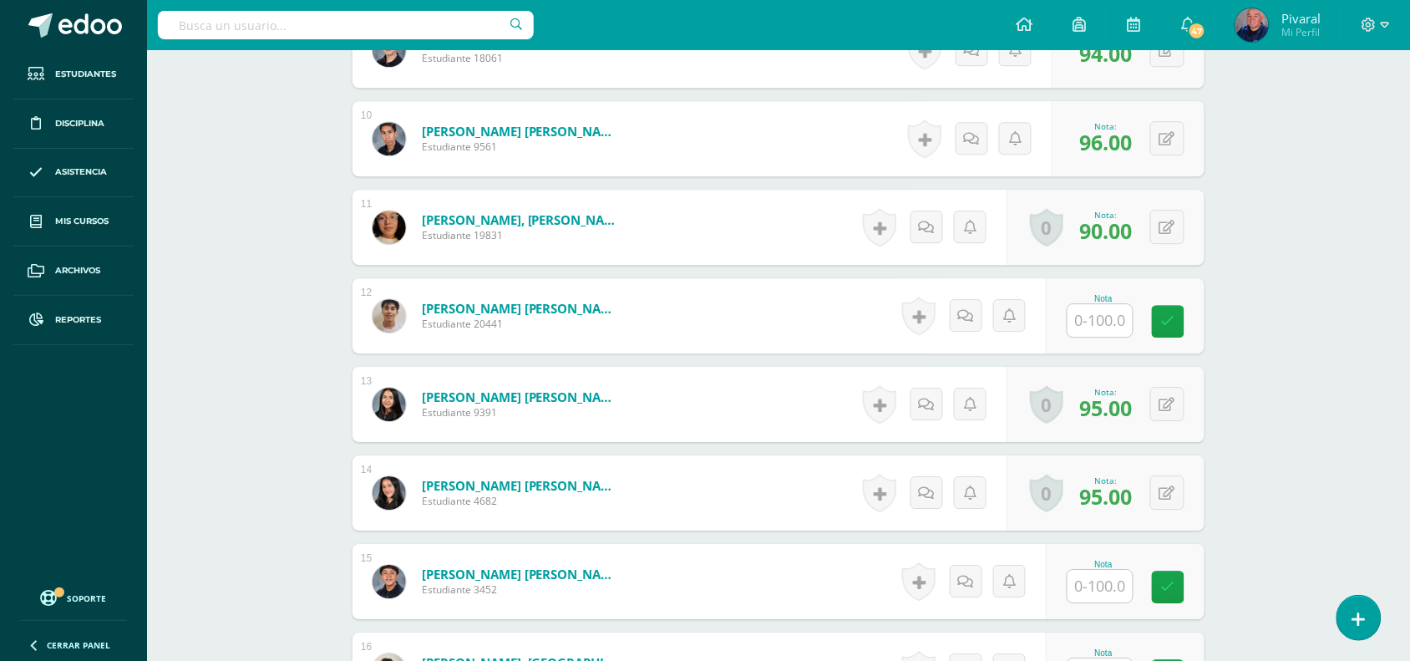
click at [1107, 313] on input "text" at bounding box center [1099, 320] width 65 height 33
type input "94"
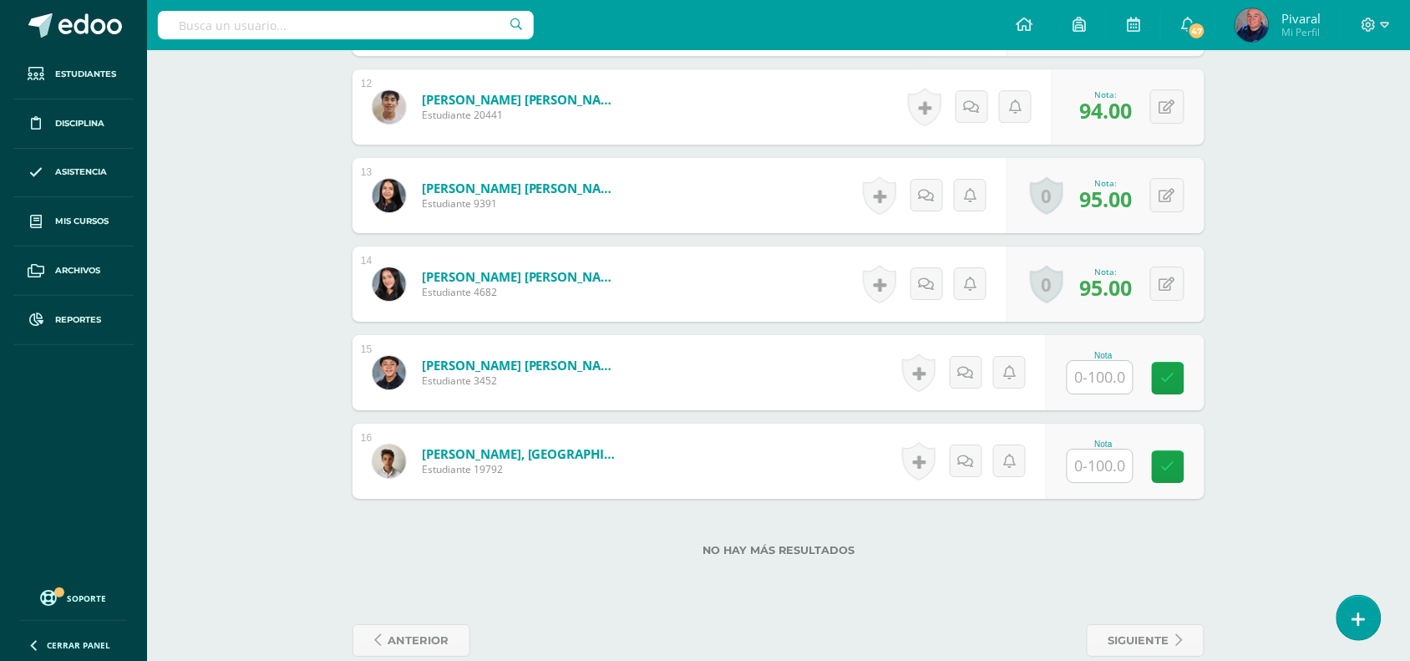
click at [1091, 382] on input "text" at bounding box center [1099, 377] width 65 height 33
type input "92"
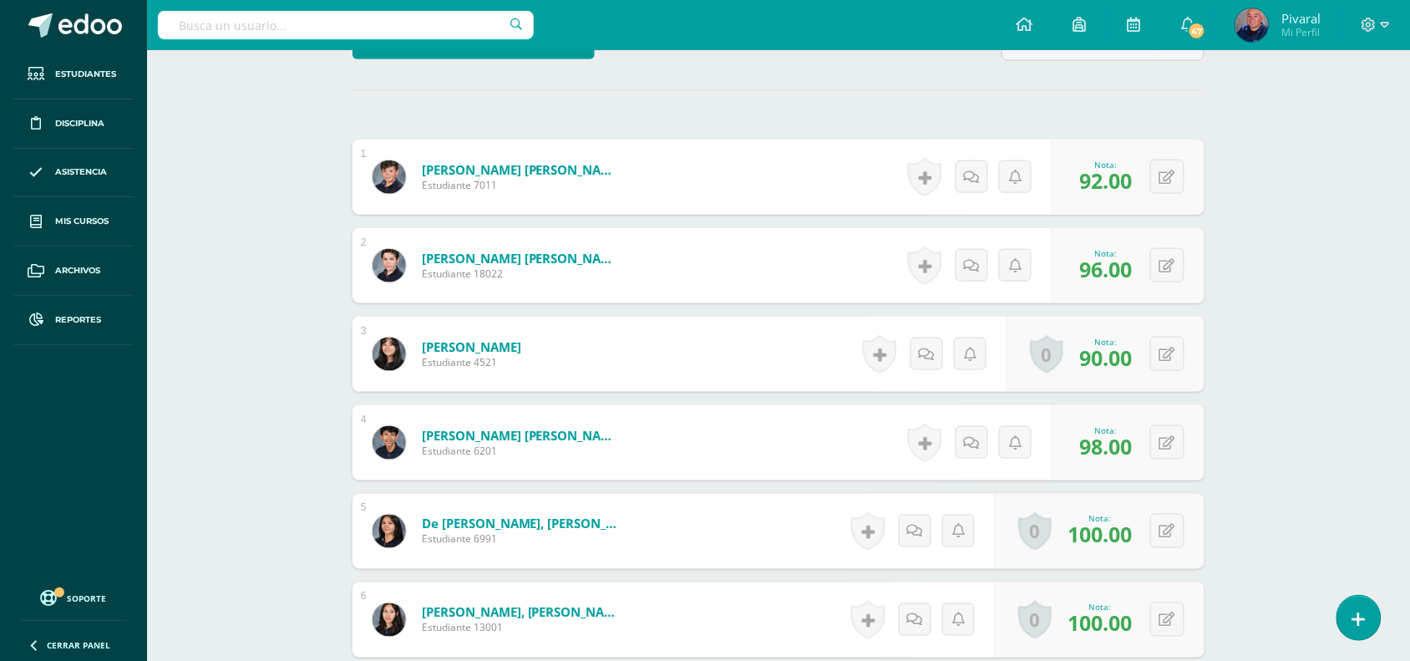
scroll to position [0, 0]
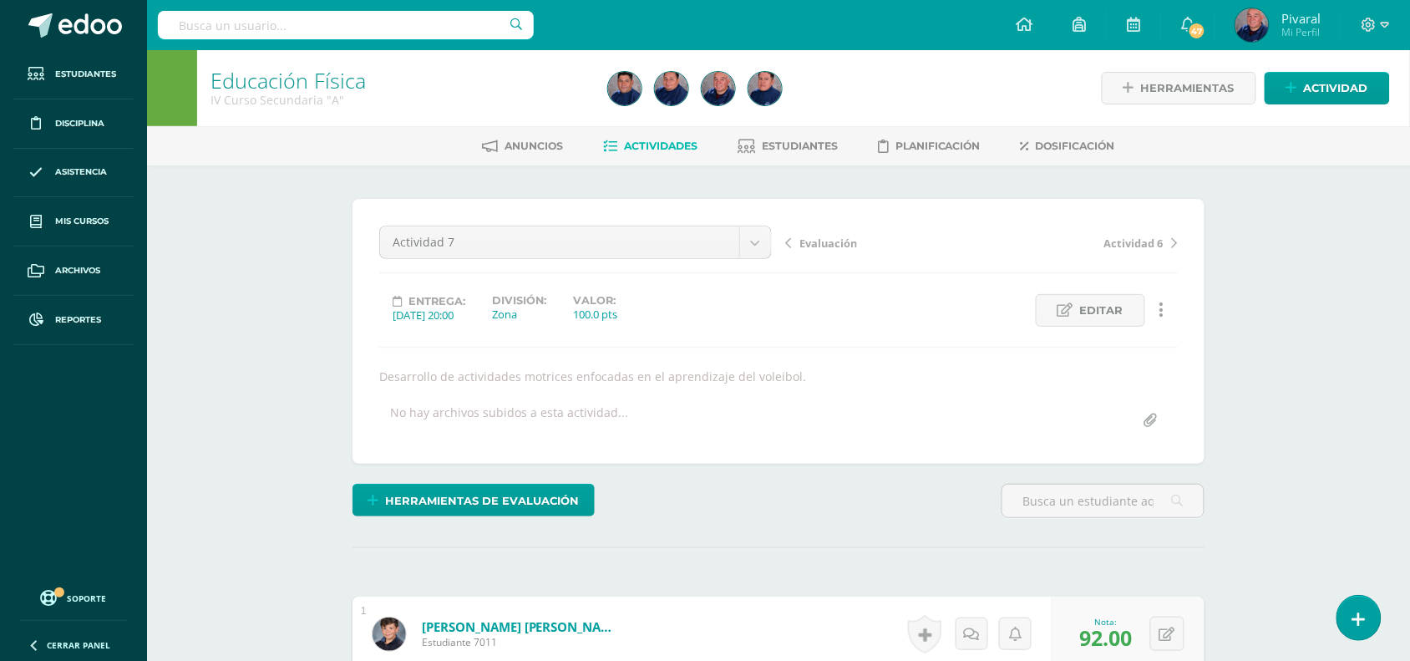
click at [827, 236] on span "Evaluación" at bounding box center [828, 243] width 58 height 15
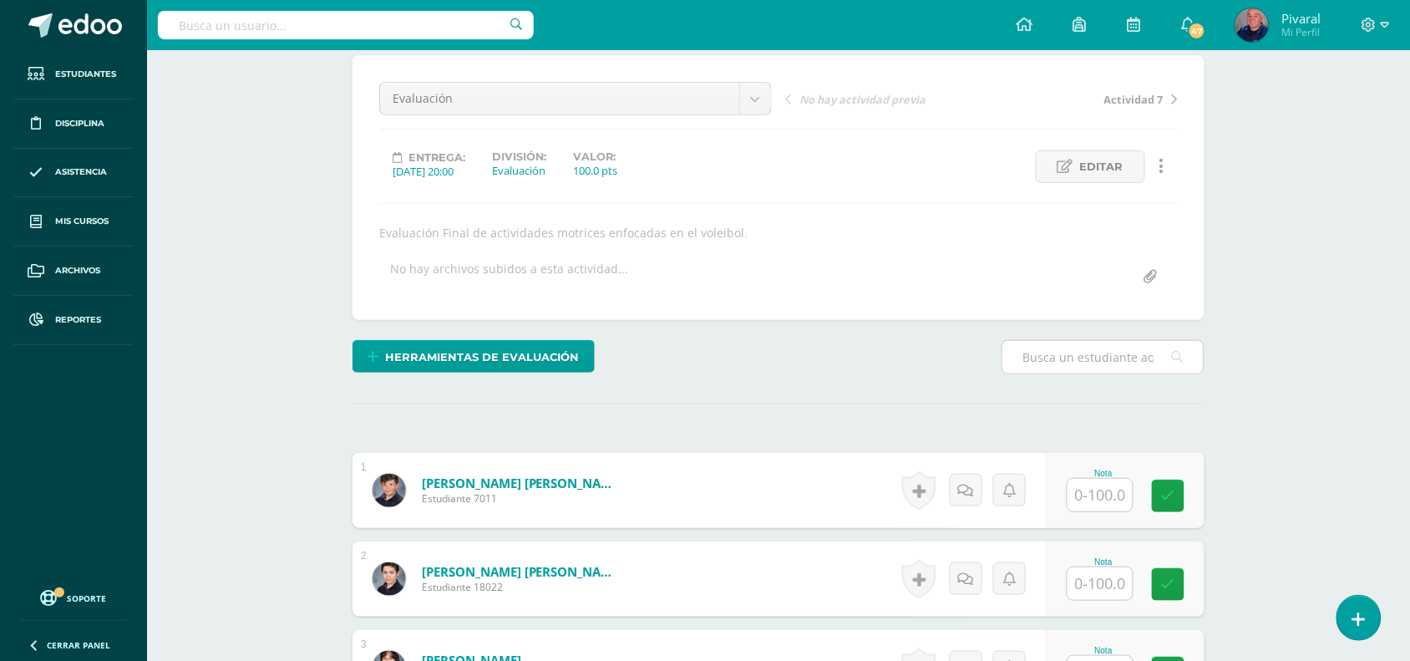
scroll to position [248, 0]
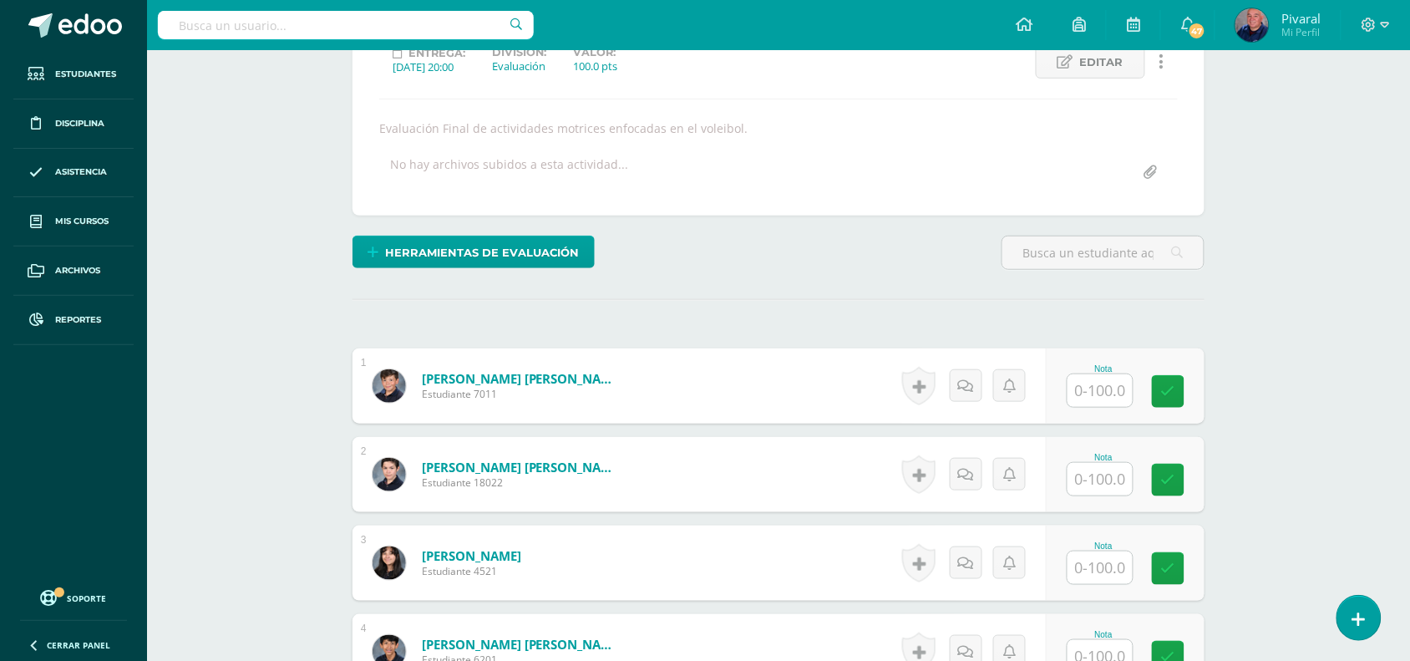
click at [1096, 386] on input "text" at bounding box center [1099, 390] width 65 height 33
type input "91"
type input "94"
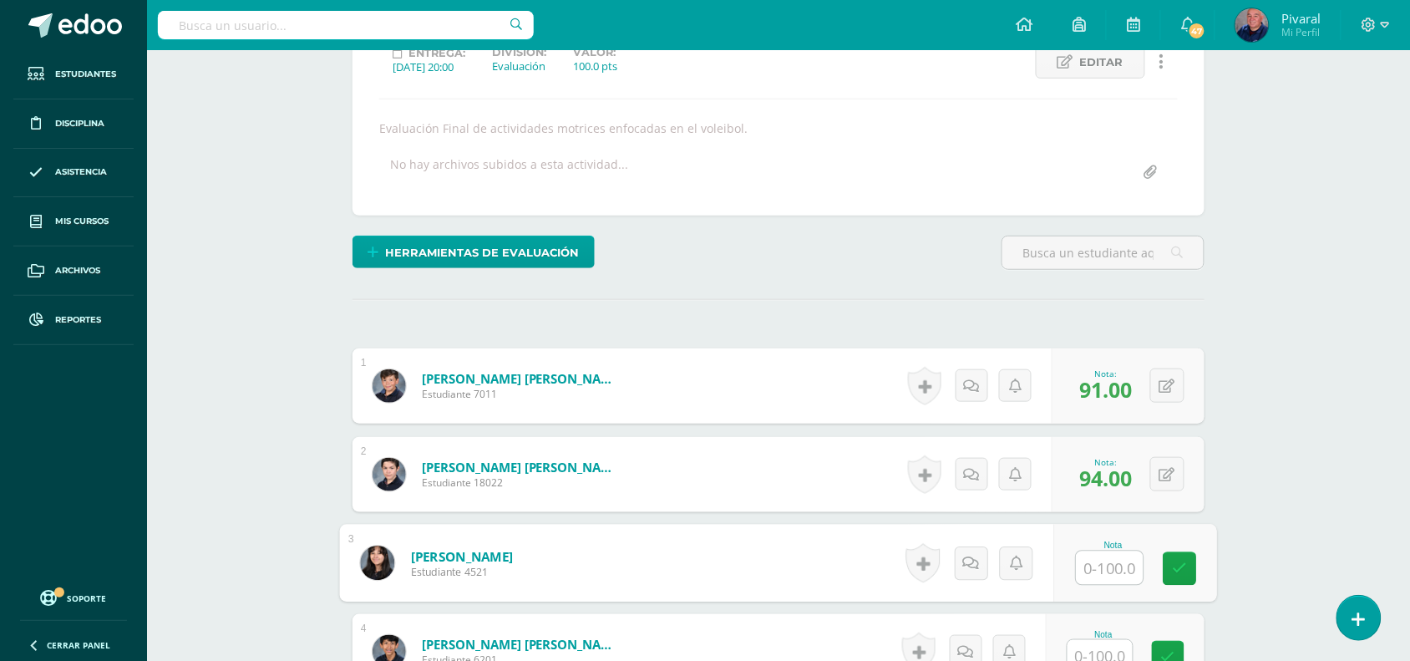
scroll to position [666, 0]
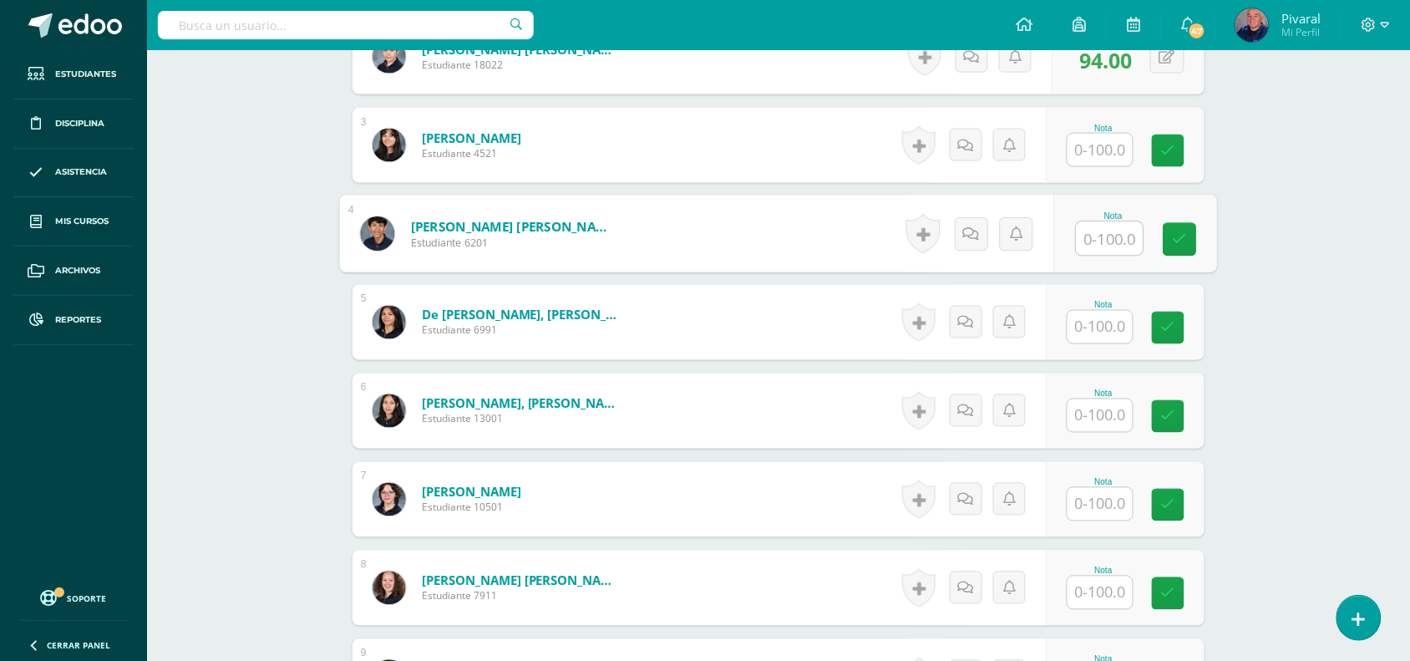
click at [1098, 242] on input "text" at bounding box center [1110, 238] width 67 height 33
type input "98"
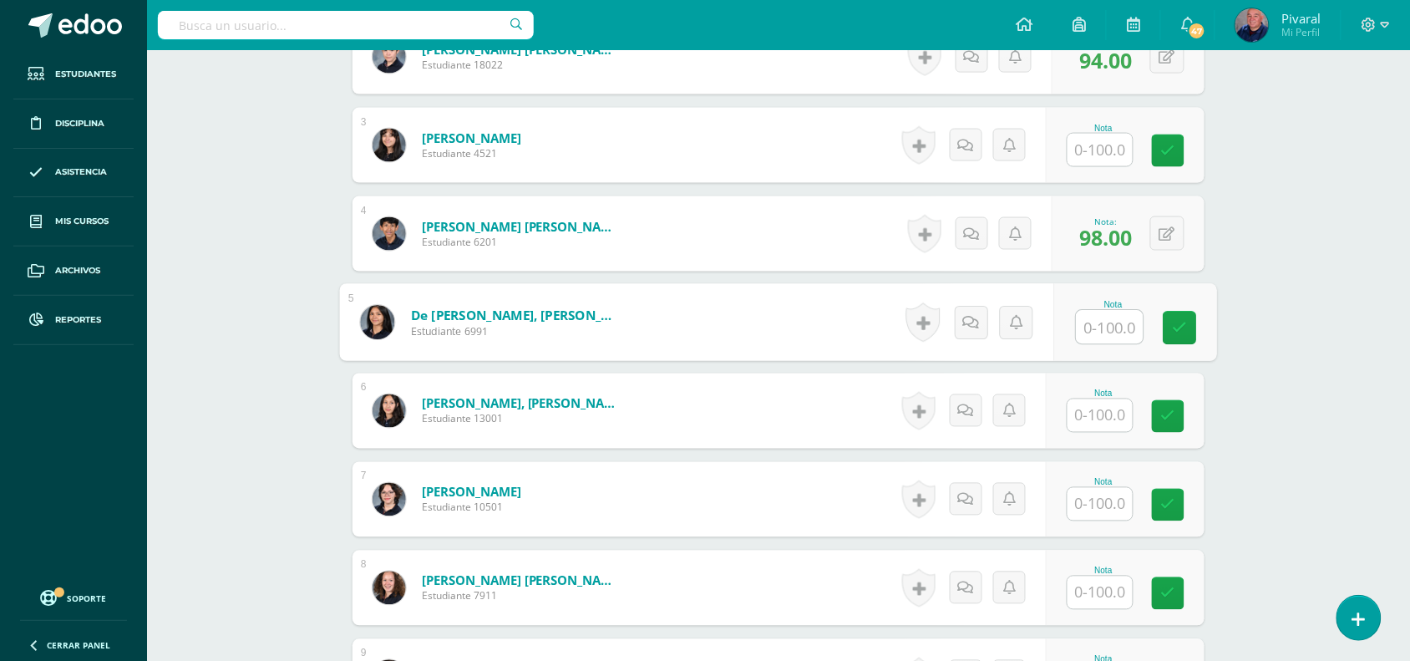
scroll to position [979, 0]
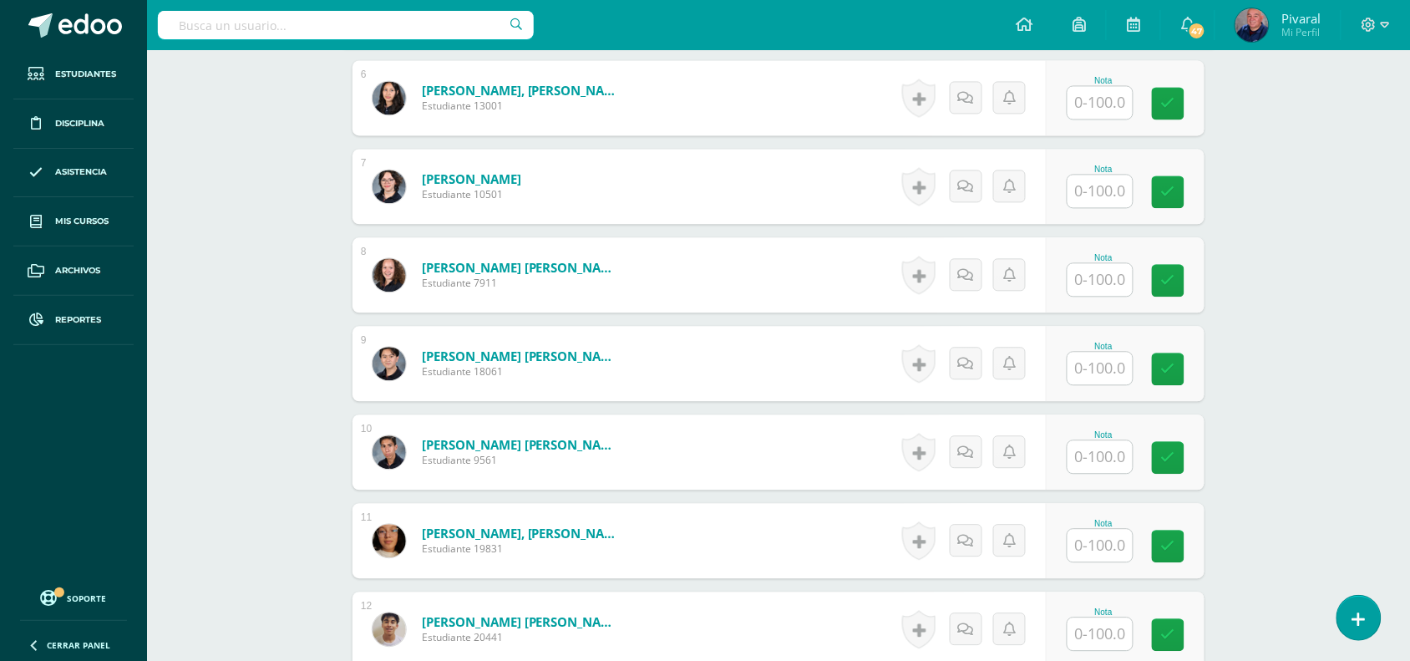
click at [1099, 369] on input "text" at bounding box center [1099, 368] width 65 height 33
type input "91"
type input "92"
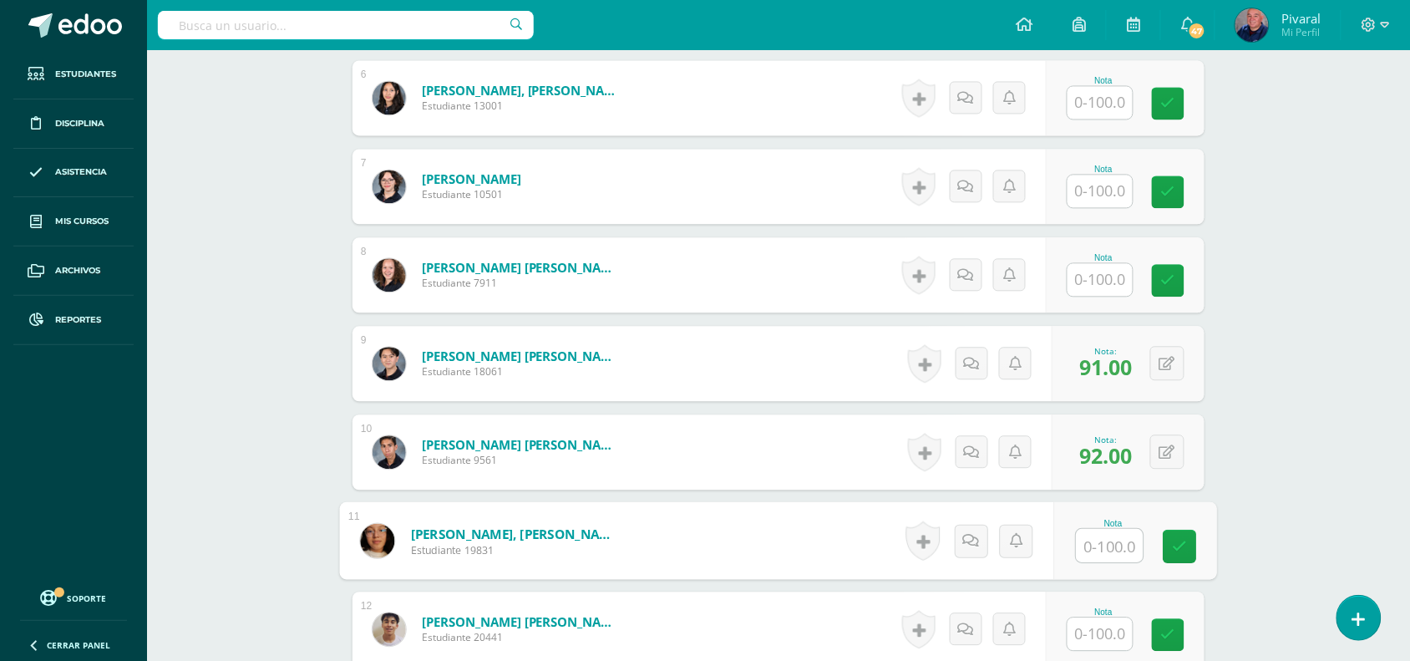
scroll to position [1083, 0]
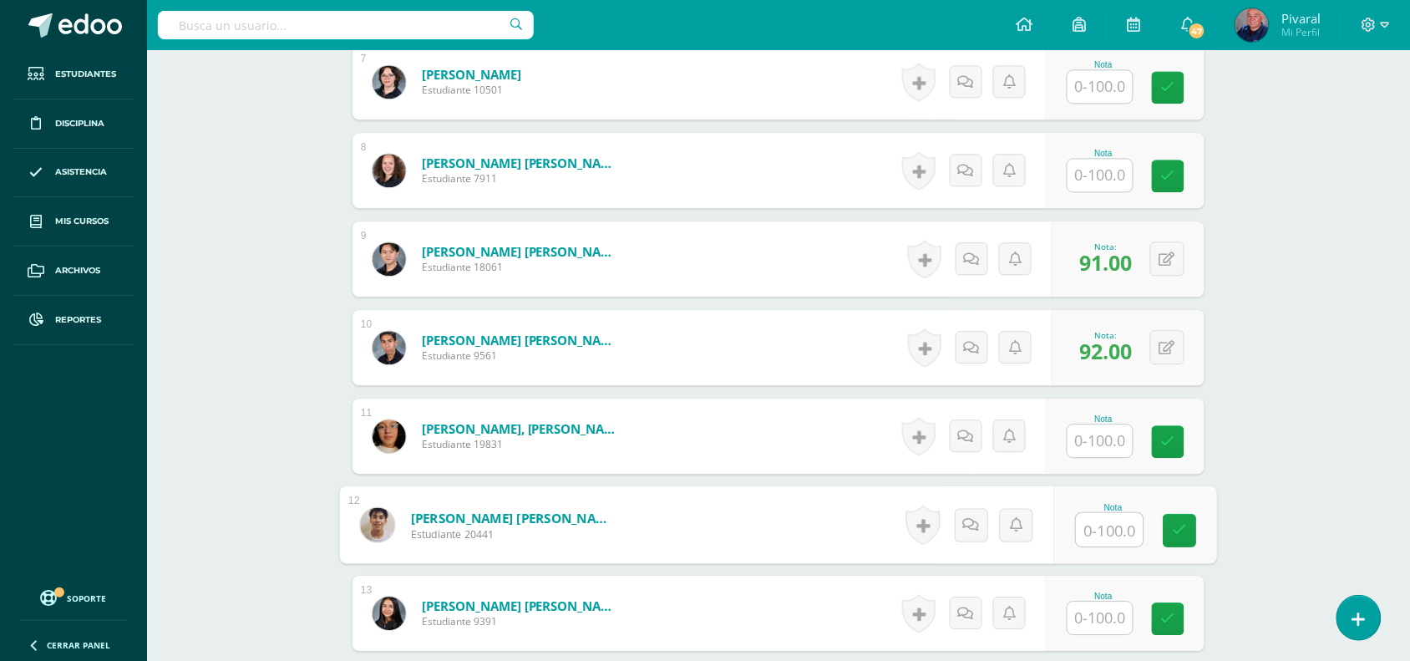
click at [1096, 530] on input "text" at bounding box center [1110, 529] width 67 height 33
type input "94"
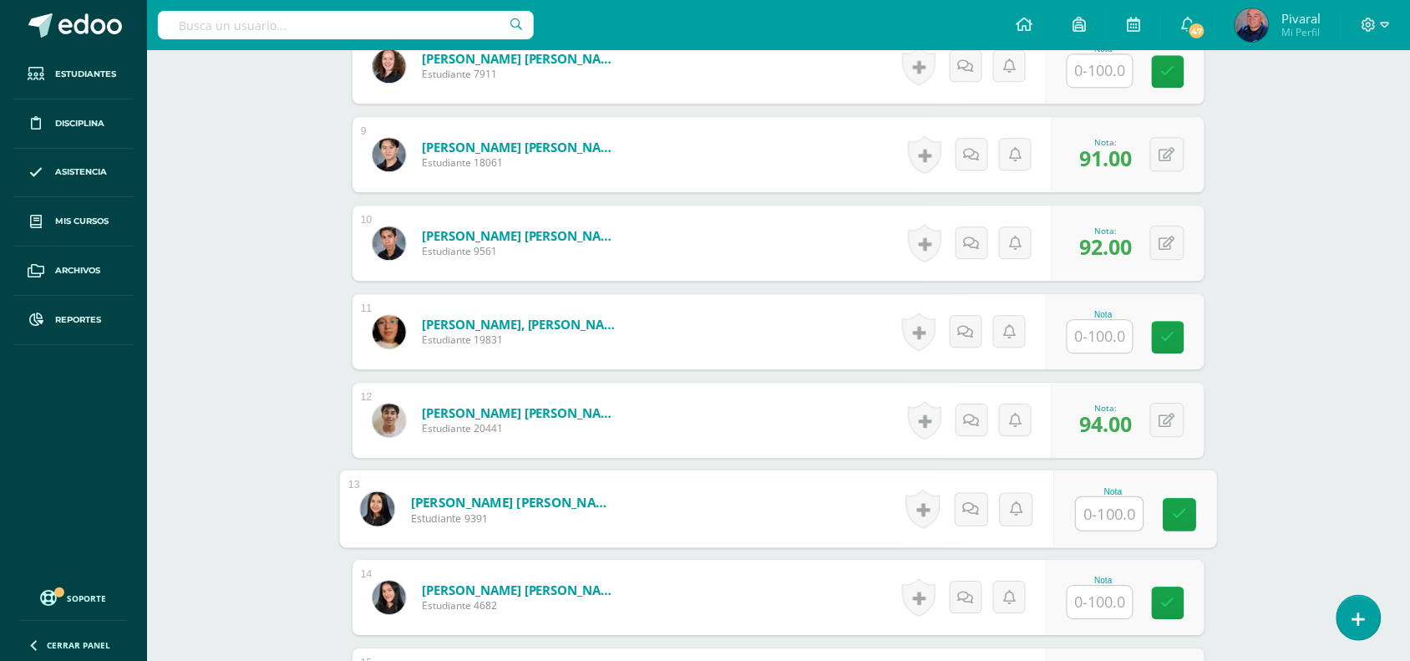
scroll to position [1396, 0]
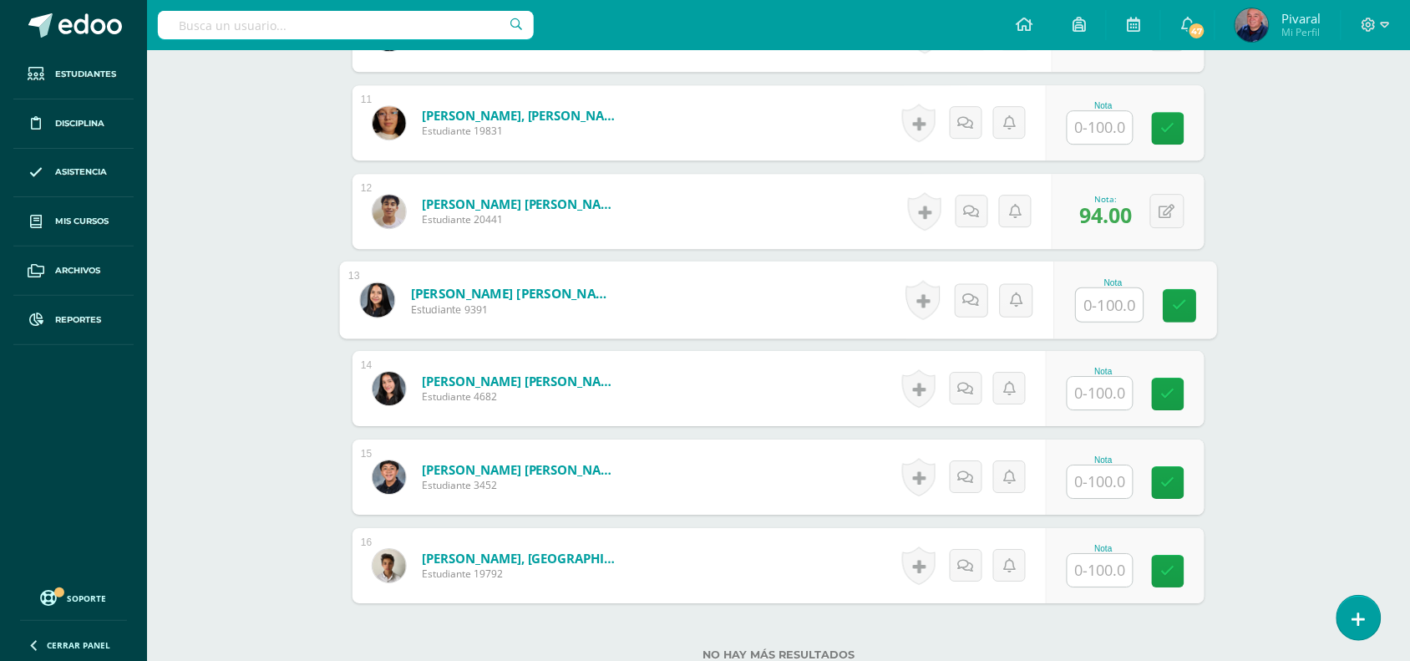
click at [1122, 477] on input "text" at bounding box center [1099, 481] width 65 height 33
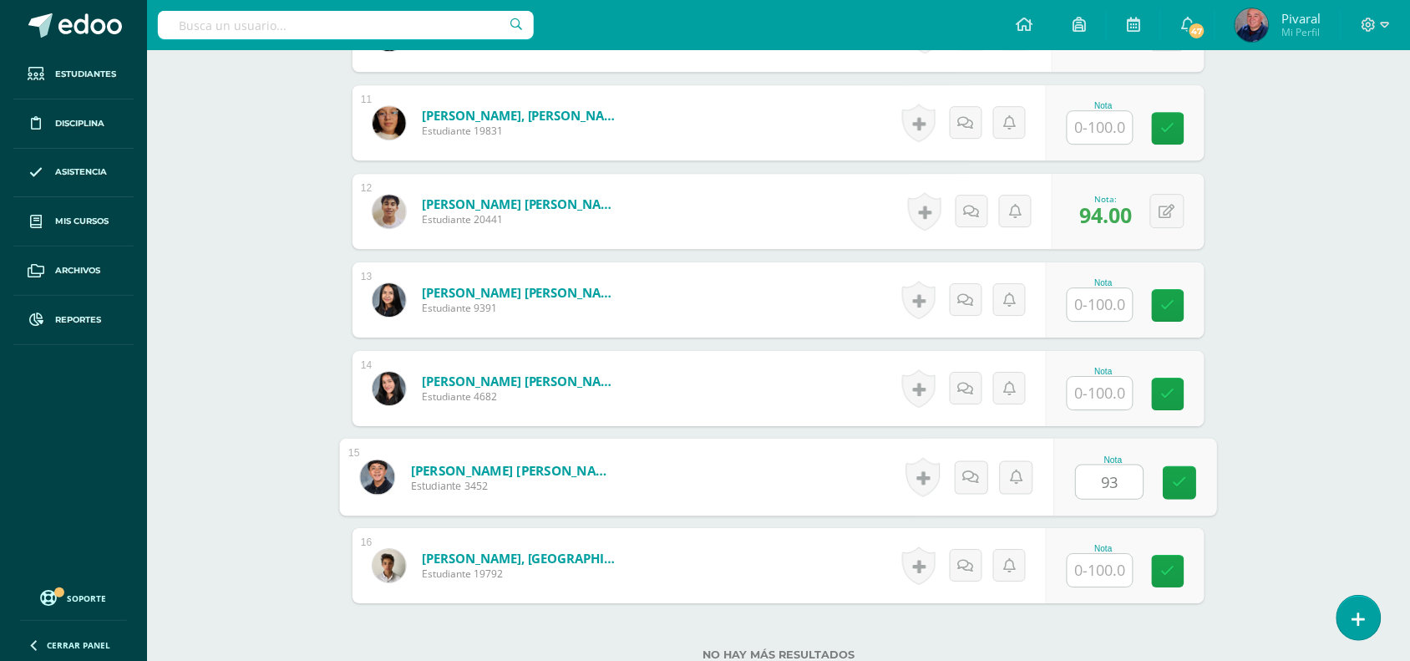
type input "93"
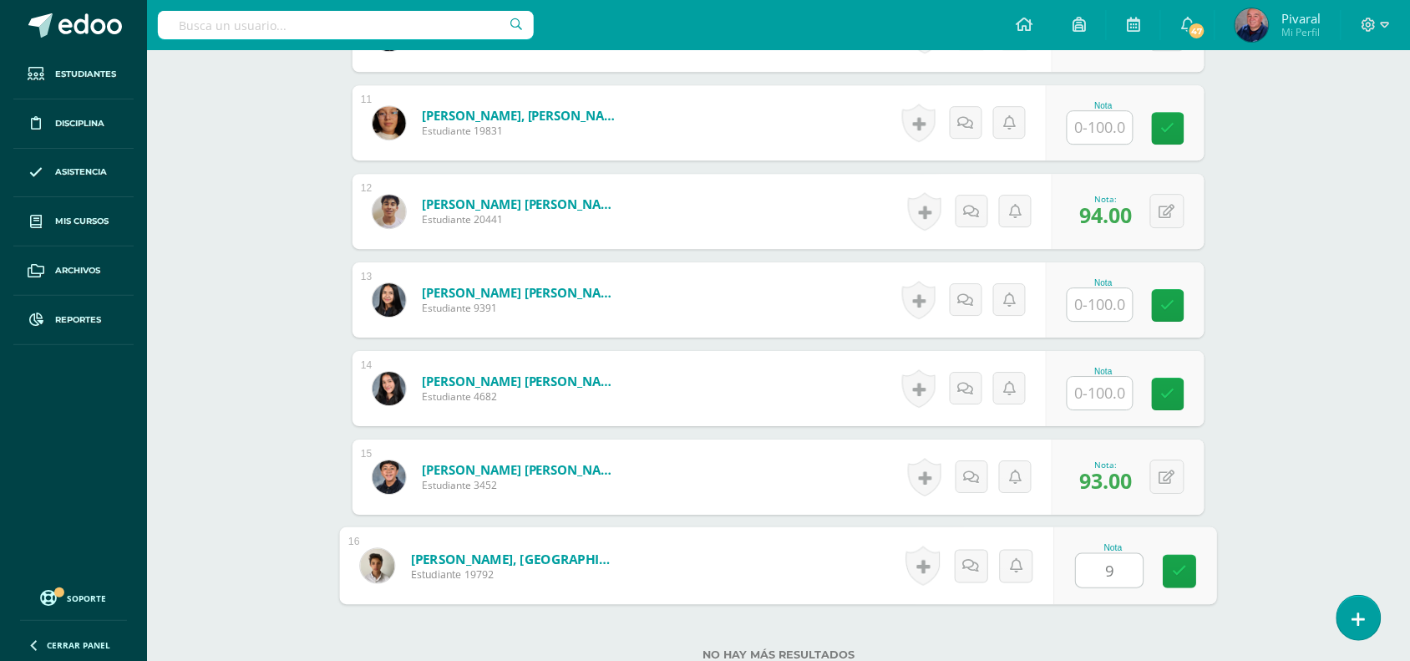
type input "92"
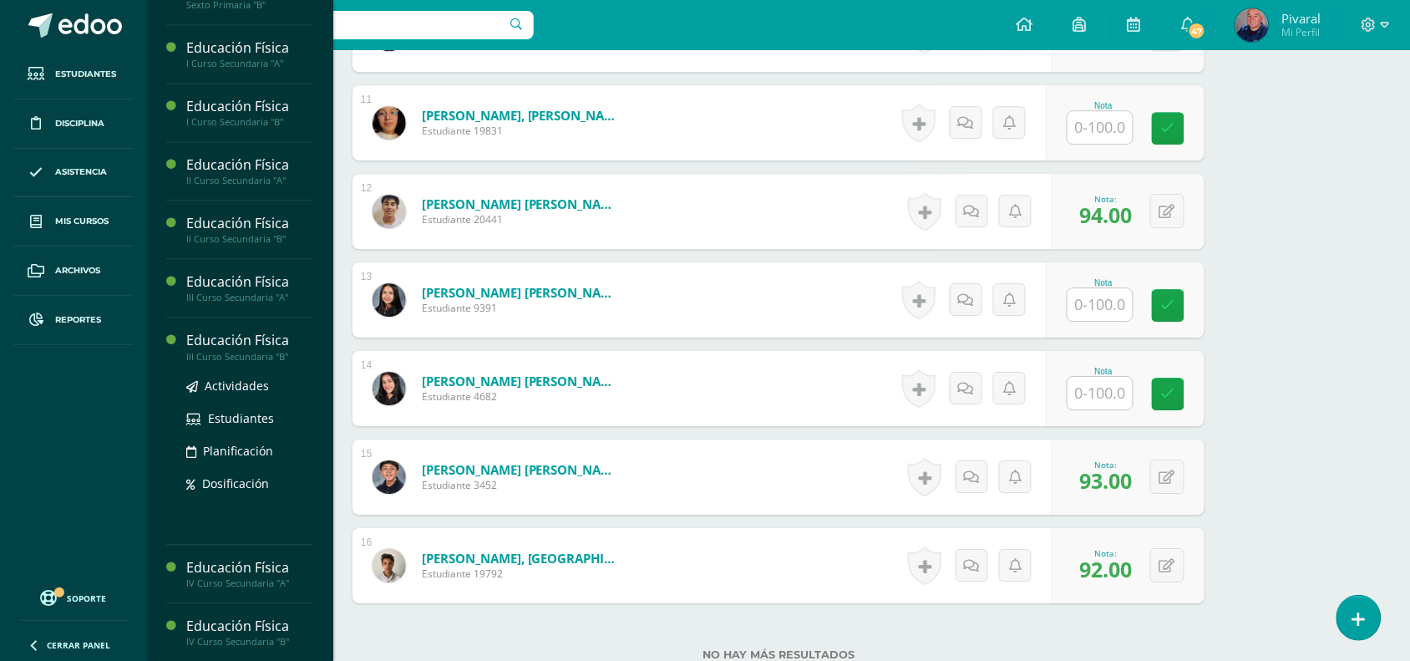
scroll to position [1000, 0]
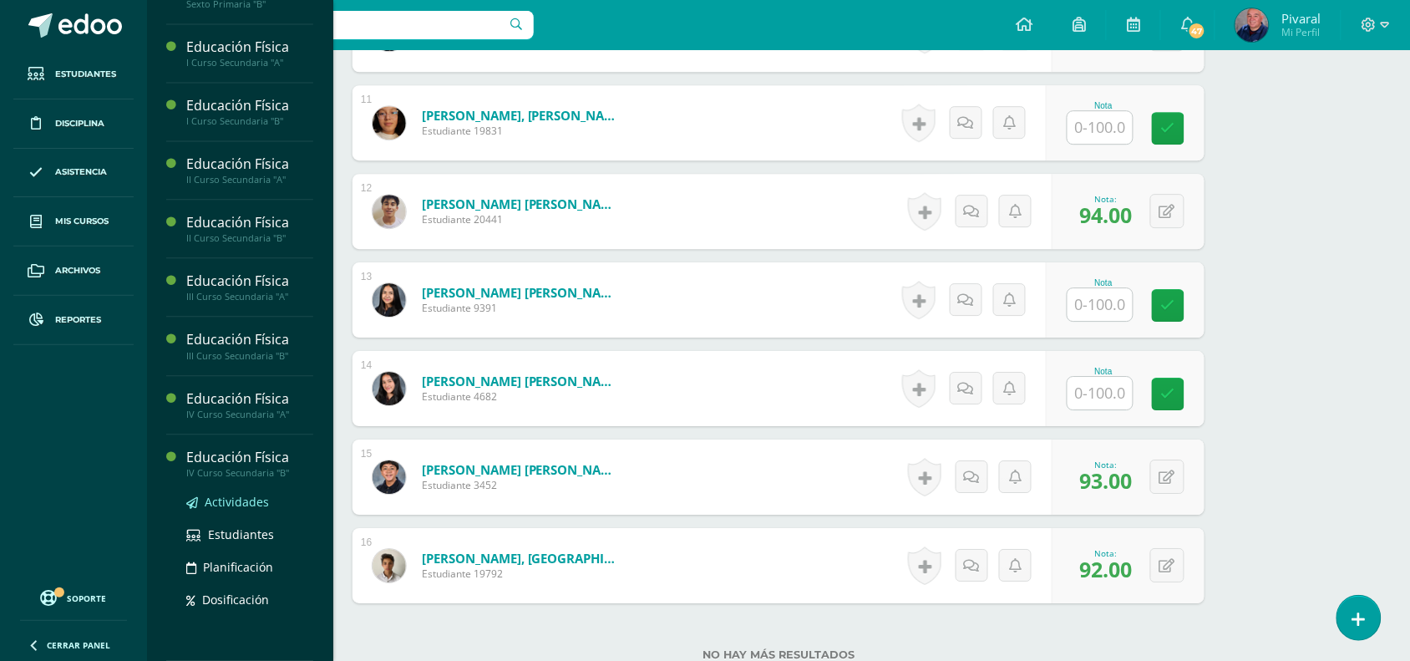
click at [227, 498] on span "Actividades" at bounding box center [237, 502] width 64 height 16
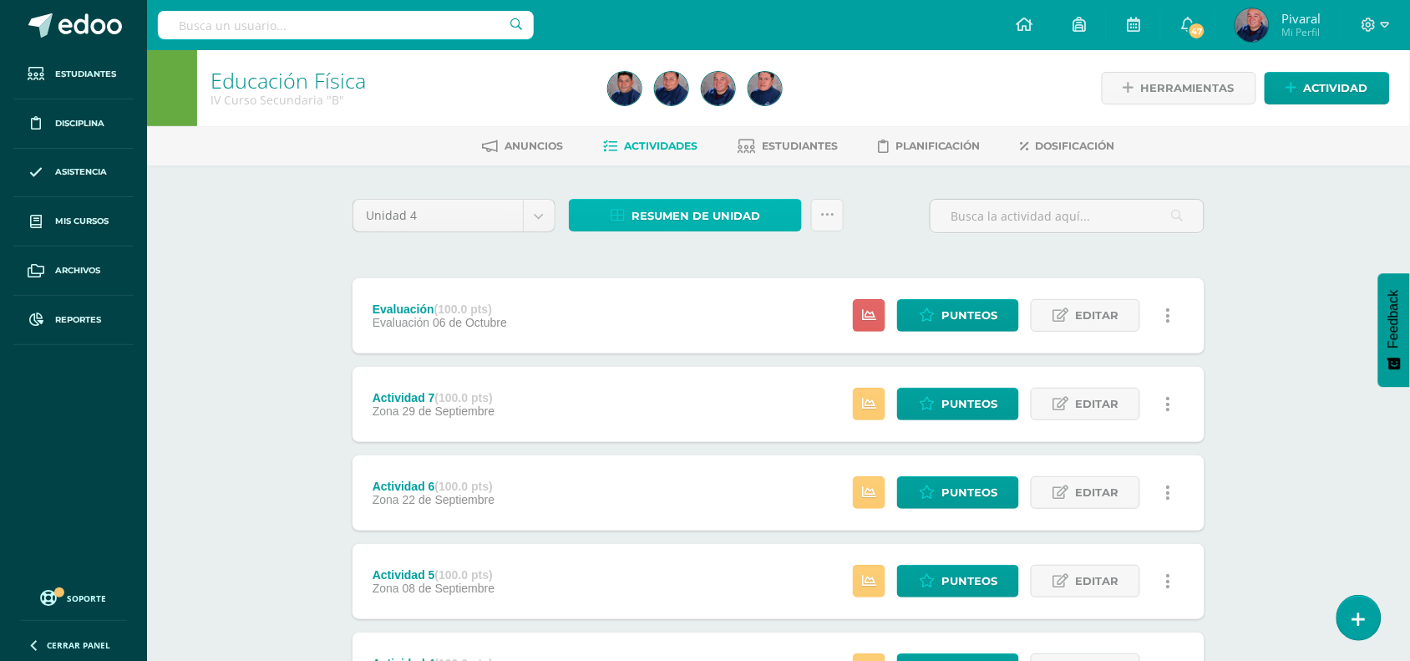
click at [689, 209] on span "Resumen de unidad" at bounding box center [695, 215] width 129 height 31
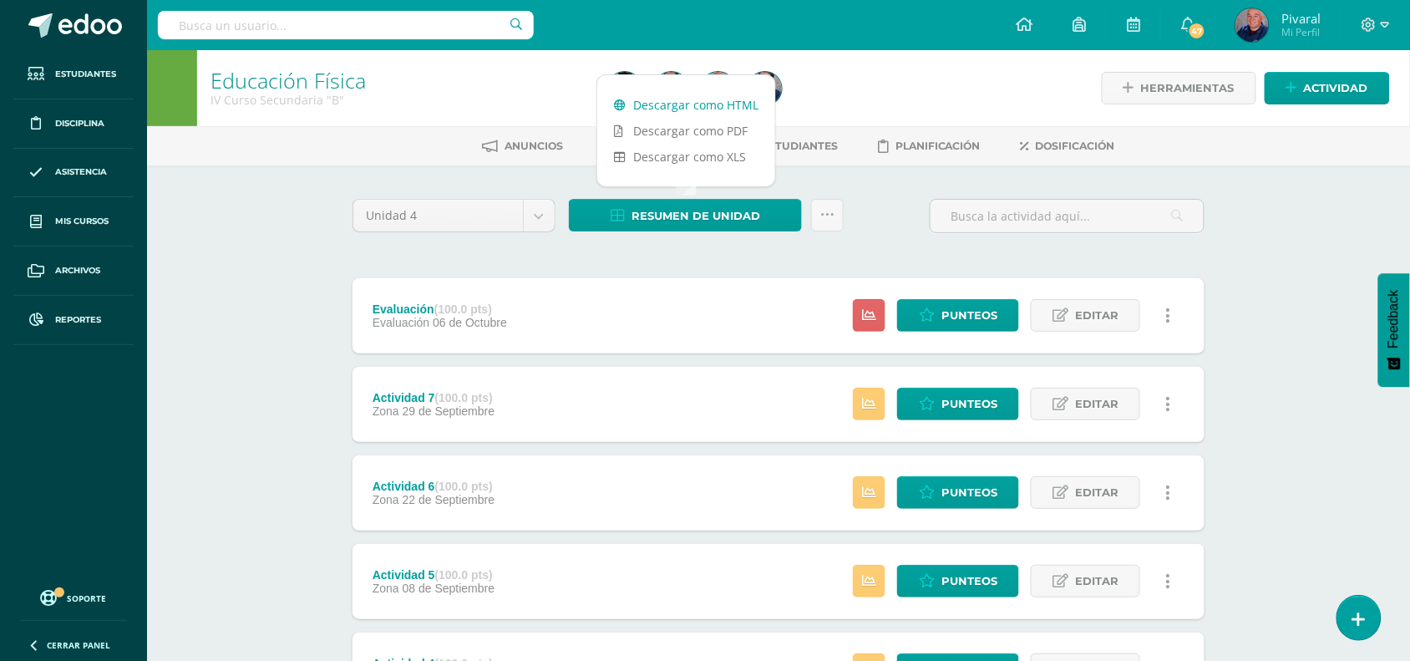
click at [697, 109] on link "Descargar como HTML" at bounding box center [686, 105] width 178 height 26
click at [986, 493] on span "Punteos" at bounding box center [969, 492] width 56 height 31
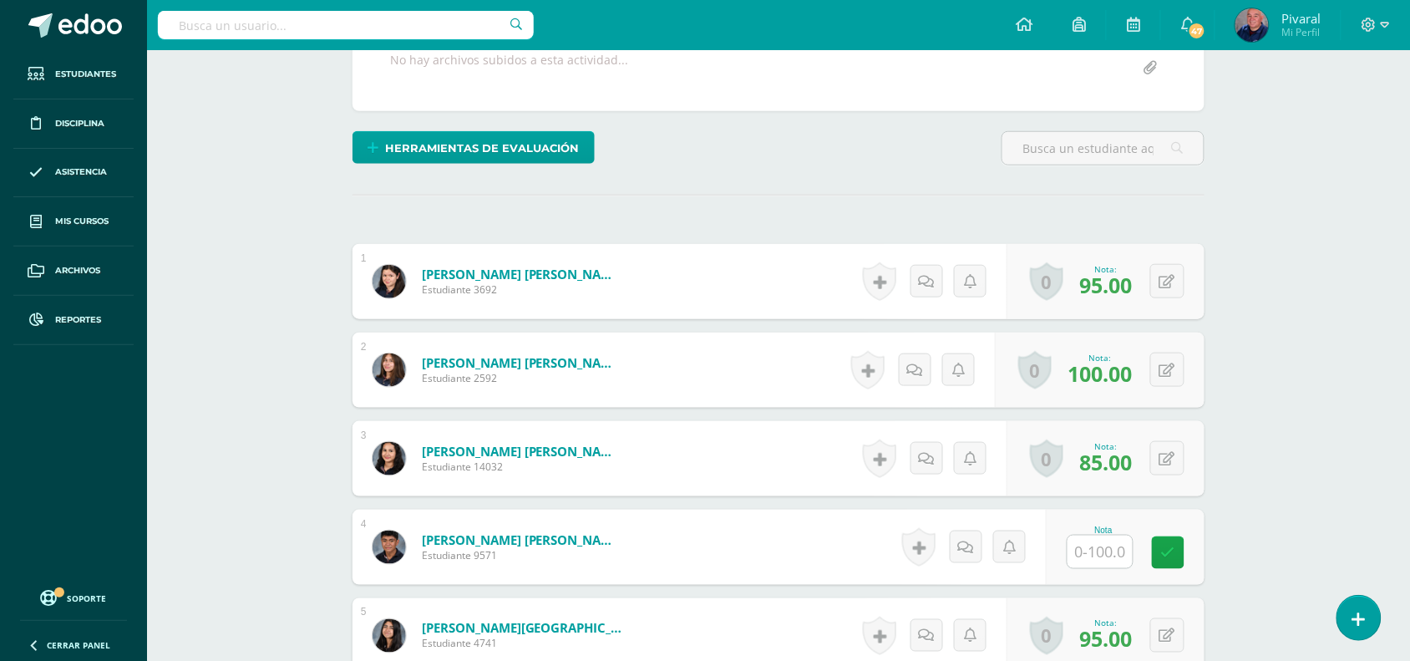
scroll to position [561, 0]
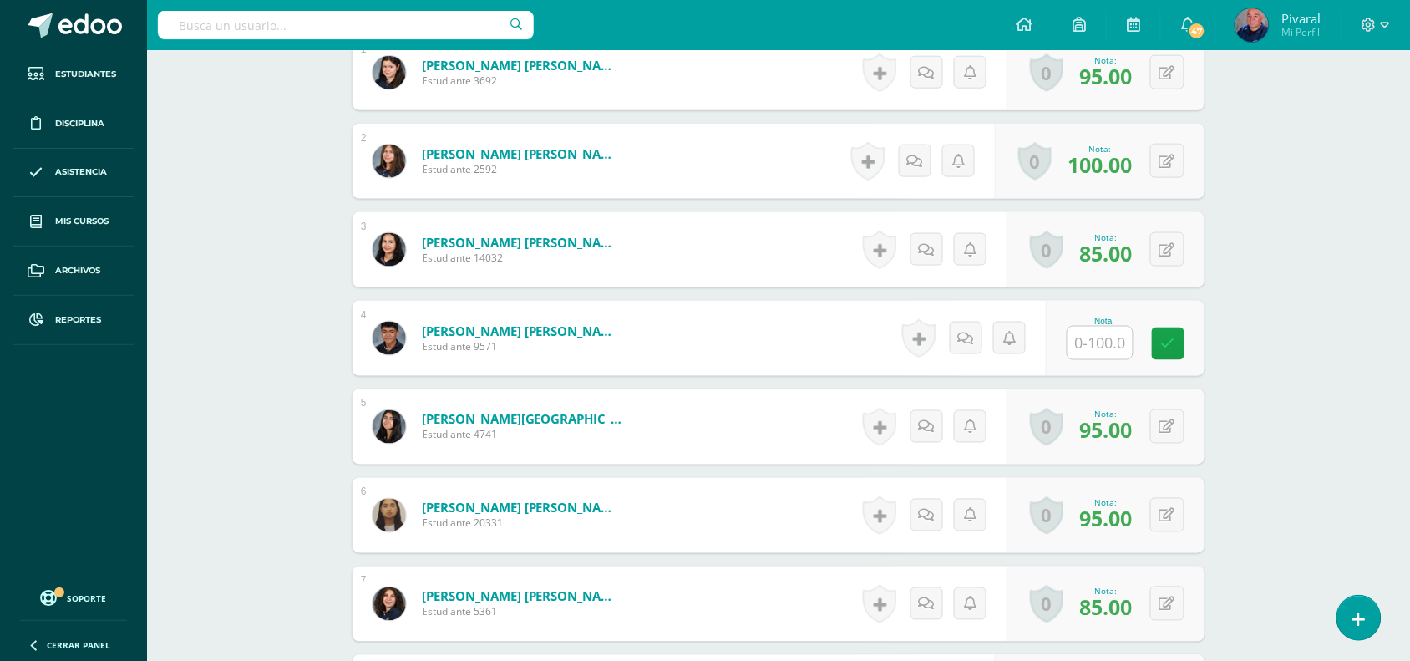
click at [1105, 343] on input "text" at bounding box center [1099, 343] width 65 height 33
type input "92"
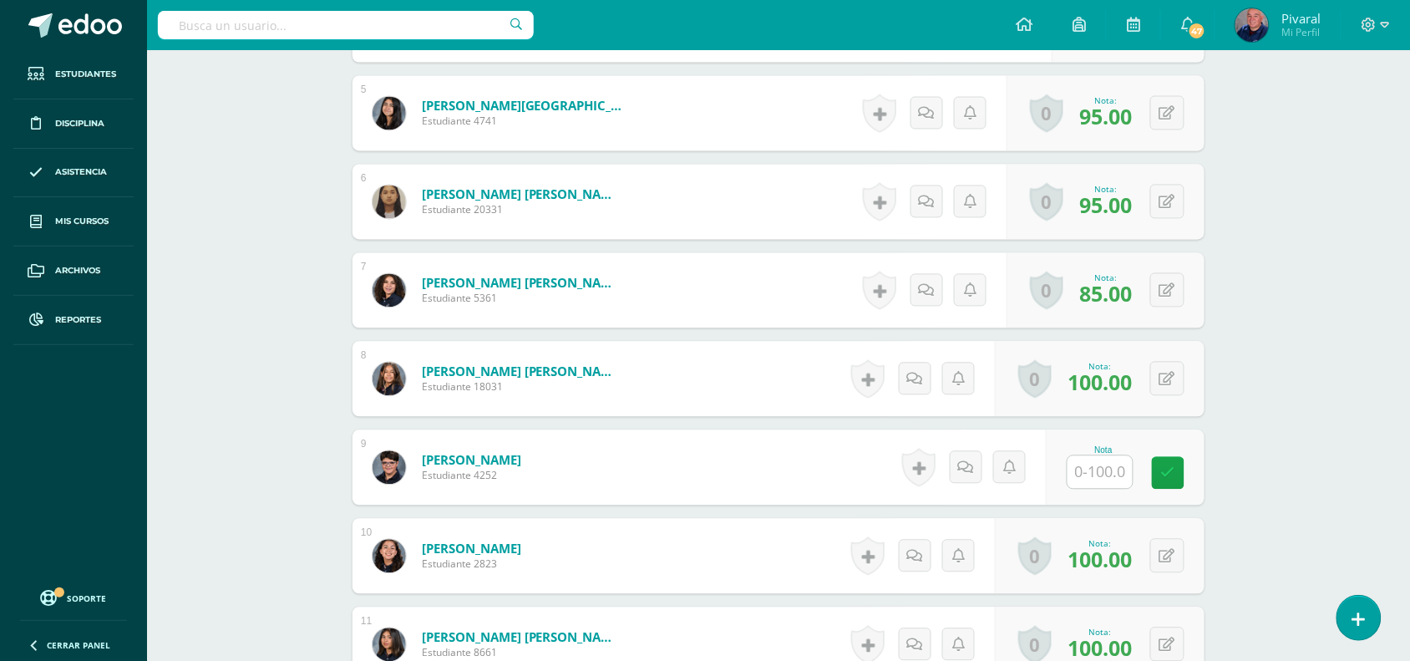
scroll to position [979, 0]
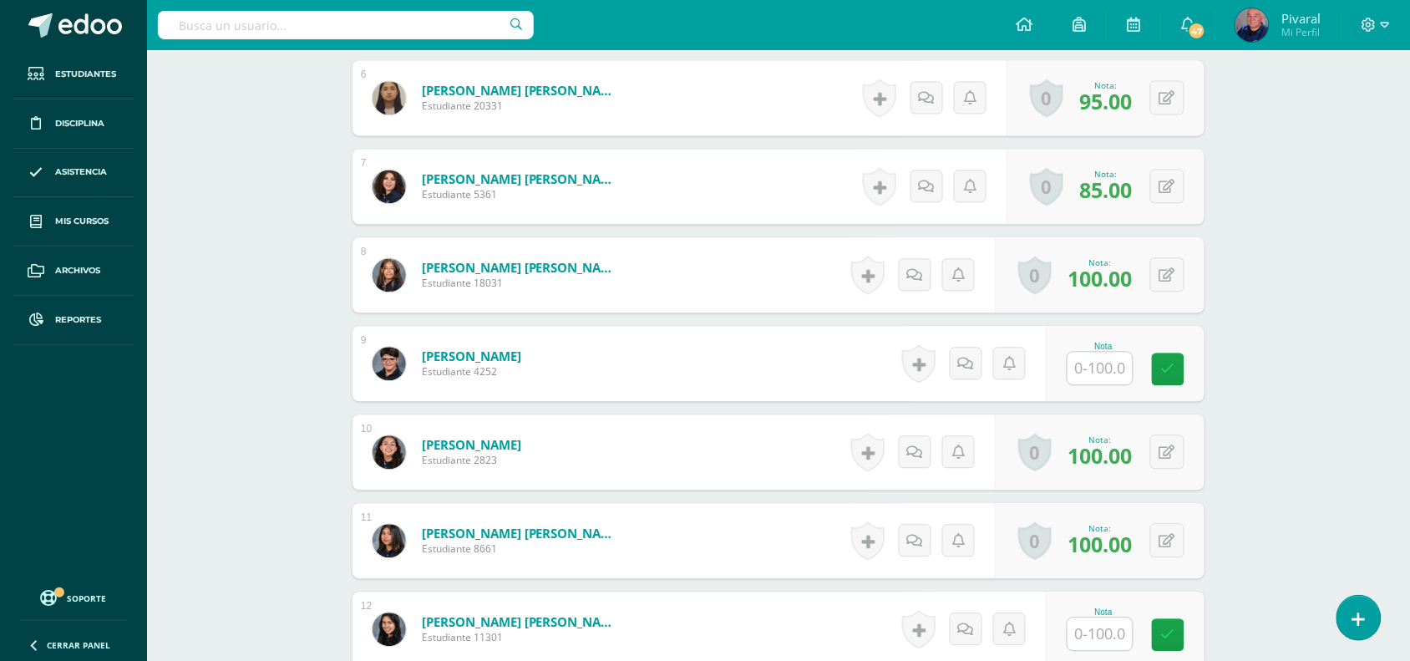
click at [1099, 367] on input "text" at bounding box center [1099, 368] width 65 height 33
type input "94"
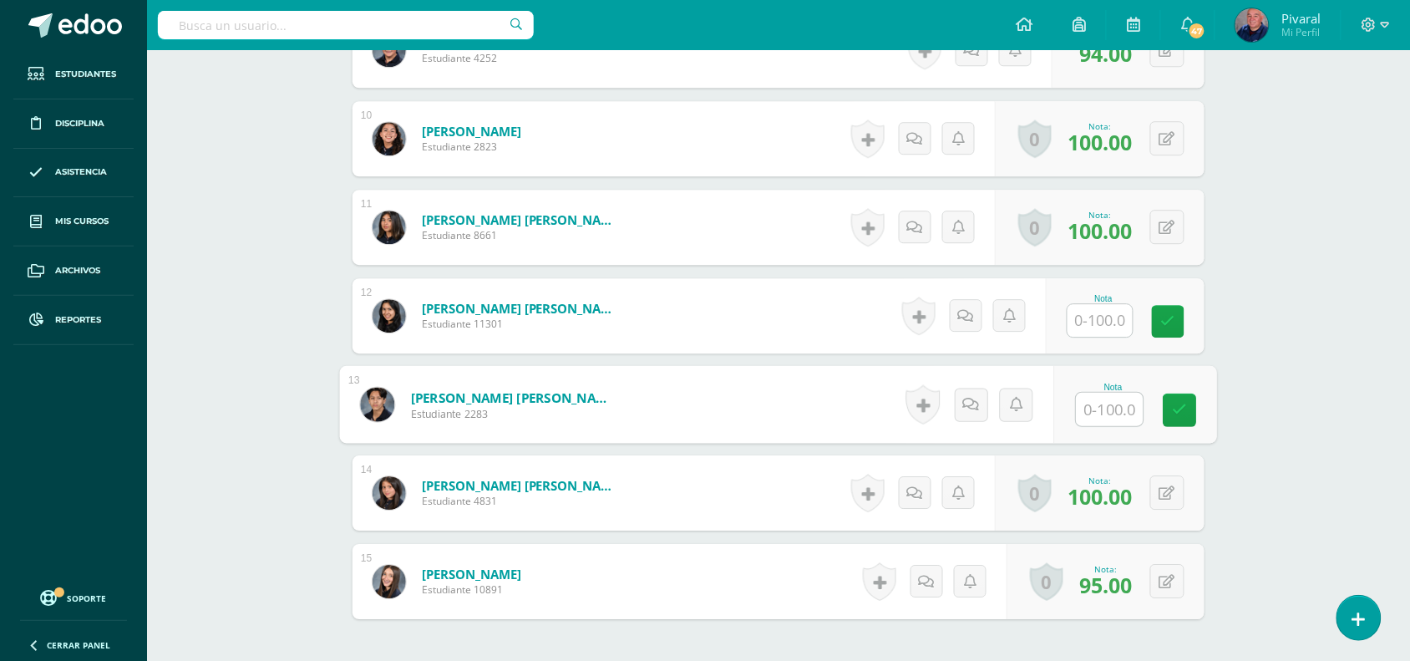
click at [1099, 416] on input "text" at bounding box center [1110, 409] width 67 height 33
type input "90"
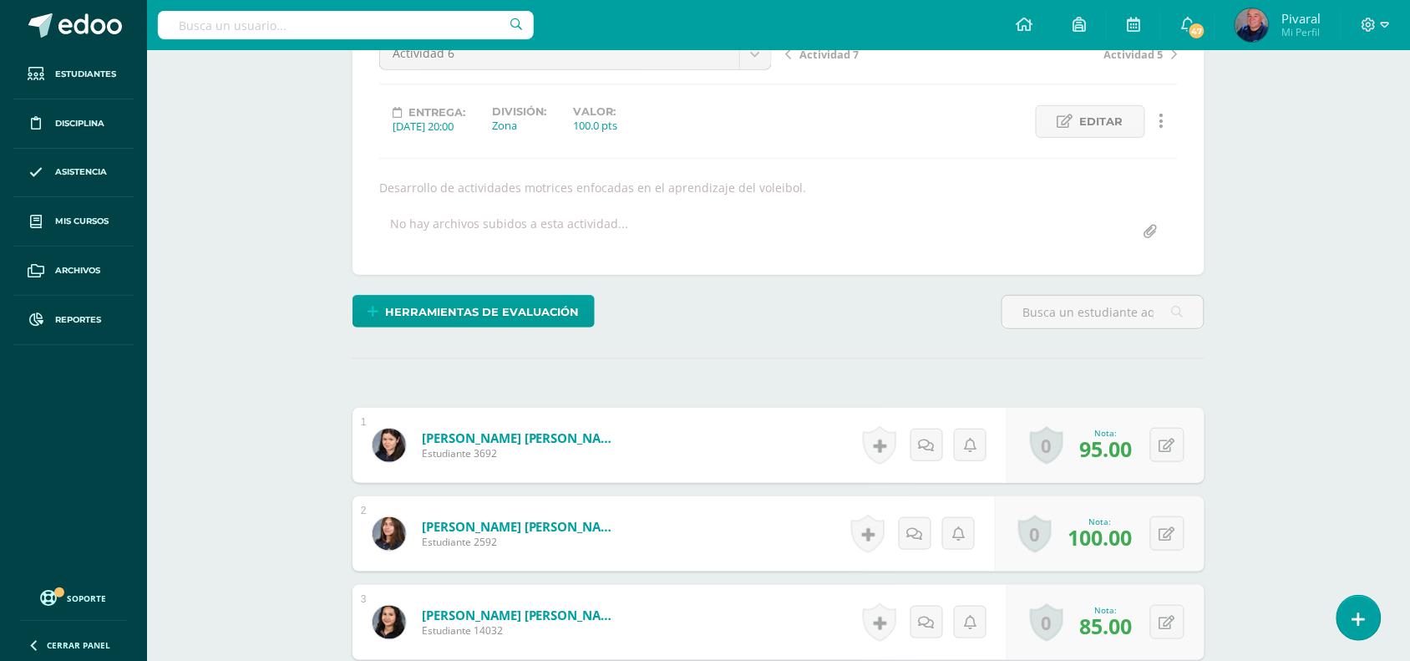
scroll to position [0, 0]
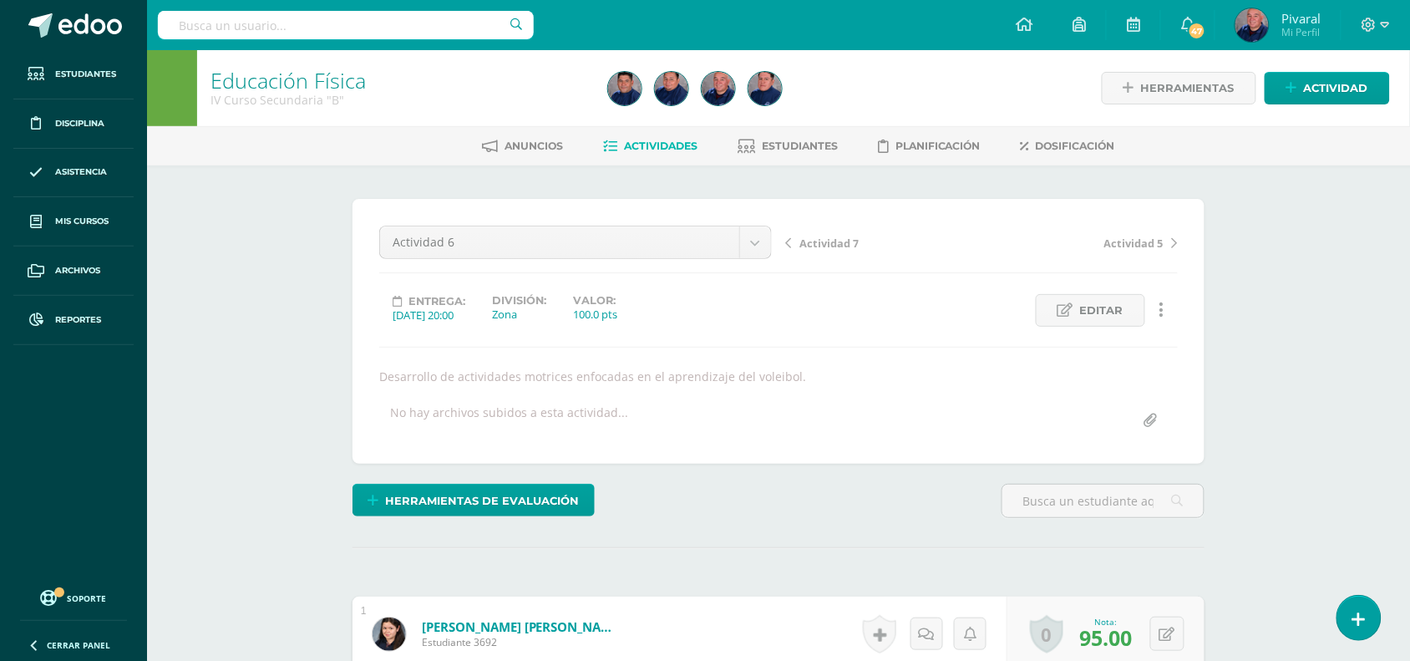
click at [844, 239] on span "Actividad 7" at bounding box center [828, 243] width 59 height 15
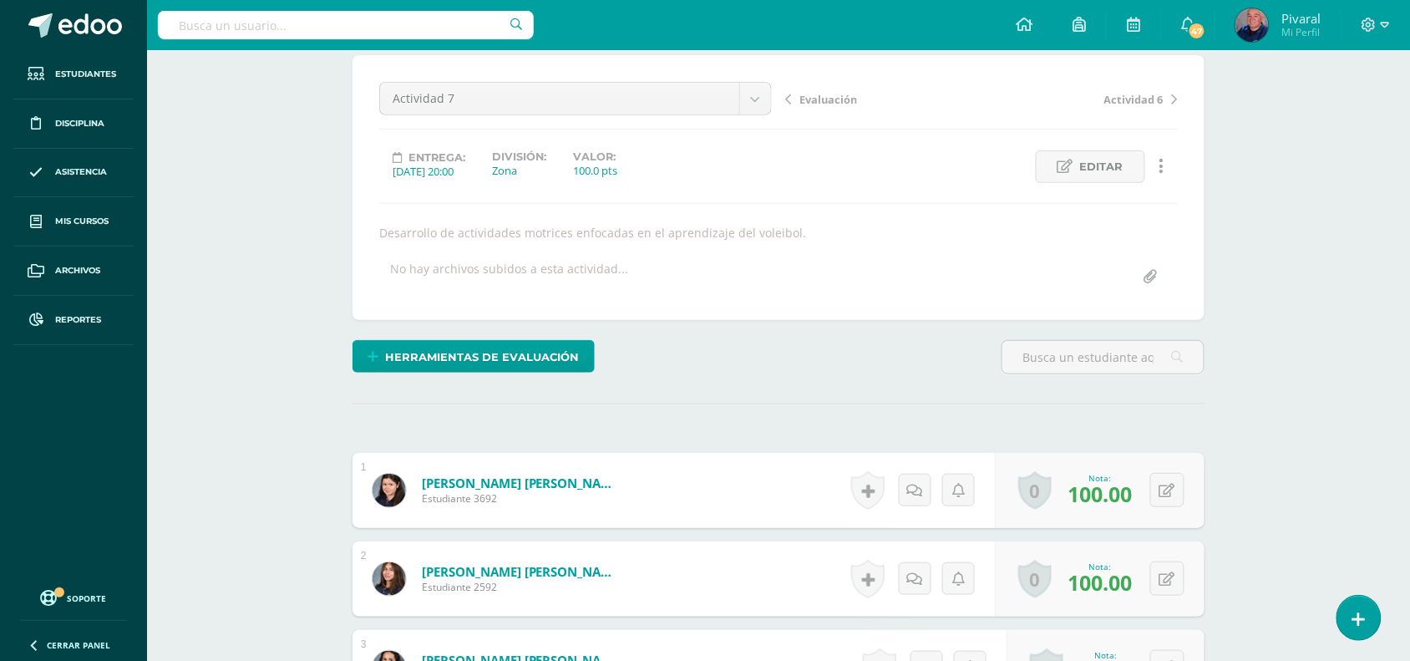
scroll to position [457, 0]
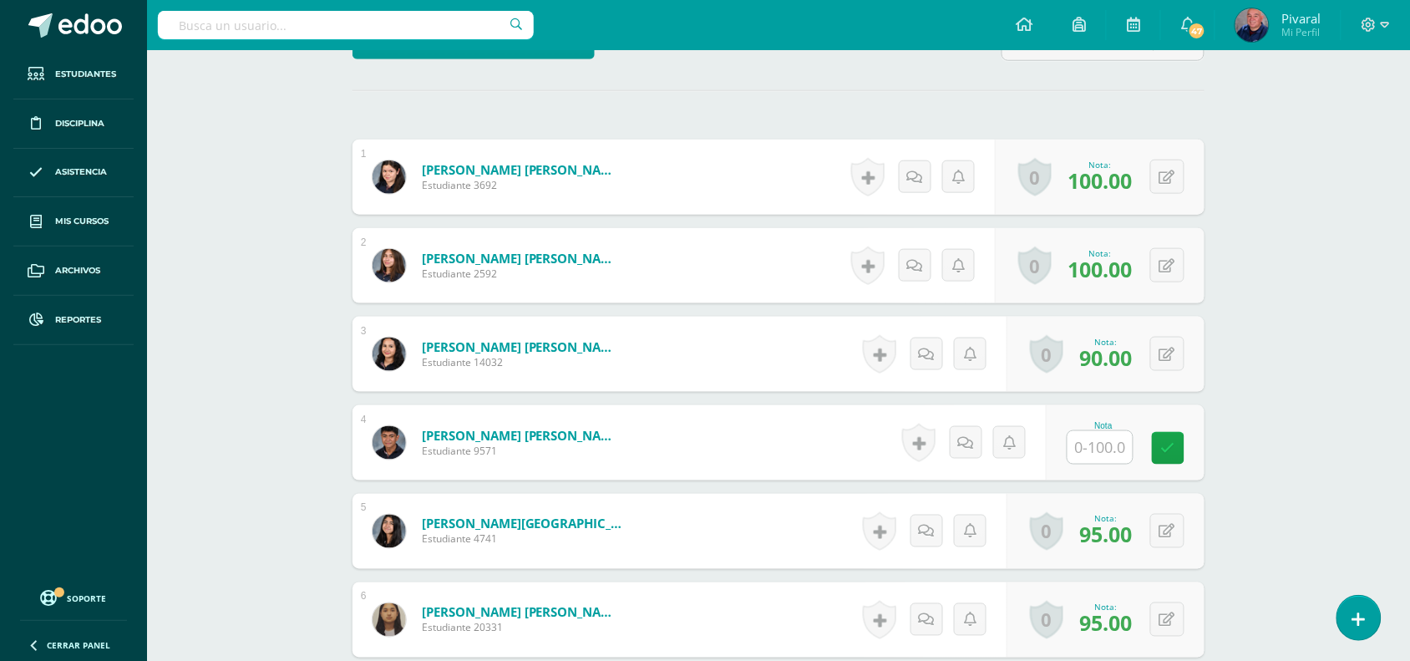
click at [1133, 452] on input "text" at bounding box center [1099, 447] width 65 height 33
type input "91"
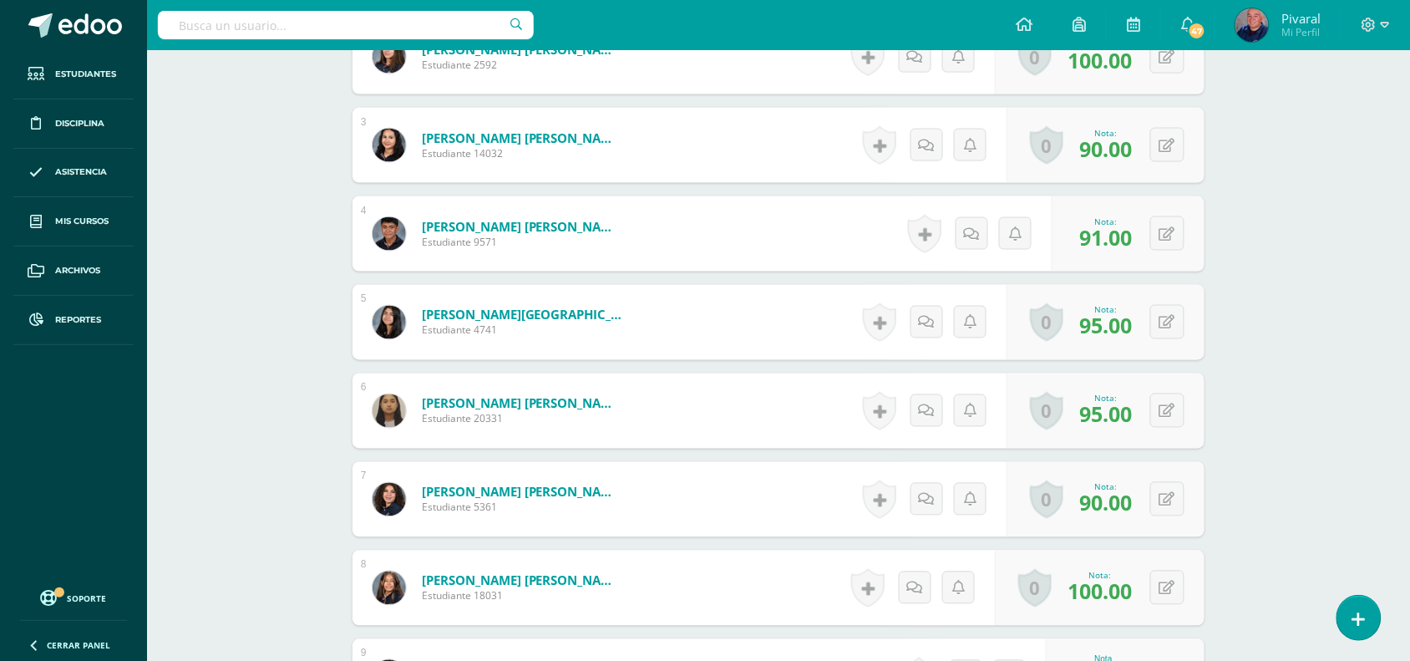
scroll to position [770, 0]
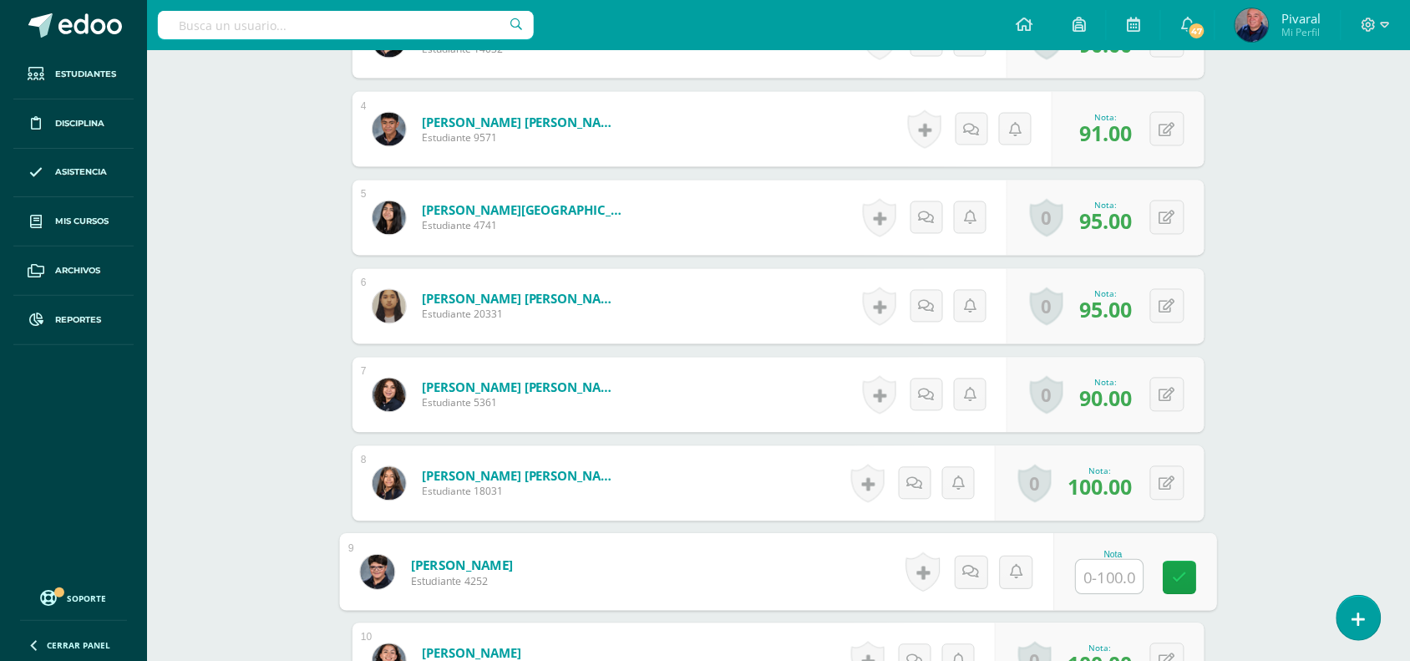
click at [1094, 574] on input "text" at bounding box center [1110, 576] width 67 height 33
type input "94"
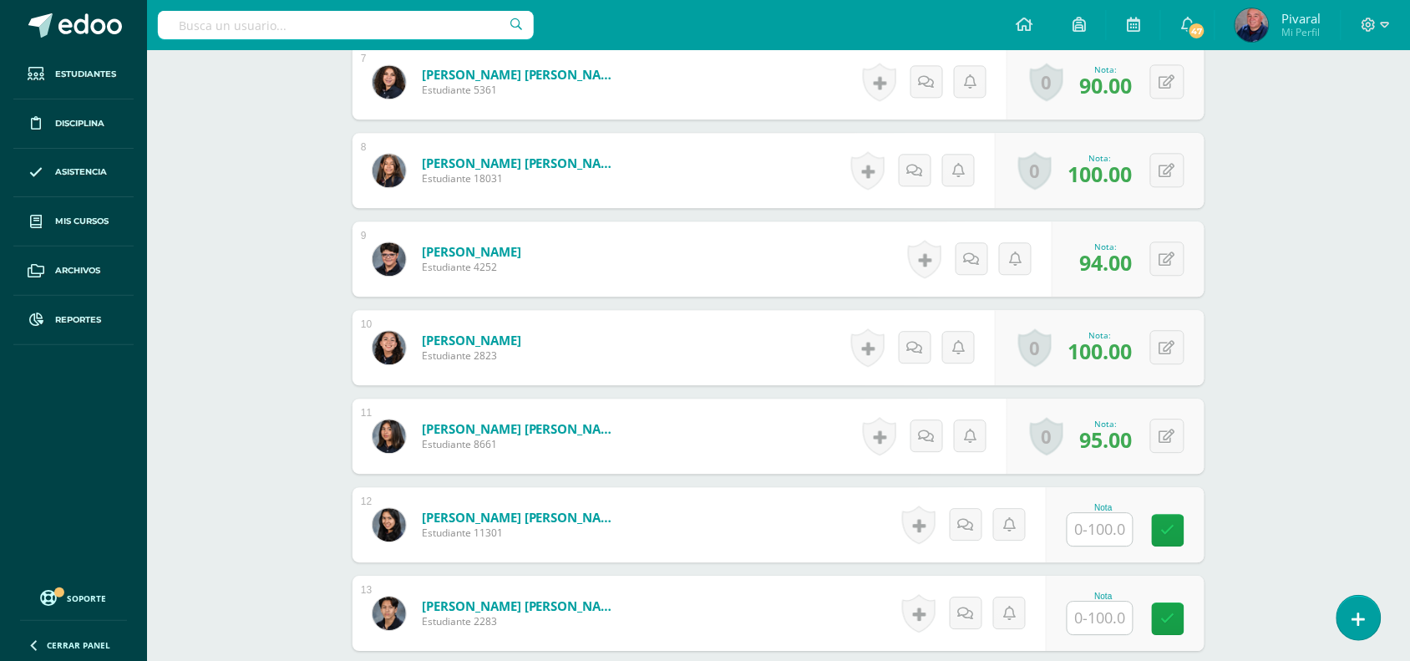
scroll to position [1292, 0]
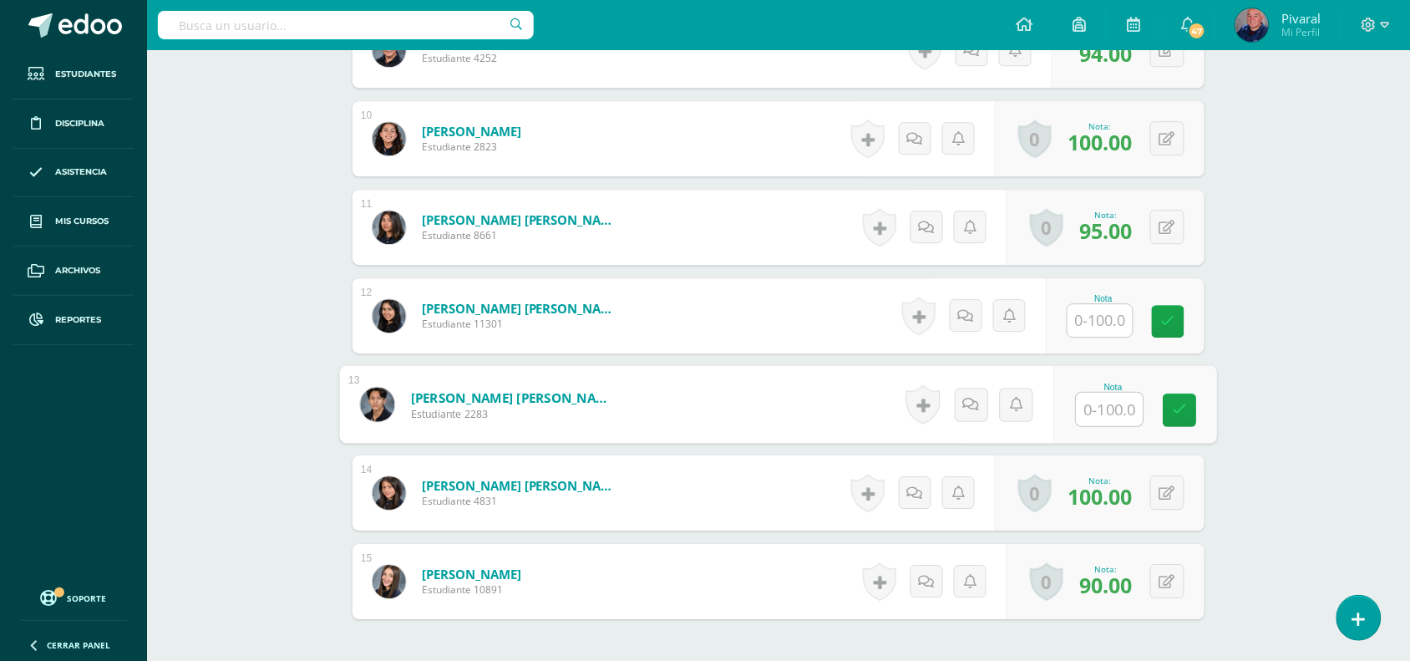
click at [1099, 413] on input "text" at bounding box center [1110, 409] width 67 height 33
type input "90"
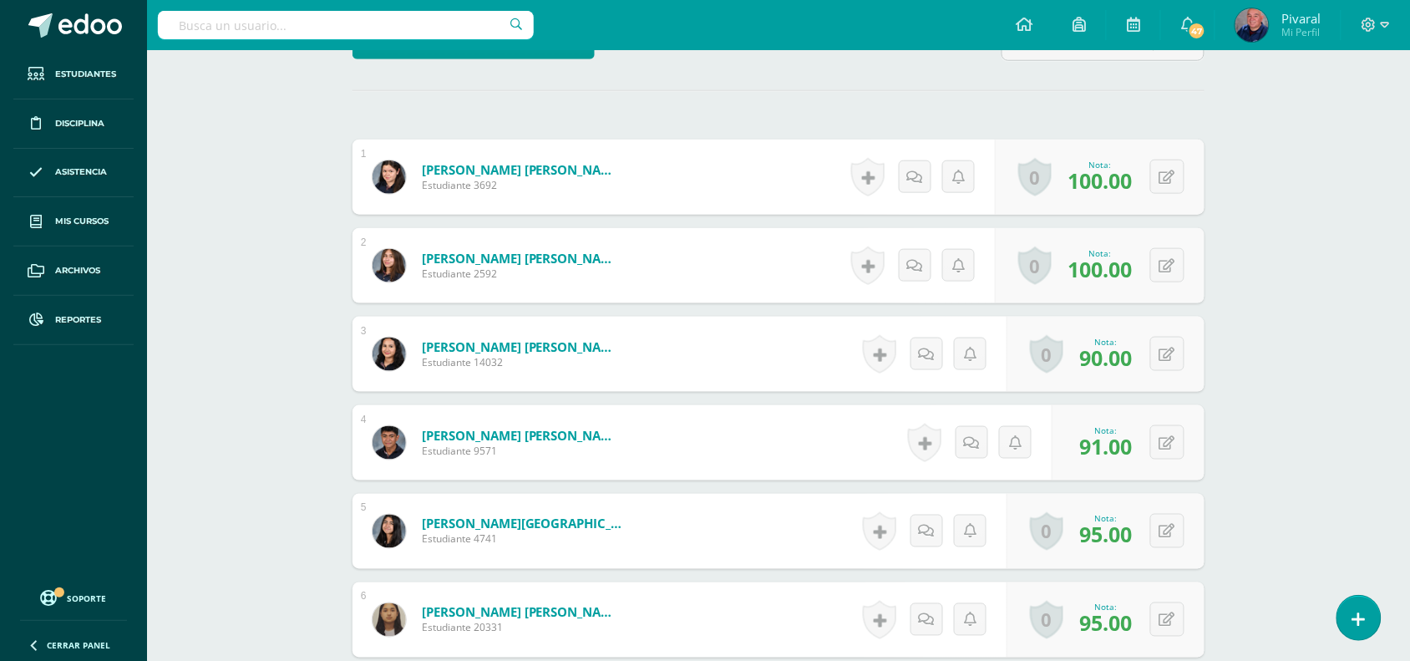
scroll to position [0, 0]
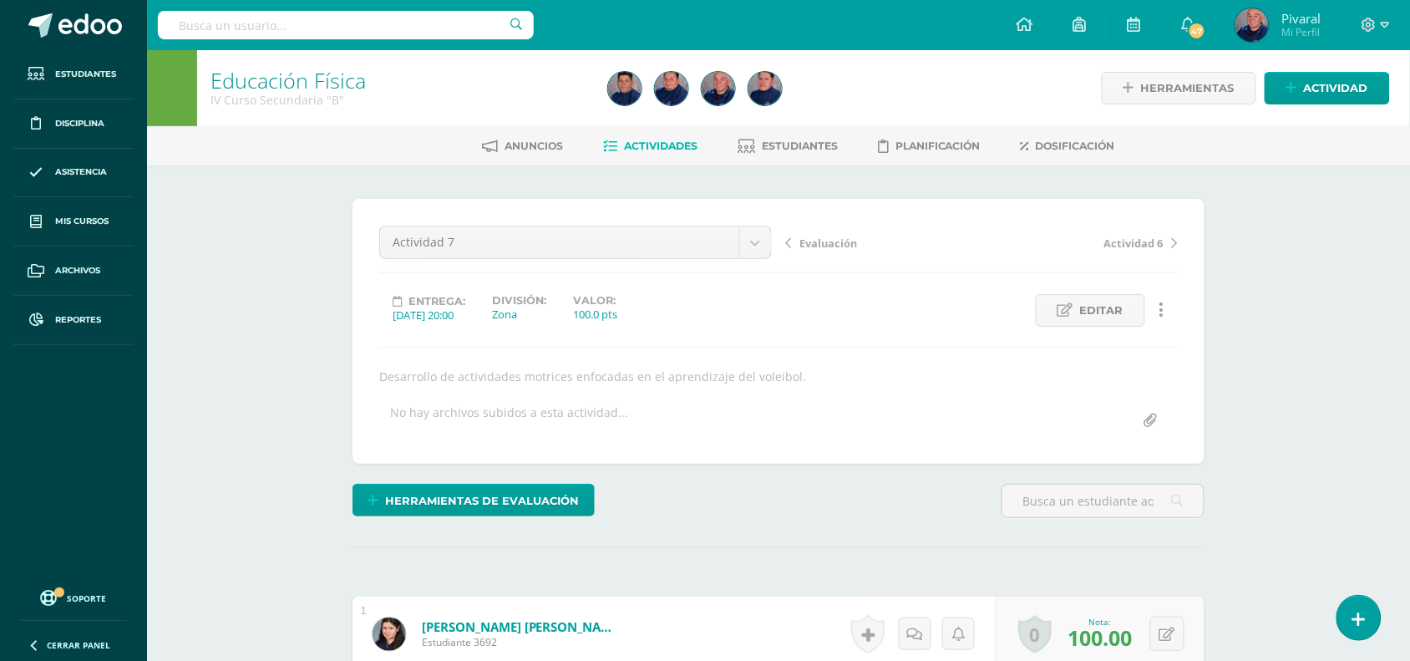
click at [833, 239] on span "Evaluación" at bounding box center [828, 243] width 58 height 15
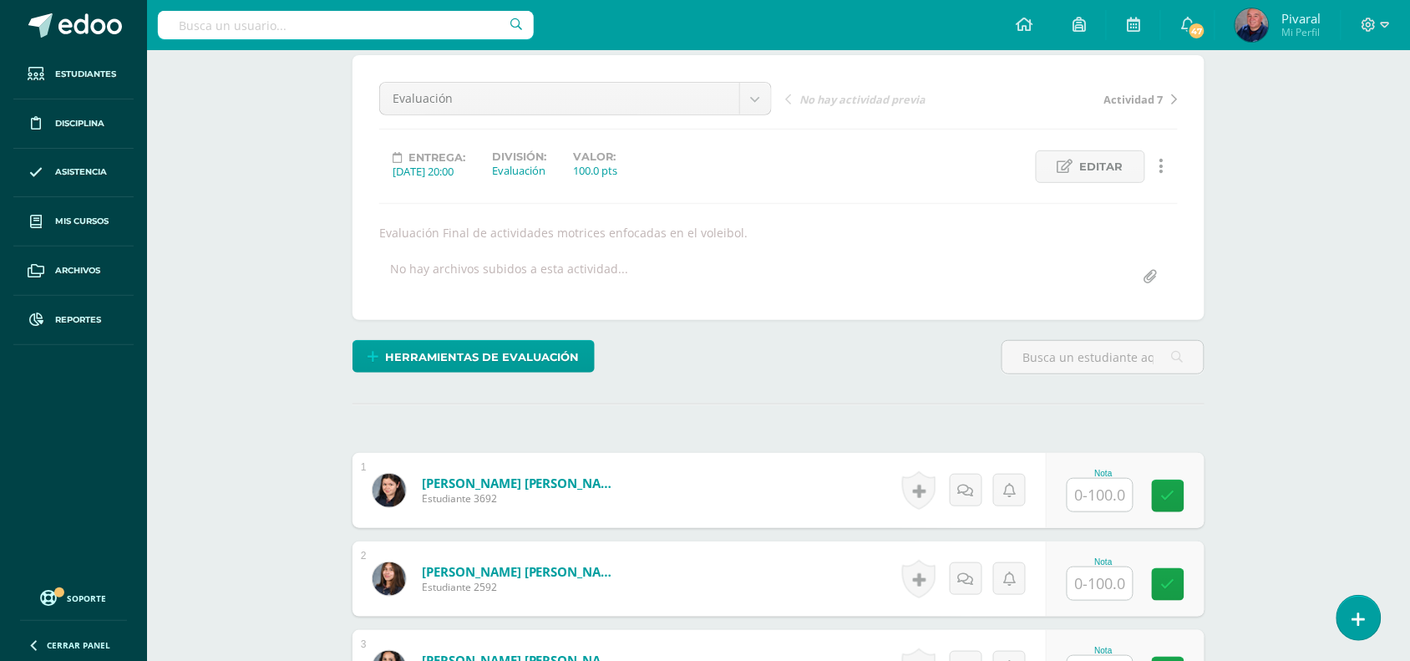
scroll to position [666, 0]
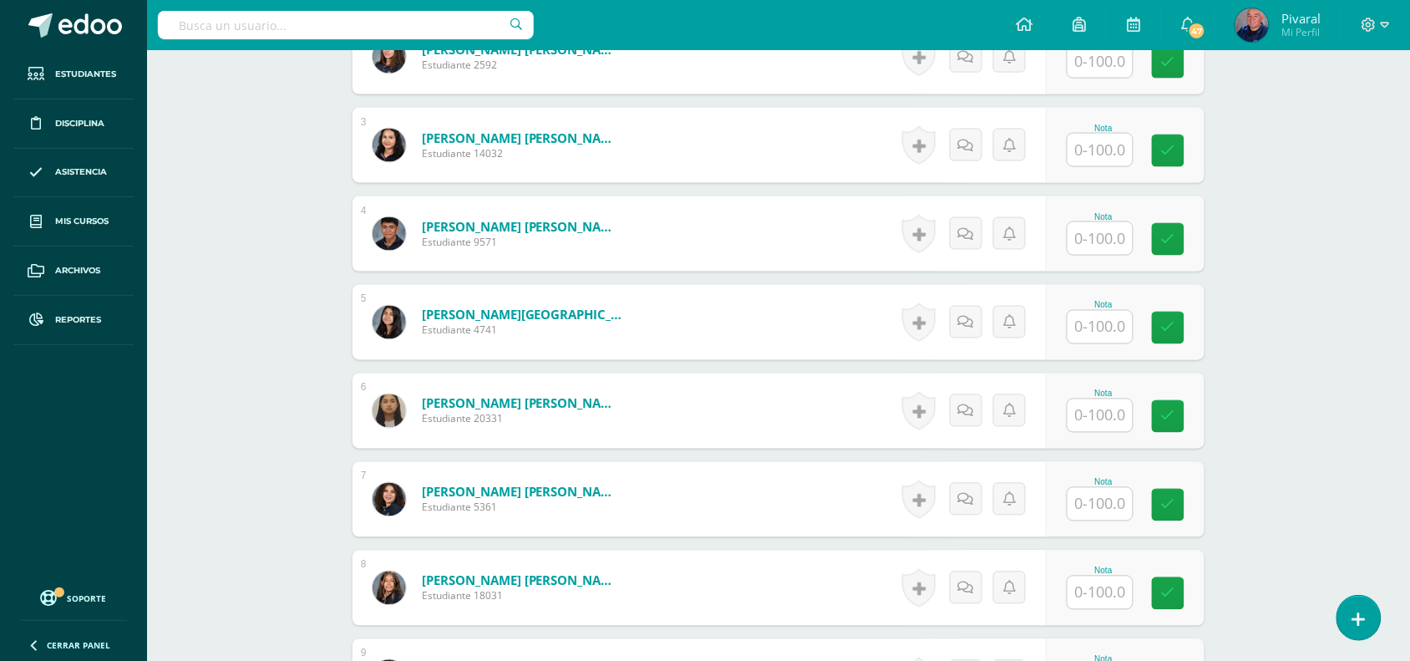
click at [1100, 240] on input "text" at bounding box center [1099, 238] width 65 height 33
type input "94"
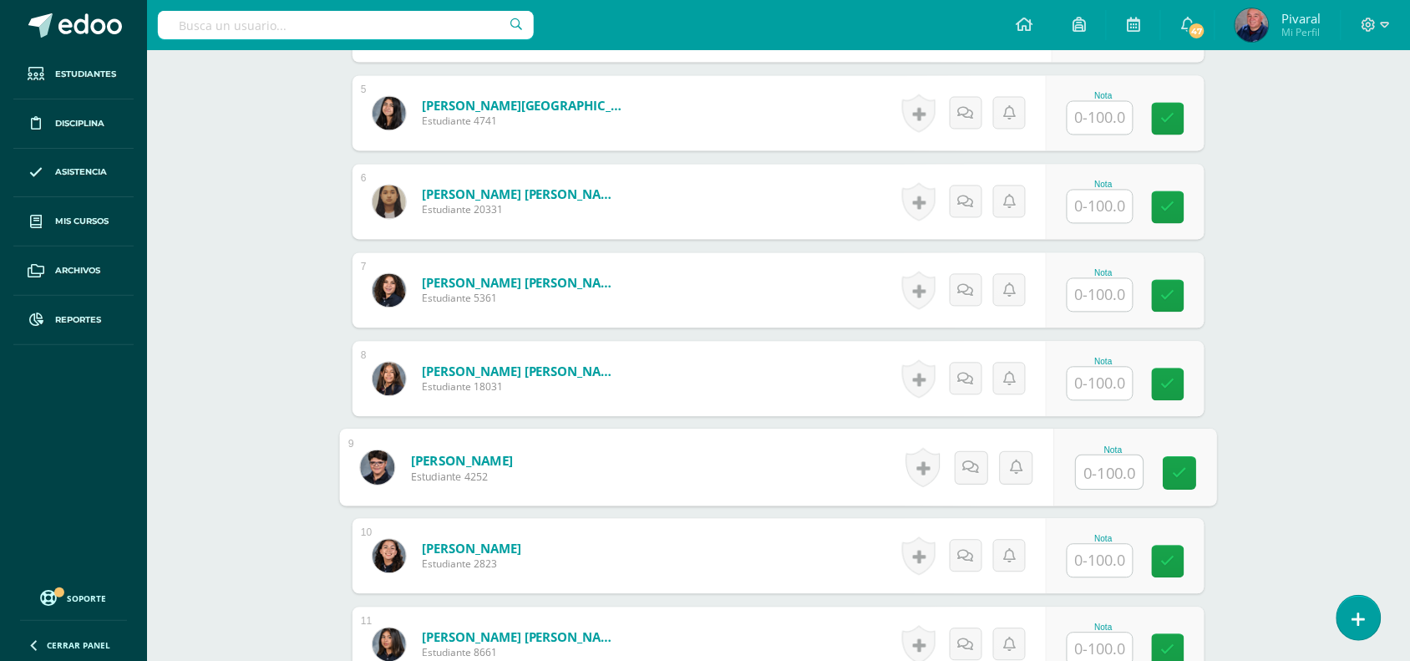
click at [1100, 472] on input "text" at bounding box center [1110, 472] width 67 height 33
type input "94"
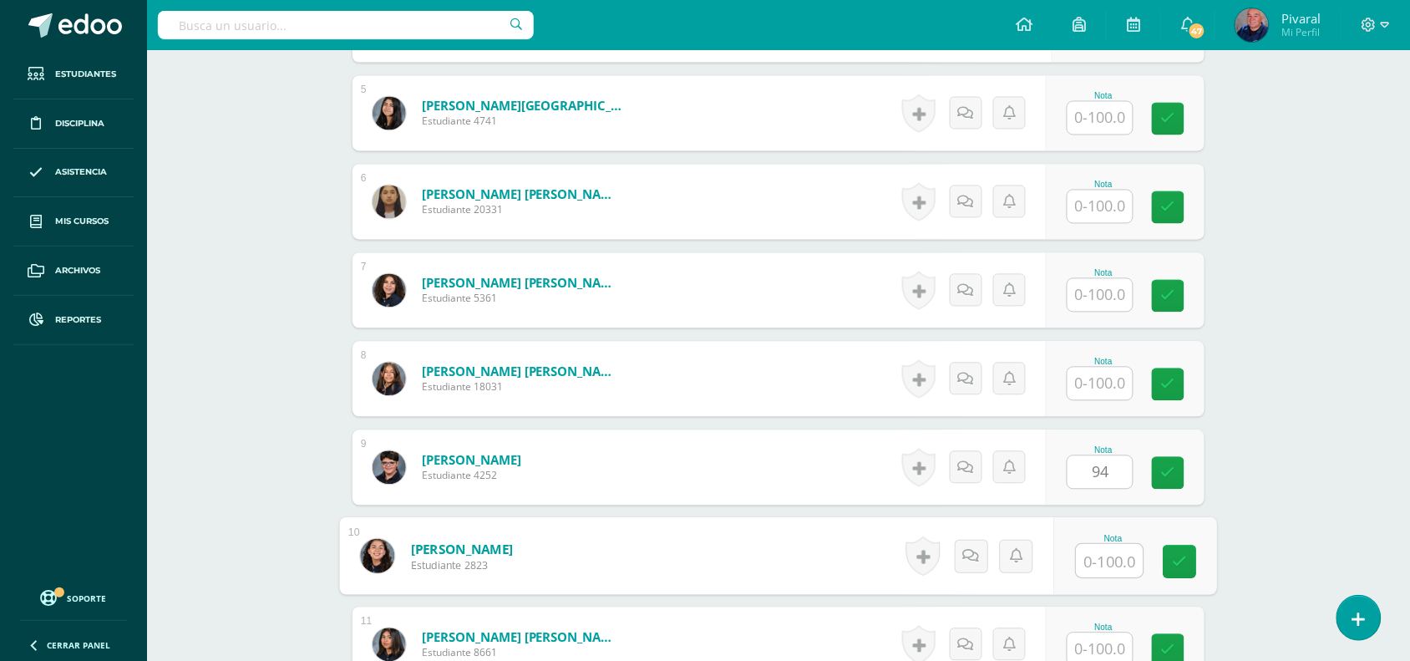
scroll to position [1292, 0]
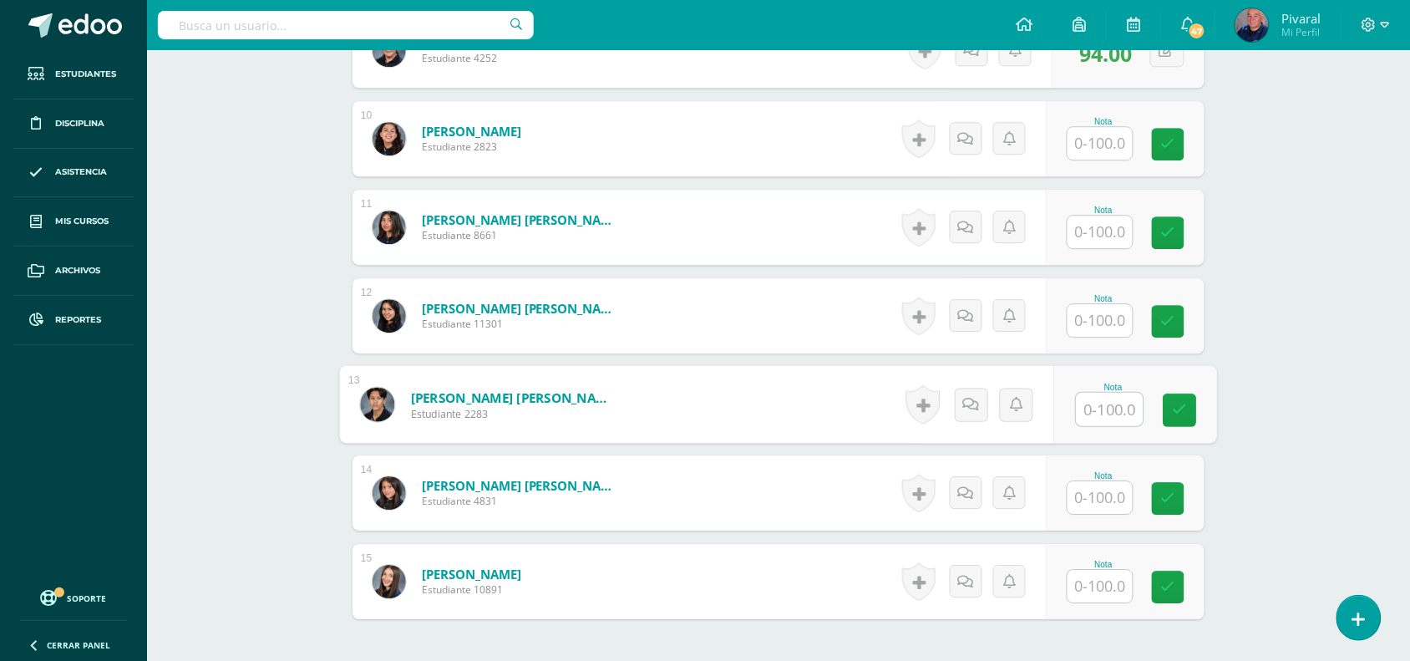
click at [1108, 410] on input "text" at bounding box center [1110, 409] width 67 height 33
type input "90"
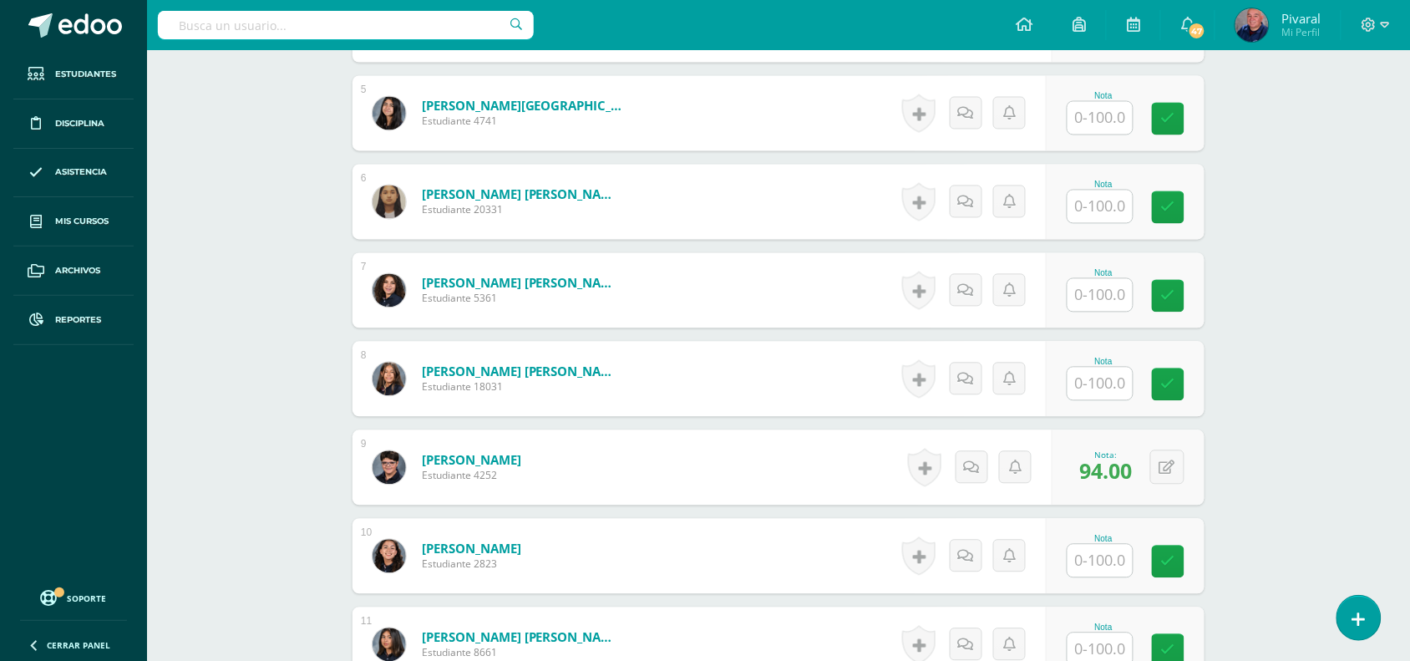
scroll to position [352, 0]
